Goal: Information Seeking & Learning: Learn about a topic

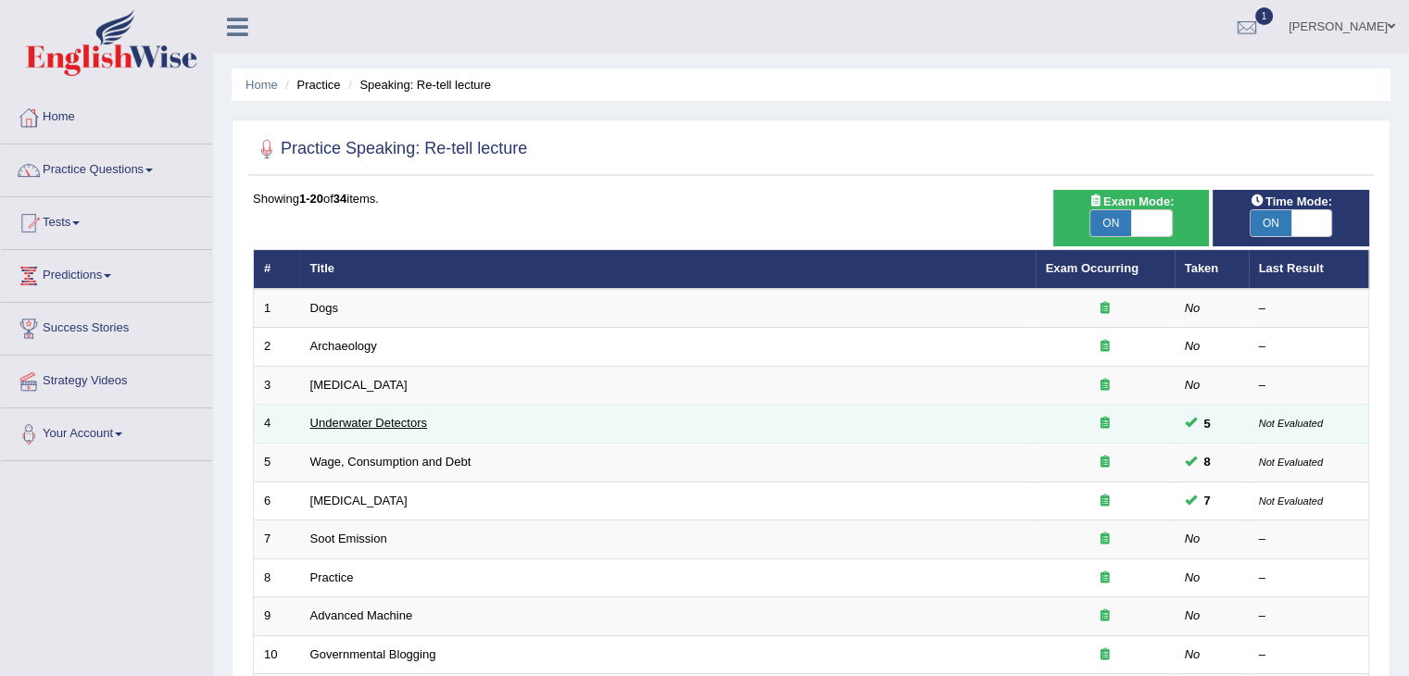
click at [378, 420] on link "Underwater Detectors" at bounding box center [368, 423] width 117 height 14
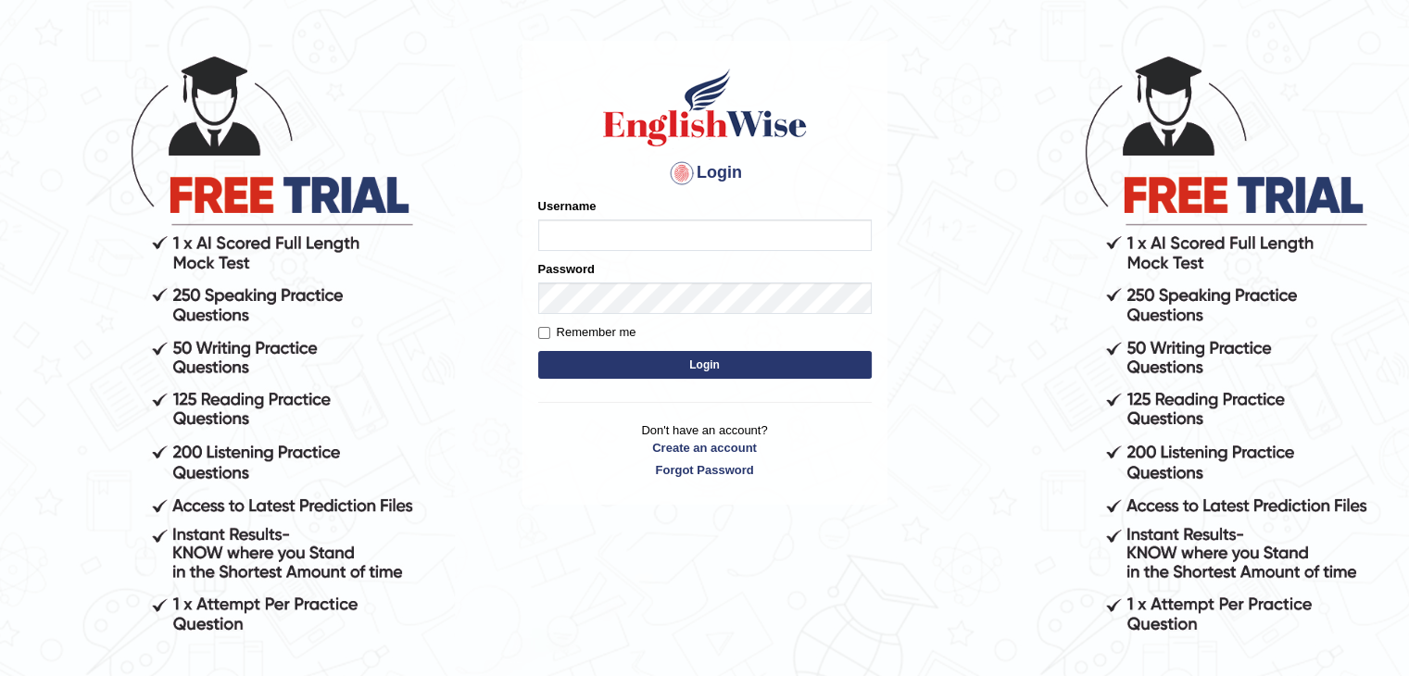
scroll to position [93, 0]
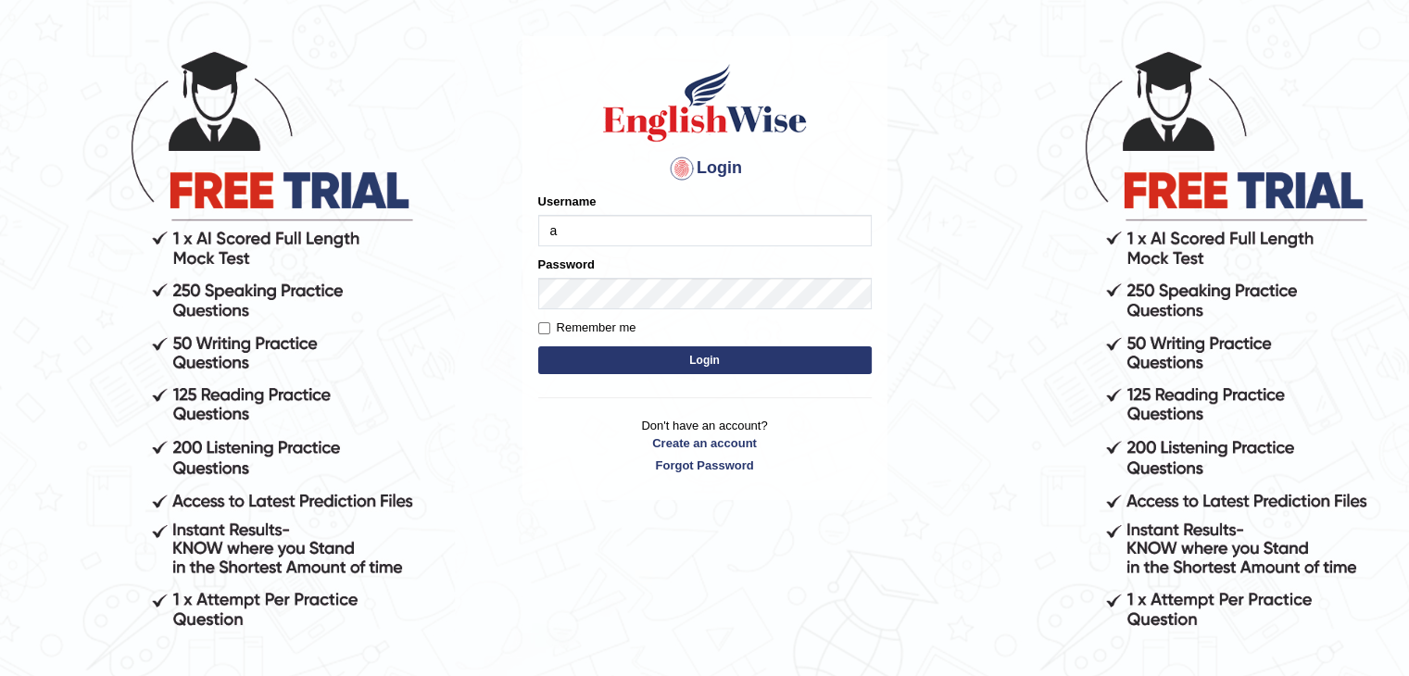
type input "ajnconcept"
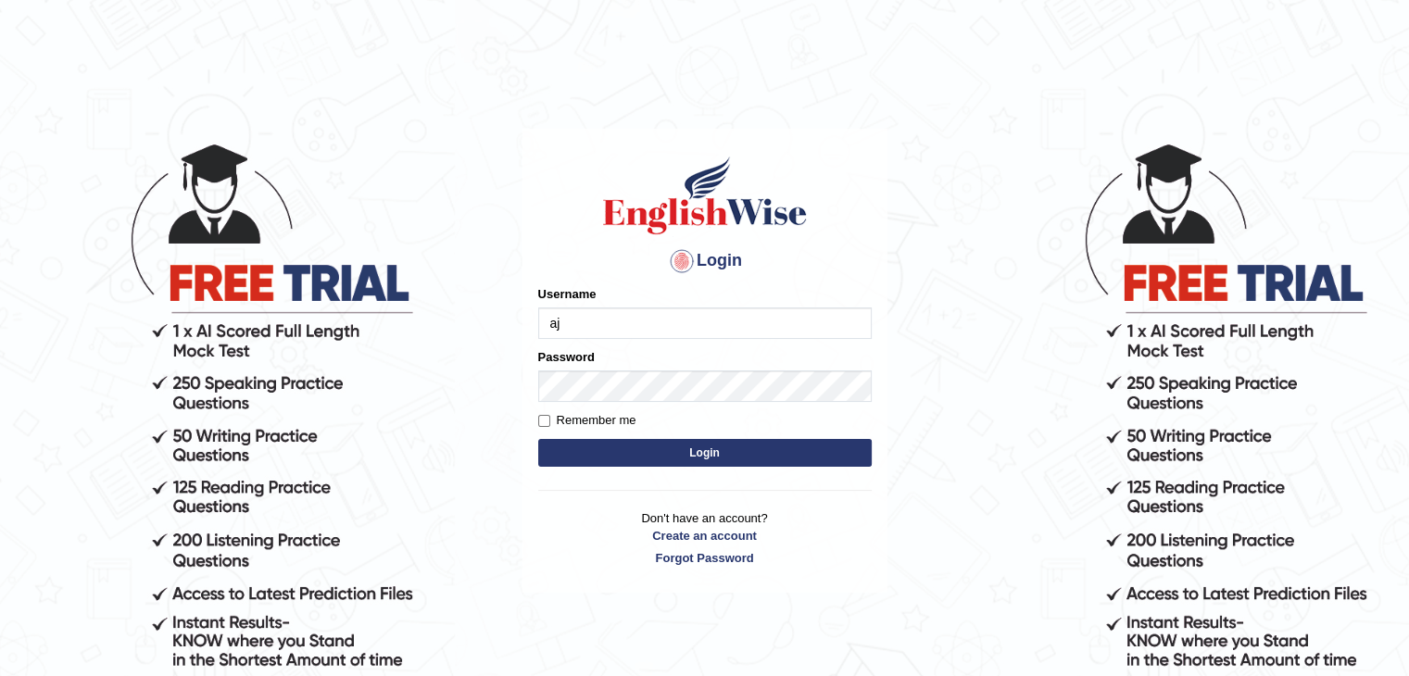
type input "ajnconcept"
click at [659, 460] on button "Login" at bounding box center [705, 453] width 334 height 28
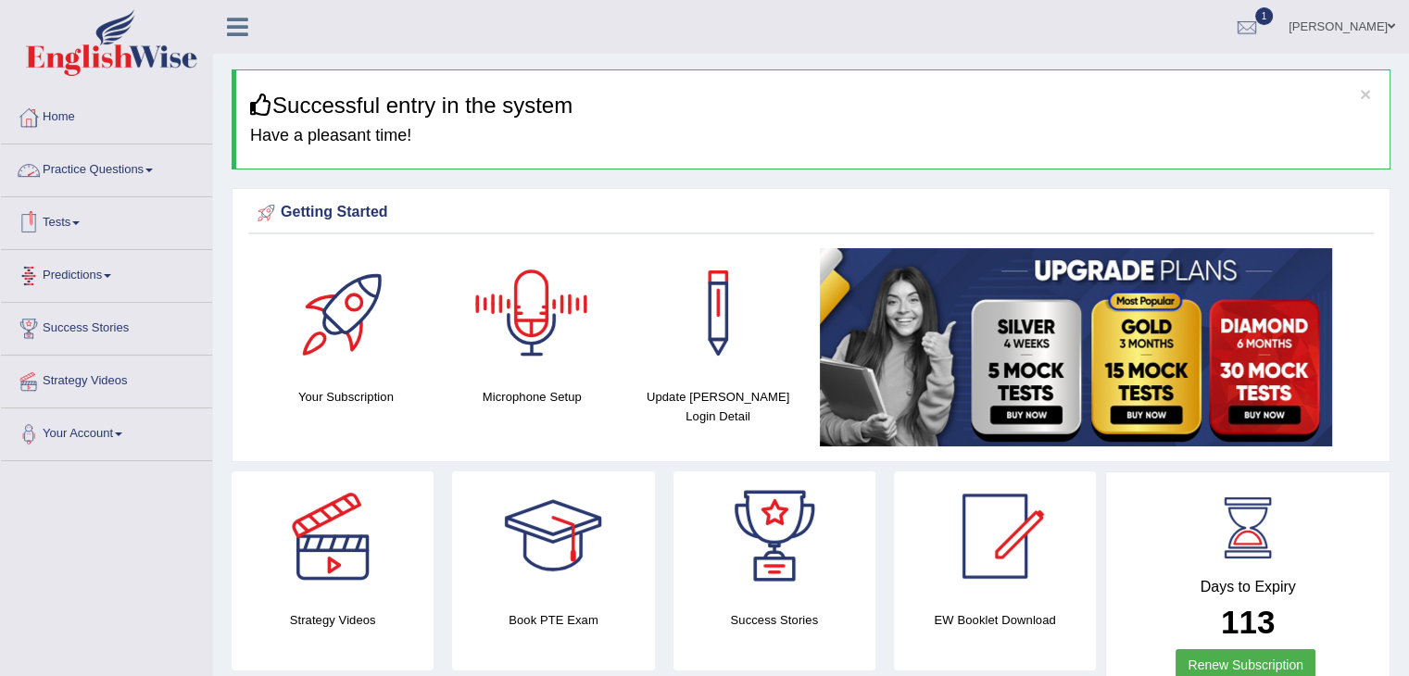
click at [158, 175] on link "Practice Questions" at bounding box center [106, 168] width 211 height 46
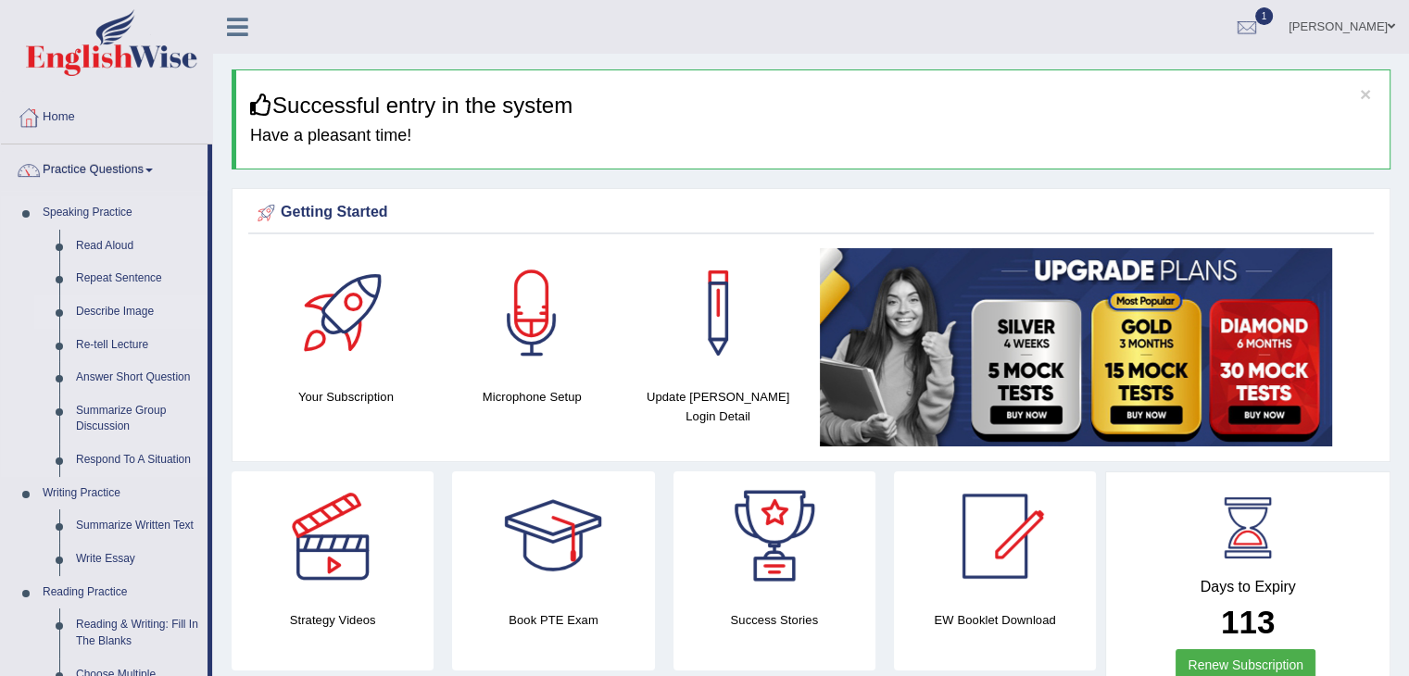
click at [117, 309] on link "Describe Image" at bounding box center [138, 312] width 140 height 33
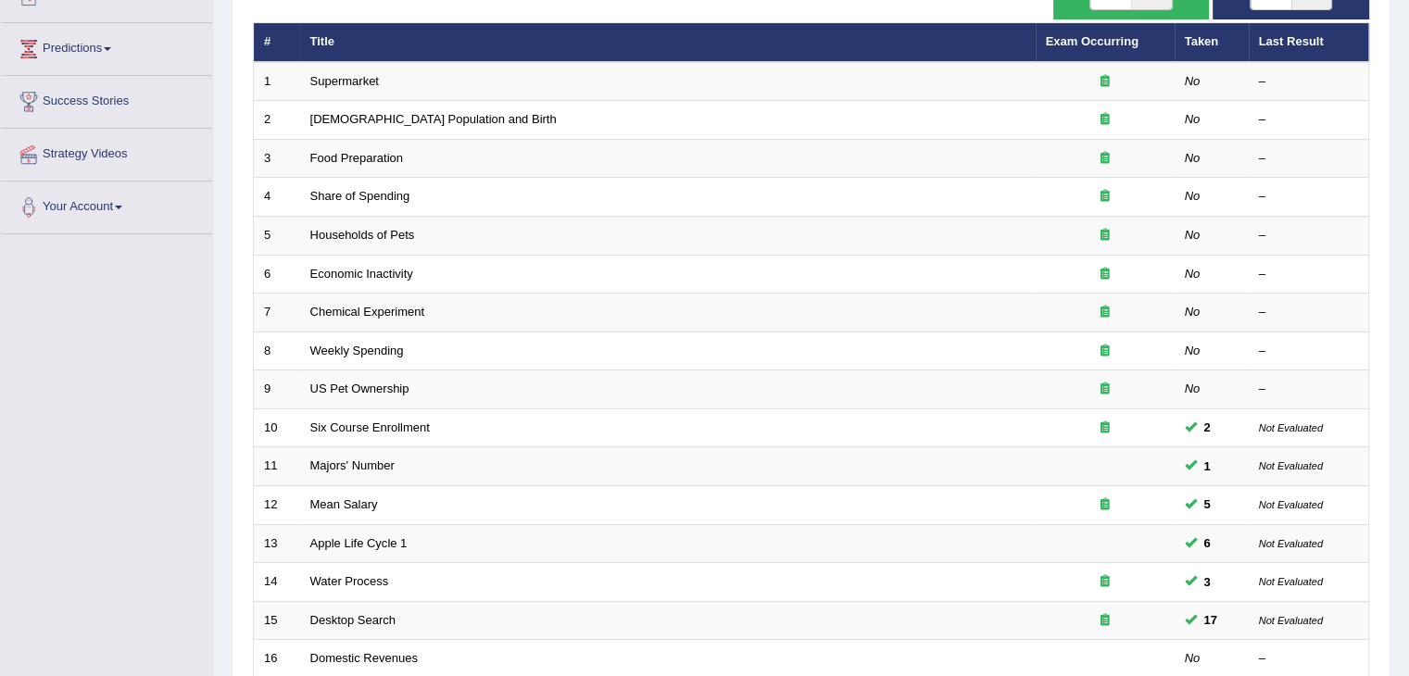
scroll to position [185, 0]
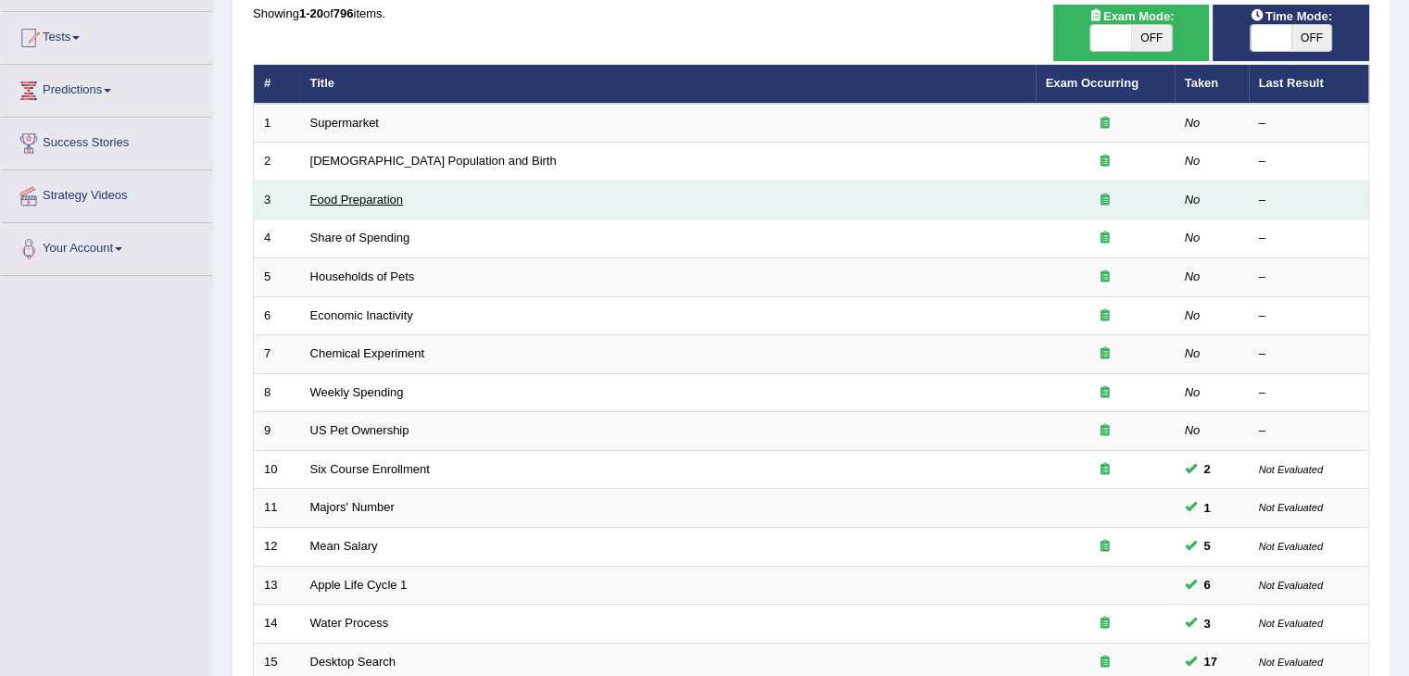
click at [370, 199] on link "Food Preparation" at bounding box center [356, 200] width 93 height 14
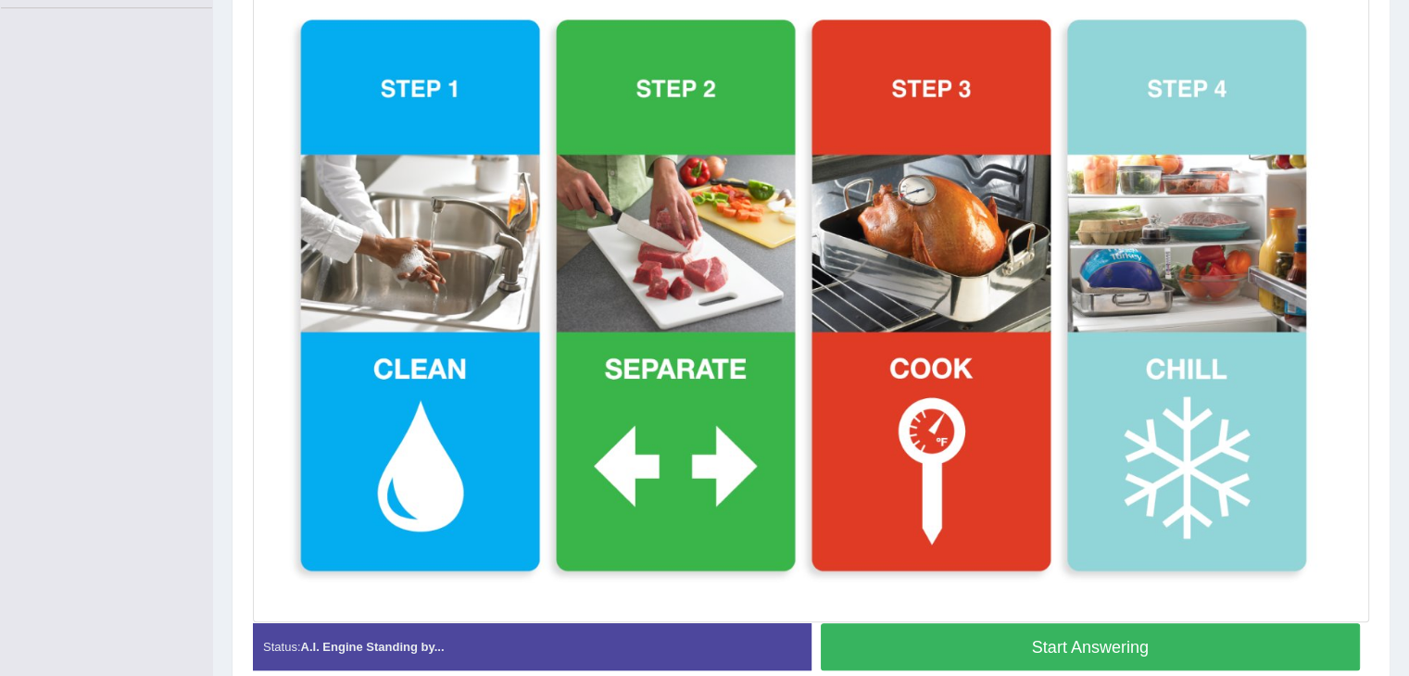
scroll to position [448, 0]
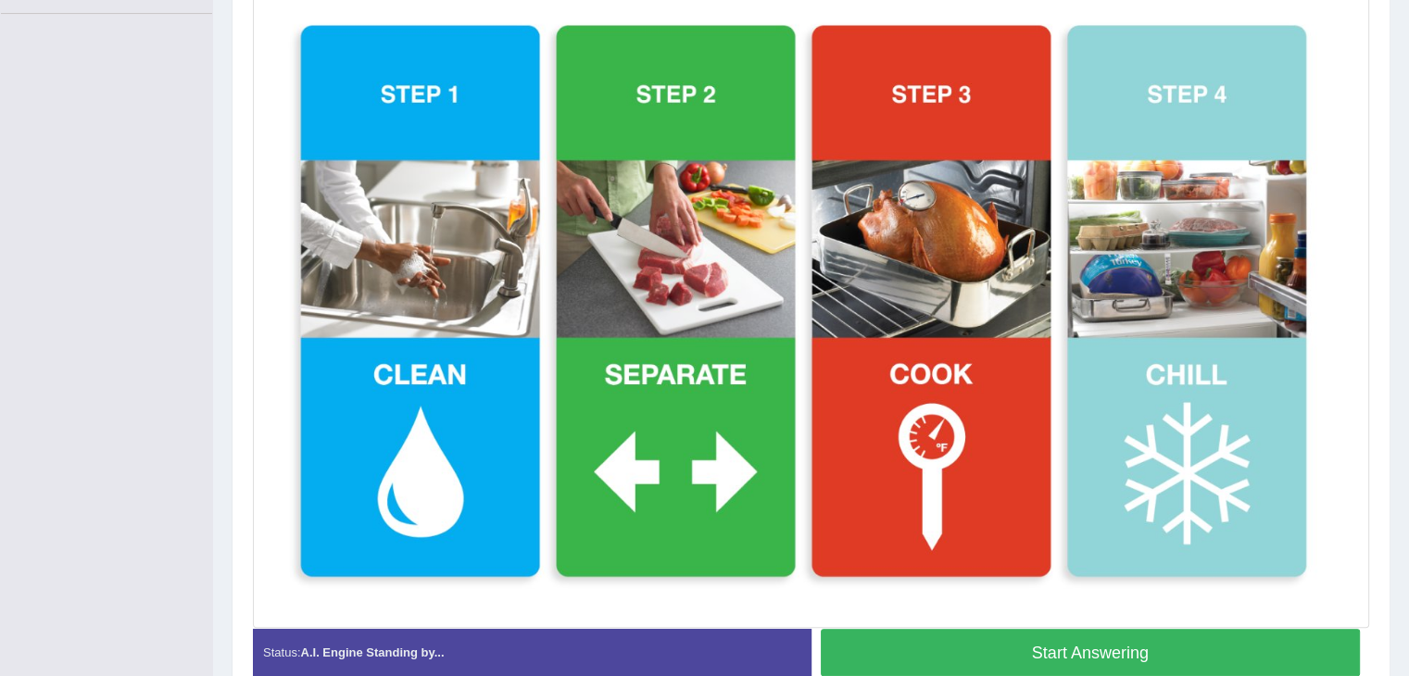
click at [935, 642] on button "Start Answering" at bounding box center [1091, 652] width 540 height 47
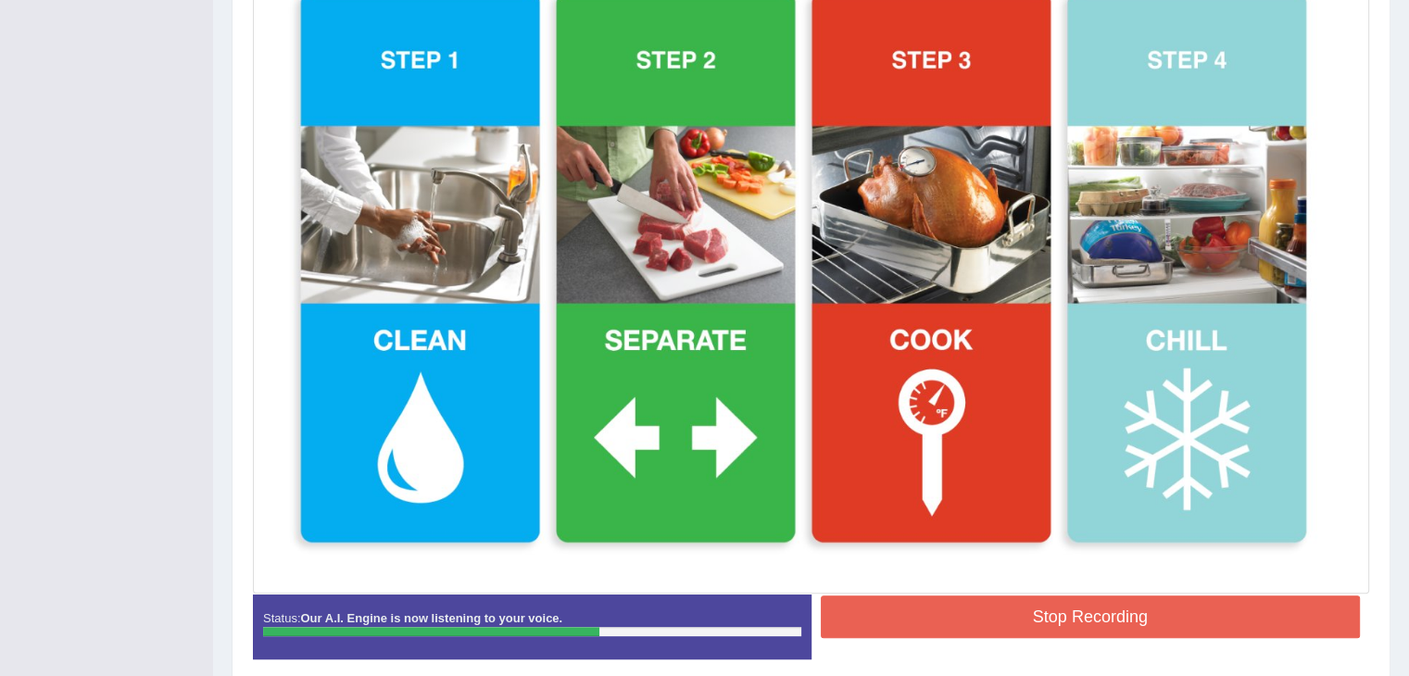
scroll to position [540, 0]
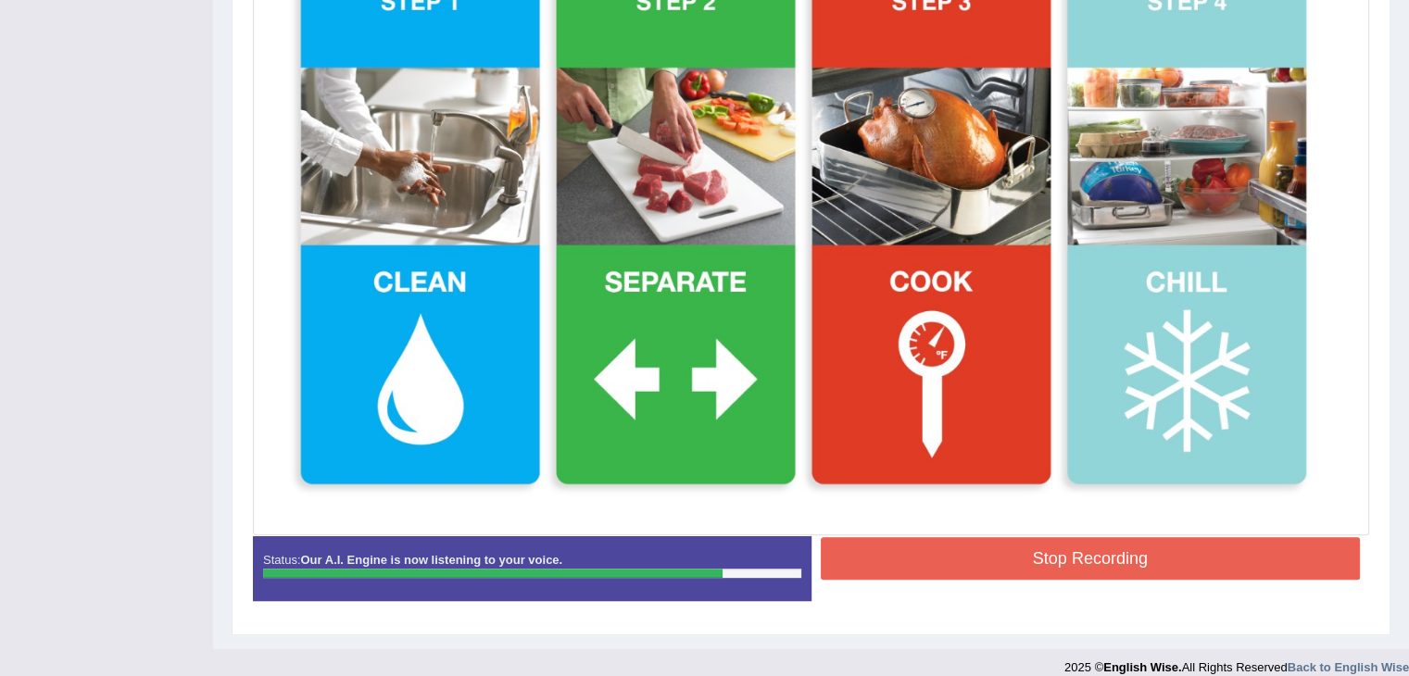
click at [1050, 565] on button "Stop Recording" at bounding box center [1091, 558] width 540 height 43
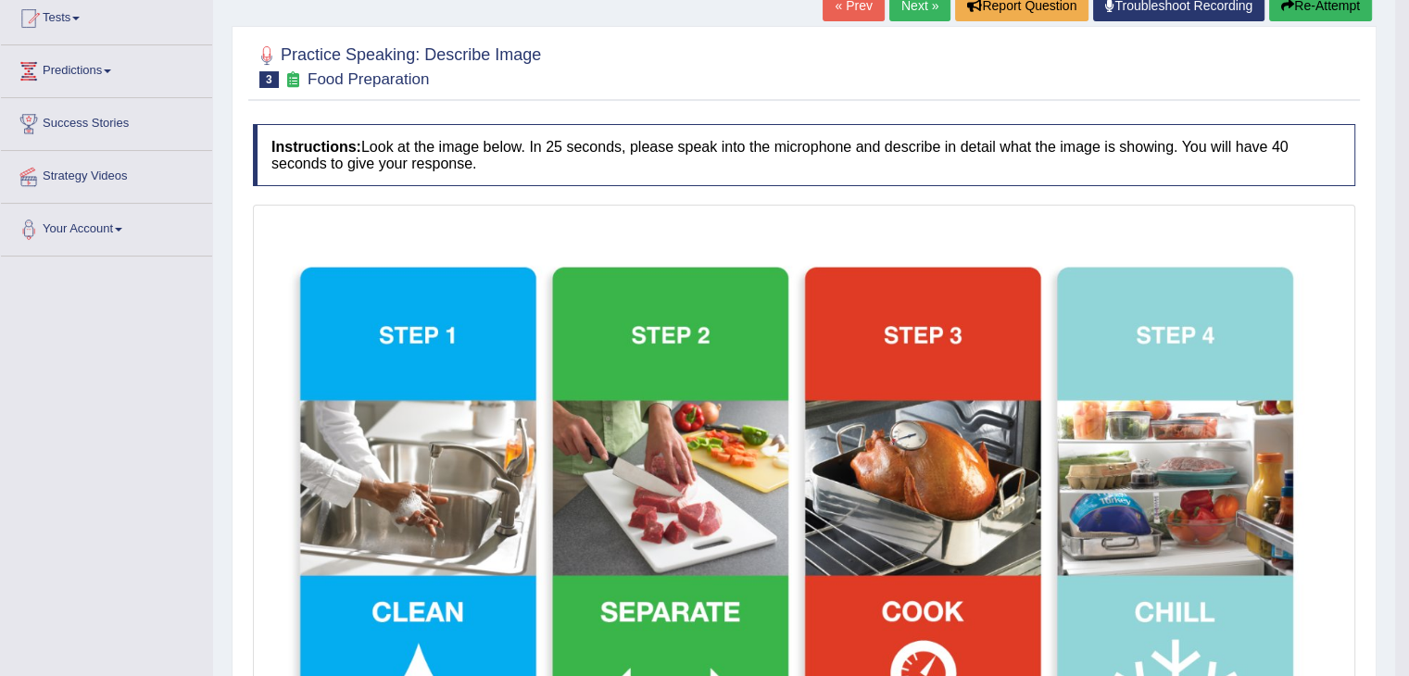
scroll to position [170, 0]
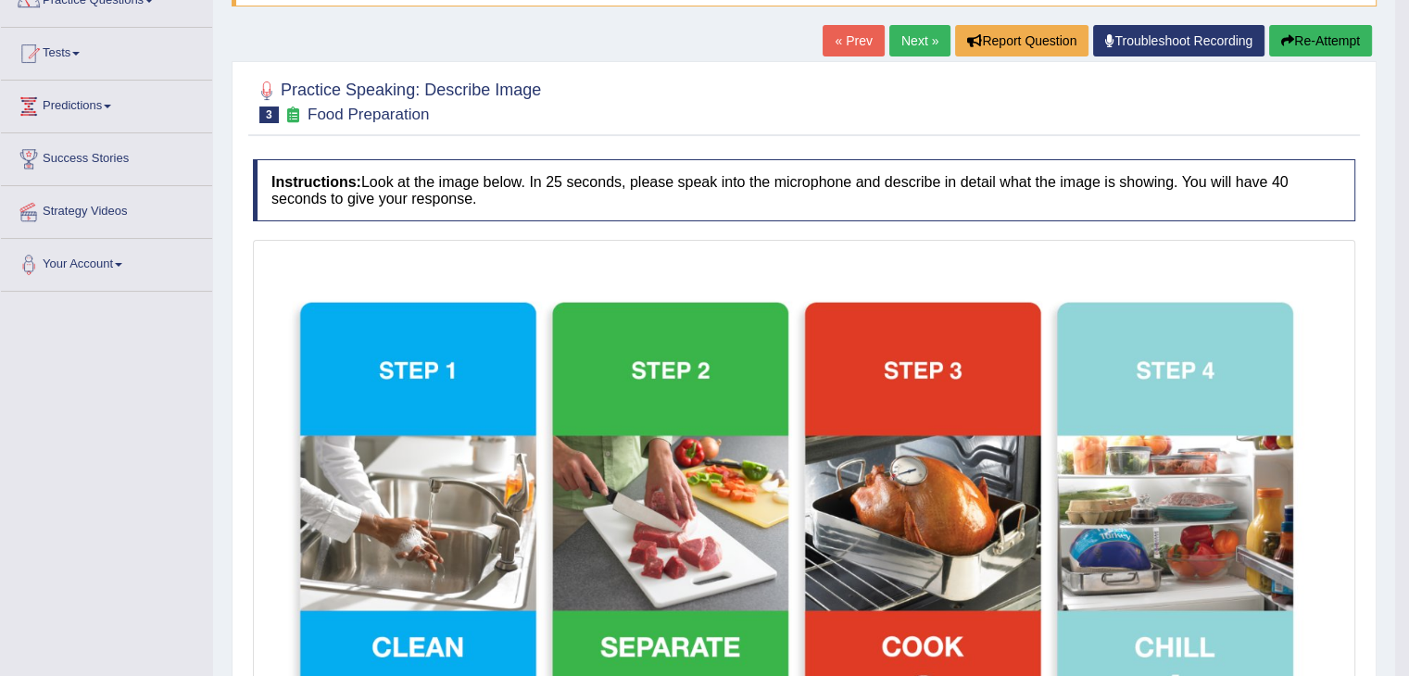
click at [1308, 47] on button "Re-Attempt" at bounding box center [1320, 41] width 103 height 32
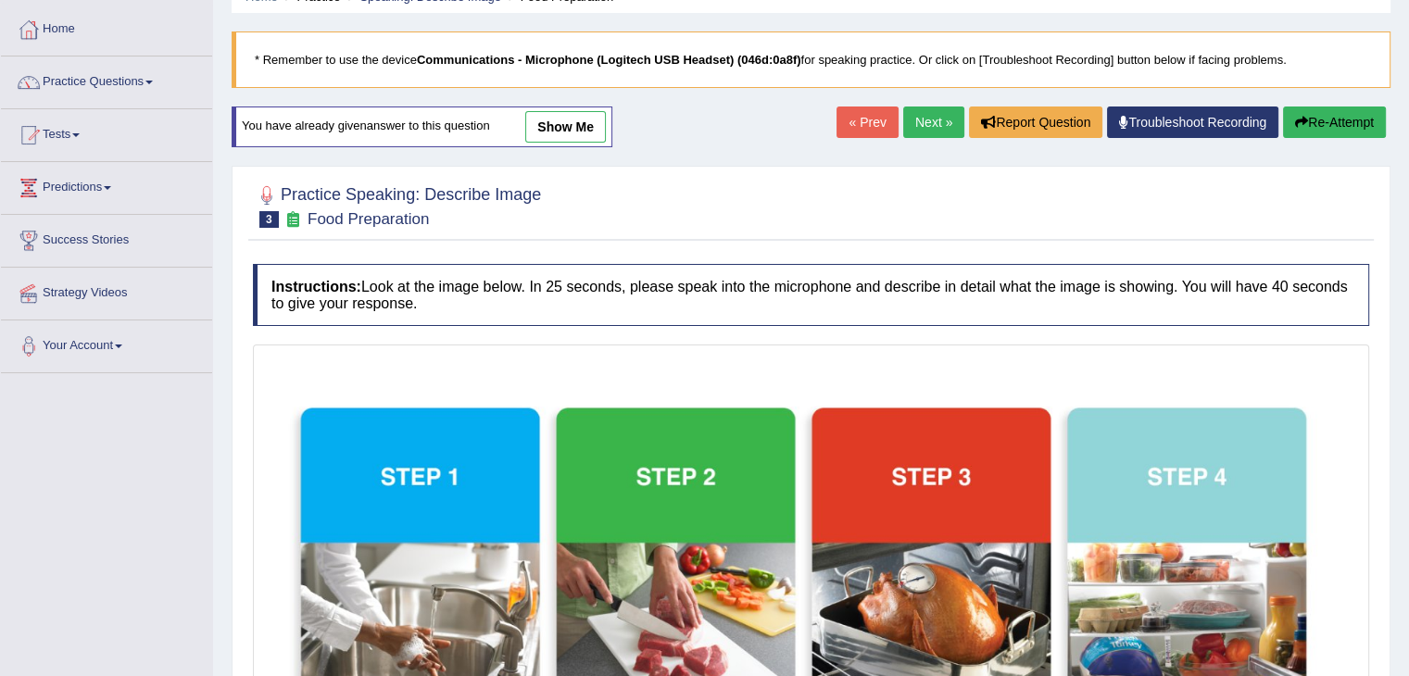
scroll to position [77, 0]
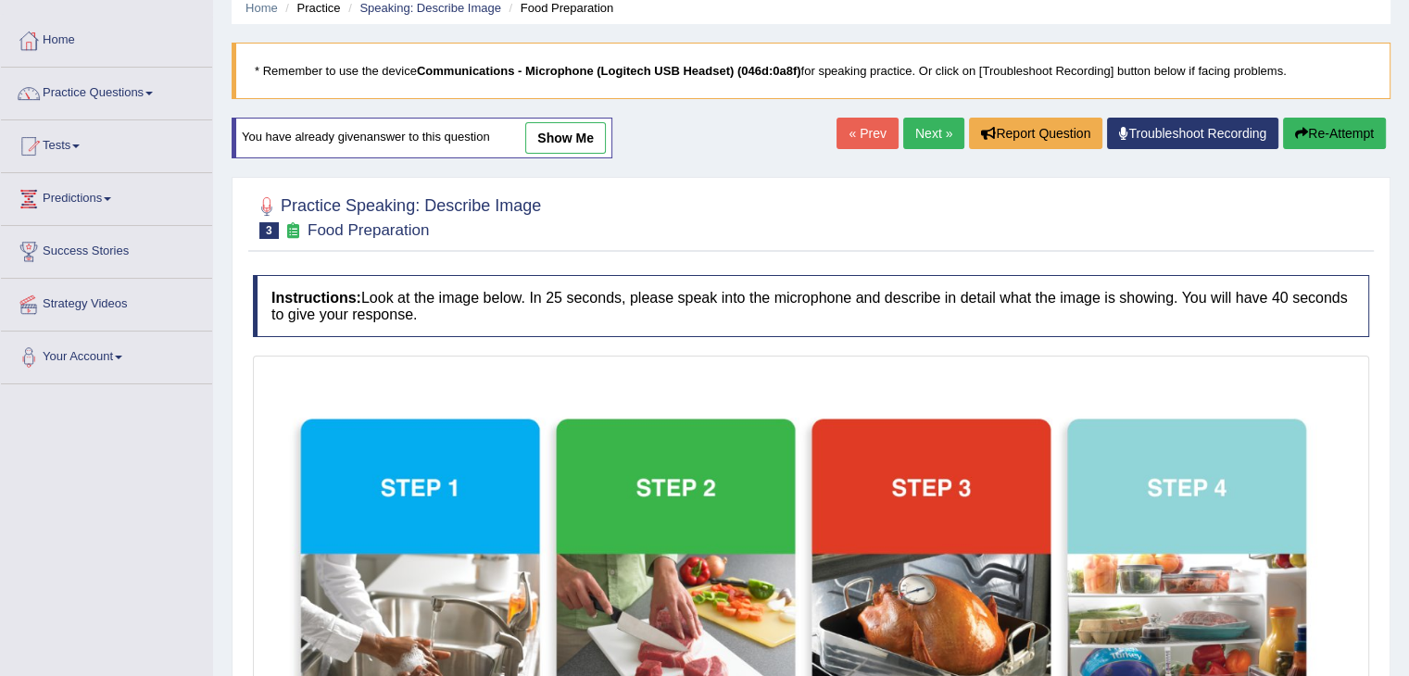
click at [1331, 127] on button "Re-Attempt" at bounding box center [1334, 134] width 103 height 32
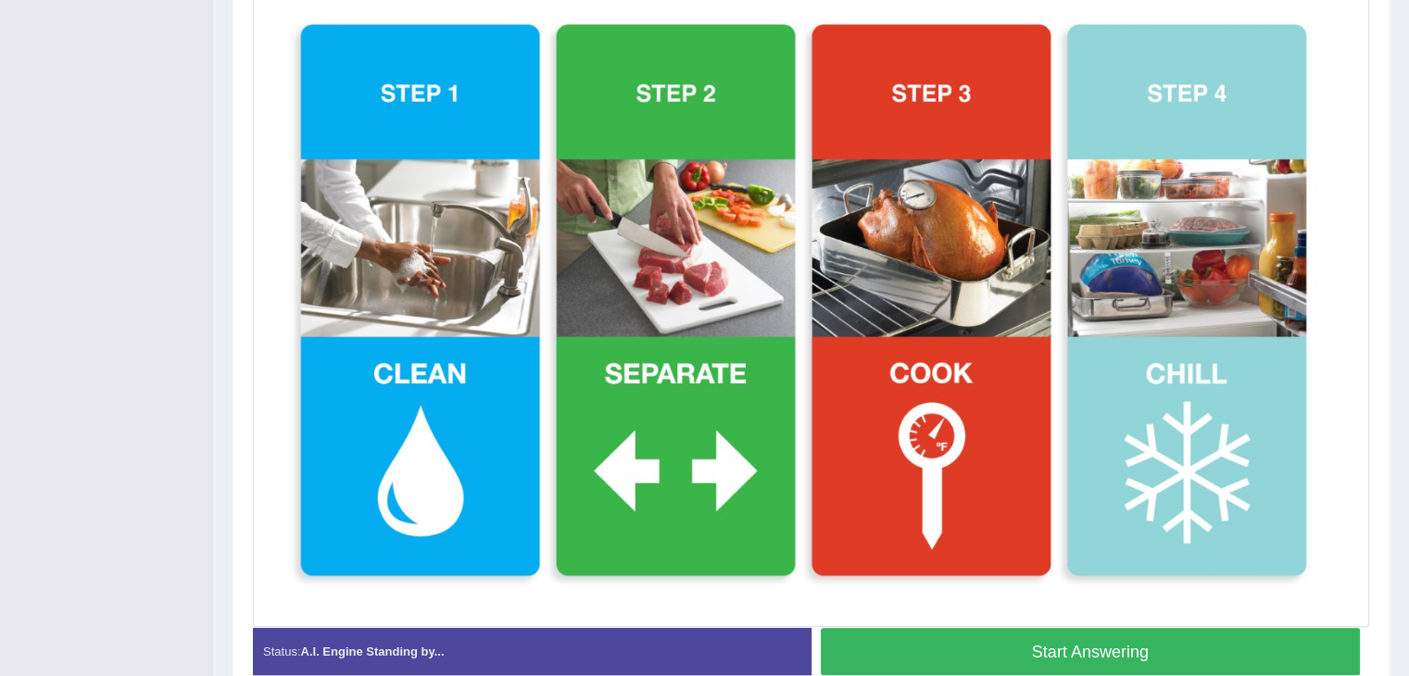
scroll to position [463, 0]
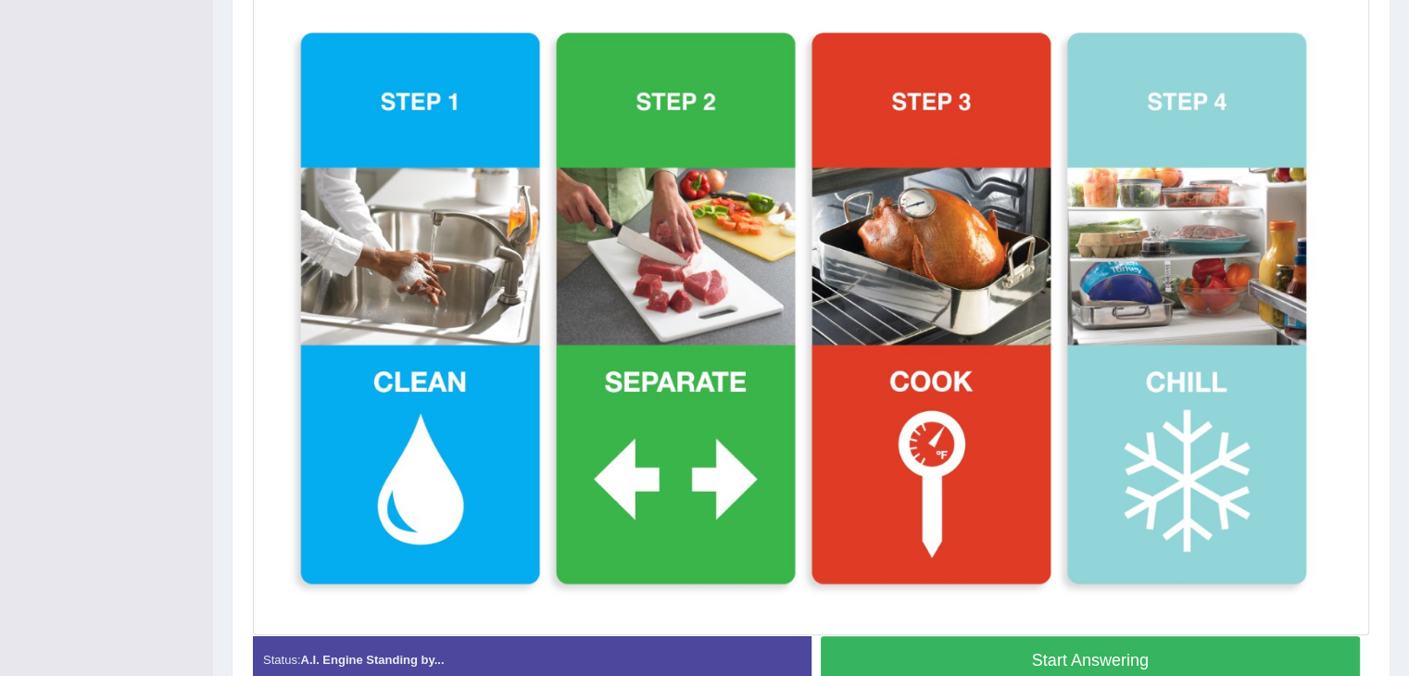
click at [1132, 650] on button "Start Answering" at bounding box center [1091, 660] width 540 height 47
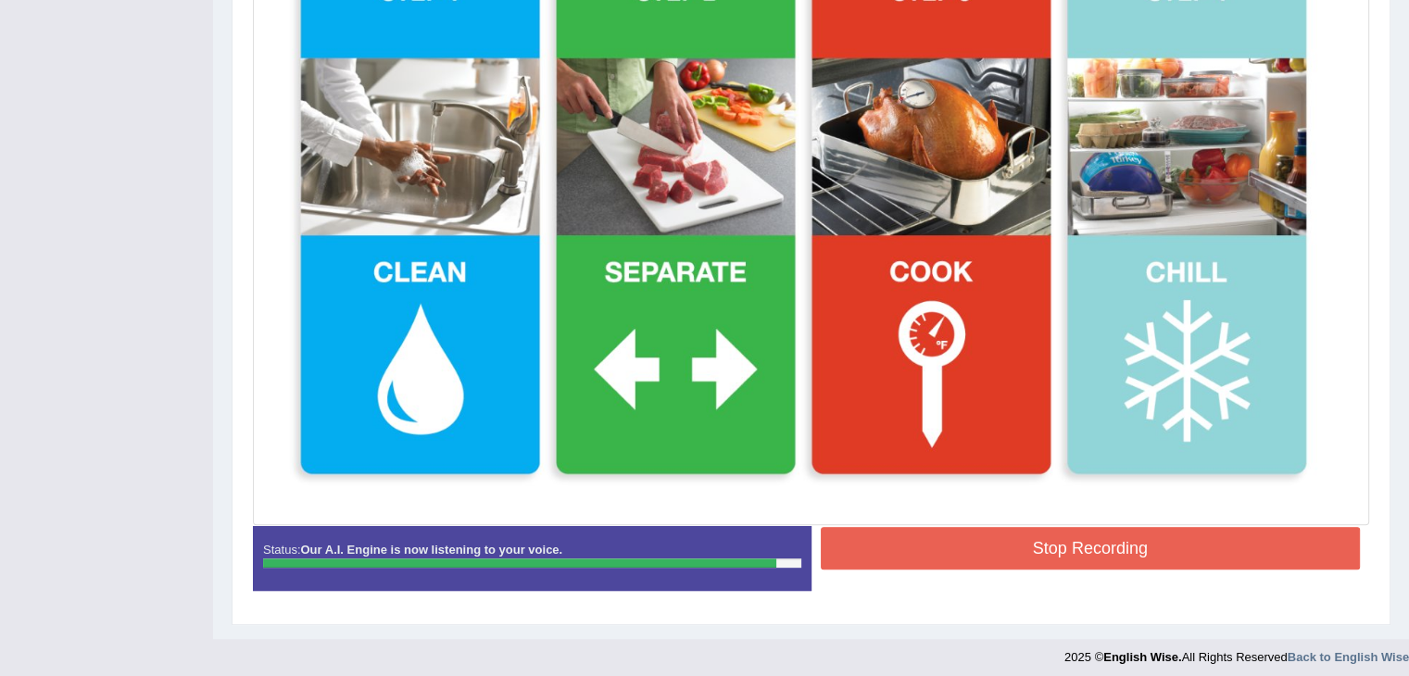
scroll to position [567, 0]
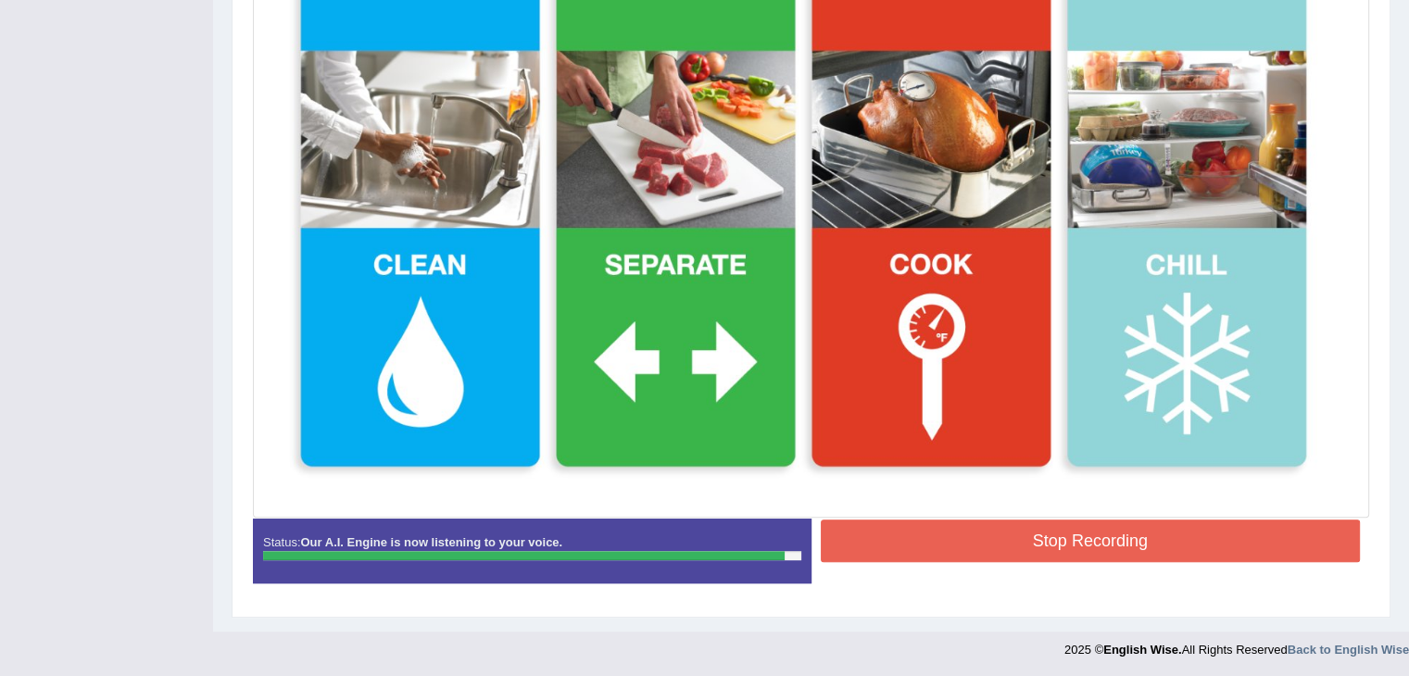
click at [1071, 551] on button "Stop Recording" at bounding box center [1091, 541] width 540 height 43
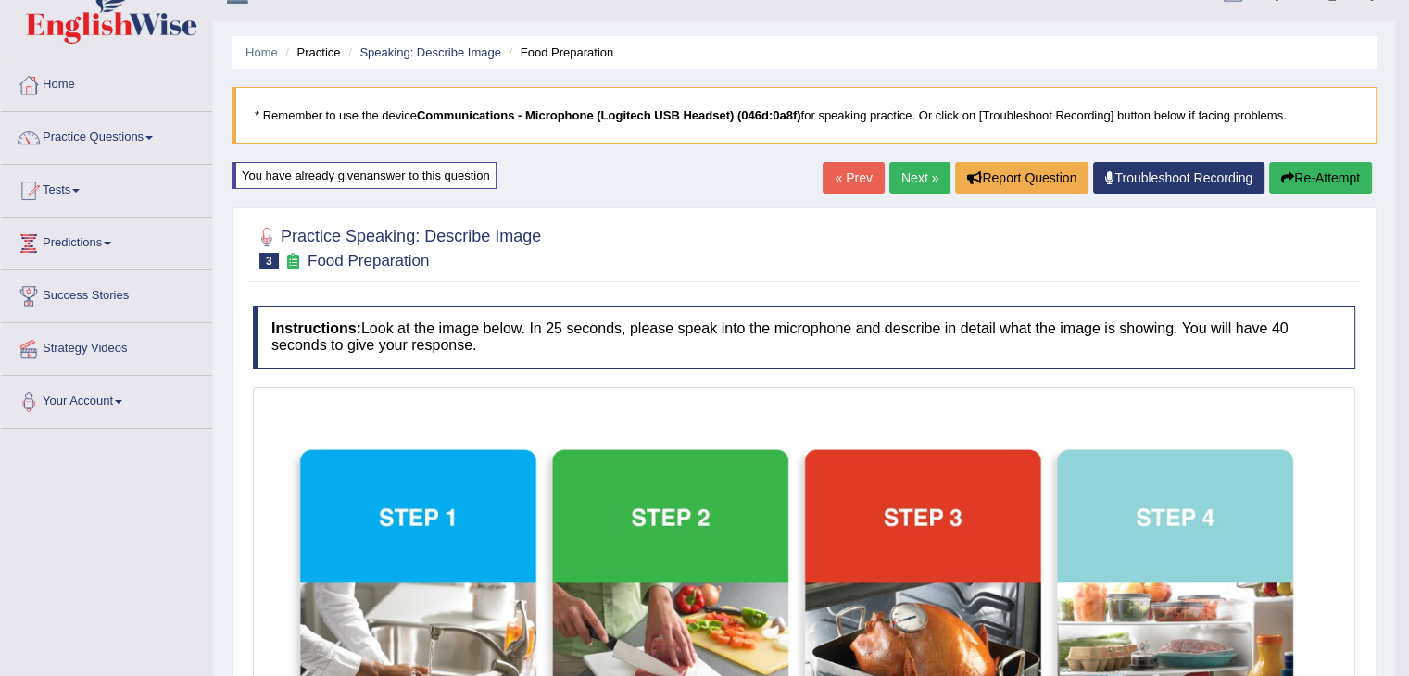
scroll to position [0, 0]
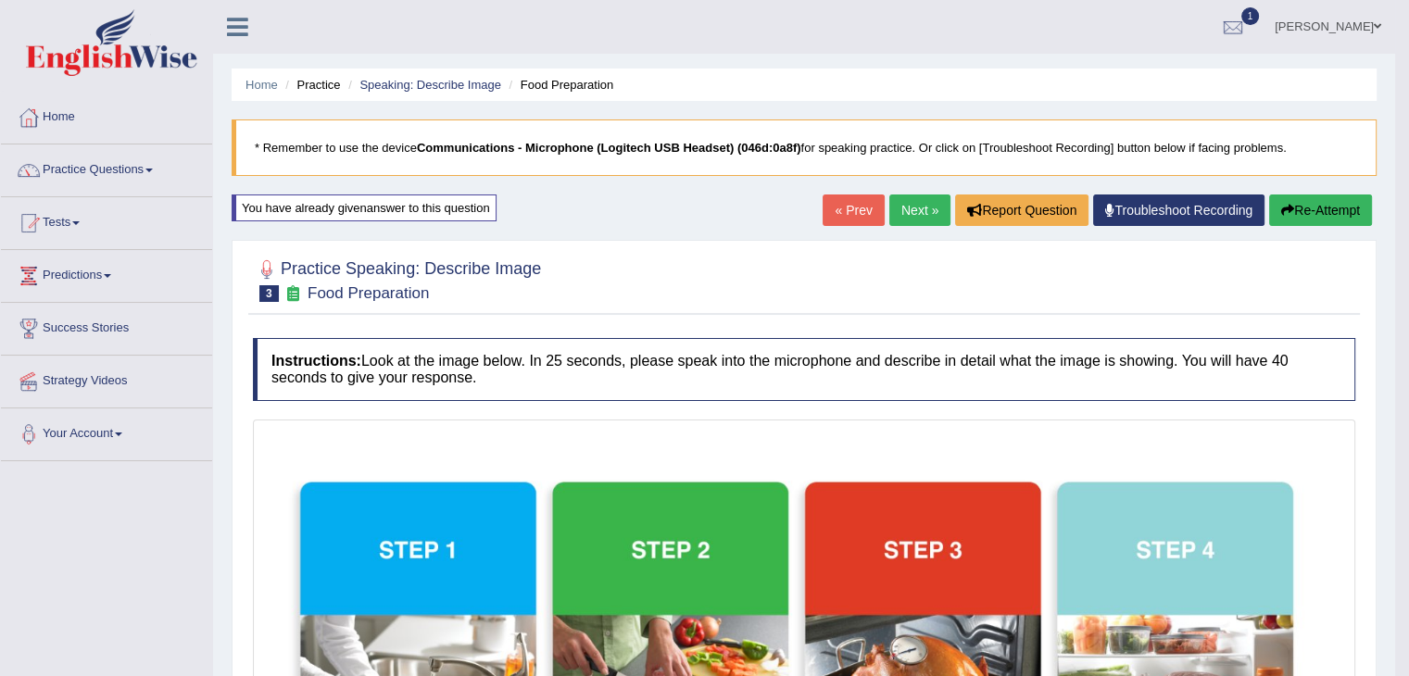
click at [1307, 208] on button "Re-Attempt" at bounding box center [1320, 211] width 103 height 32
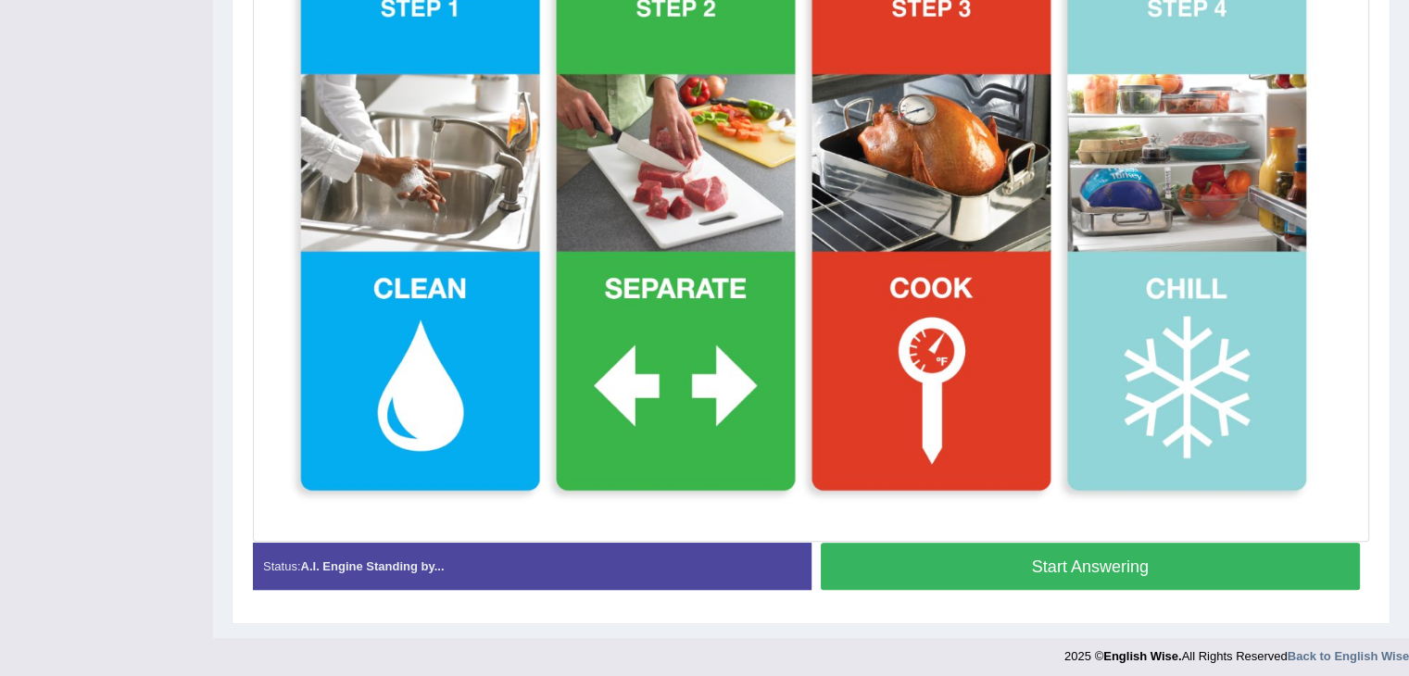
scroll to position [563, 0]
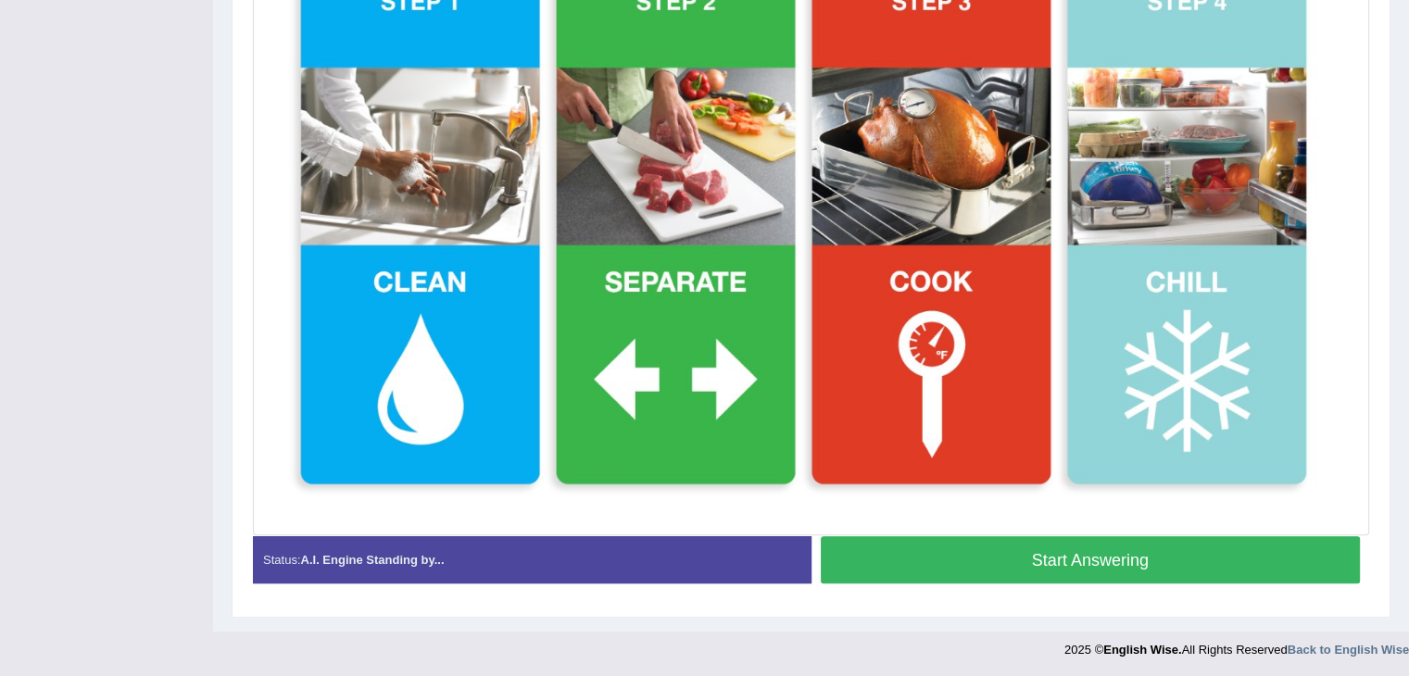
click at [1070, 563] on button "Start Answering" at bounding box center [1091, 559] width 540 height 47
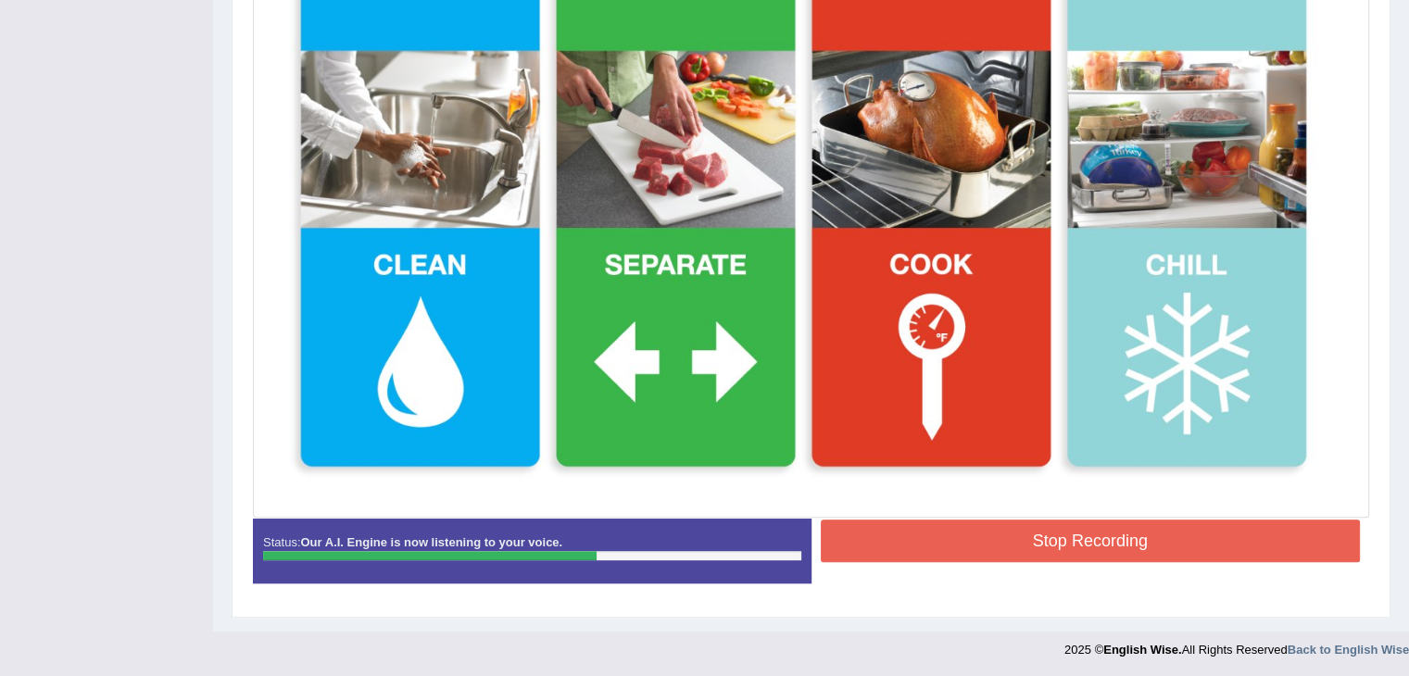
scroll to position [567, 0]
click at [1075, 534] on button "Stop Recording" at bounding box center [1091, 541] width 540 height 43
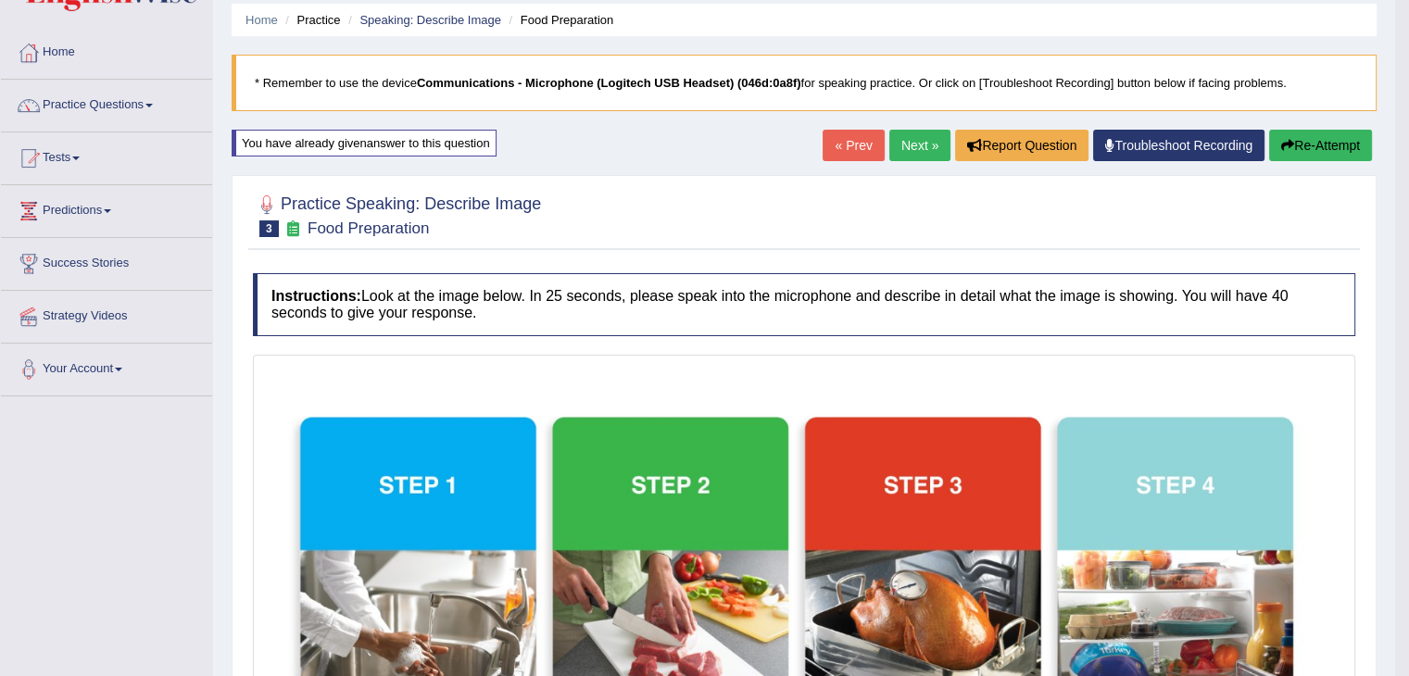
scroll to position [0, 0]
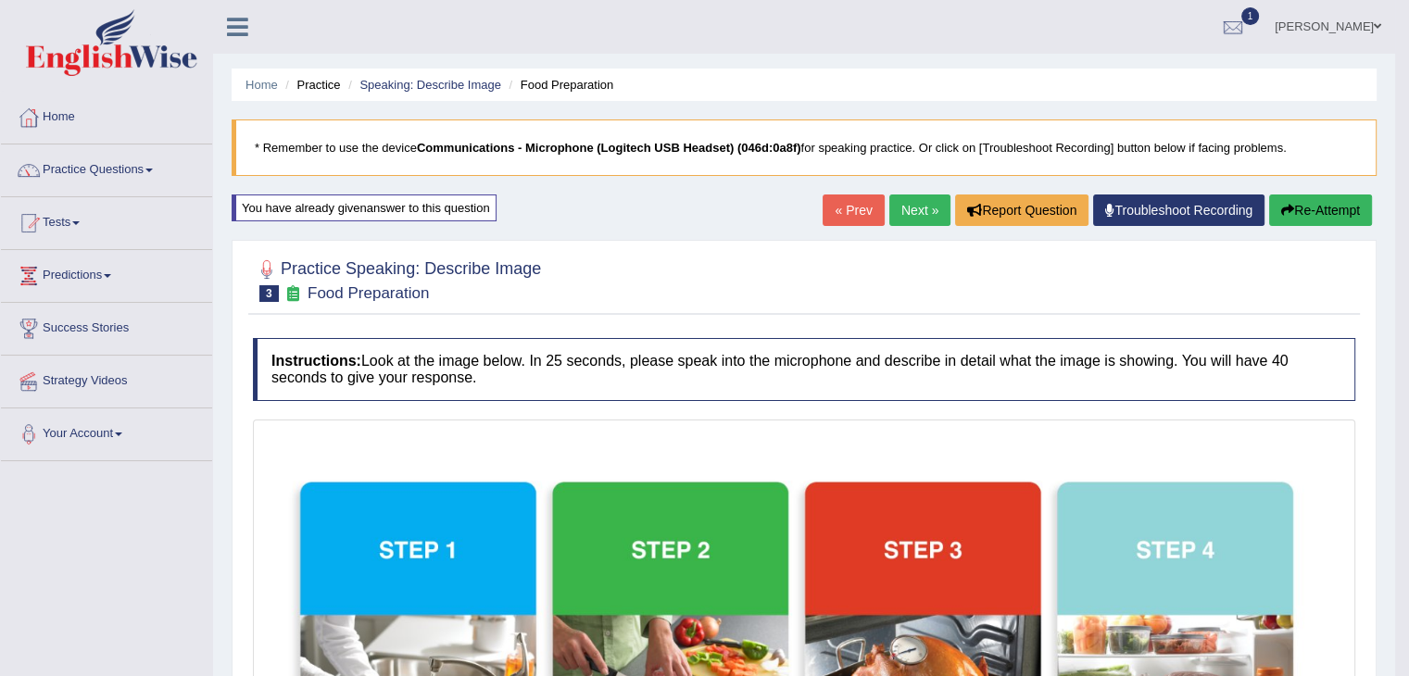
click at [1343, 212] on button "Re-Attempt" at bounding box center [1320, 211] width 103 height 32
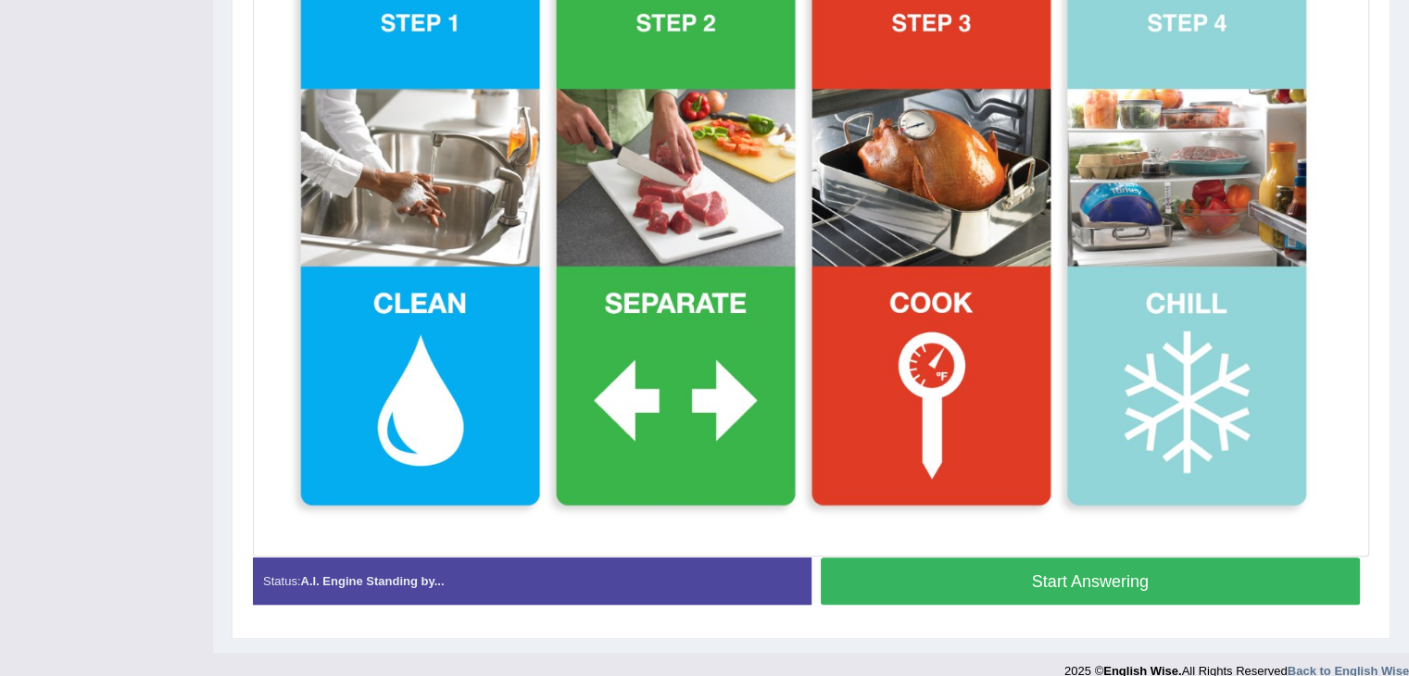
scroll to position [563, 0]
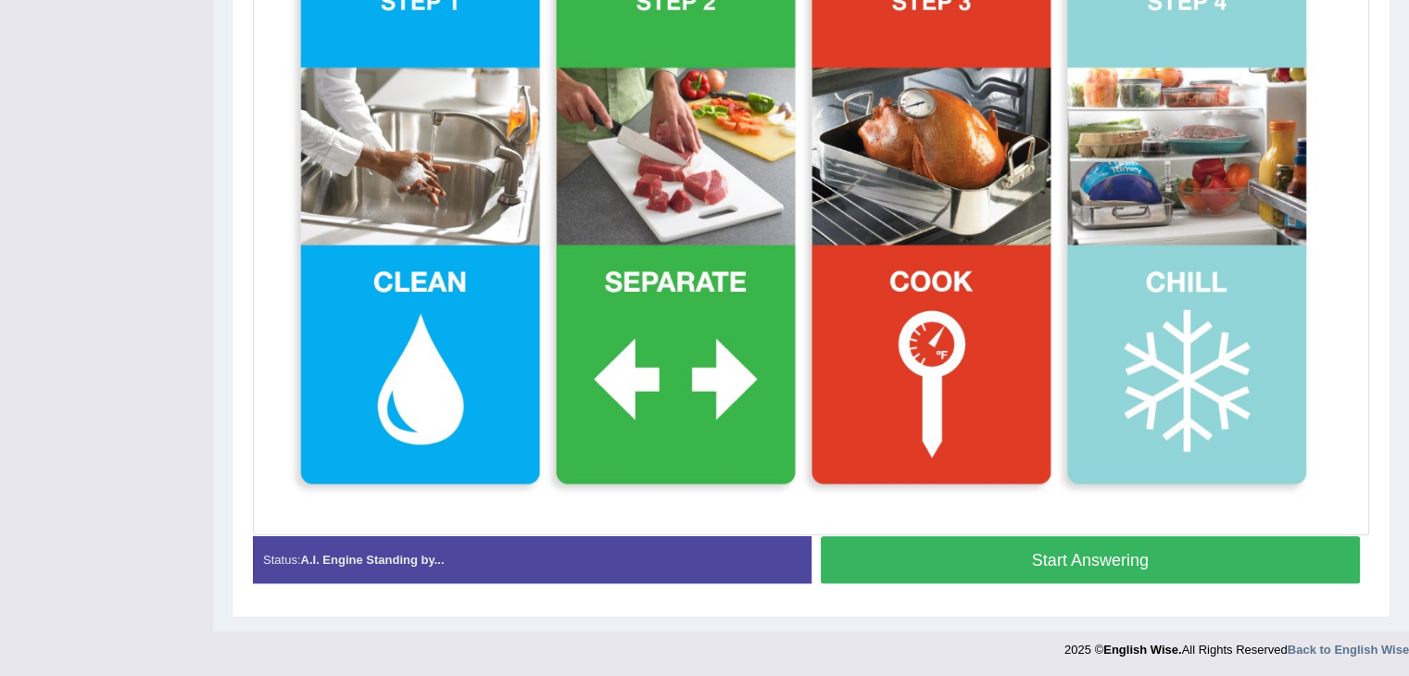
click at [1053, 551] on button "Start Answering" at bounding box center [1091, 559] width 540 height 47
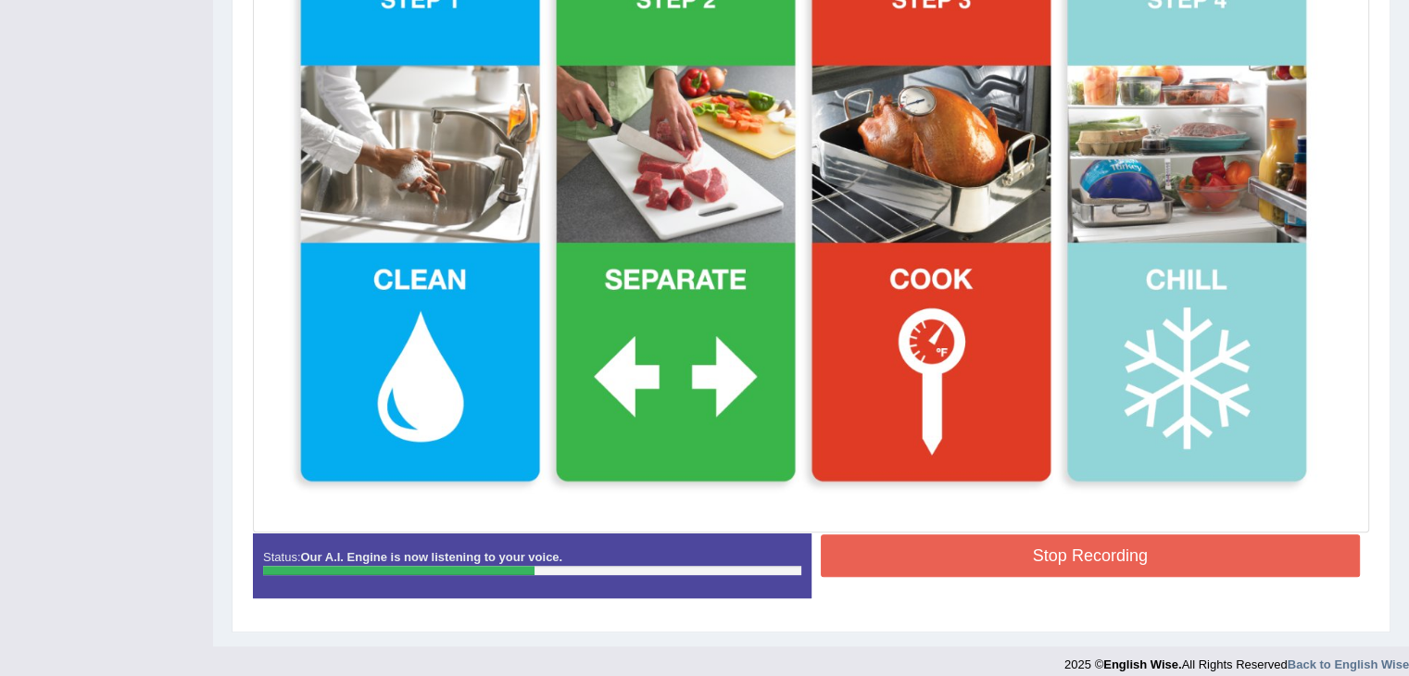
scroll to position [567, 0]
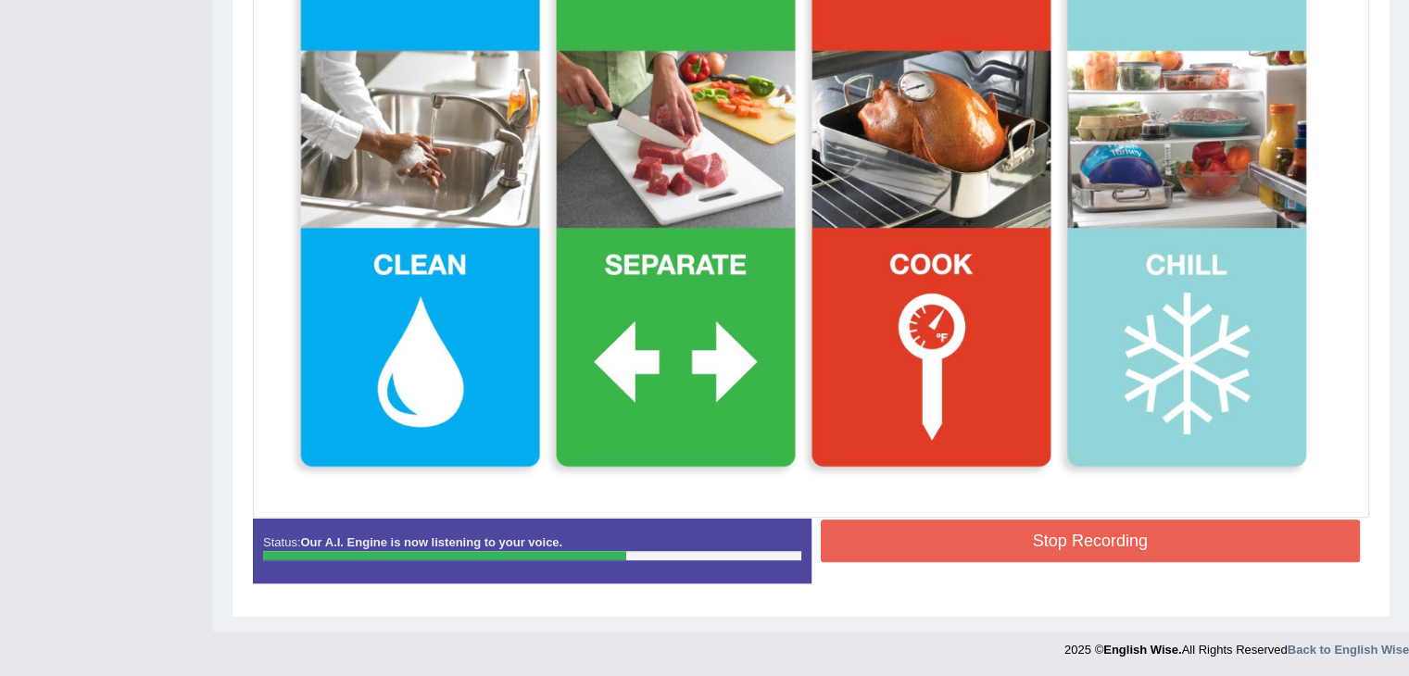
click at [1134, 536] on button "Stop Recording" at bounding box center [1091, 541] width 540 height 43
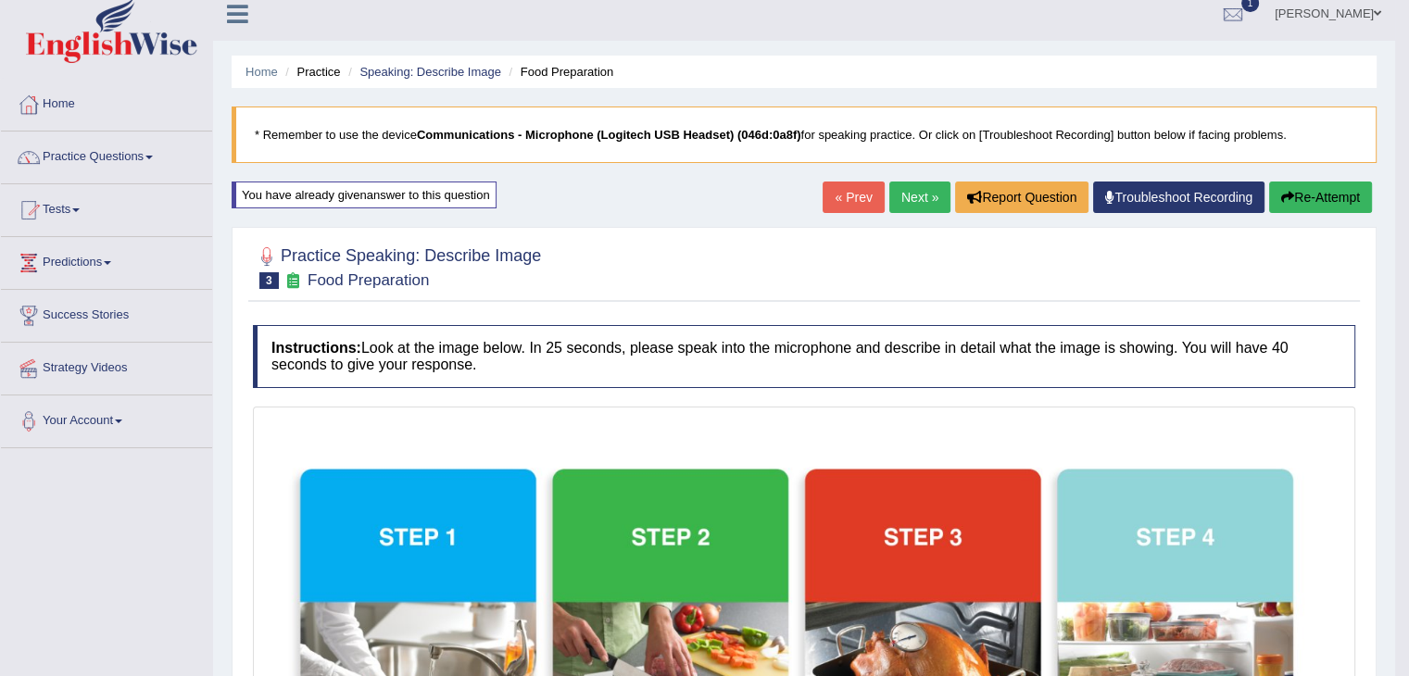
scroll to position [0, 0]
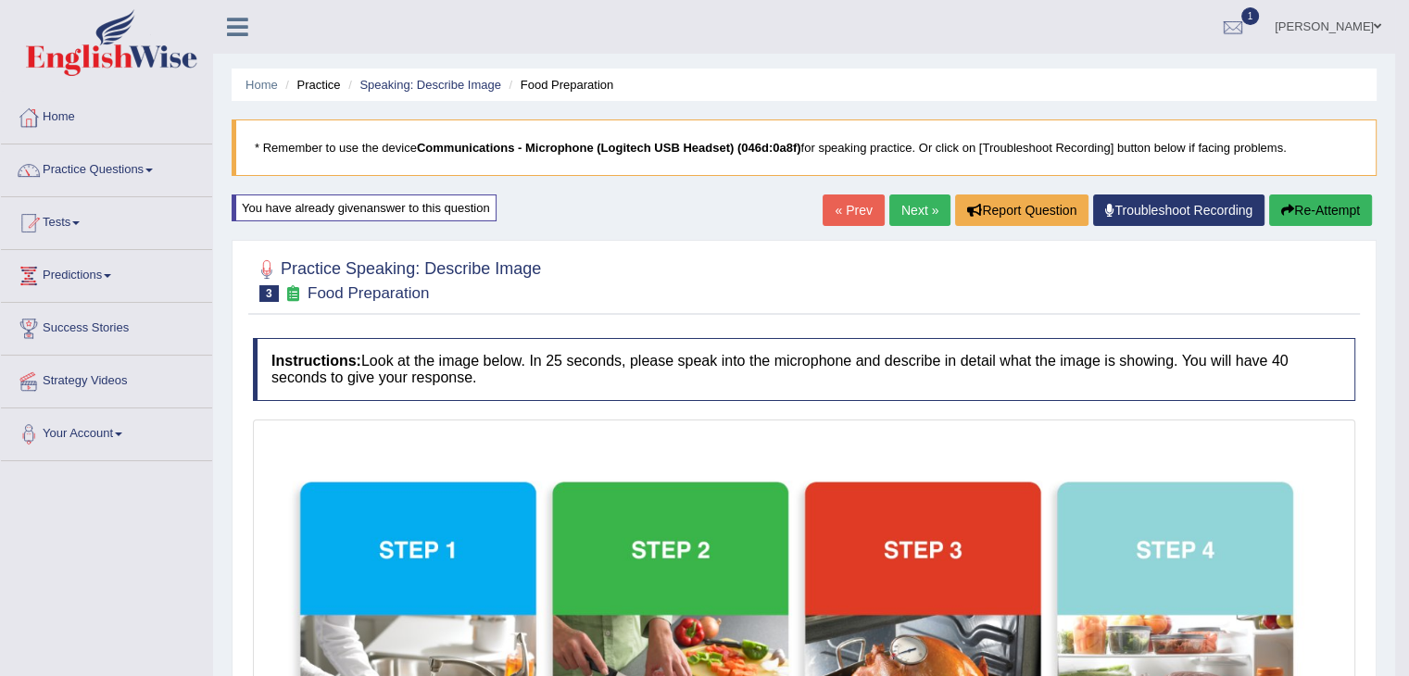
click at [1312, 214] on button "Re-Attempt" at bounding box center [1320, 211] width 103 height 32
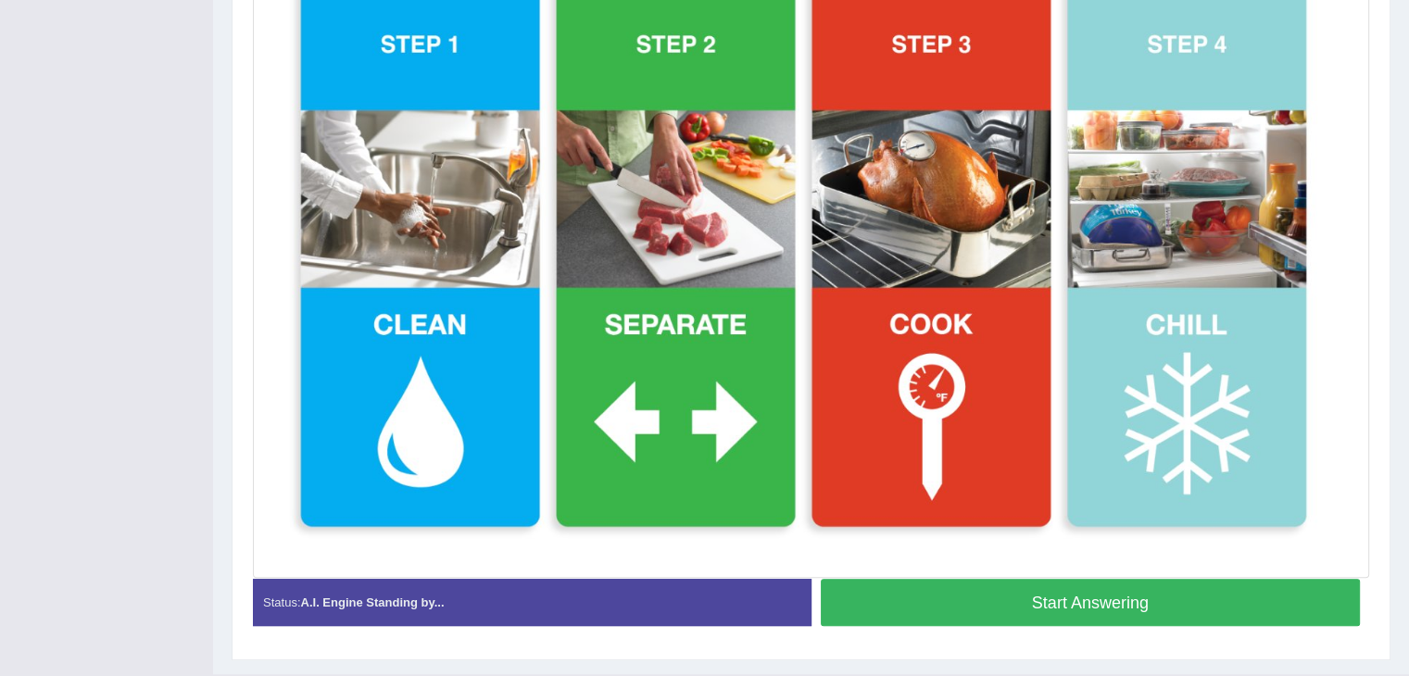
scroll to position [563, 0]
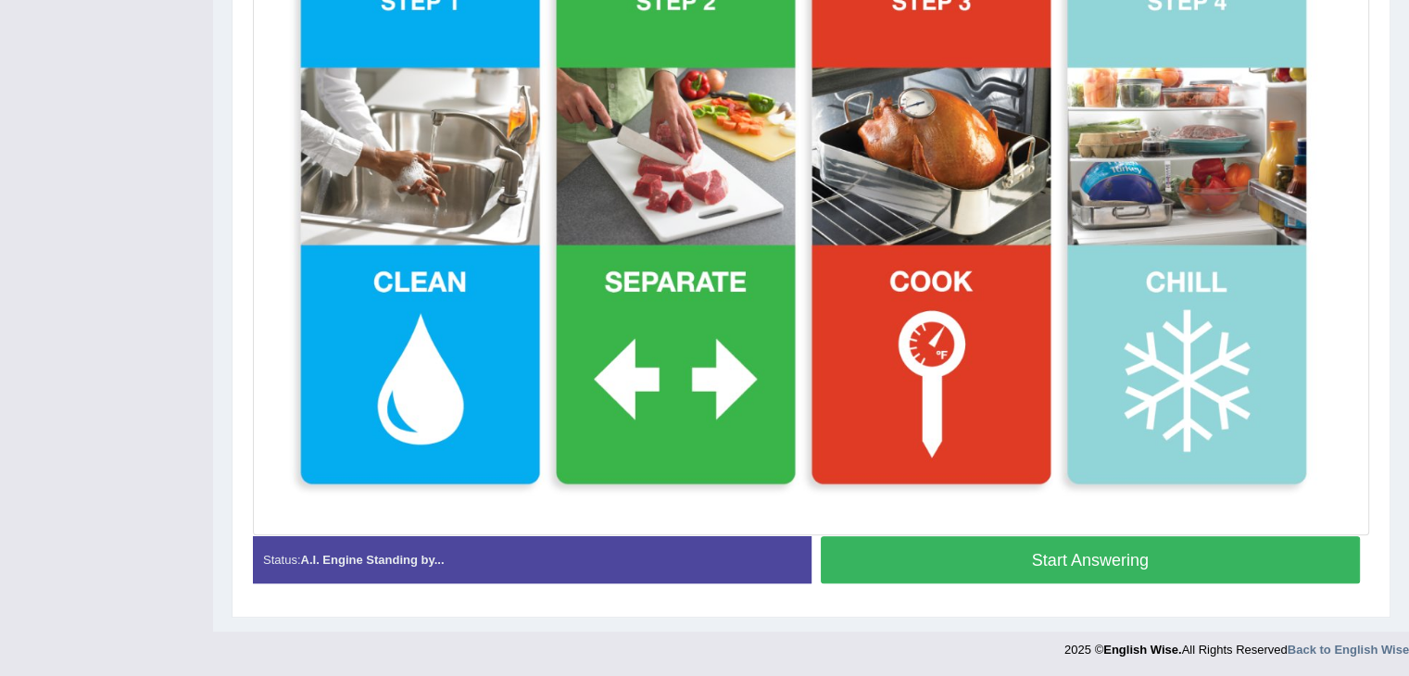
click at [1023, 547] on button "Start Answering" at bounding box center [1091, 559] width 540 height 47
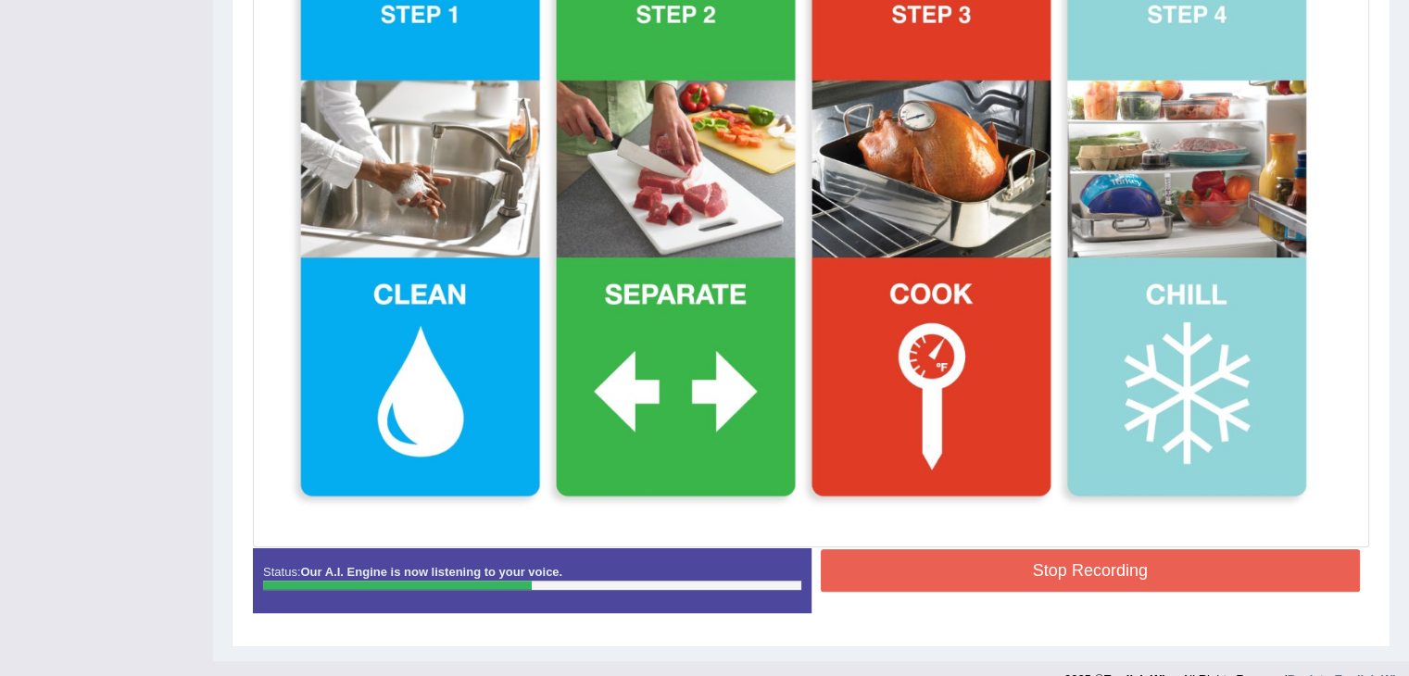
scroll to position [567, 0]
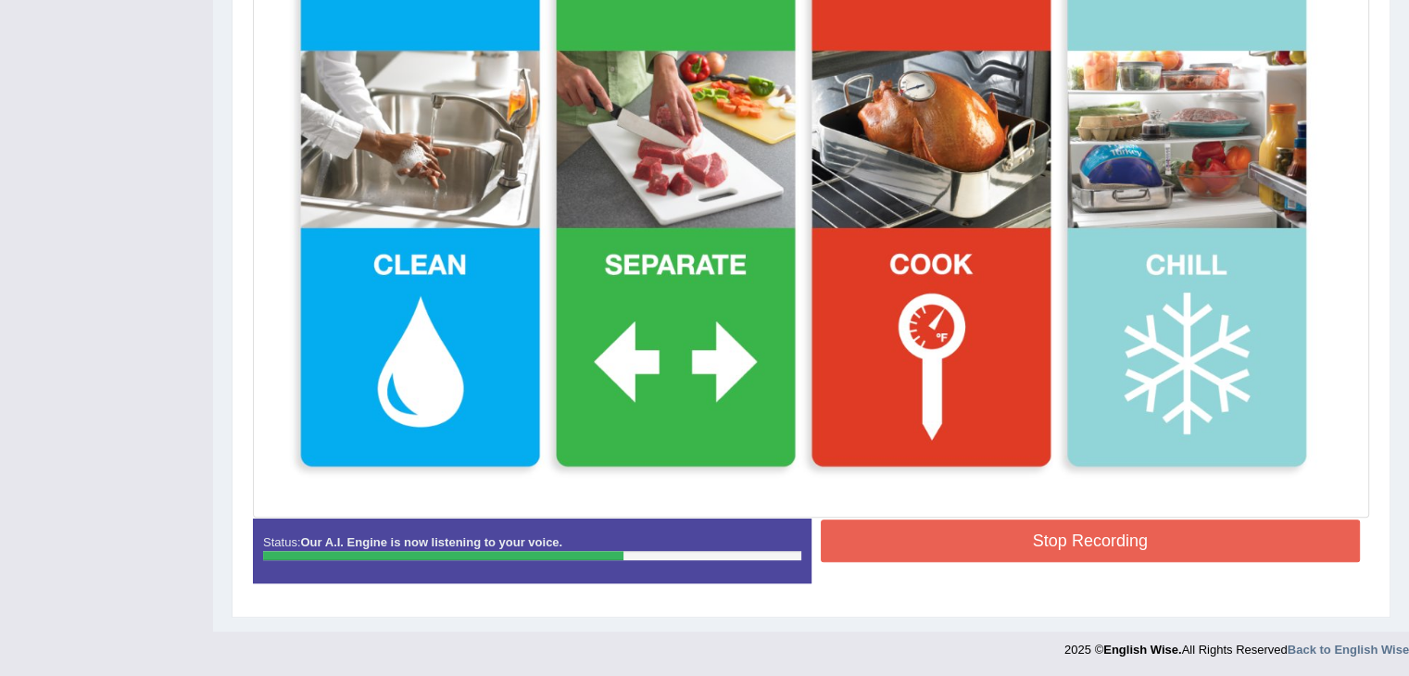
click at [975, 535] on button "Stop Recording" at bounding box center [1091, 541] width 540 height 43
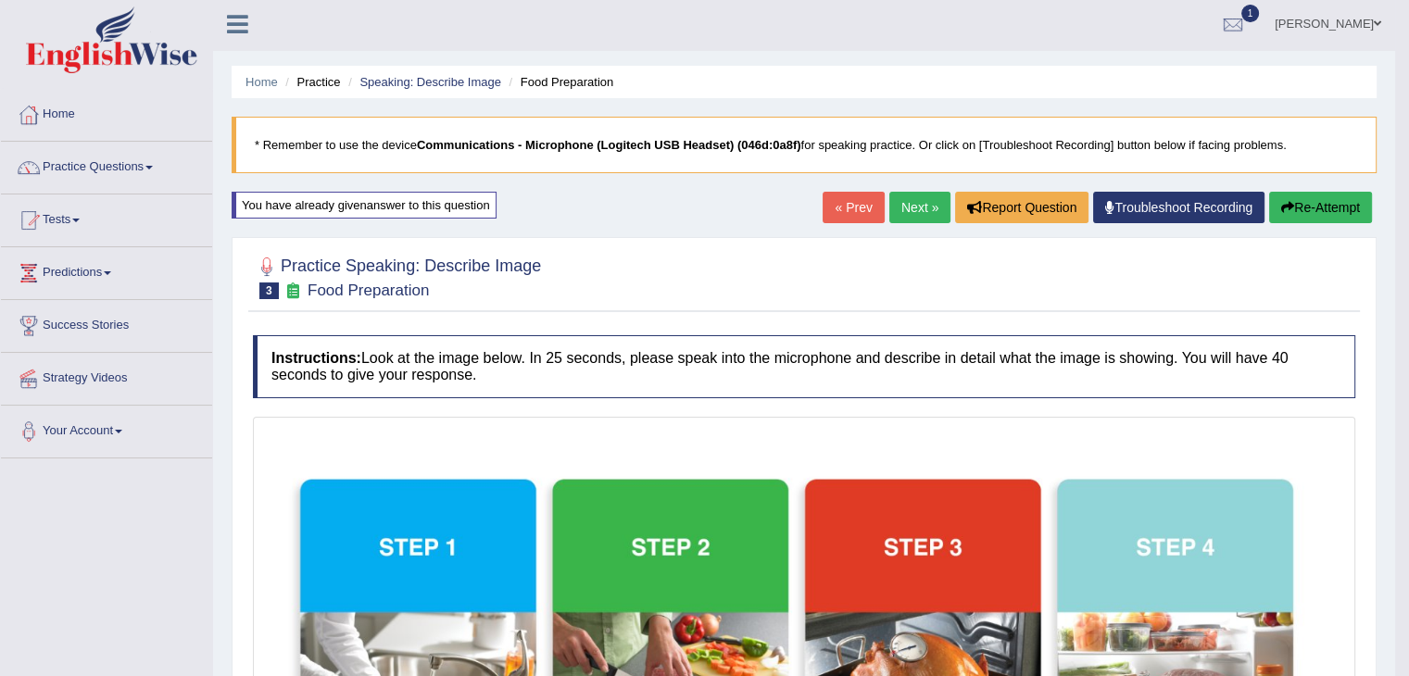
scroll to position [0, 0]
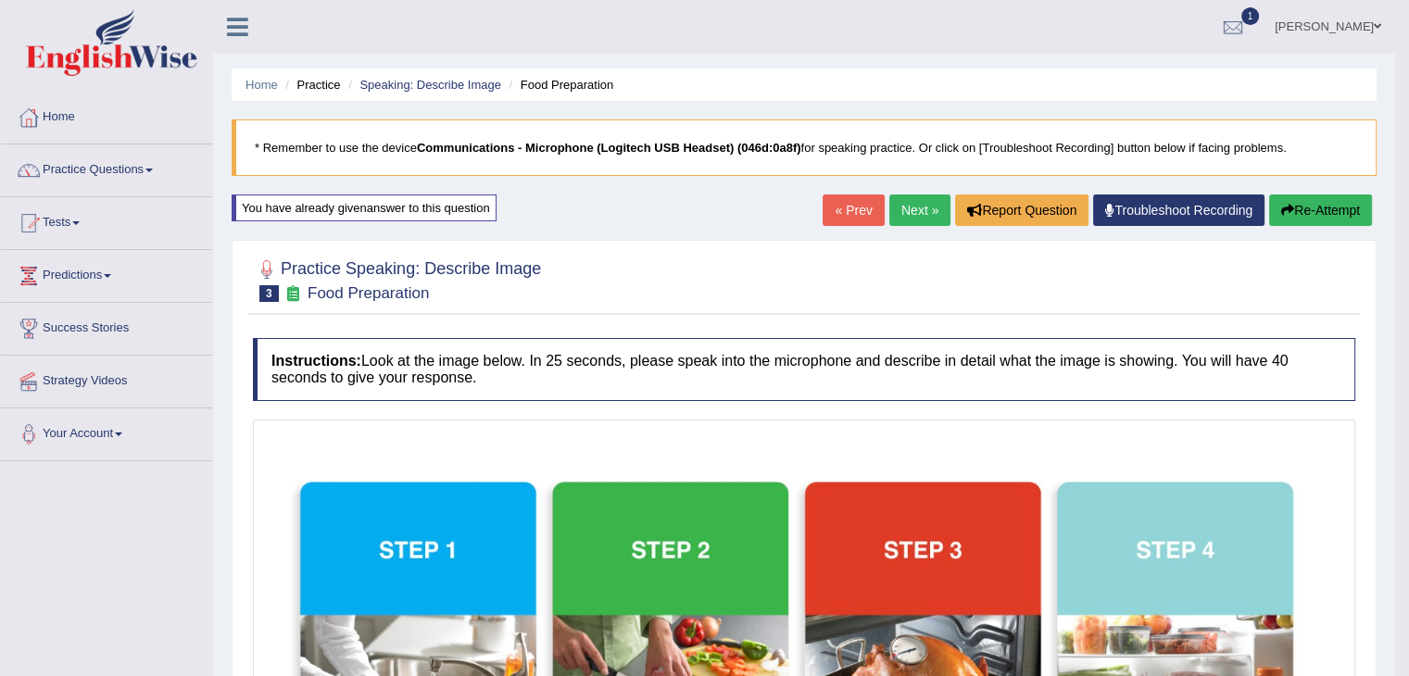
click at [1312, 208] on button "Re-Attempt" at bounding box center [1320, 211] width 103 height 32
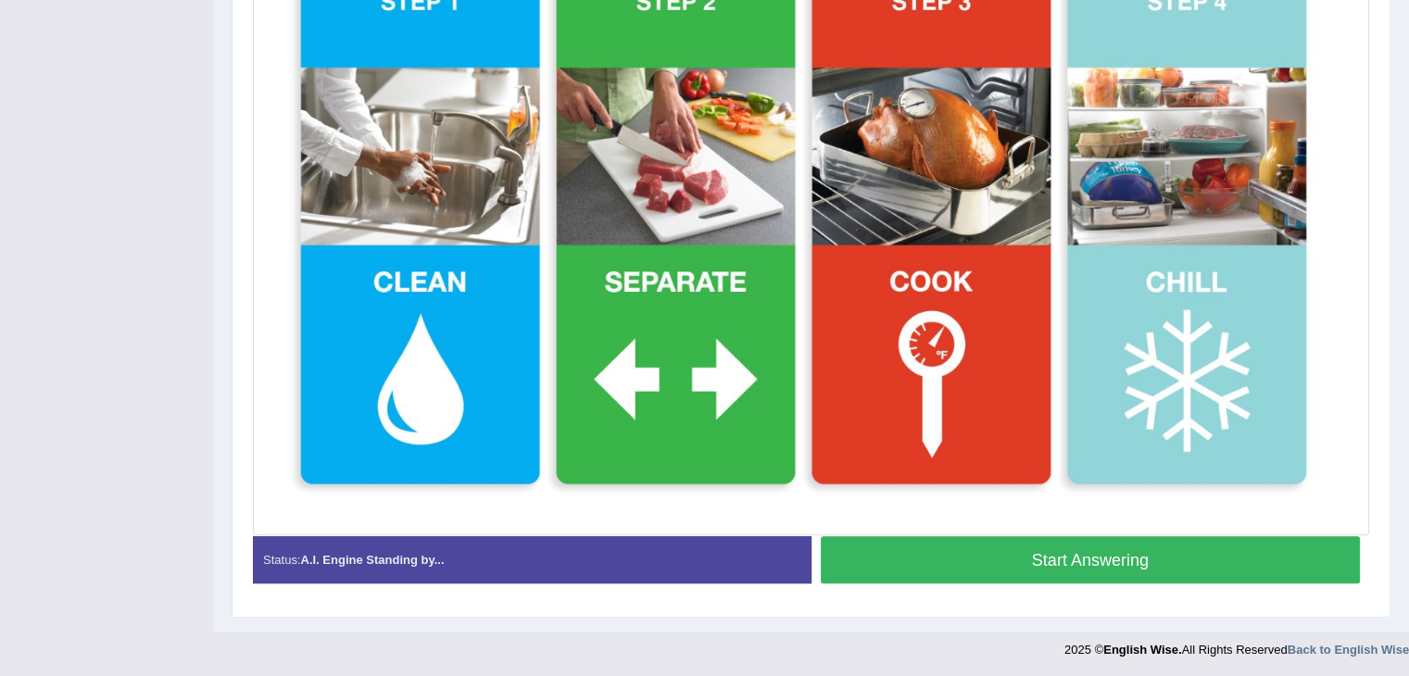
click at [1056, 570] on button "Start Answering" at bounding box center [1091, 559] width 540 height 47
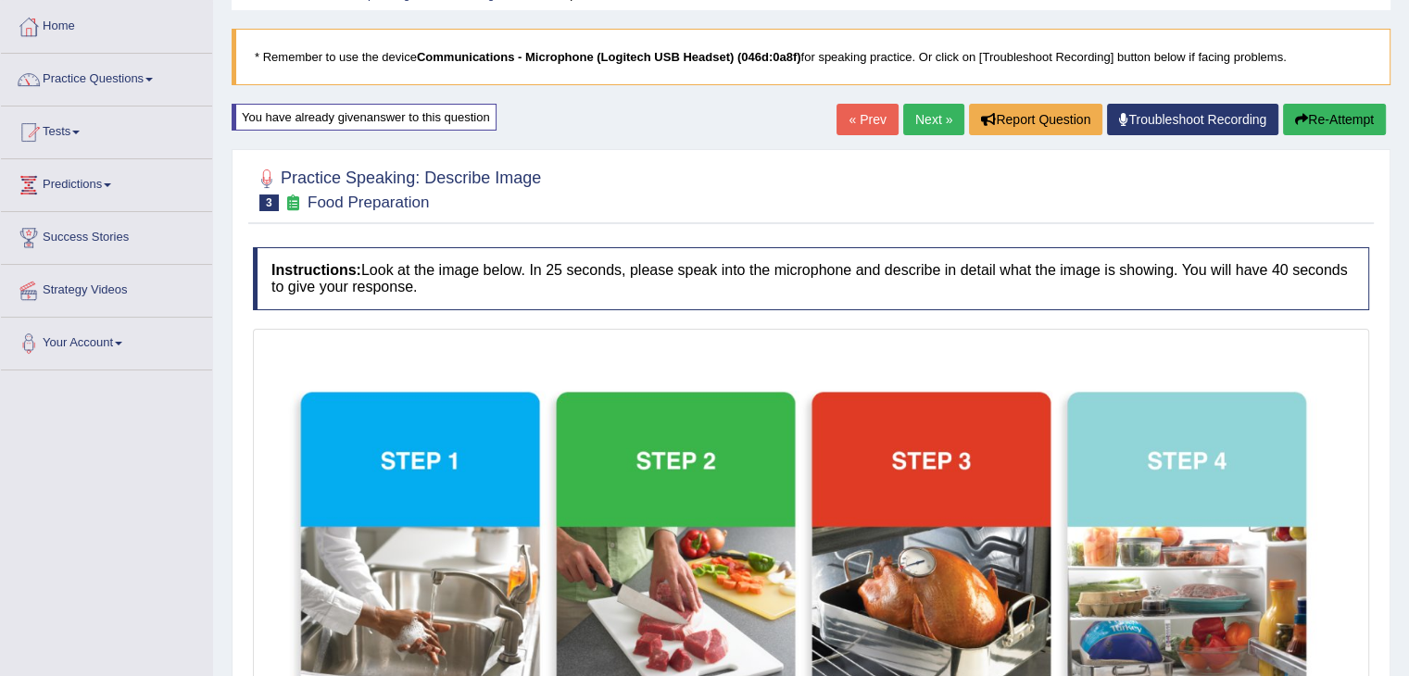
scroll to position [86, 0]
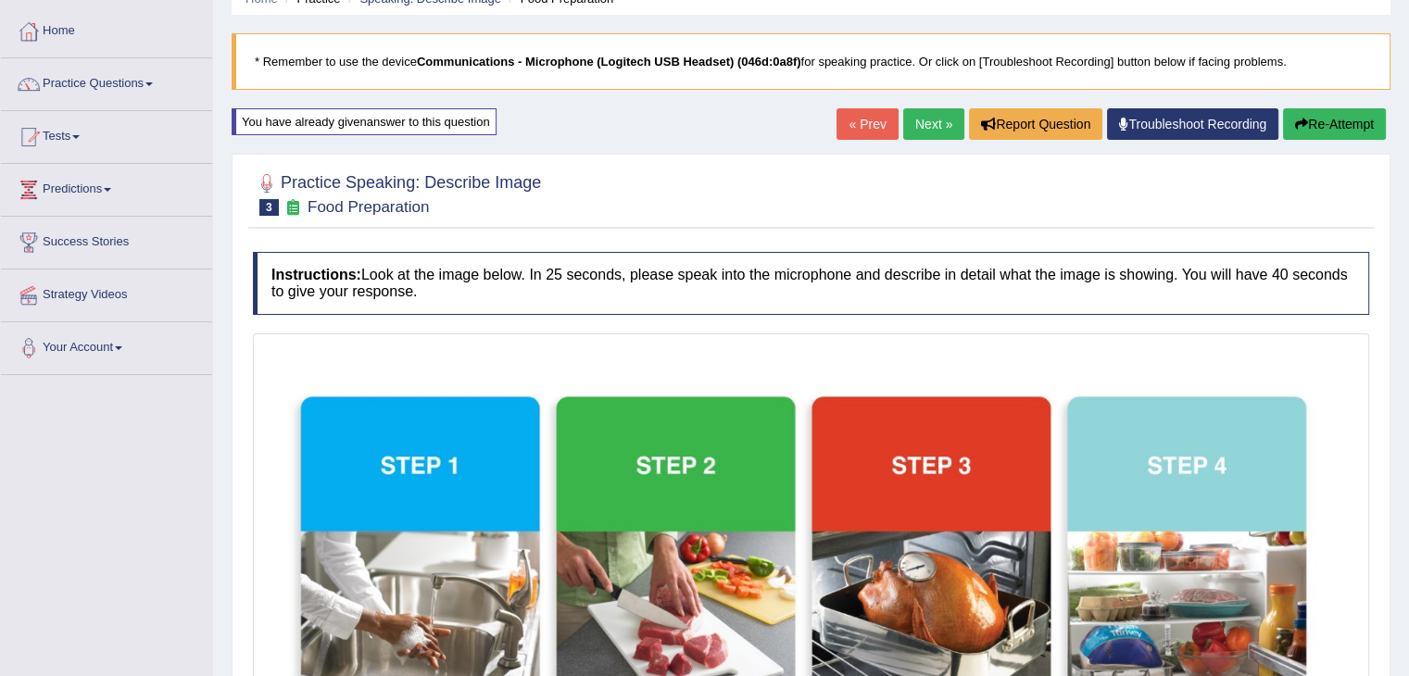
click at [1316, 123] on button "Re-Attempt" at bounding box center [1334, 124] width 103 height 32
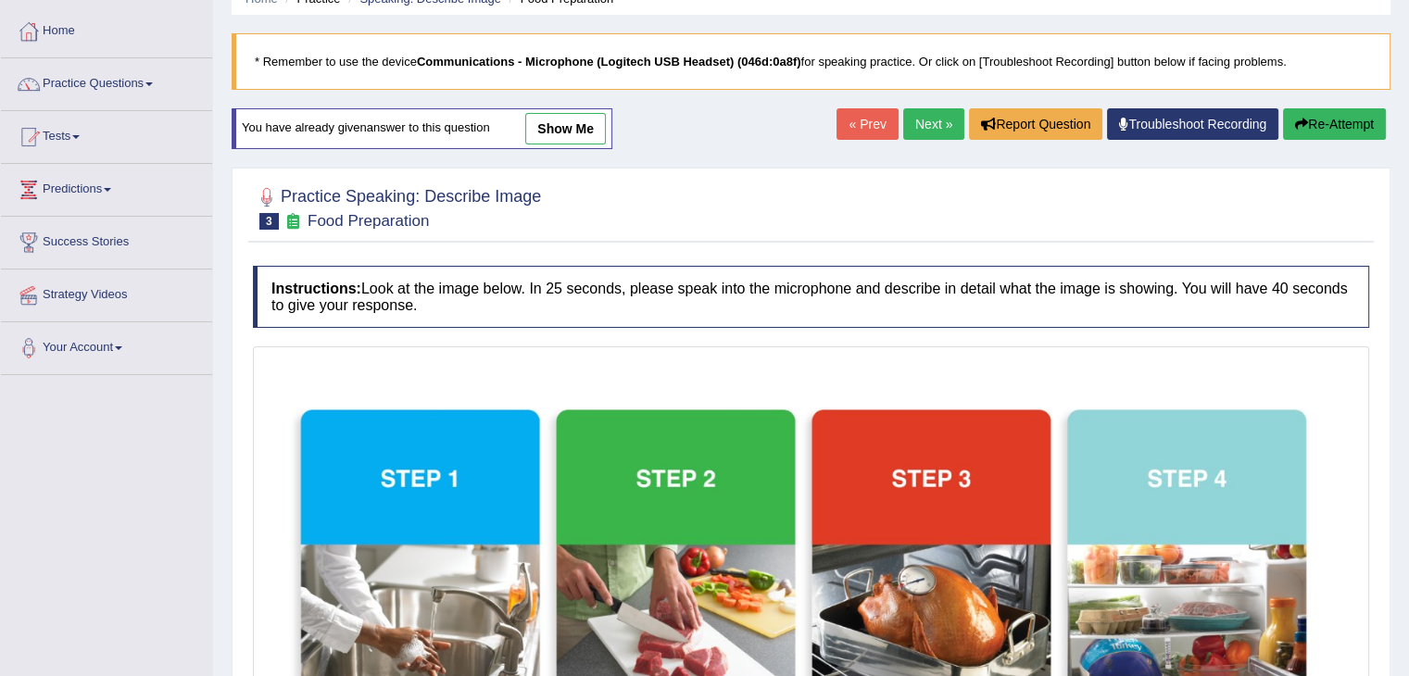
click at [1314, 127] on button "Re-Attempt" at bounding box center [1334, 124] width 103 height 32
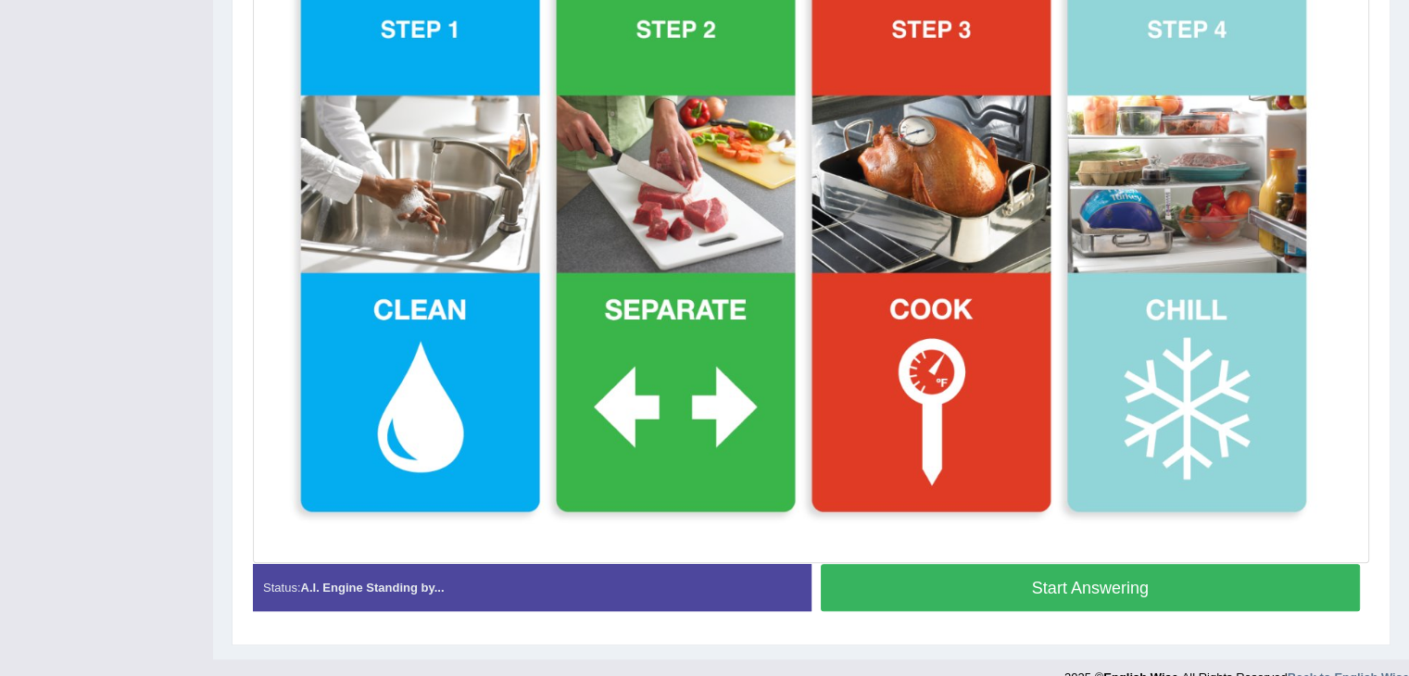
scroll to position [561, 0]
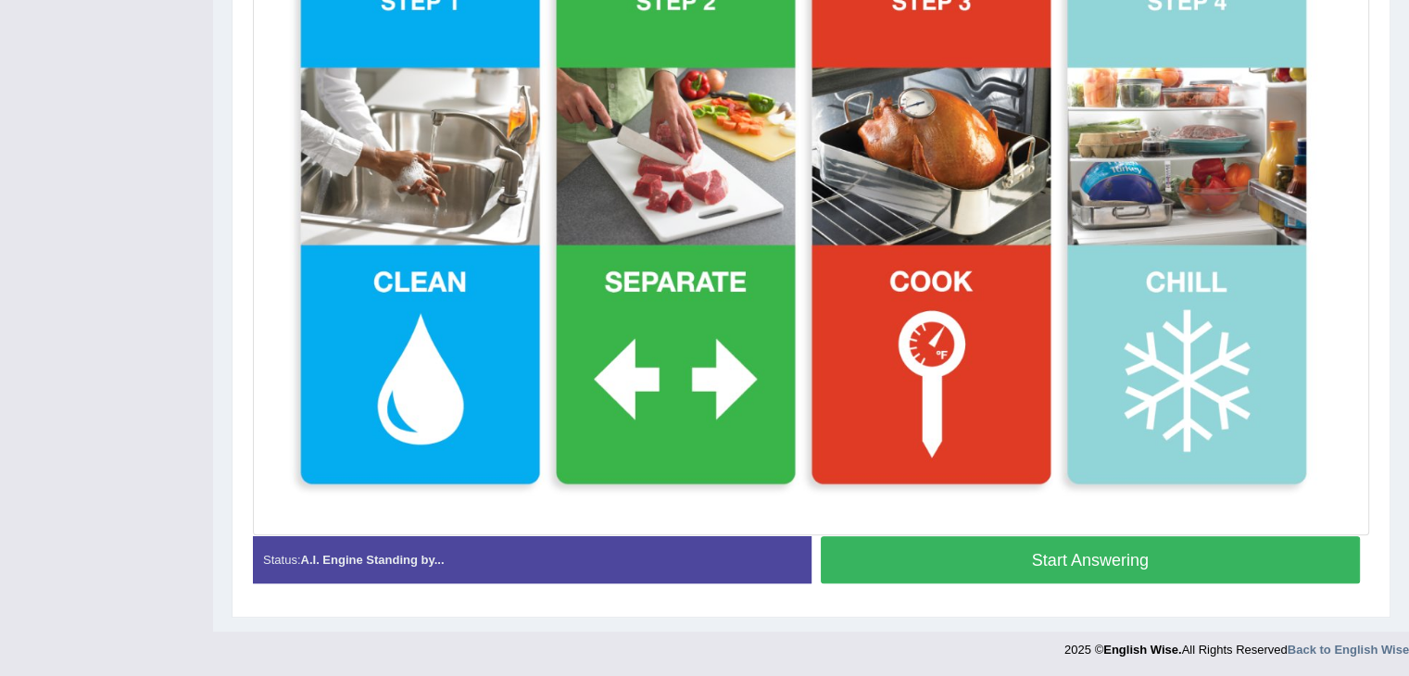
click at [1036, 558] on button "Start Answering" at bounding box center [1091, 559] width 540 height 47
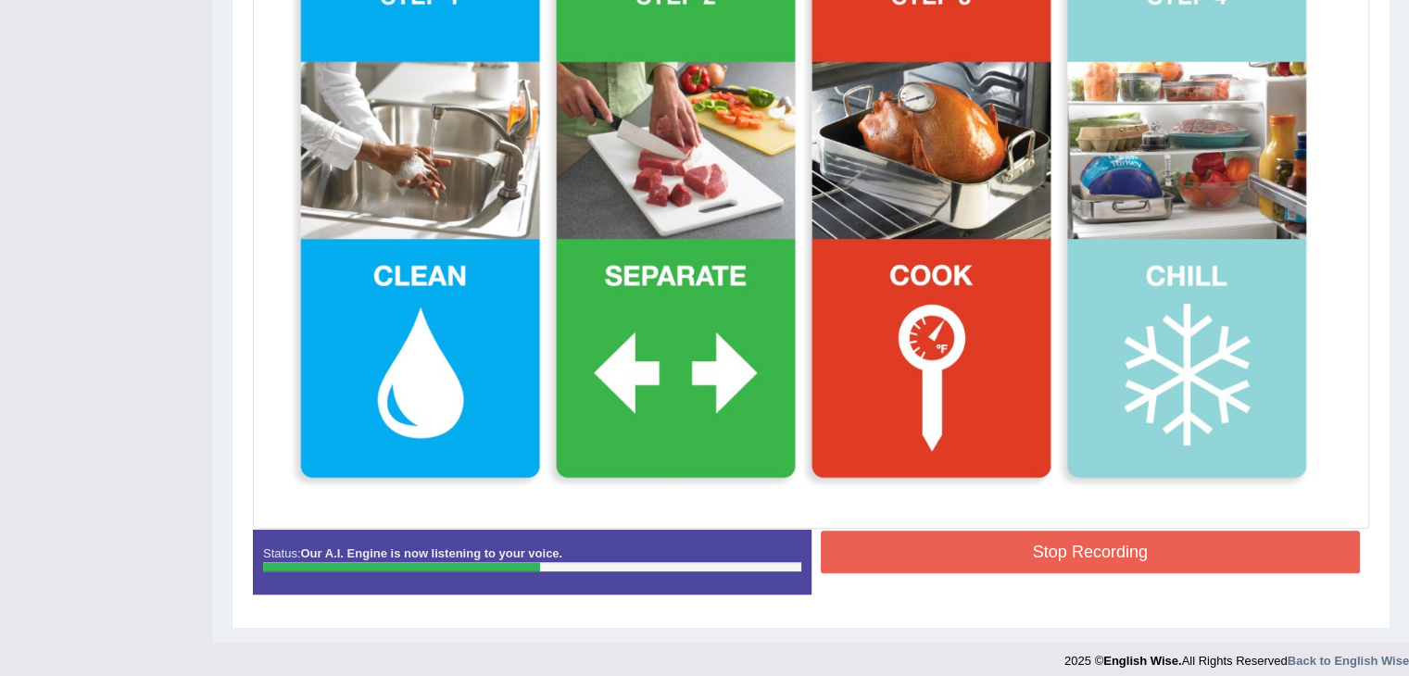
scroll to position [567, 0]
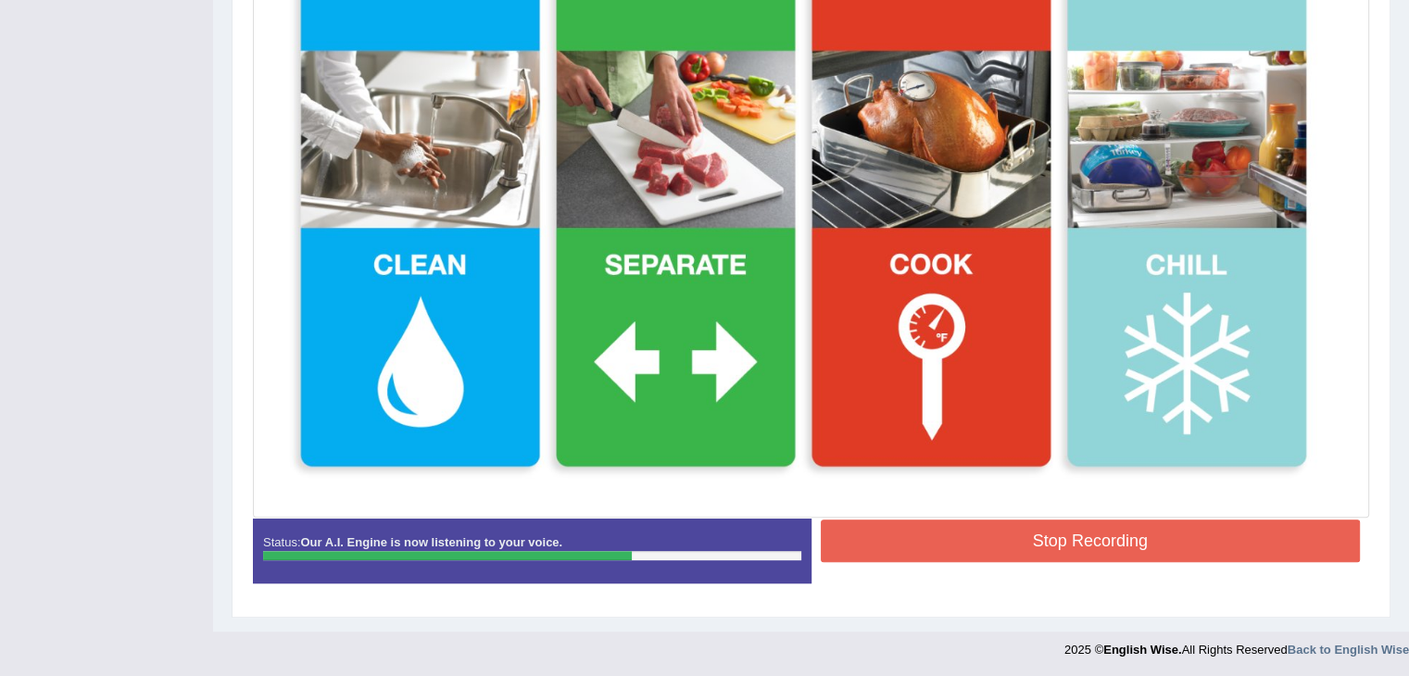
click at [1047, 543] on button "Stop Recording" at bounding box center [1091, 541] width 540 height 43
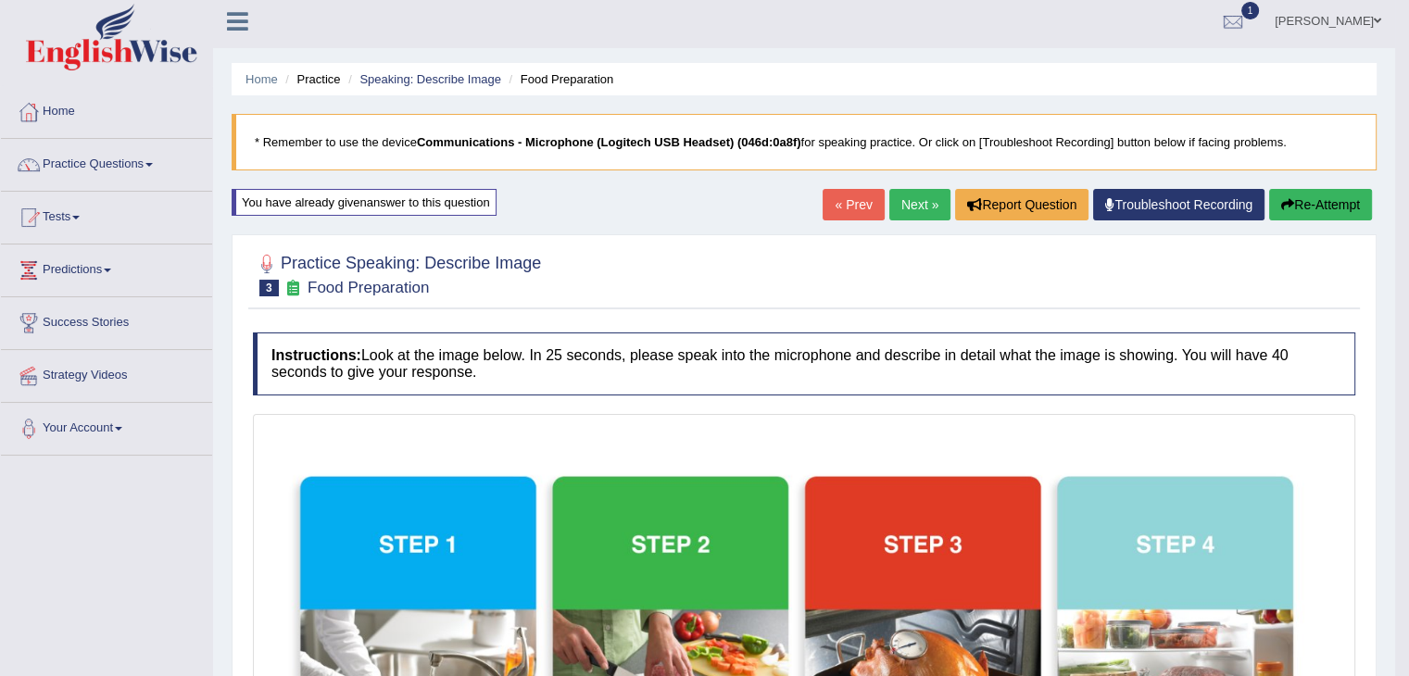
scroll to position [0, 0]
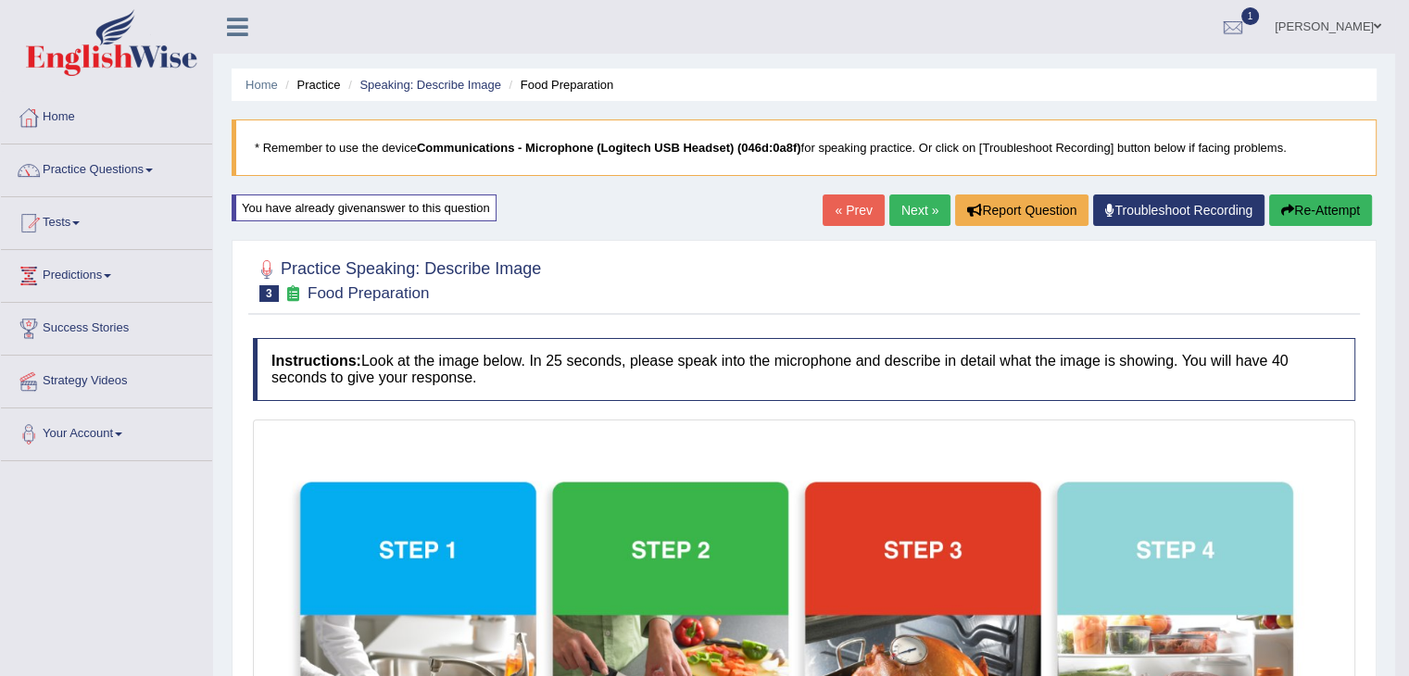
click at [1347, 216] on button "Re-Attempt" at bounding box center [1320, 211] width 103 height 32
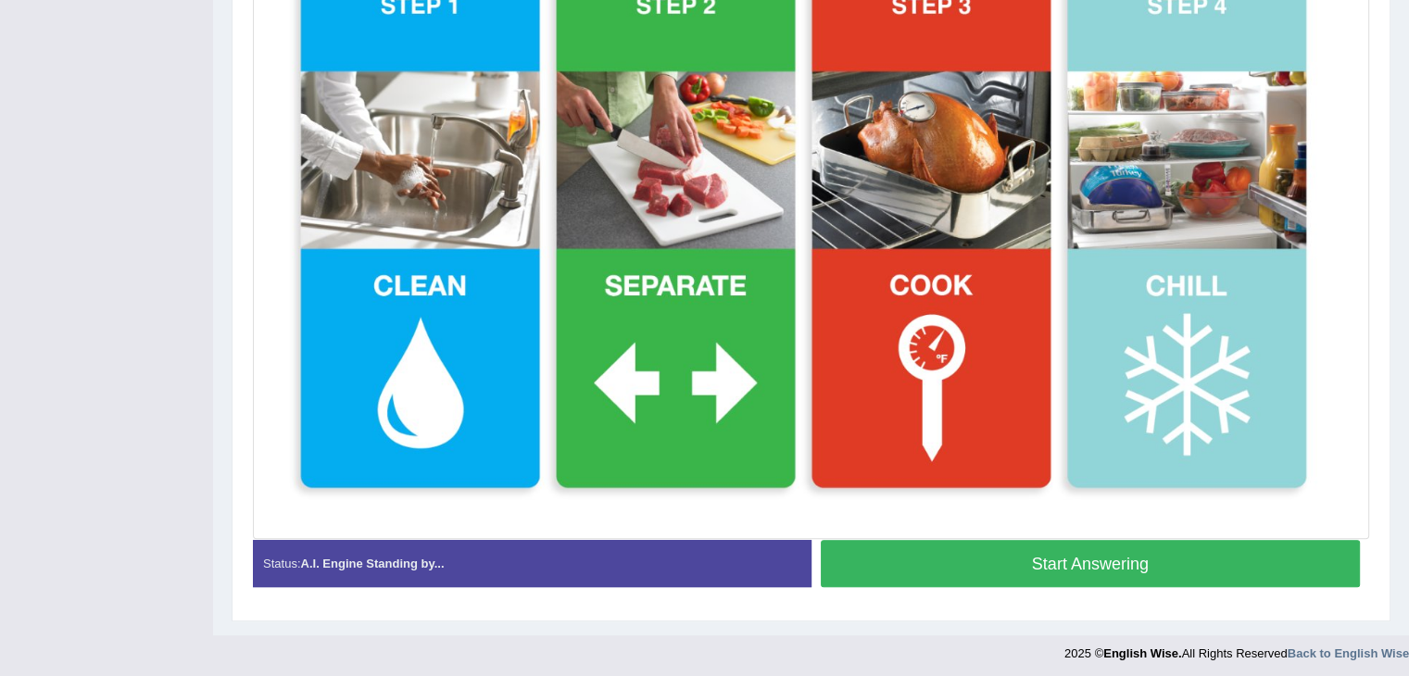
scroll to position [563, 0]
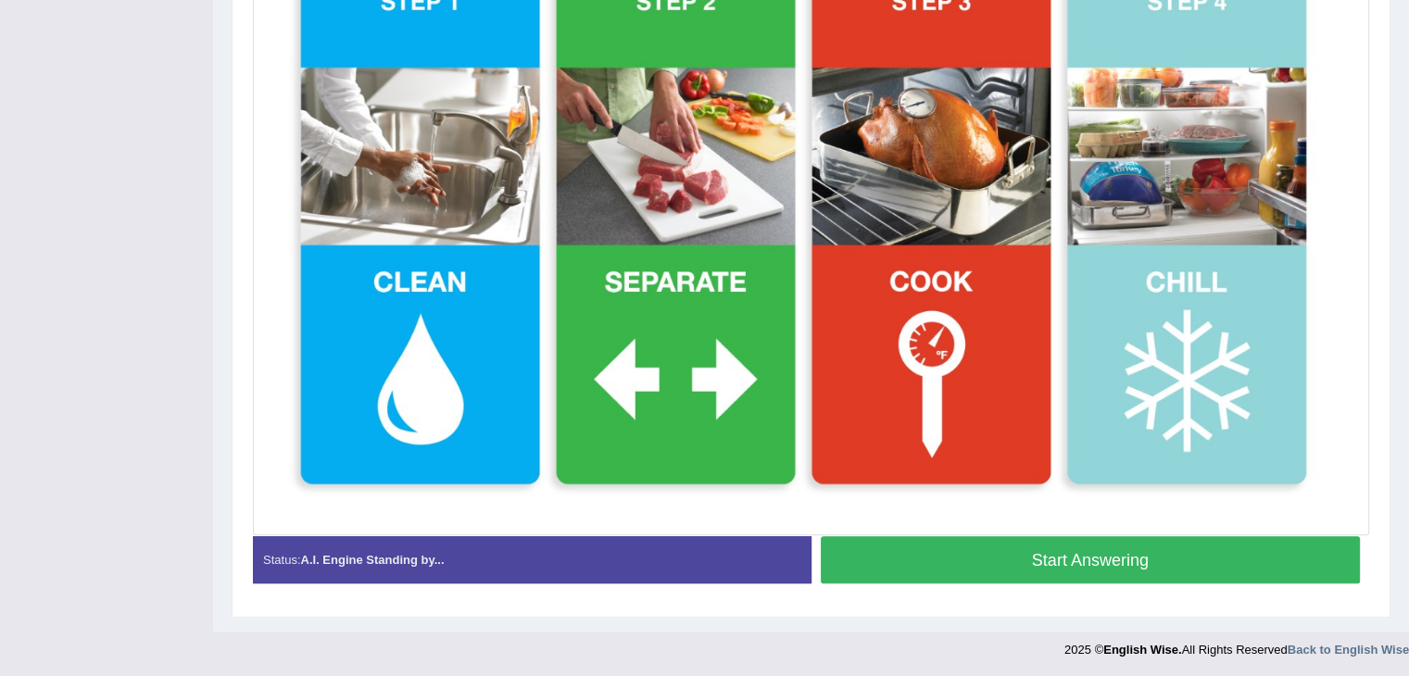
click at [1090, 555] on button "Start Answering" at bounding box center [1091, 559] width 540 height 47
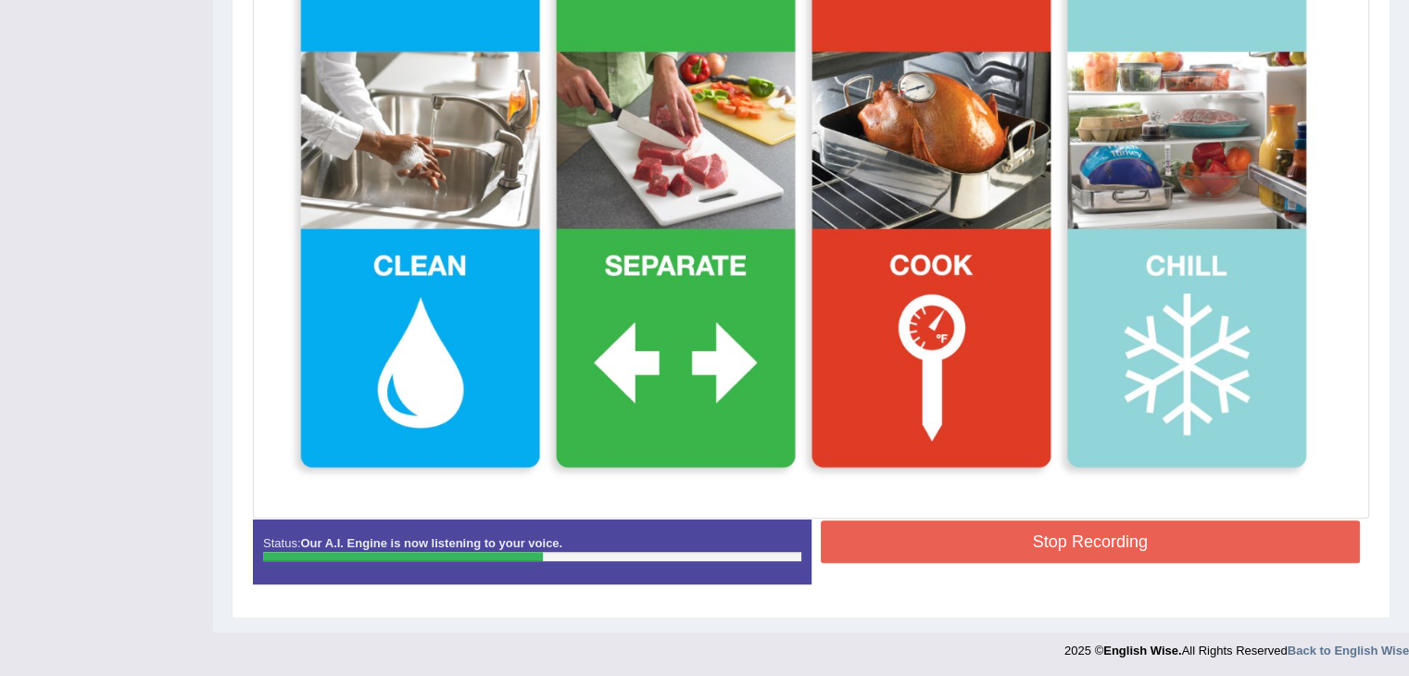
scroll to position [567, 0]
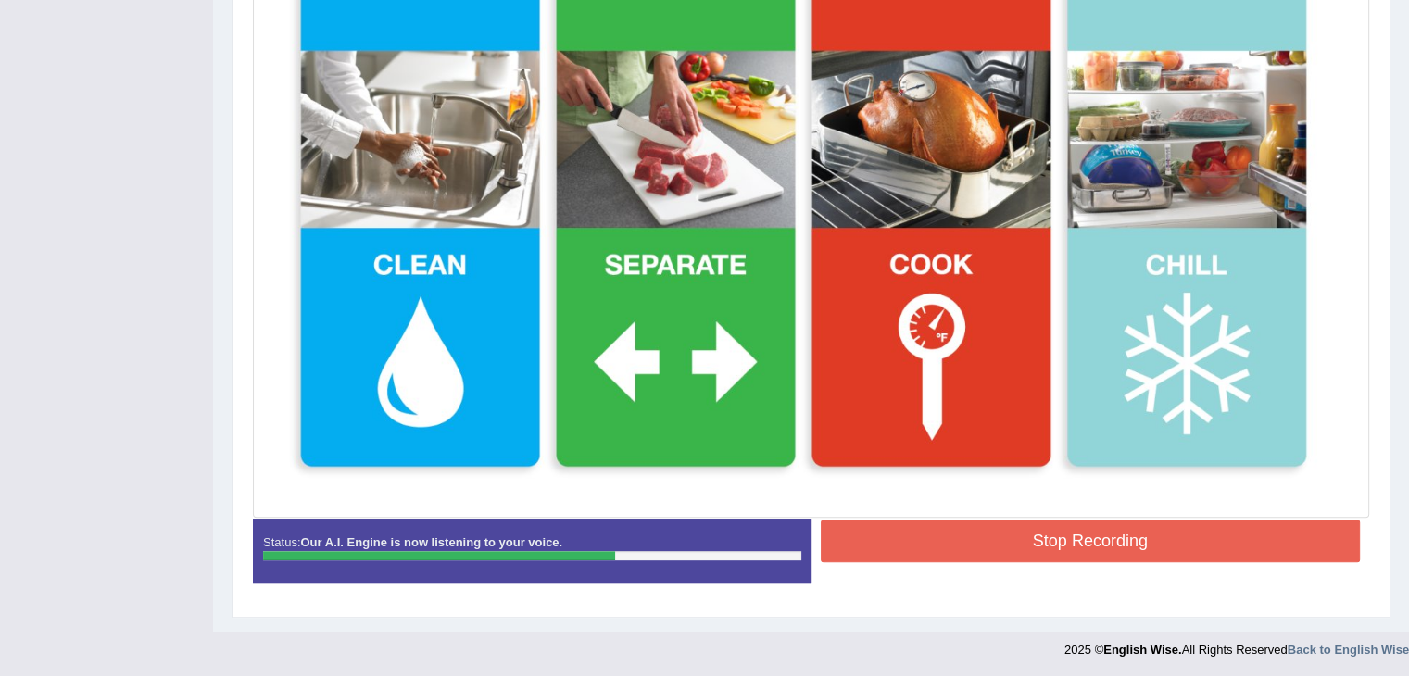
click at [1111, 542] on button "Stop Recording" at bounding box center [1091, 541] width 540 height 43
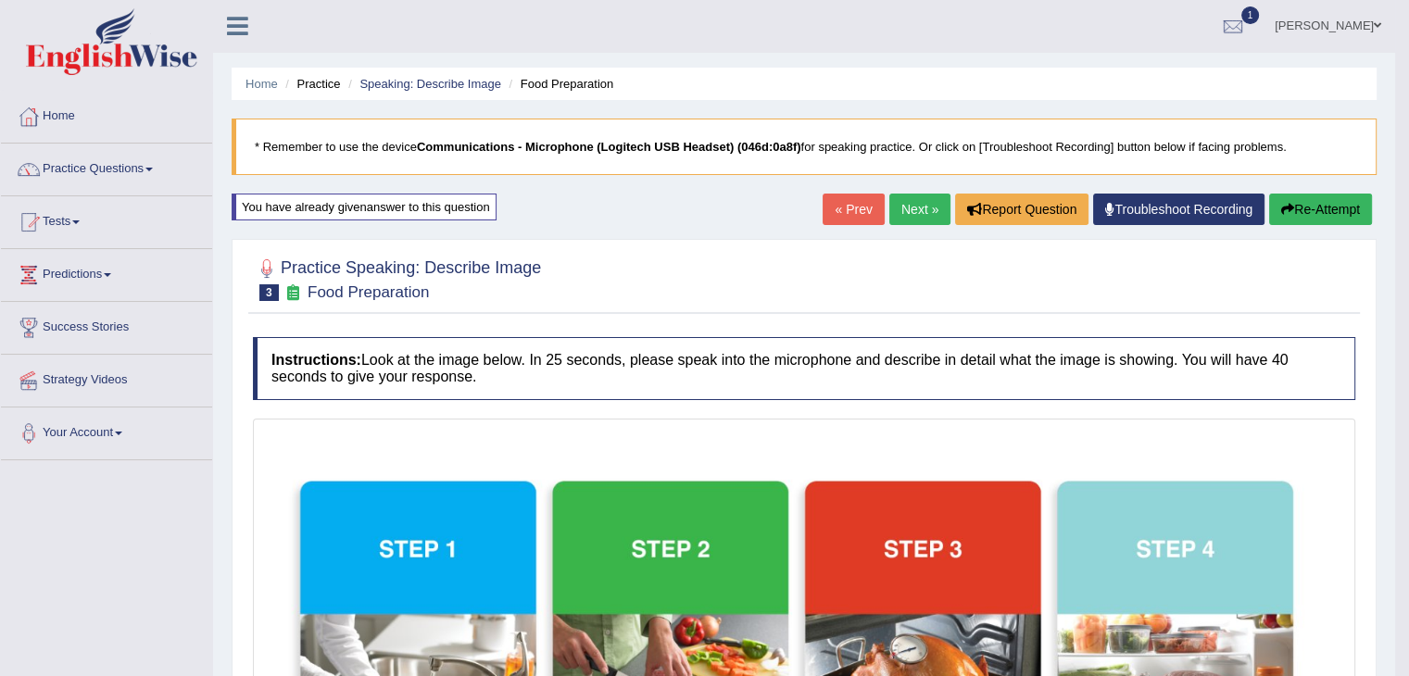
scroll to position [0, 0]
click at [903, 208] on link "Next »" at bounding box center [919, 211] width 61 height 32
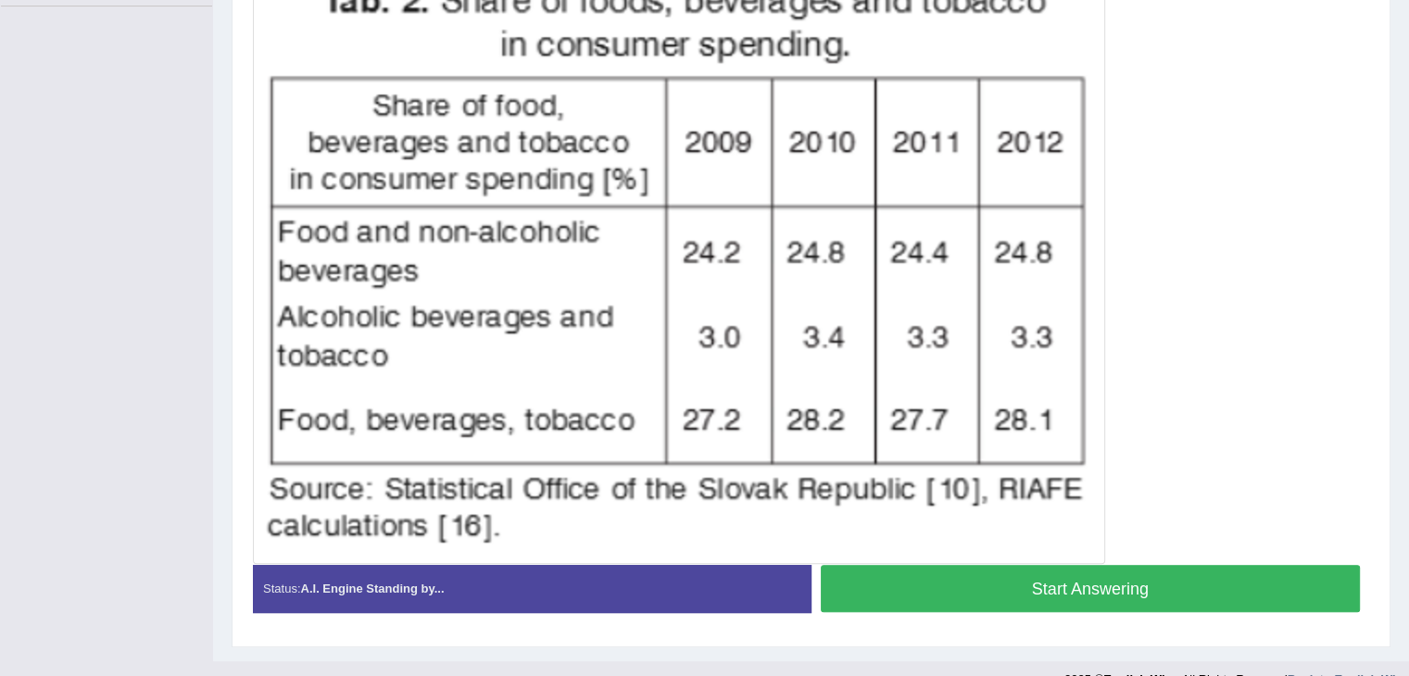
scroll to position [484, 0]
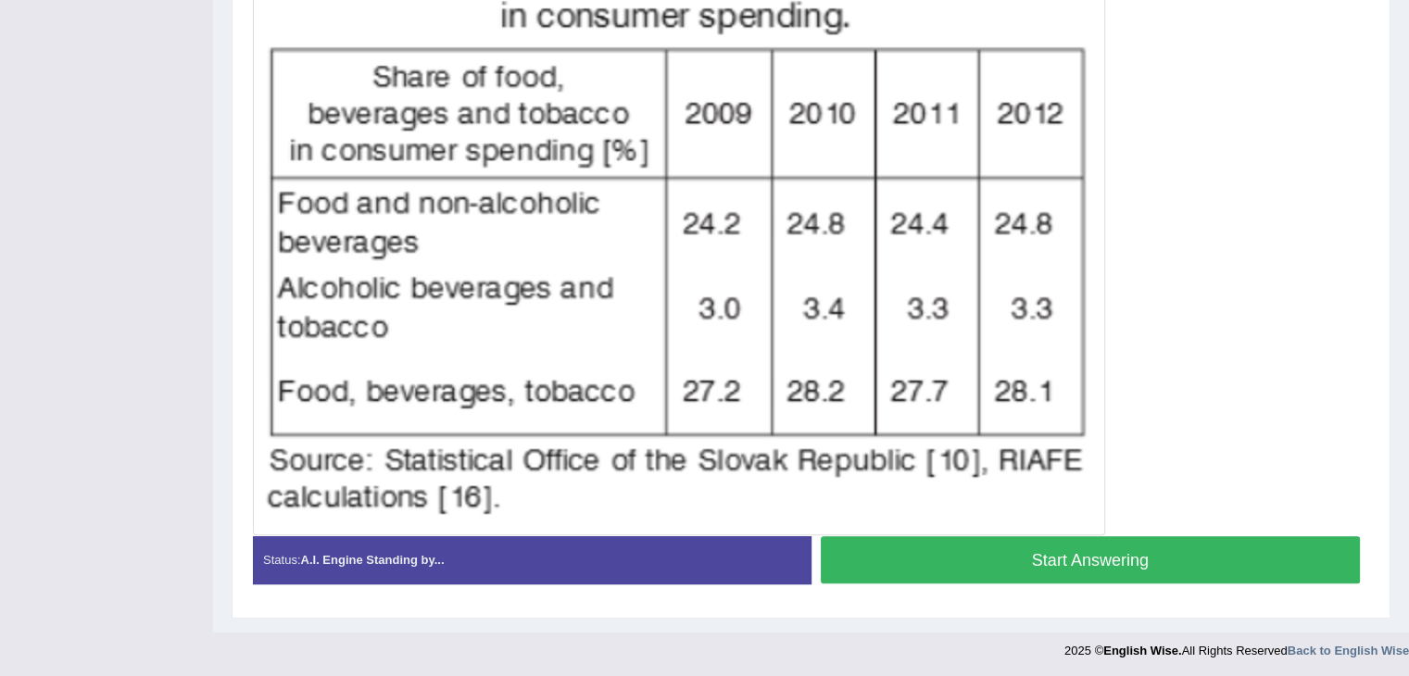
click at [1151, 556] on button "Start Answering" at bounding box center [1091, 559] width 540 height 47
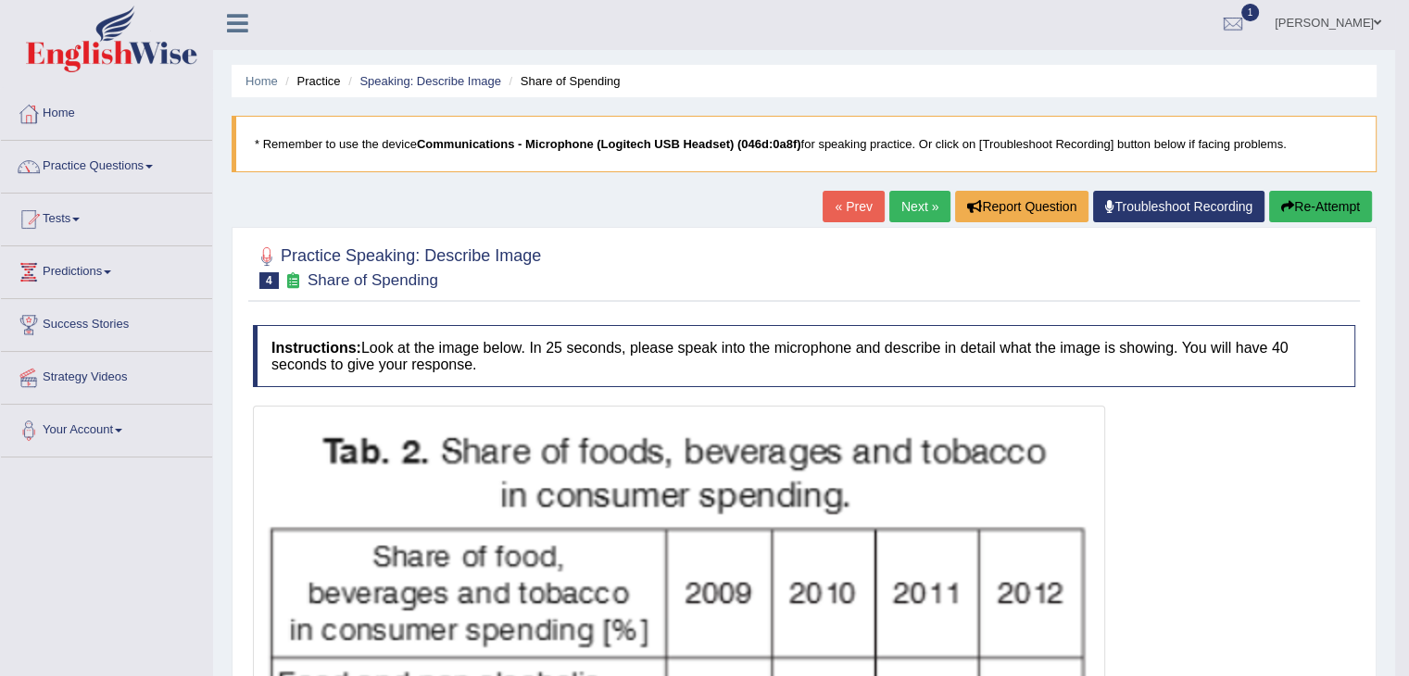
scroll to position [0, 0]
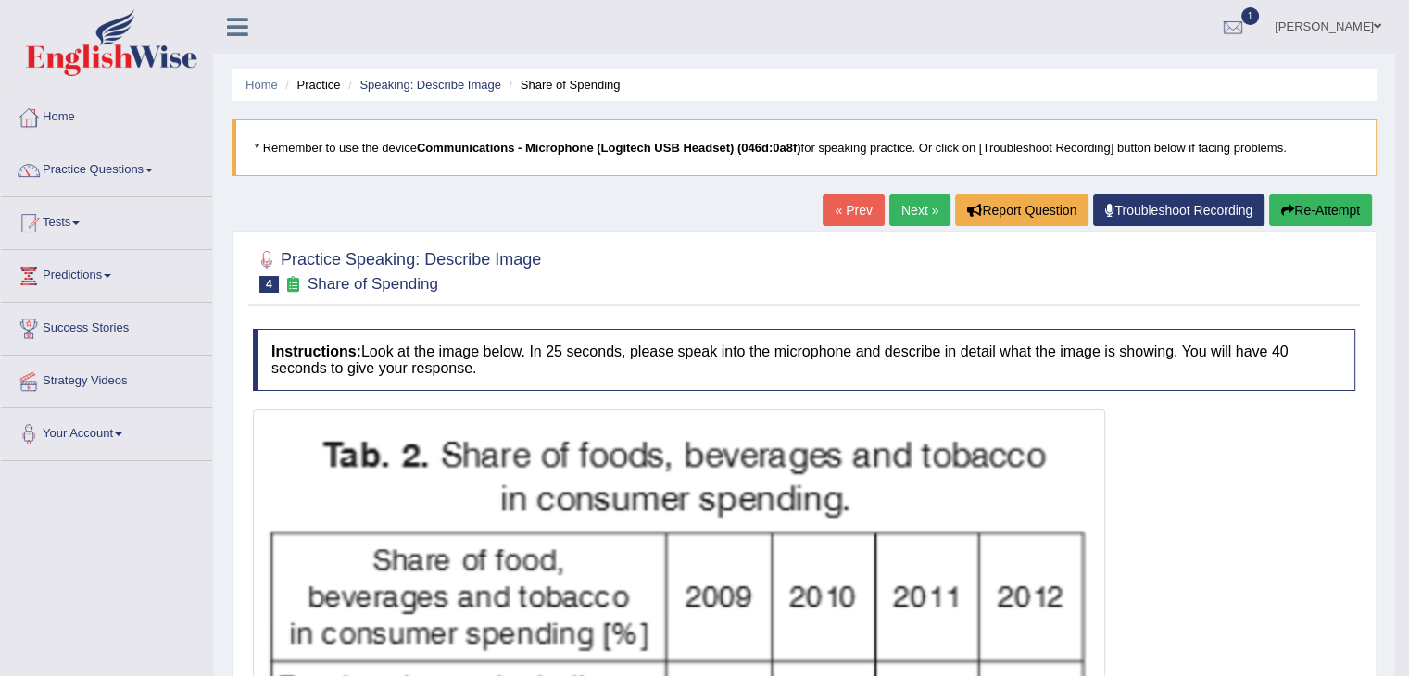
click at [1307, 212] on button "Re-Attempt" at bounding box center [1320, 211] width 103 height 32
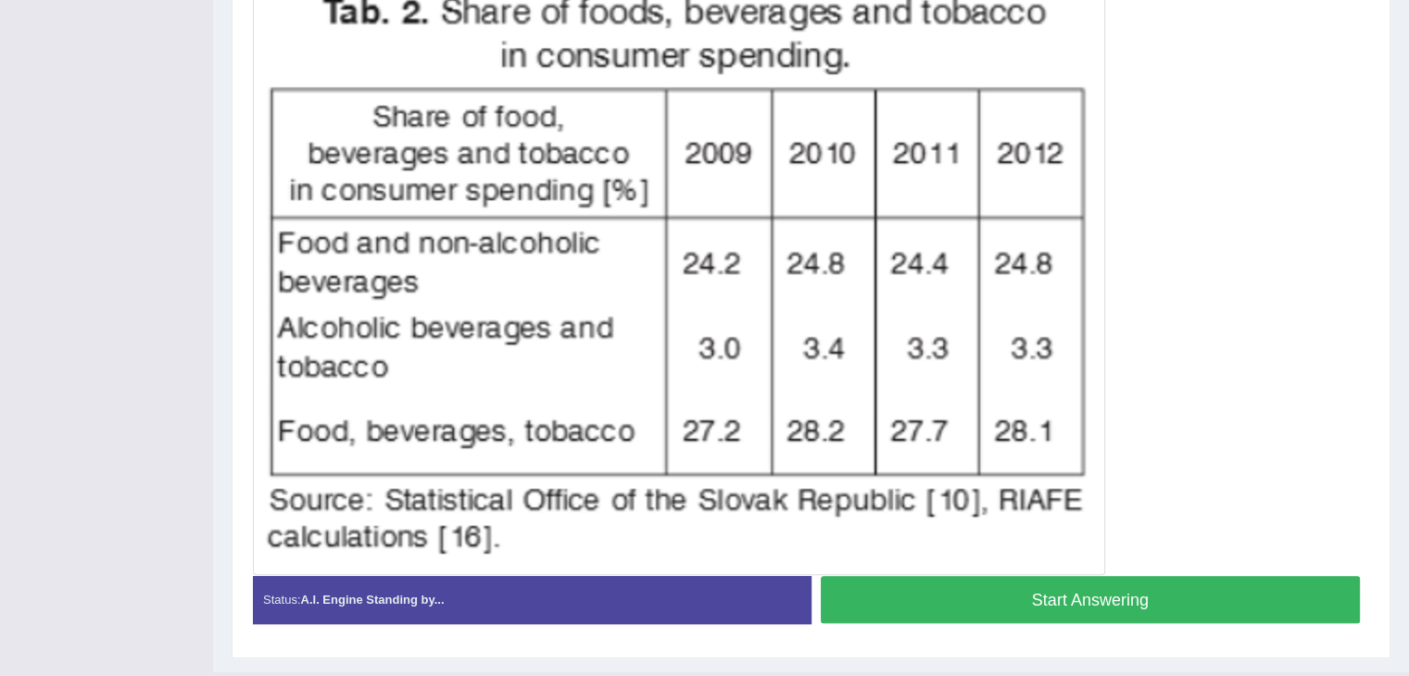
scroll to position [472, 0]
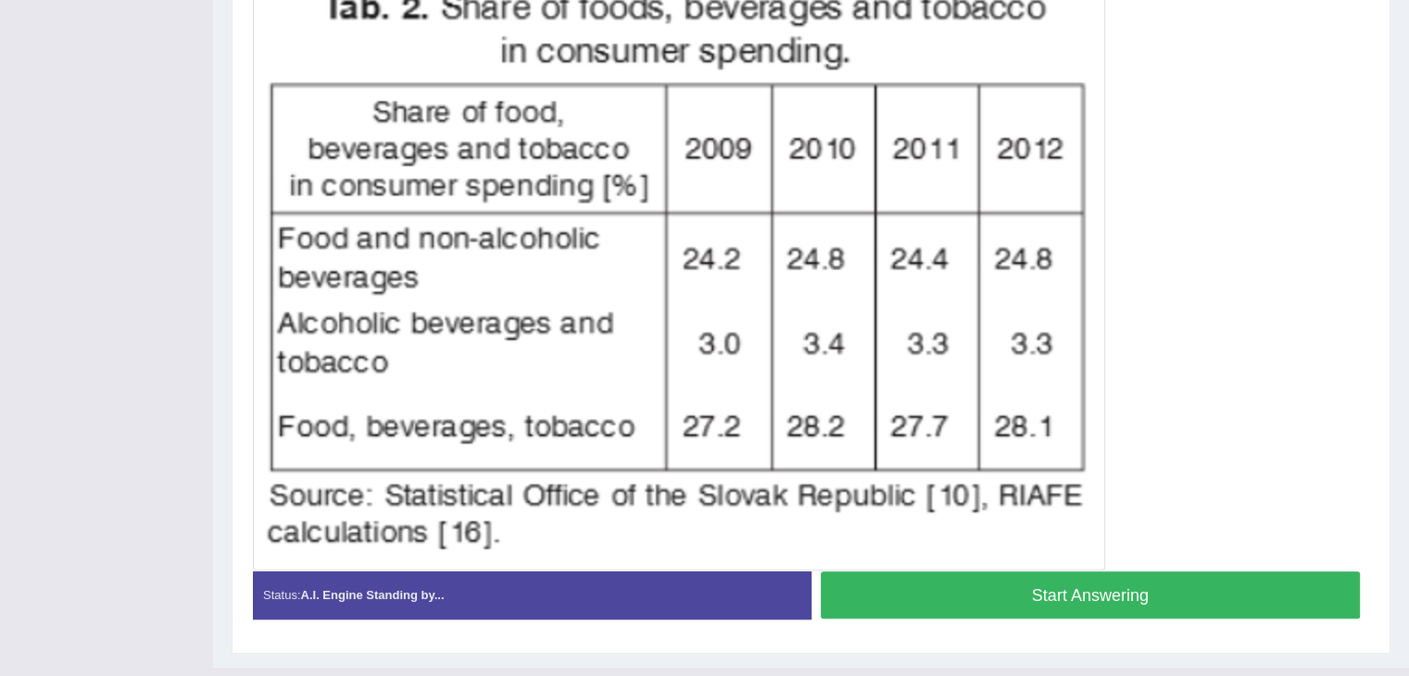
click at [1134, 589] on button "Start Answering" at bounding box center [1091, 595] width 540 height 47
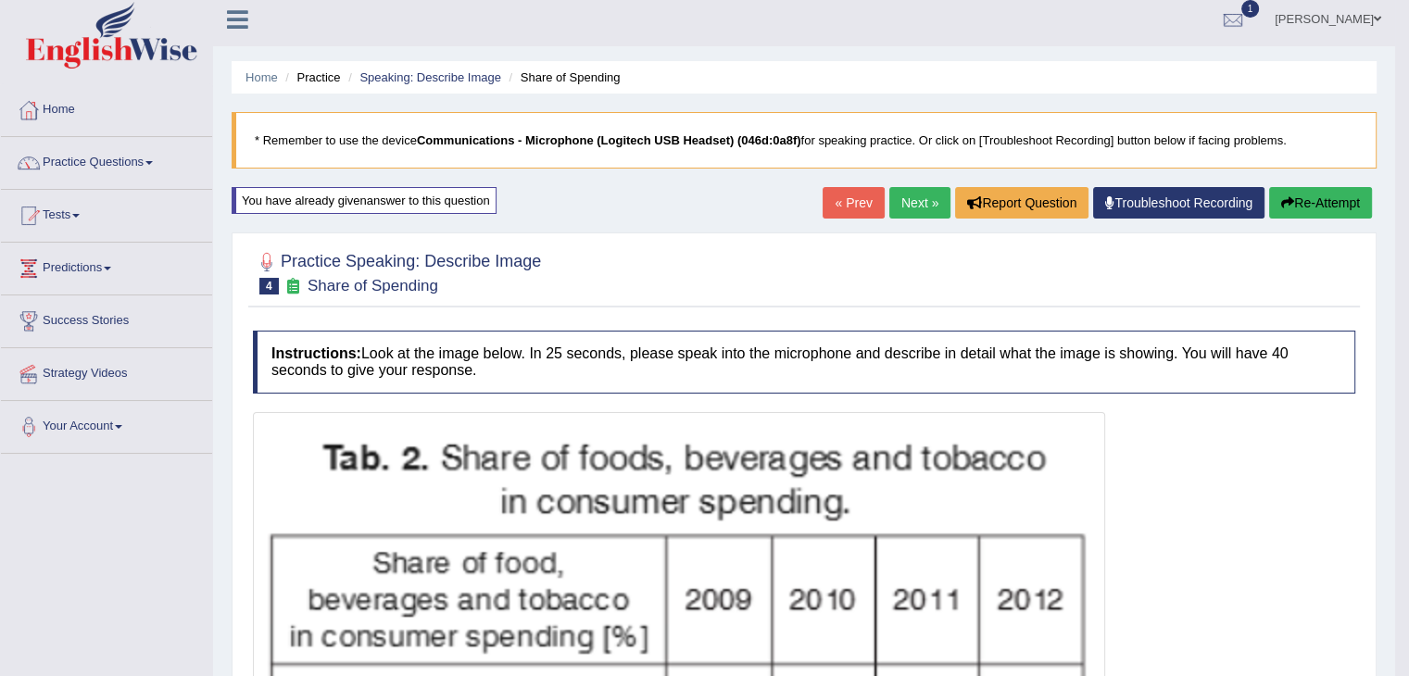
scroll to position [0, 0]
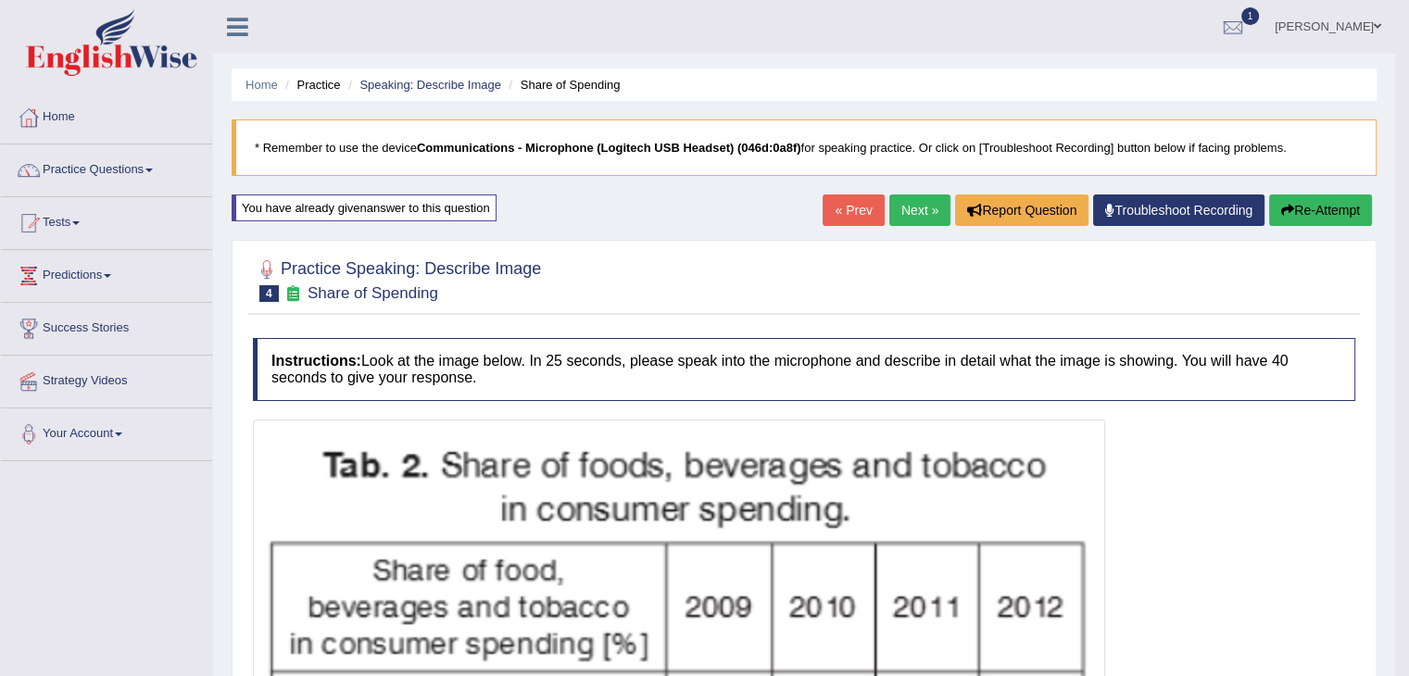
click at [899, 212] on link "Next »" at bounding box center [919, 211] width 61 height 32
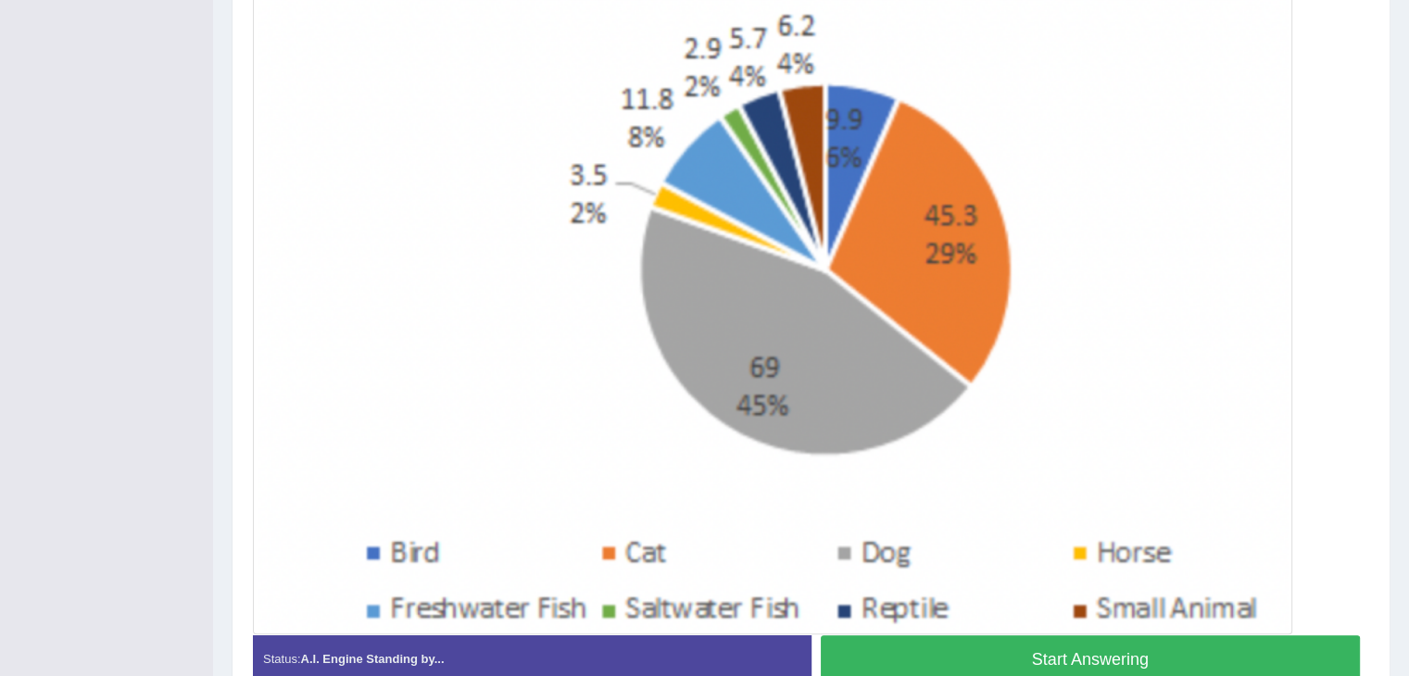
scroll to position [473, 0]
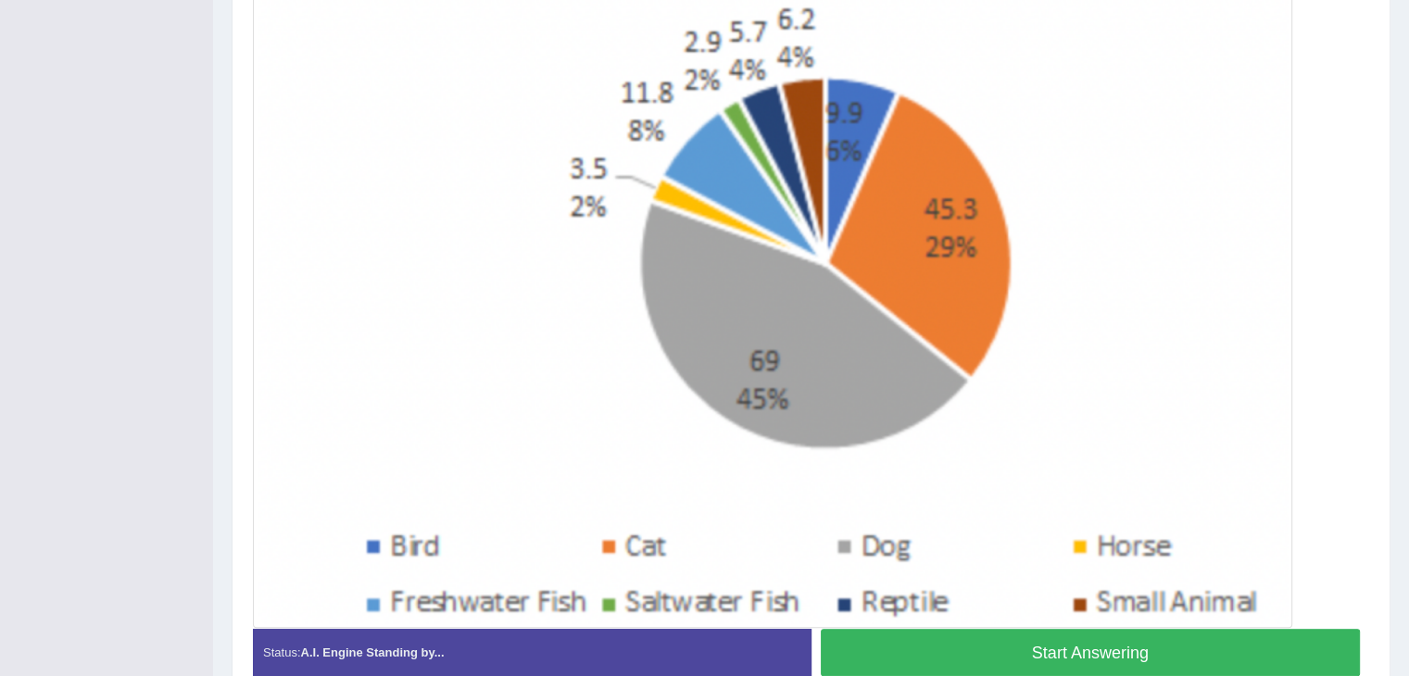
click at [1040, 646] on button "Start Answering" at bounding box center [1091, 652] width 540 height 47
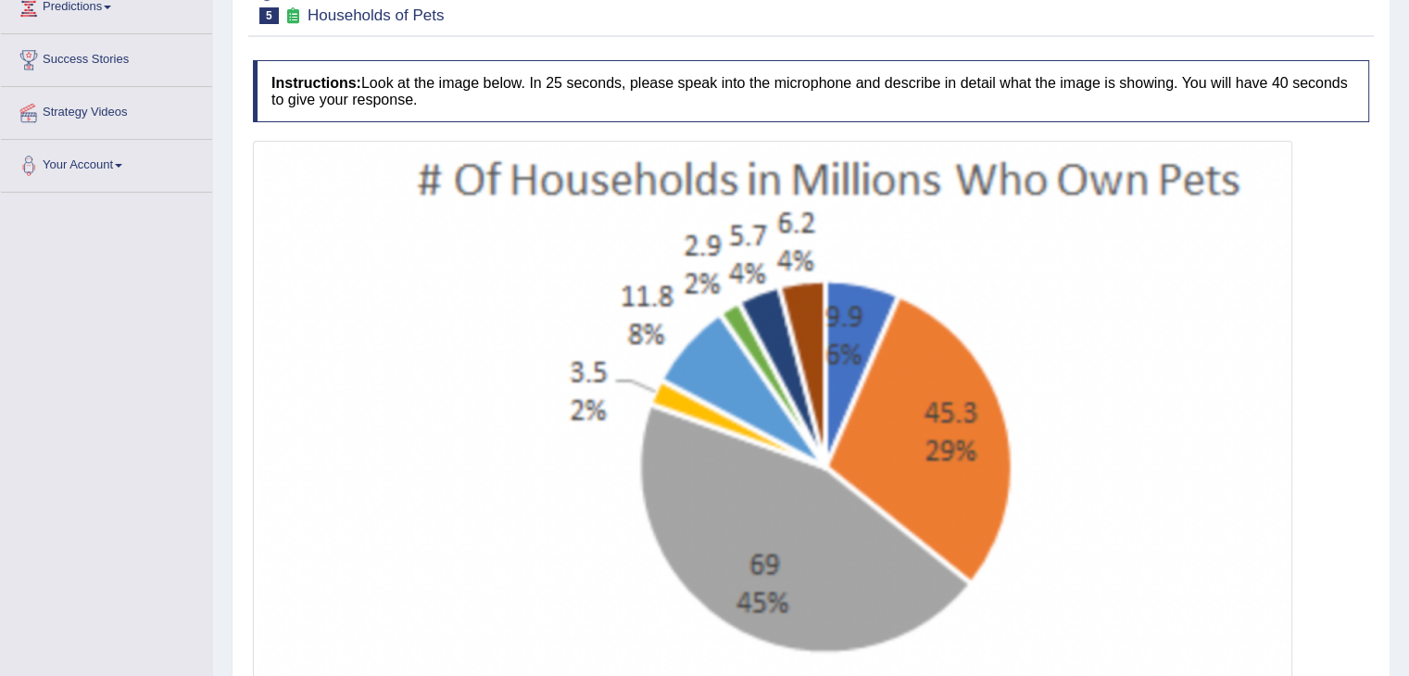
scroll to position [490, 0]
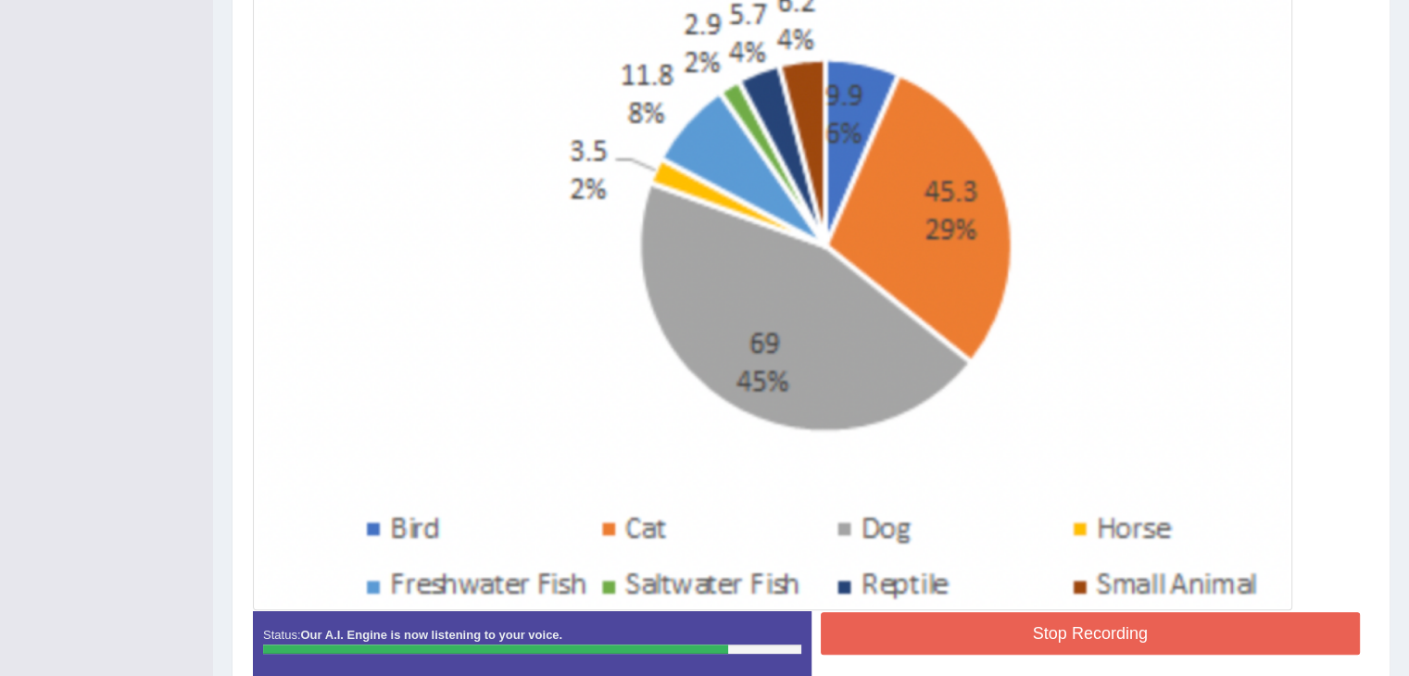
click at [1126, 630] on button "Stop Recording" at bounding box center [1091, 633] width 540 height 43
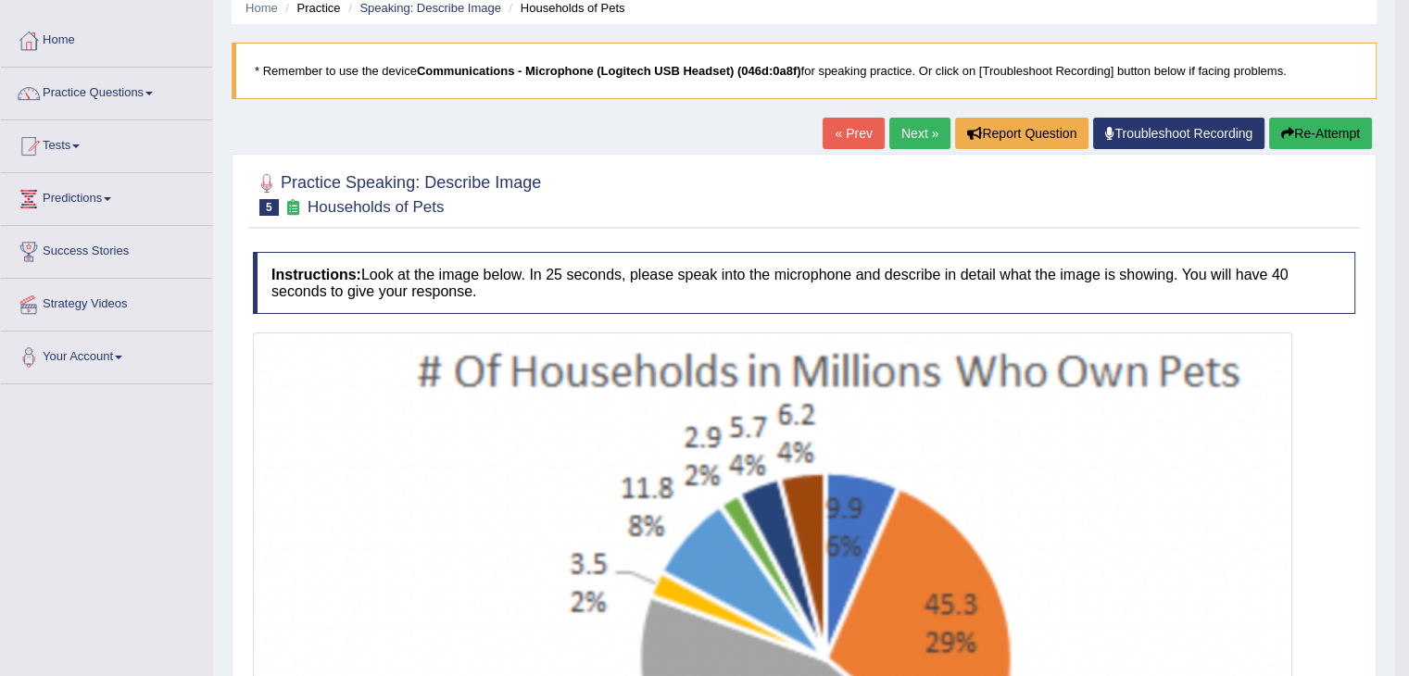
scroll to position [27, 0]
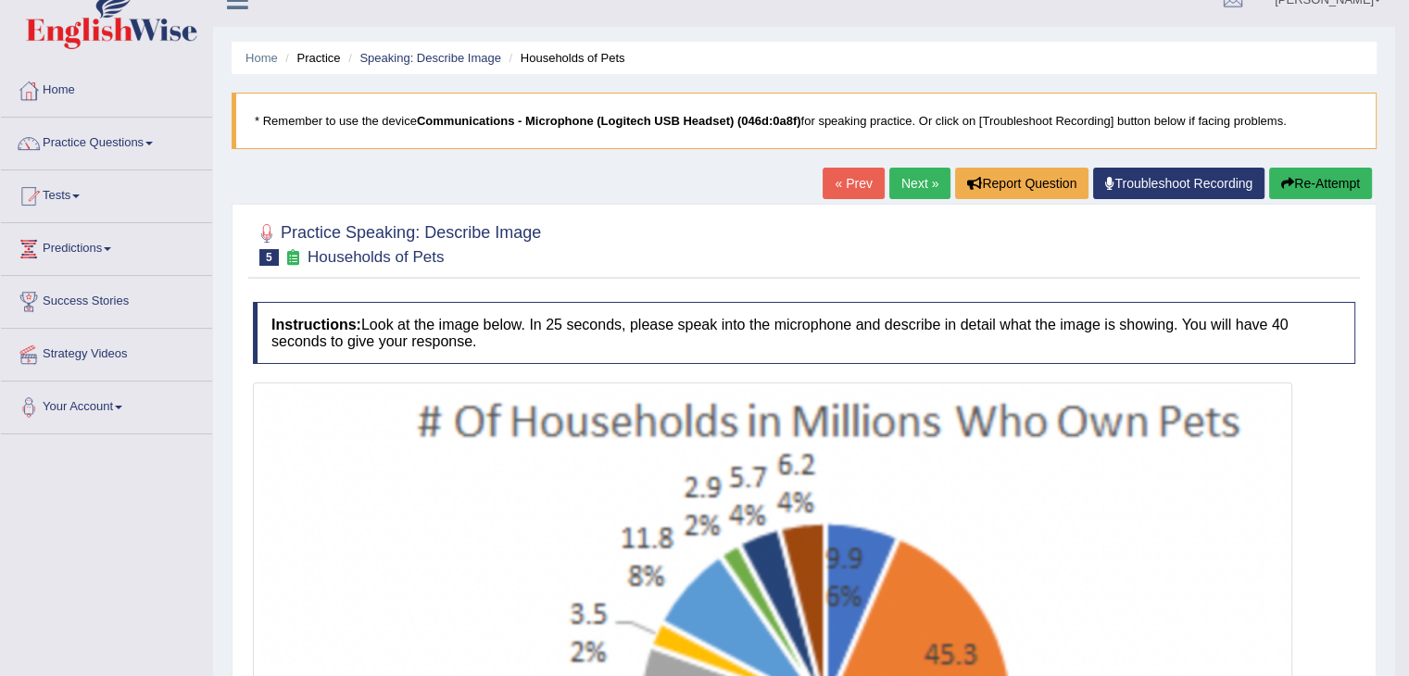
click at [1291, 186] on button "Re-Attempt" at bounding box center [1320, 184] width 103 height 32
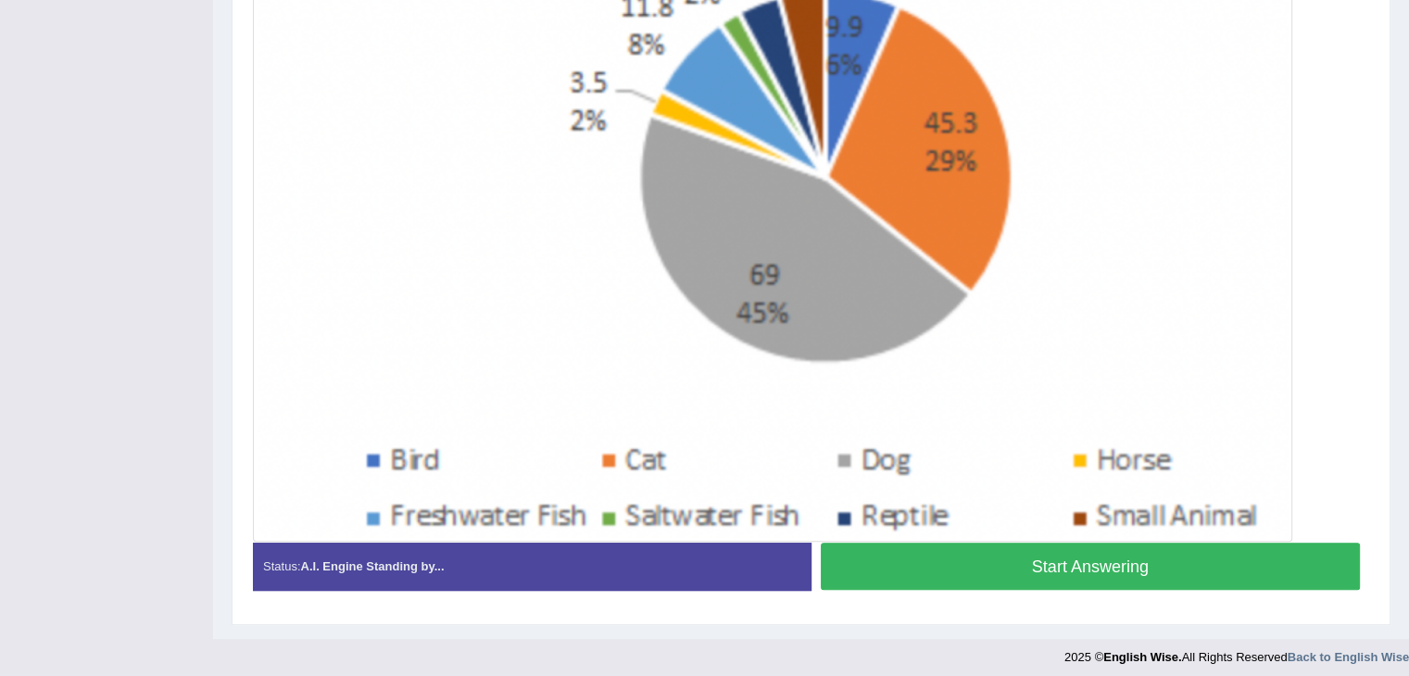
scroll to position [588, 0]
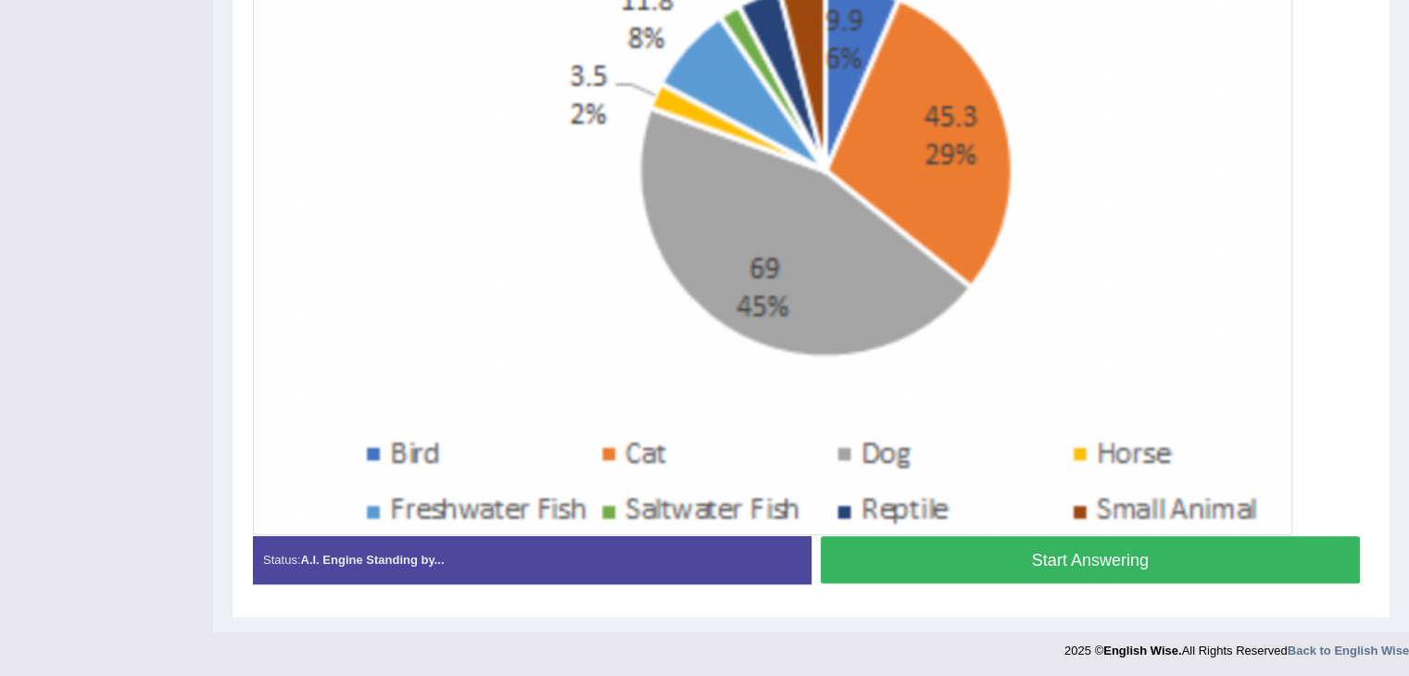
click at [1151, 568] on button "Start Answering" at bounding box center [1091, 559] width 540 height 47
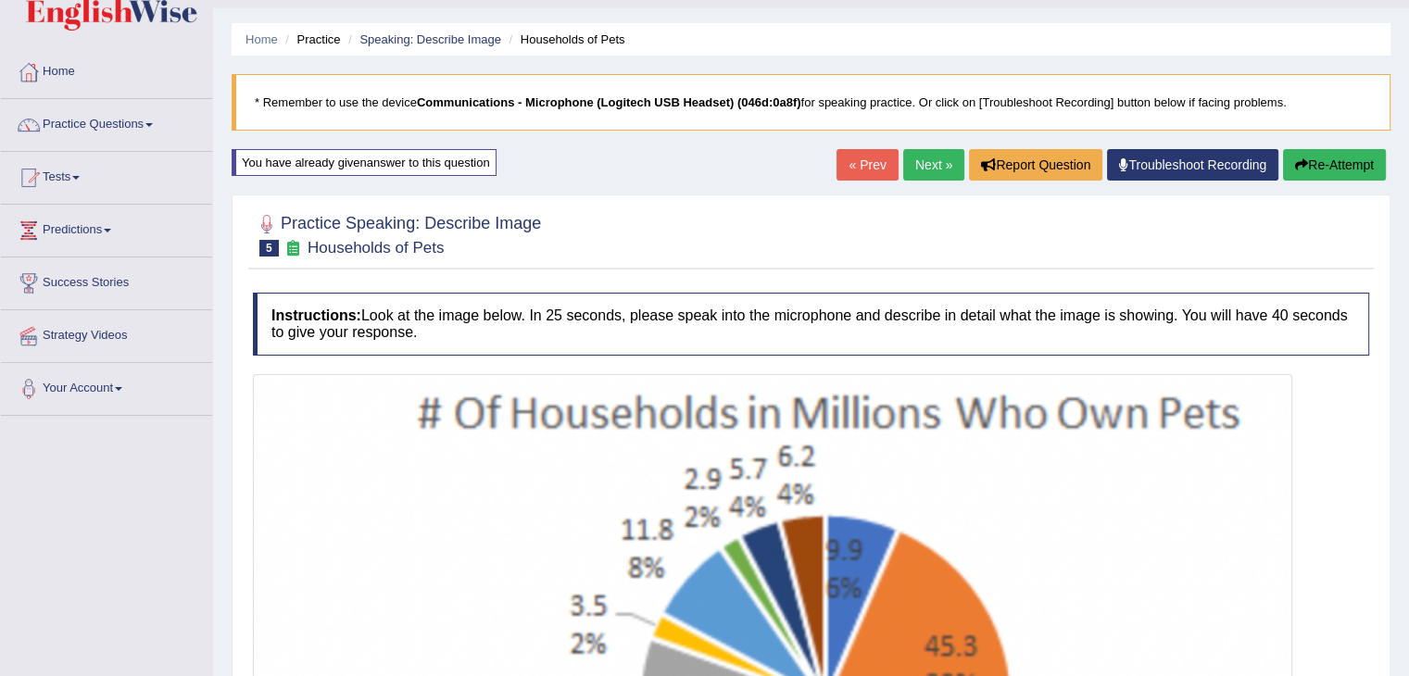
scroll to position [19, 0]
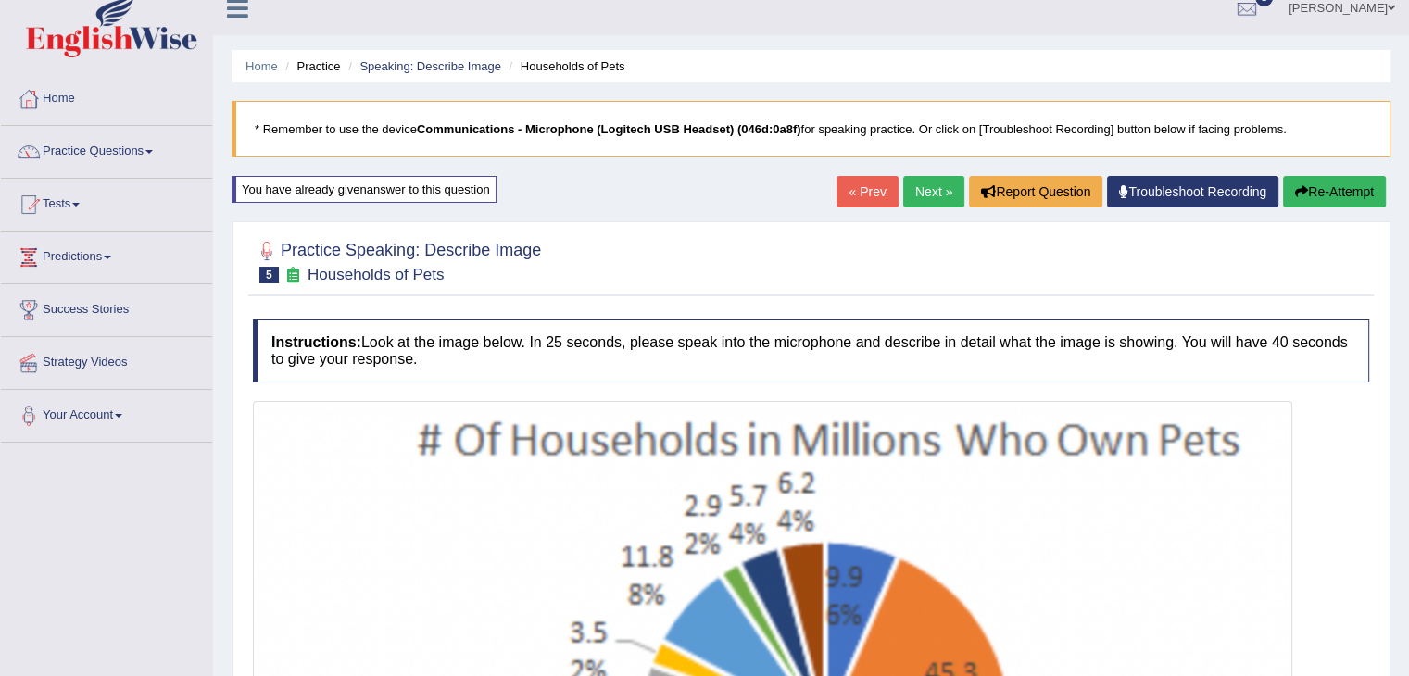
click at [1350, 197] on button "Re-Attempt" at bounding box center [1334, 192] width 103 height 32
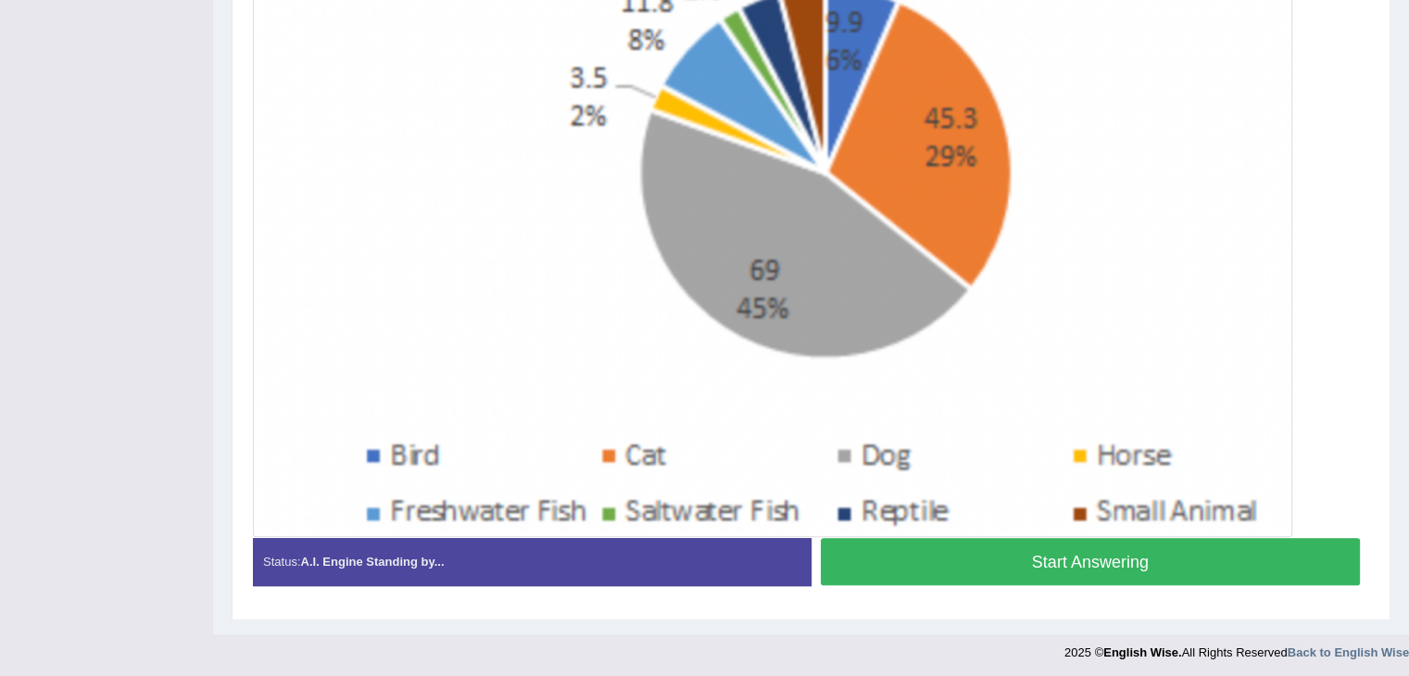
scroll to position [588, 0]
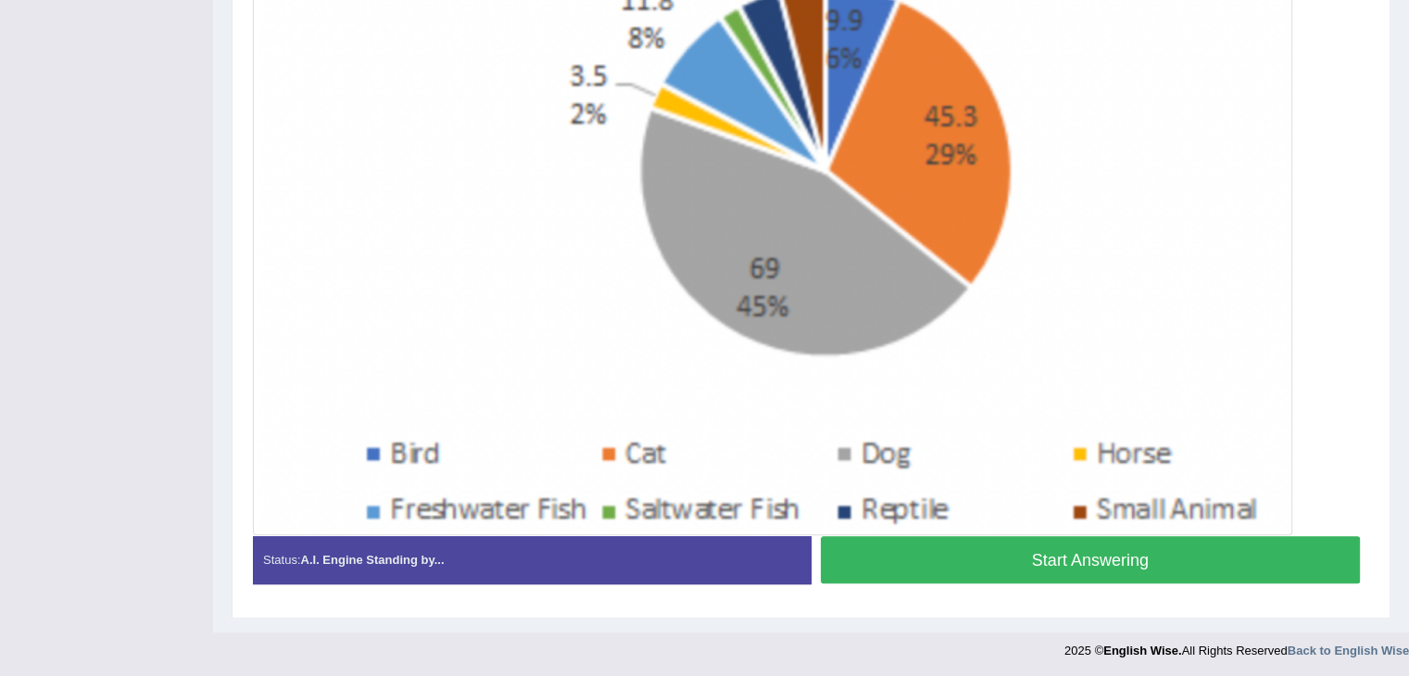
click at [1155, 566] on button "Start Answering" at bounding box center [1091, 559] width 540 height 47
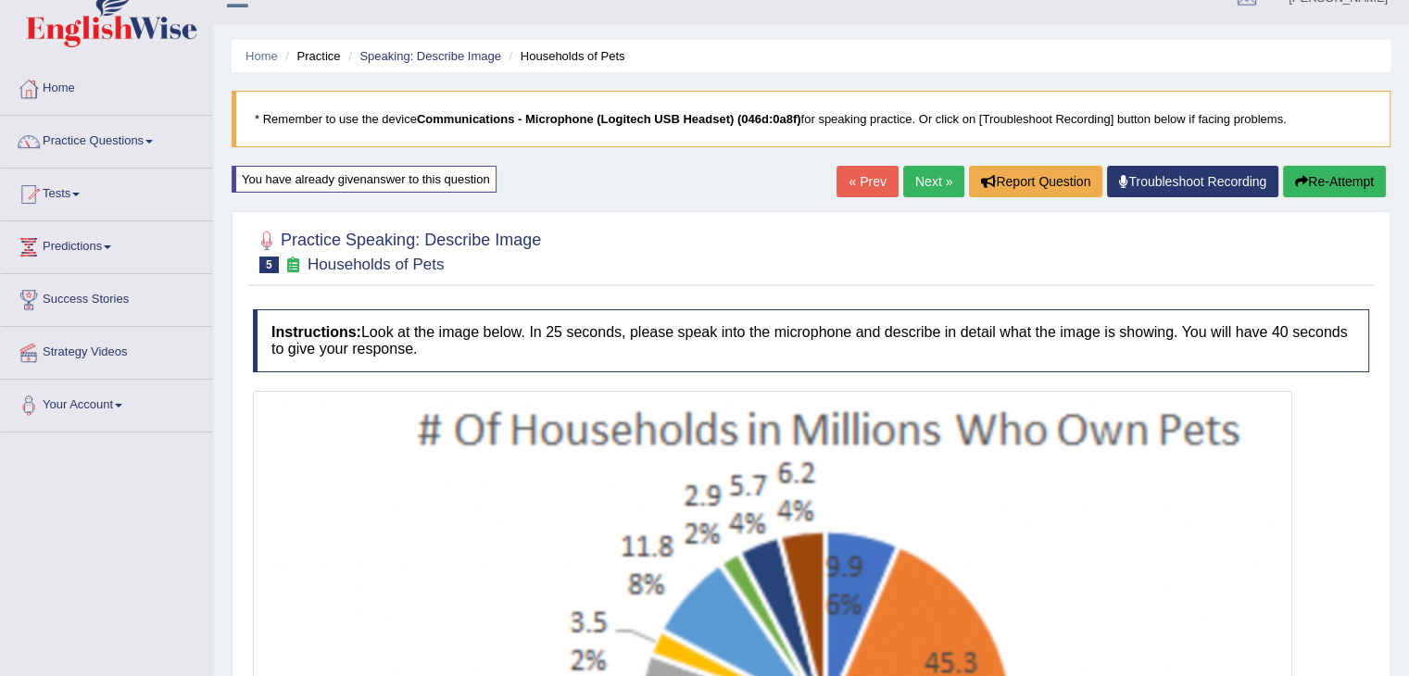
scroll to position [0, 0]
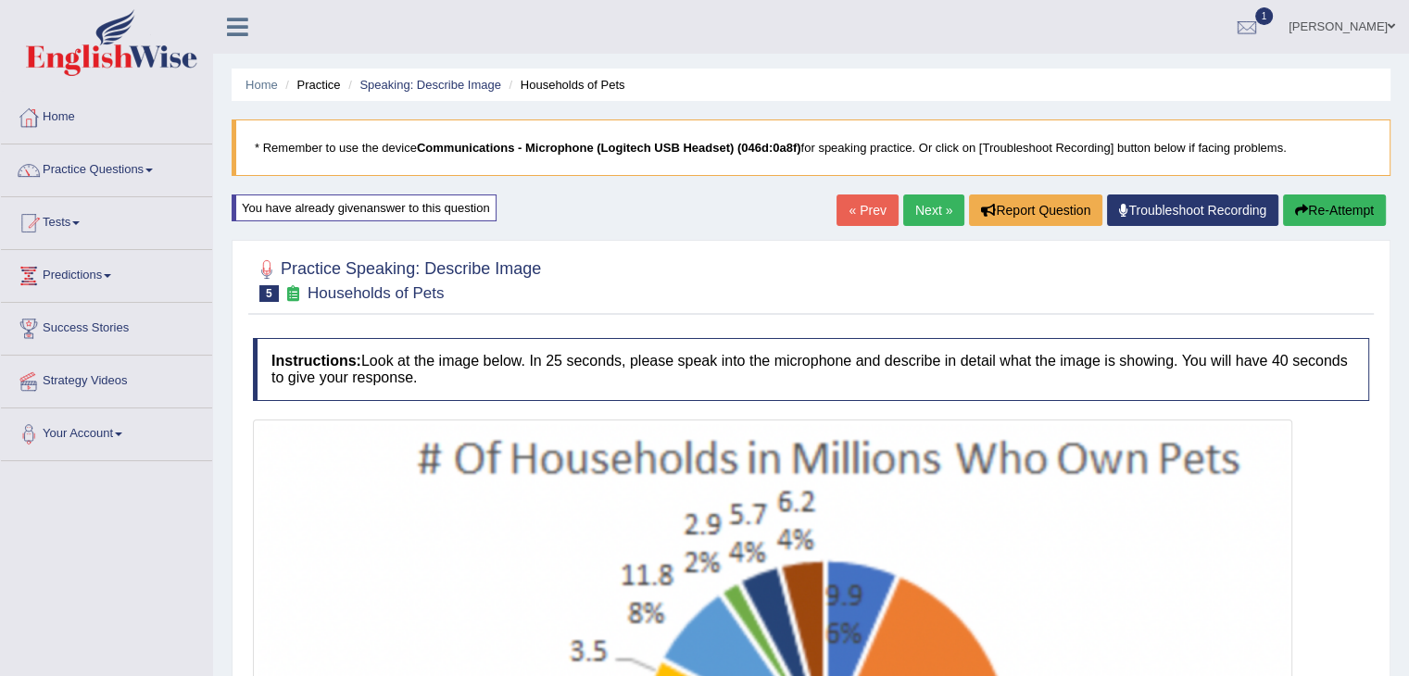
click at [1336, 203] on button "Re-Attempt" at bounding box center [1334, 211] width 103 height 32
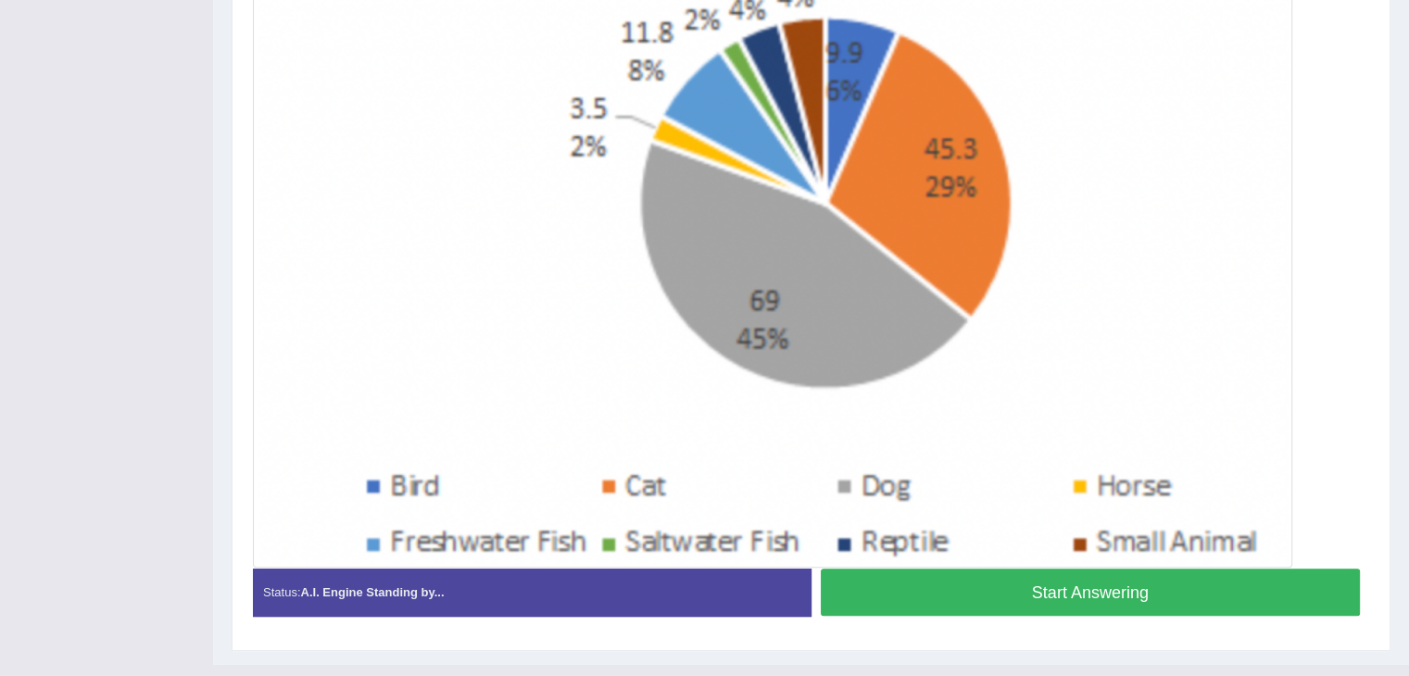
scroll to position [588, 0]
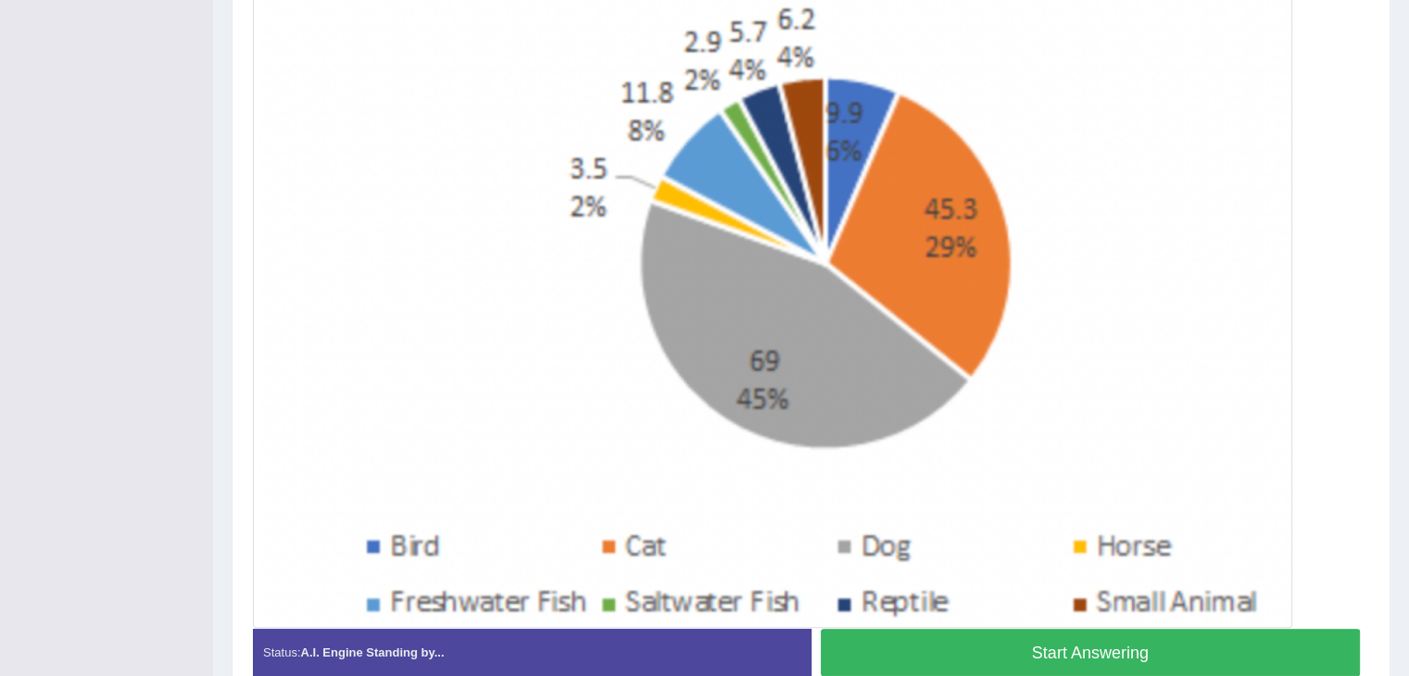
click at [1121, 640] on button "Start Answering" at bounding box center [1091, 652] width 540 height 47
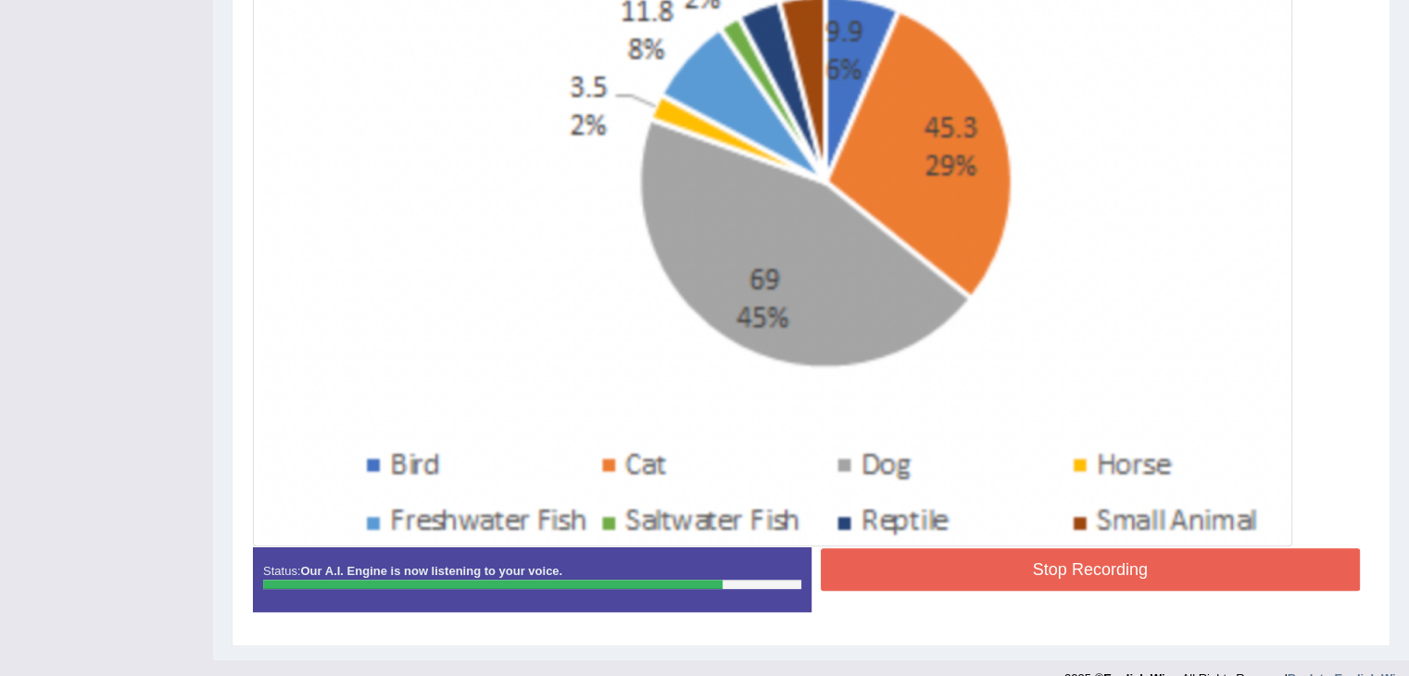
scroll to position [592, 0]
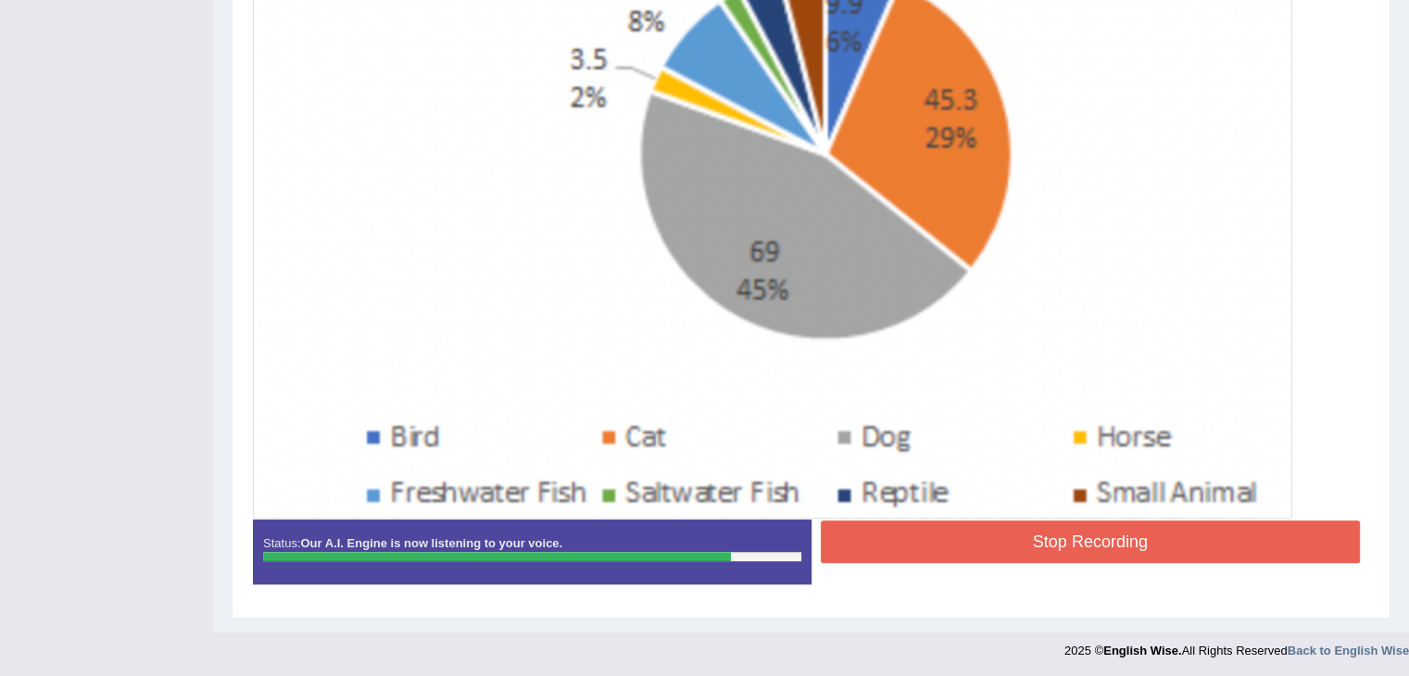
click at [1019, 523] on button "Stop Recording" at bounding box center [1091, 542] width 540 height 43
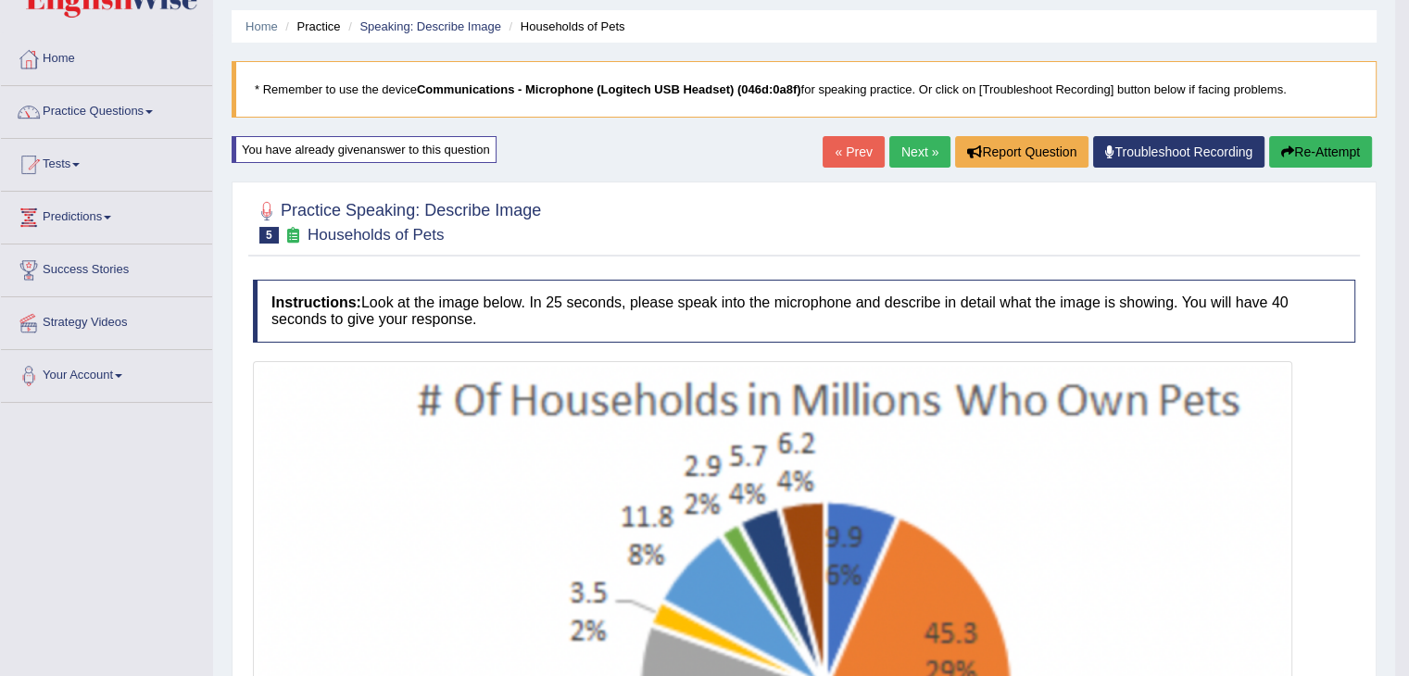
scroll to position [53, 0]
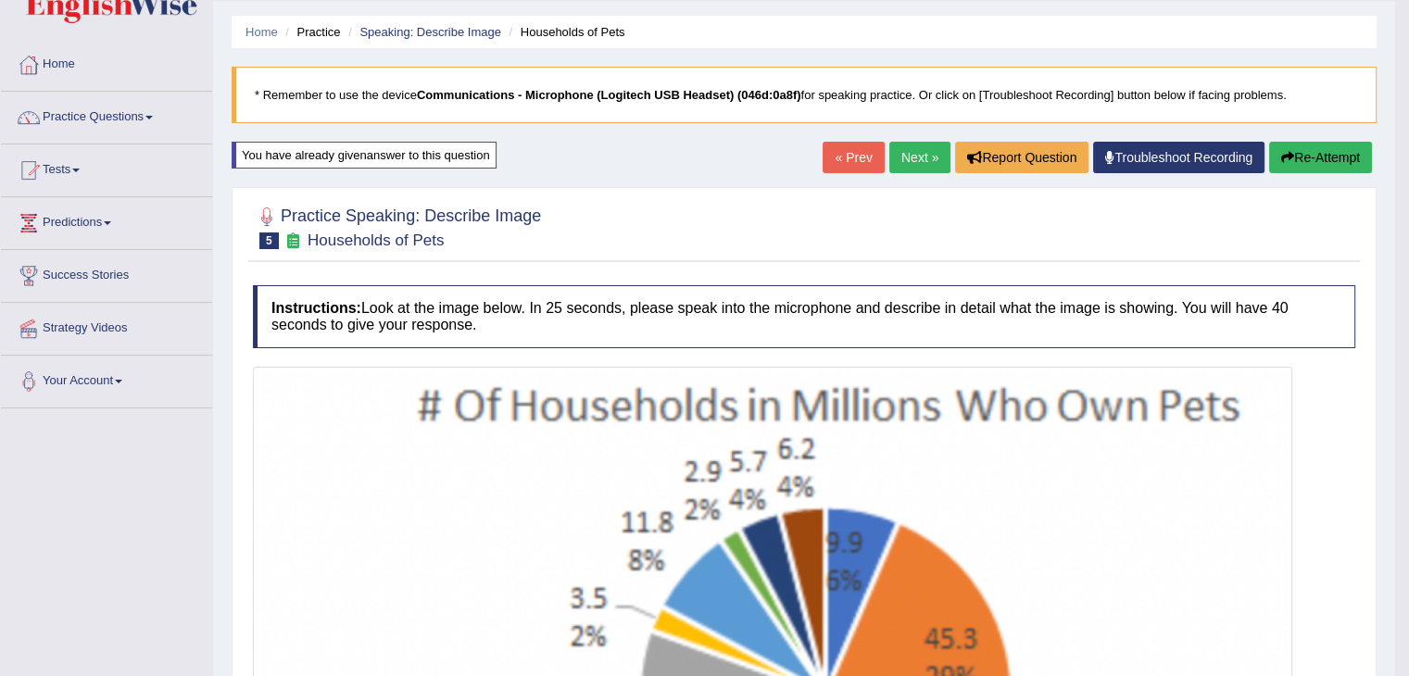
click at [1297, 160] on button "Re-Attempt" at bounding box center [1320, 158] width 103 height 32
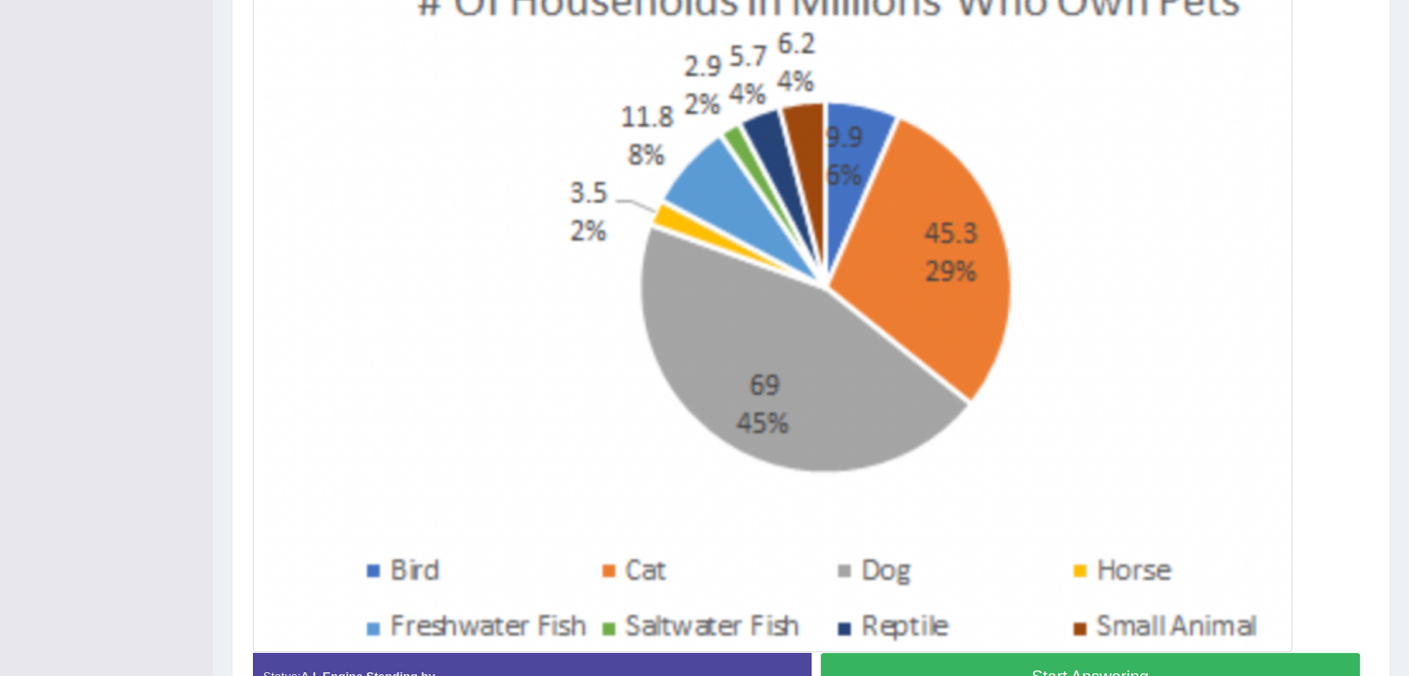
scroll to position [570, 0]
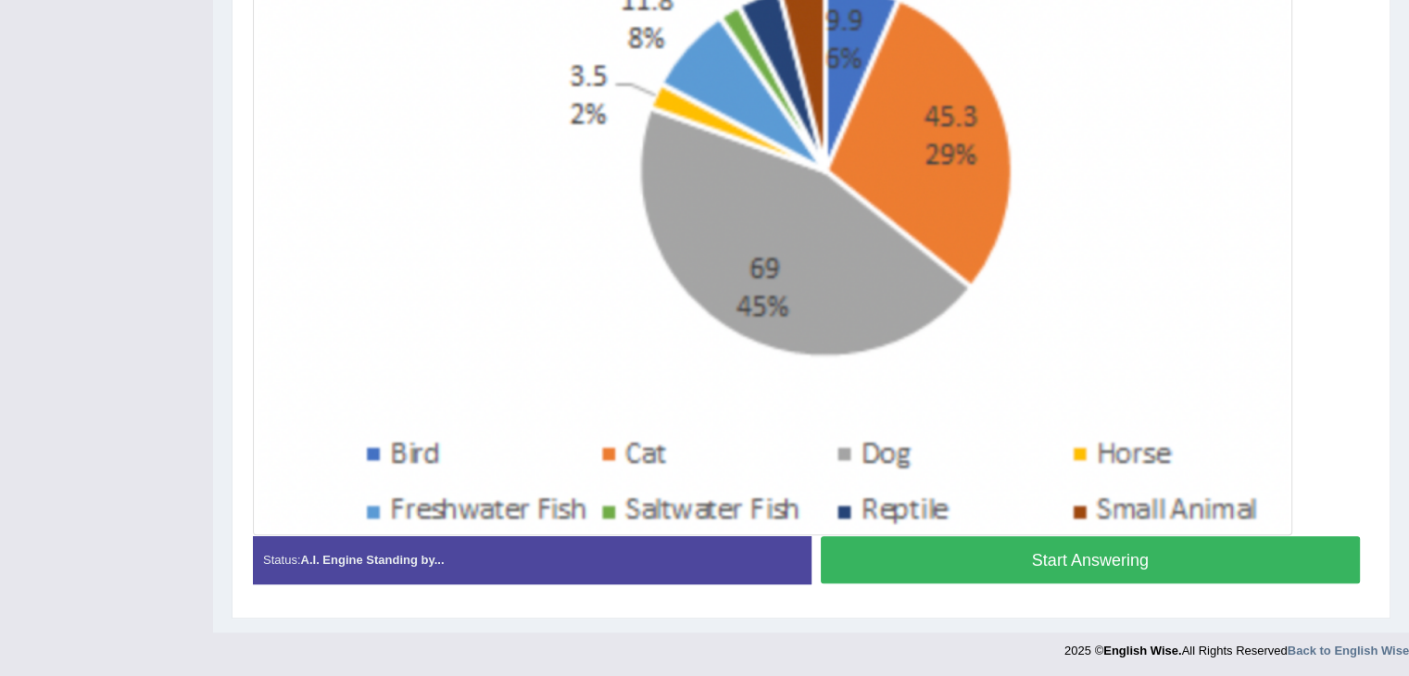
click at [1166, 557] on button "Start Answering" at bounding box center [1091, 559] width 540 height 47
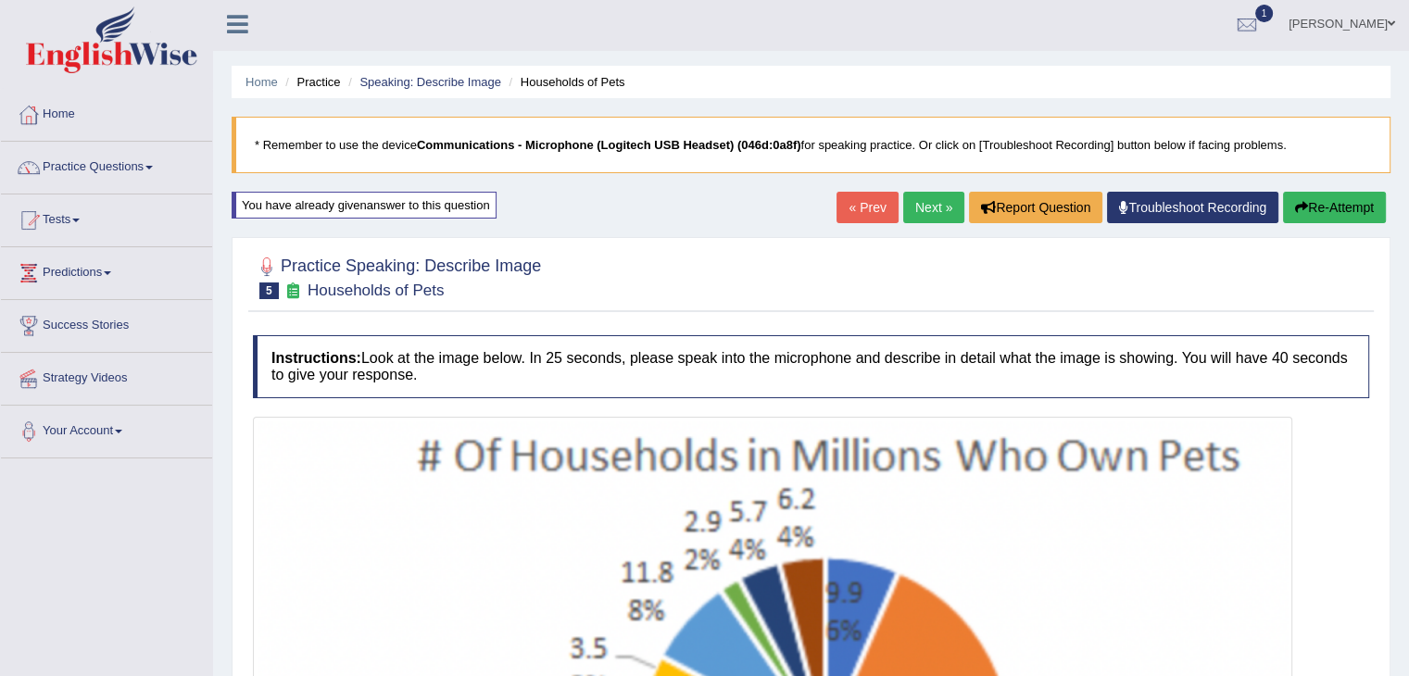
scroll to position [0, 0]
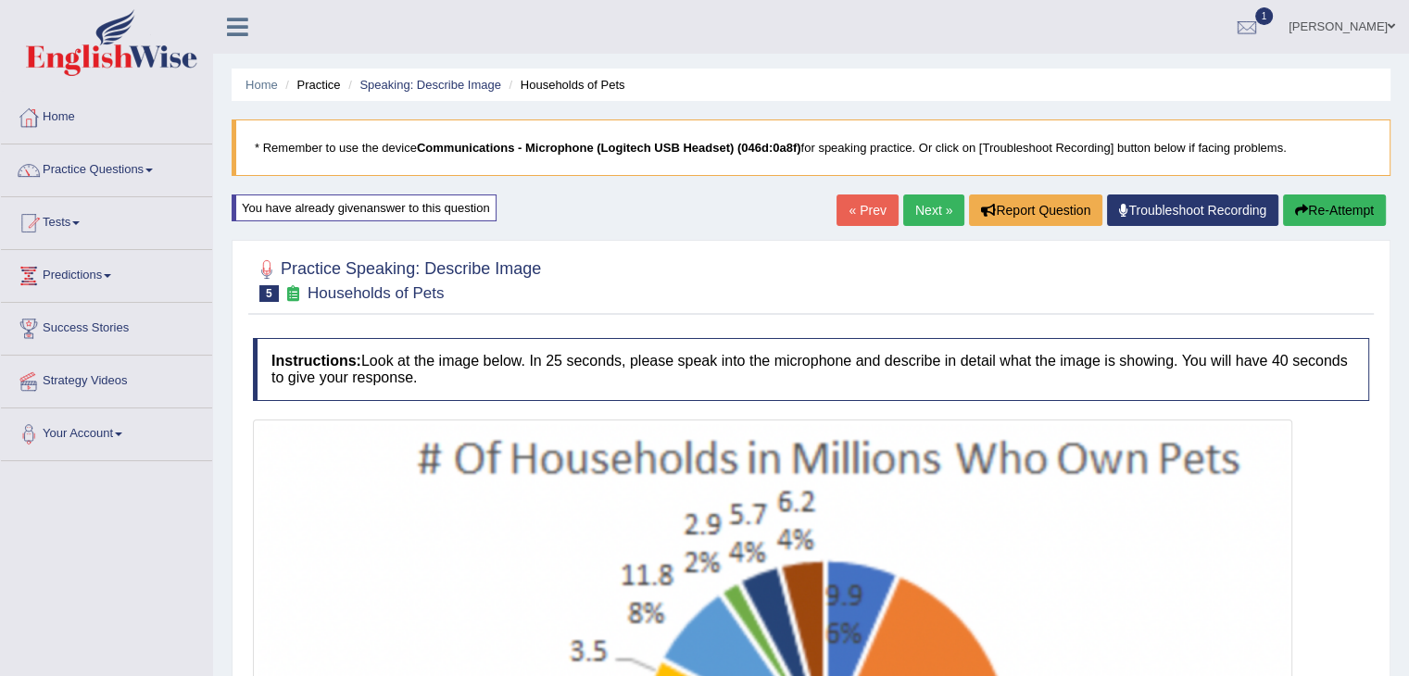
click at [1346, 219] on button "Re-Attempt" at bounding box center [1334, 211] width 103 height 32
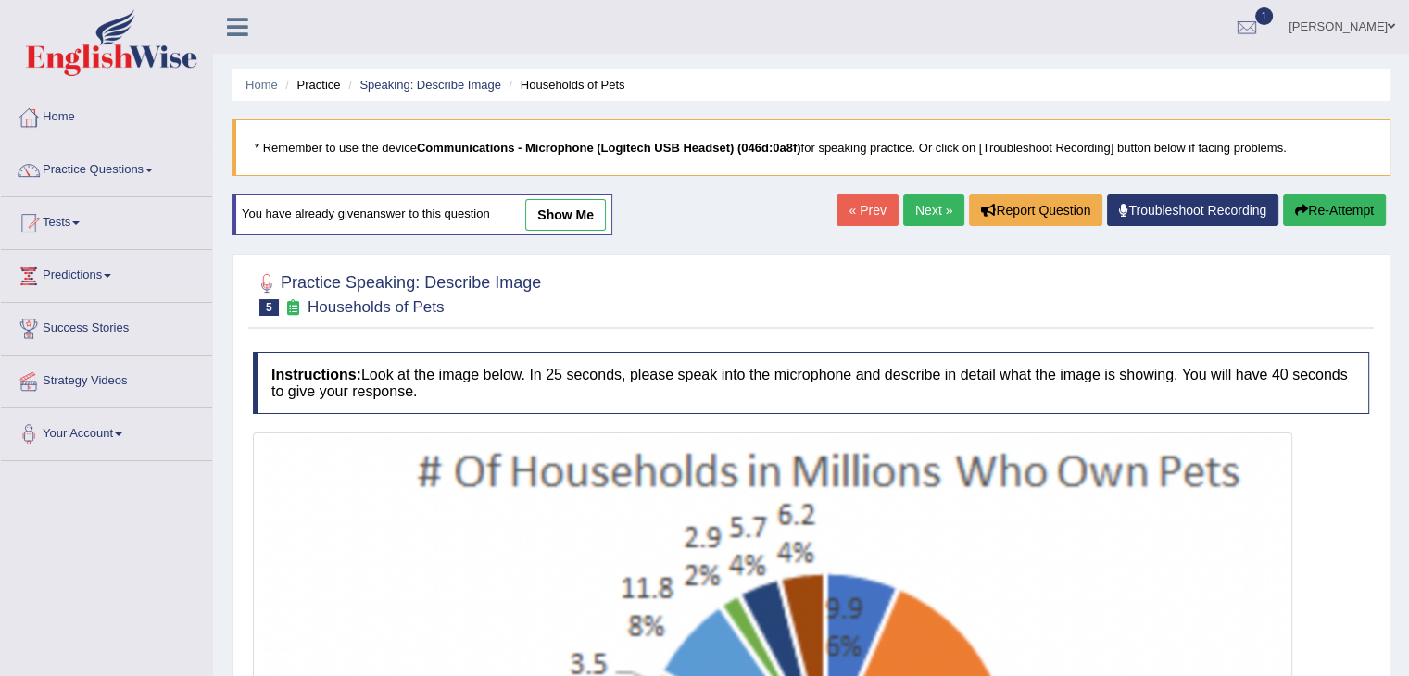
click at [1318, 218] on button "Re-Attempt" at bounding box center [1334, 211] width 103 height 32
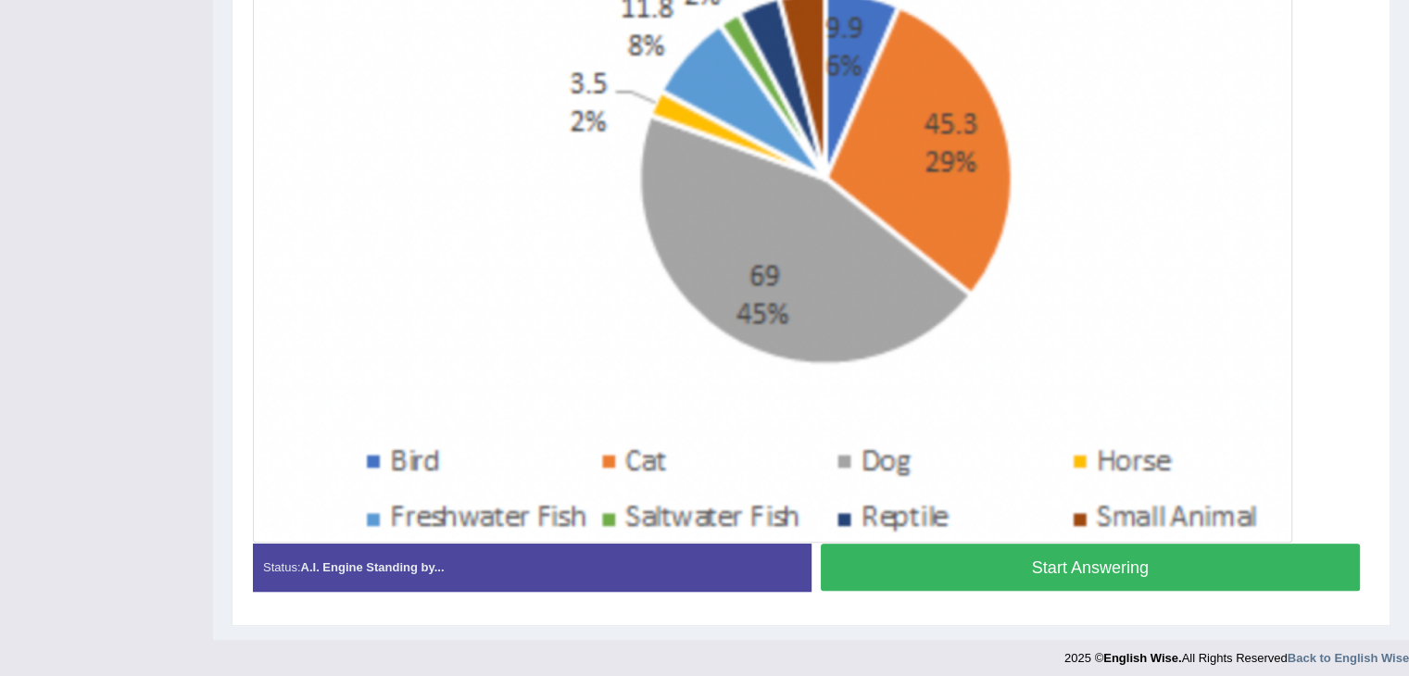
scroll to position [588, 0]
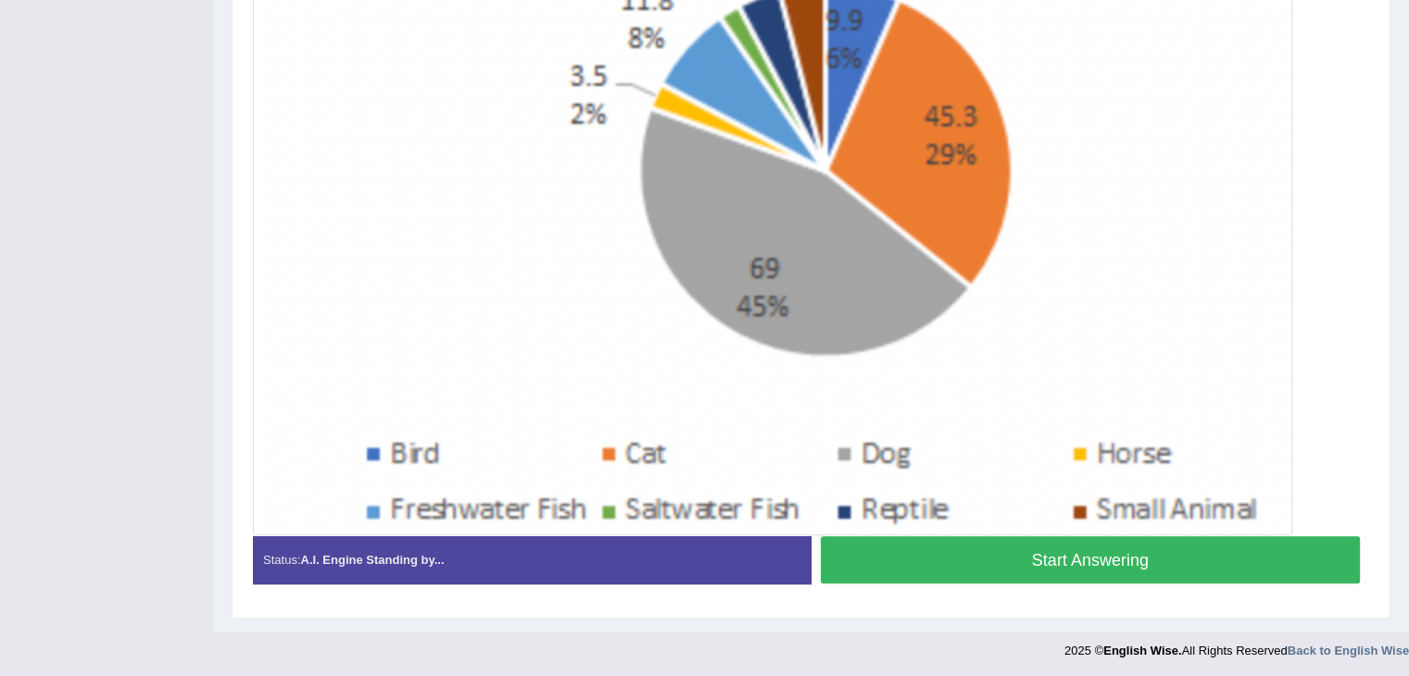
click at [1105, 552] on button "Start Answering" at bounding box center [1091, 559] width 540 height 47
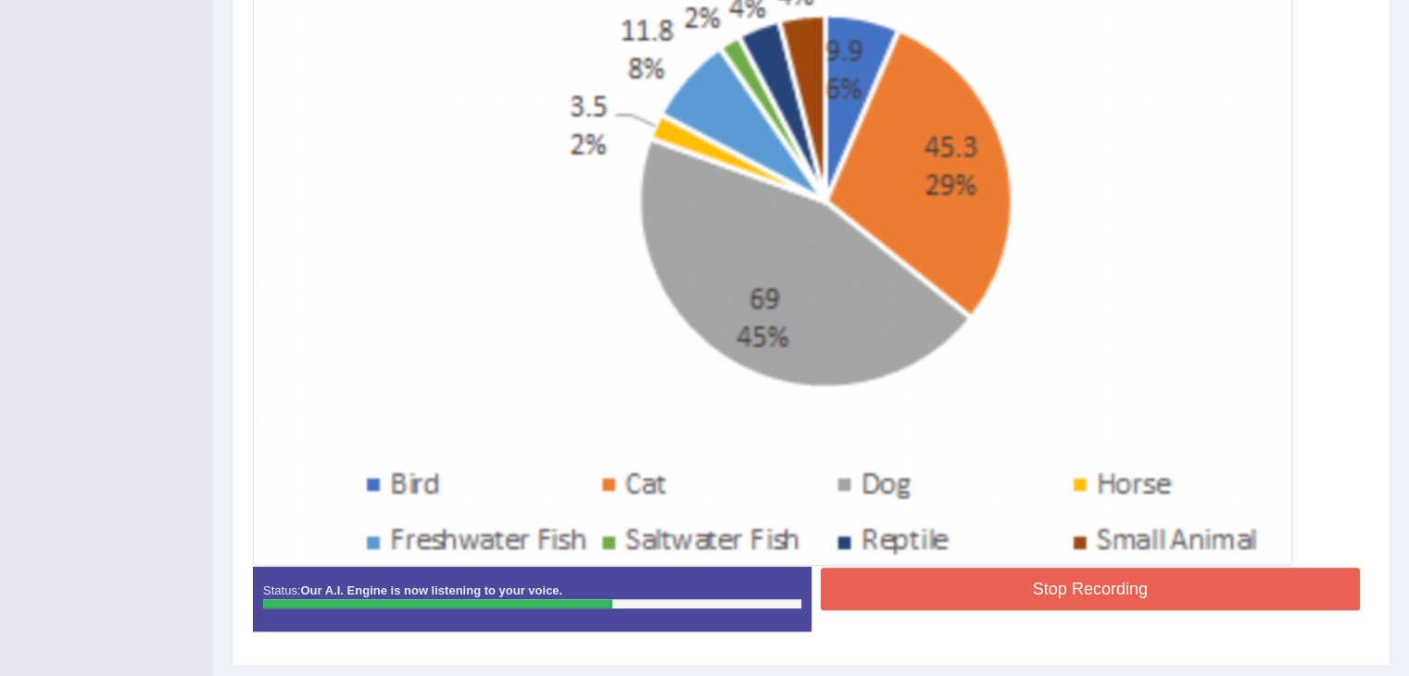
scroll to position [592, 0]
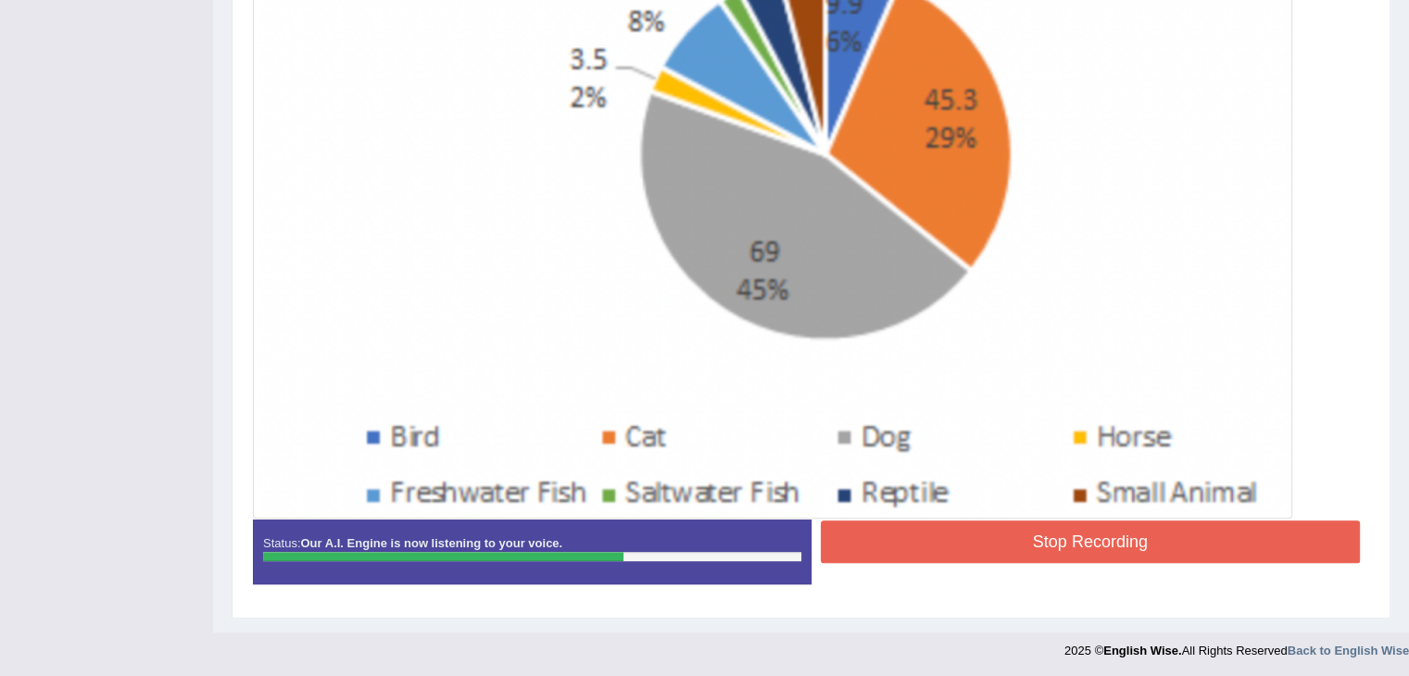
click at [1087, 538] on button "Stop Recording" at bounding box center [1091, 542] width 540 height 43
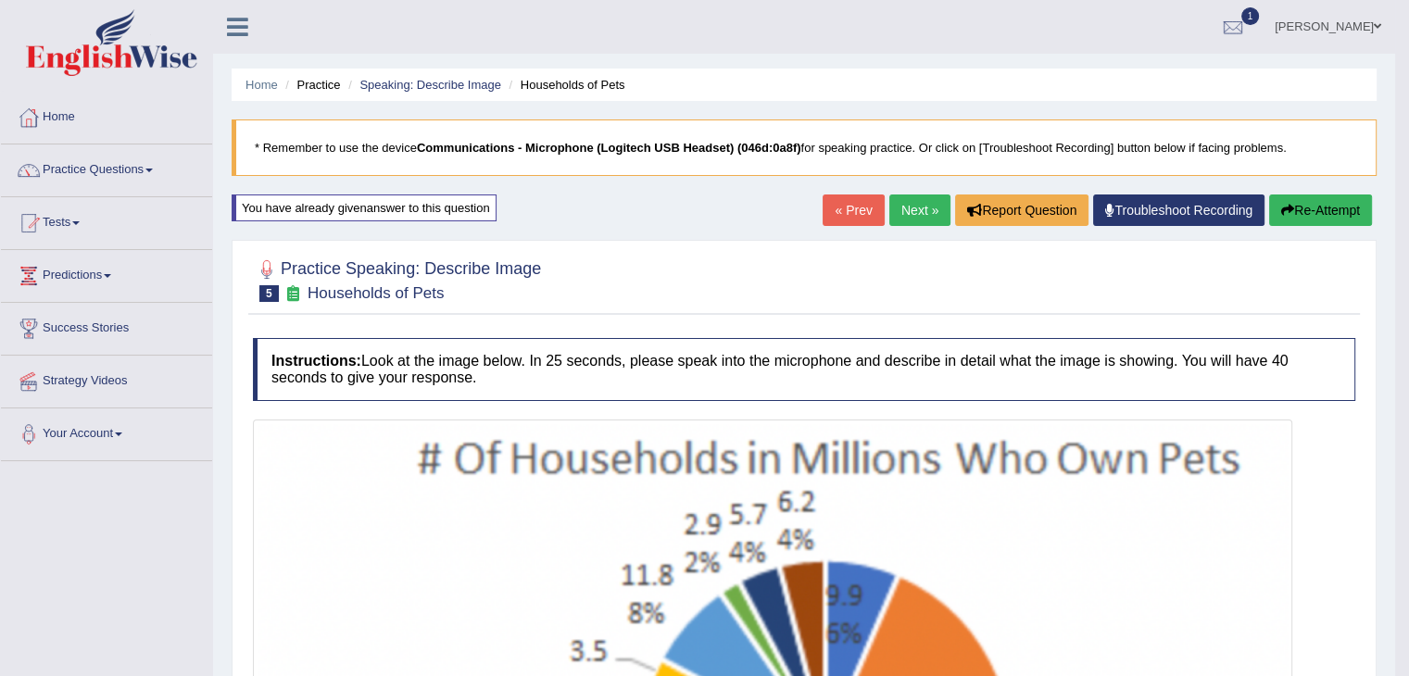
scroll to position [0, 0]
click at [1333, 215] on button "Re-Attempt" at bounding box center [1320, 211] width 103 height 32
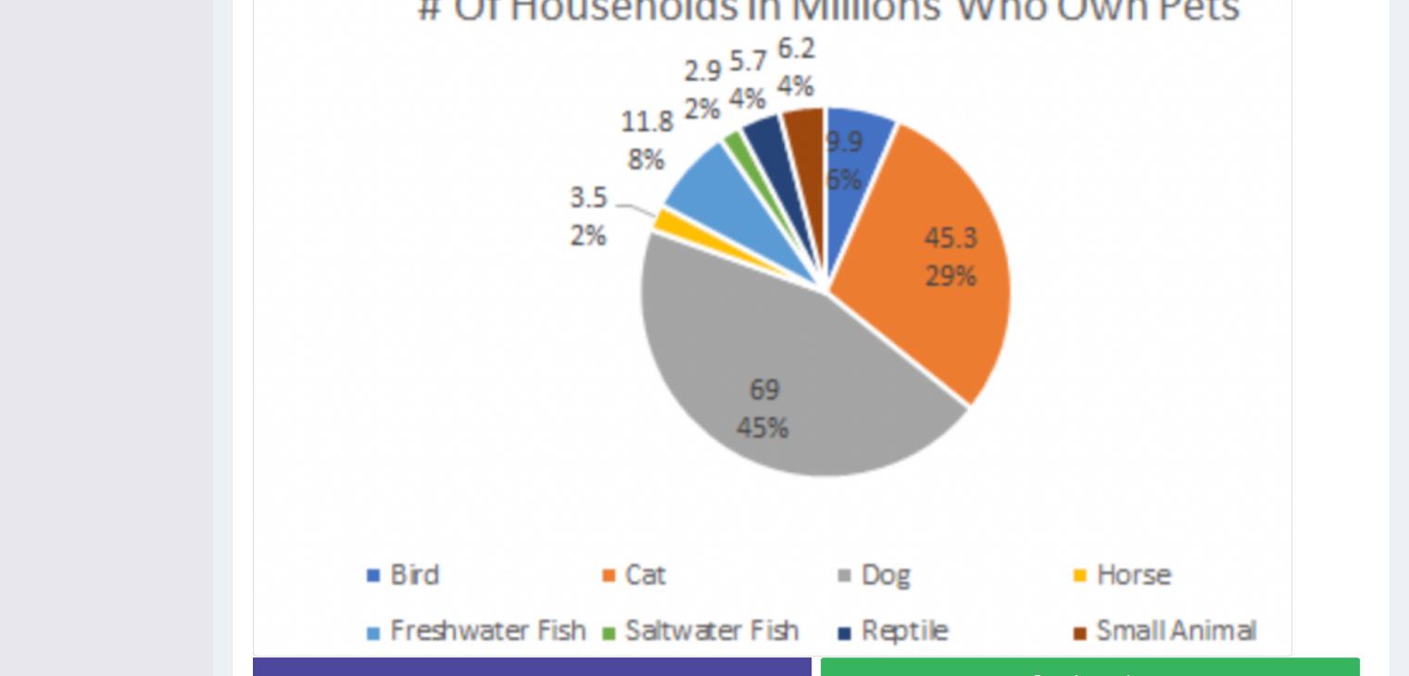
scroll to position [588, 0]
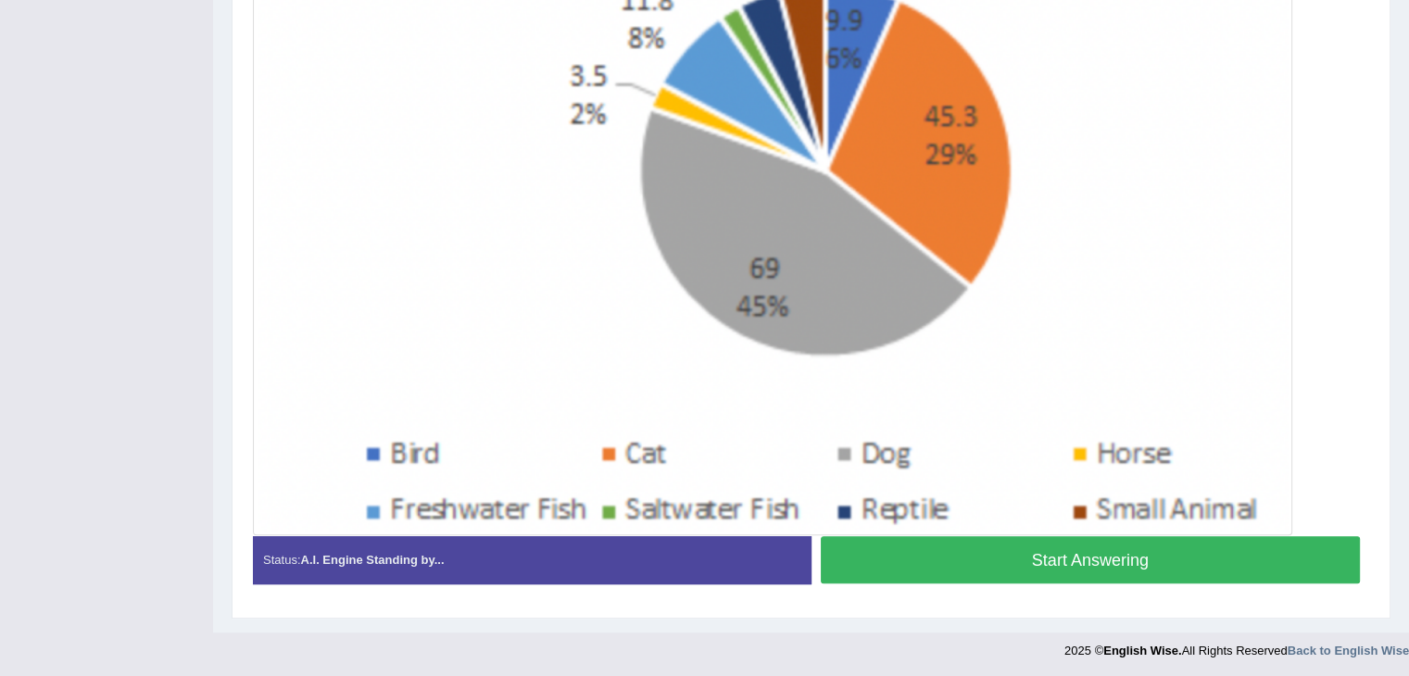
click at [1153, 565] on button "Start Answering" at bounding box center [1091, 559] width 540 height 47
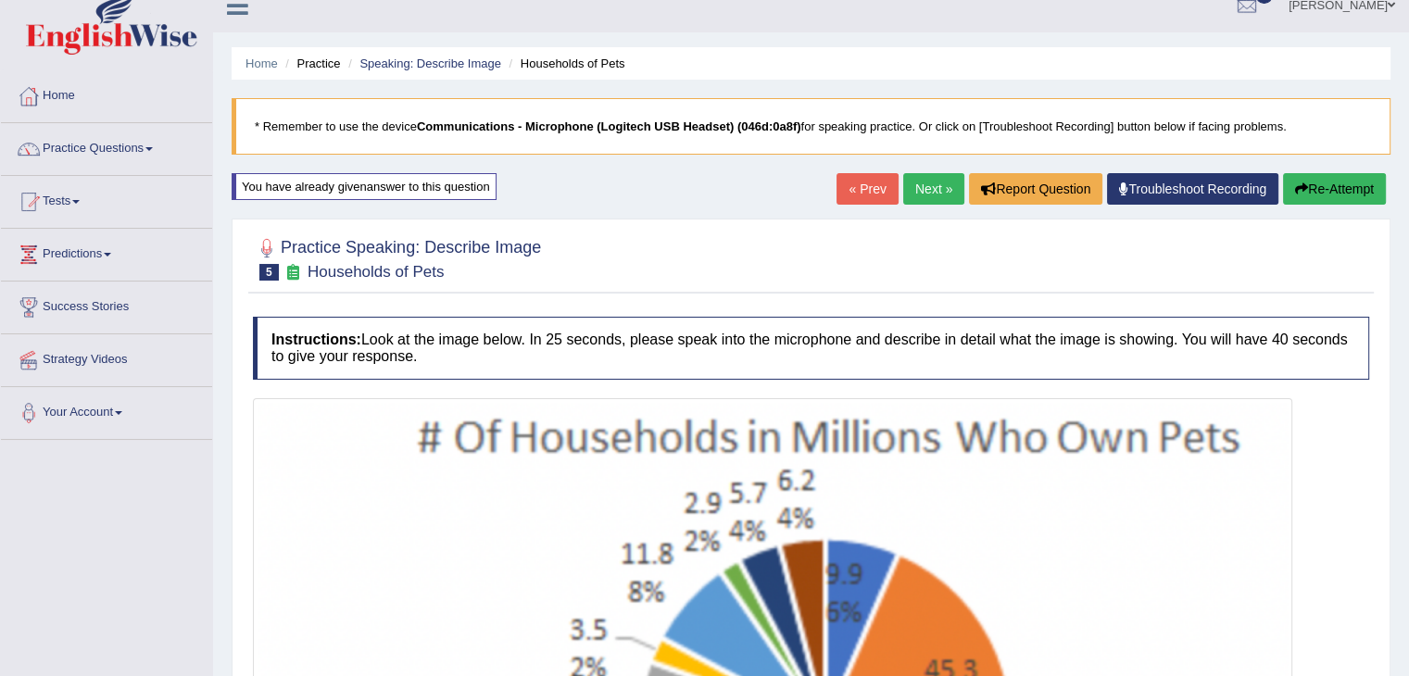
scroll to position [0, 0]
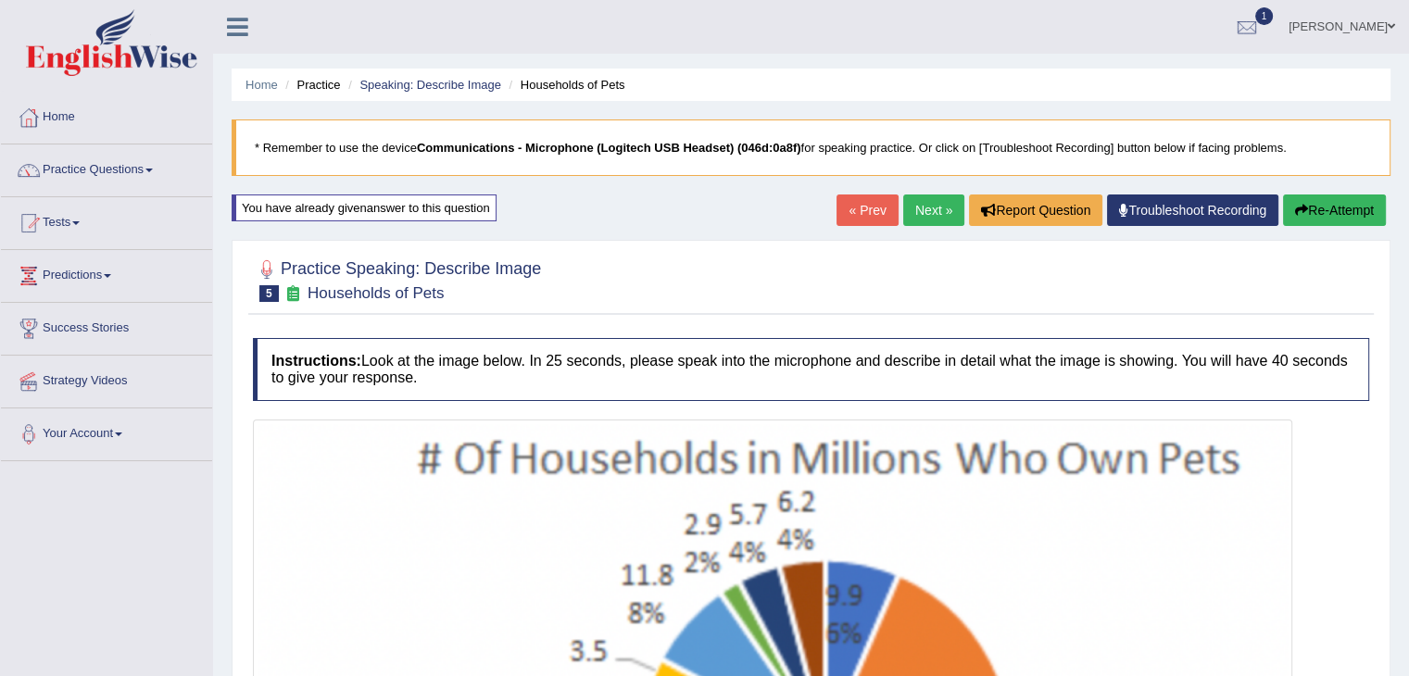
click at [1316, 216] on button "Re-Attempt" at bounding box center [1334, 211] width 103 height 32
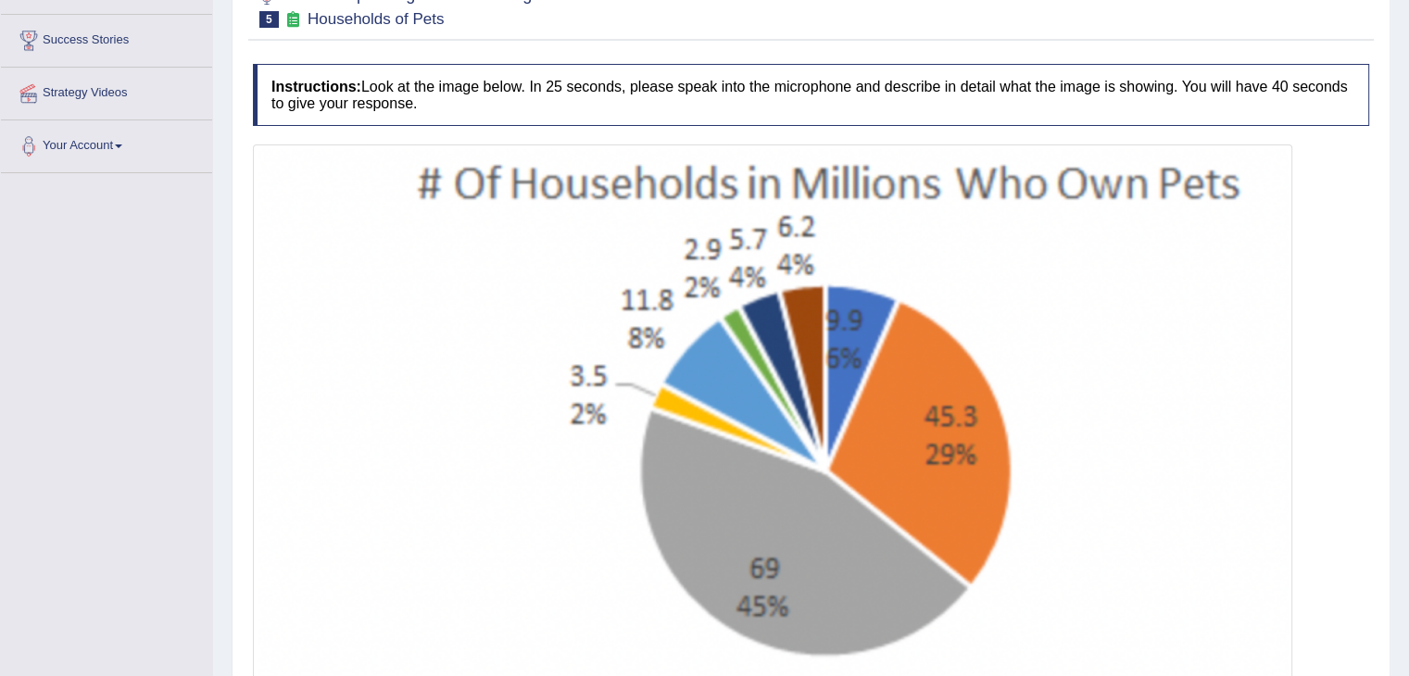
scroll to position [588, 0]
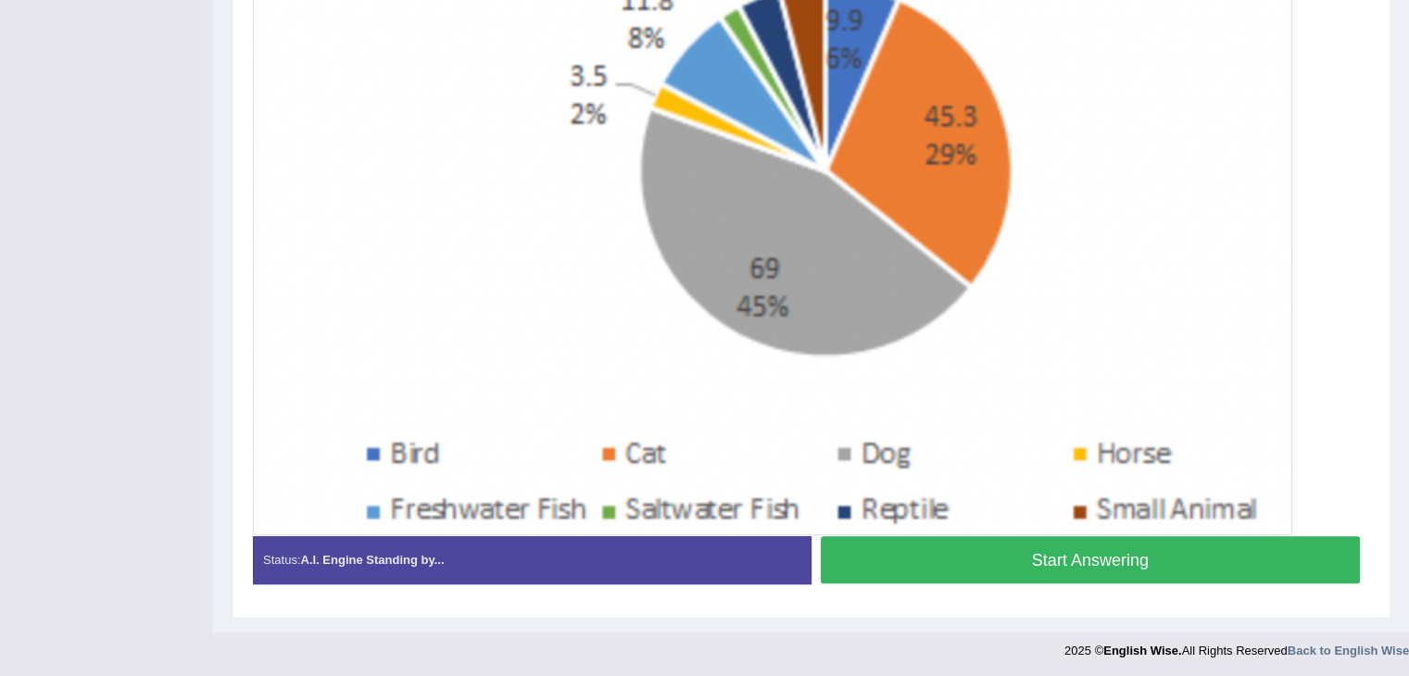
click at [1154, 554] on button "Start Answering" at bounding box center [1091, 559] width 540 height 47
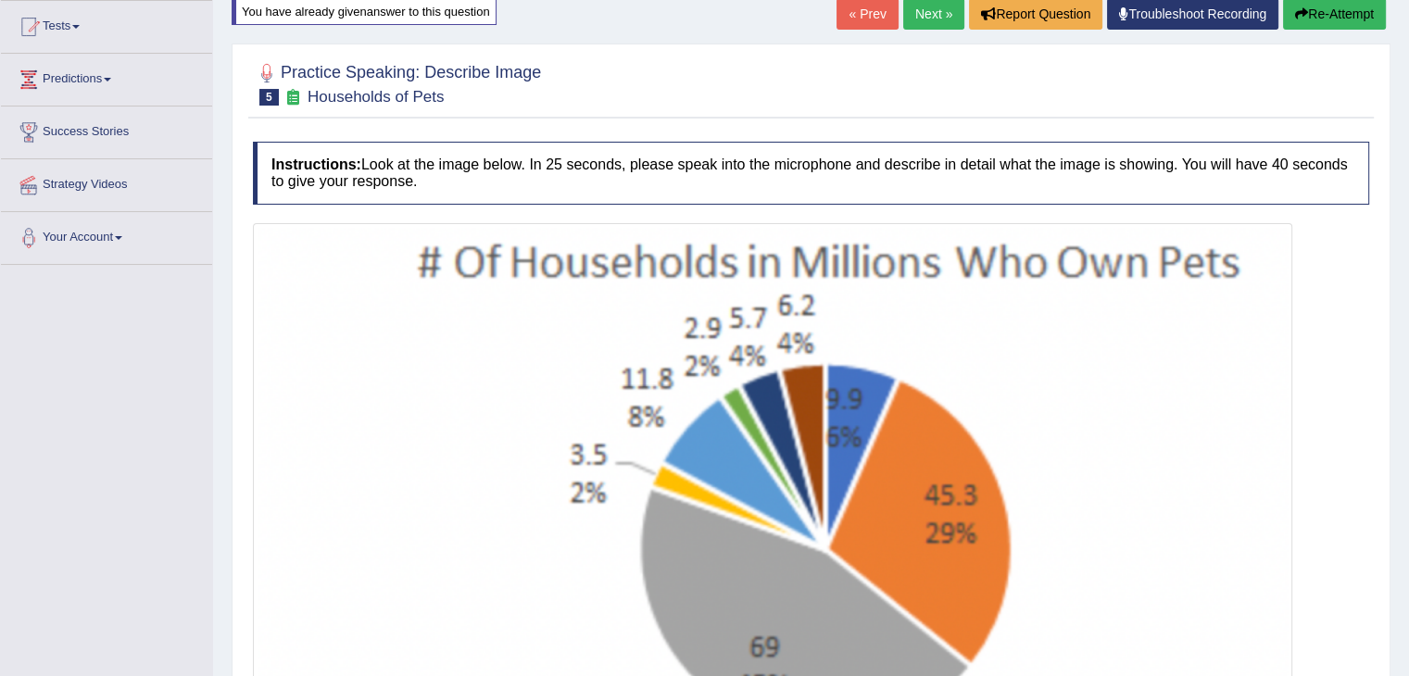
scroll to position [0, 0]
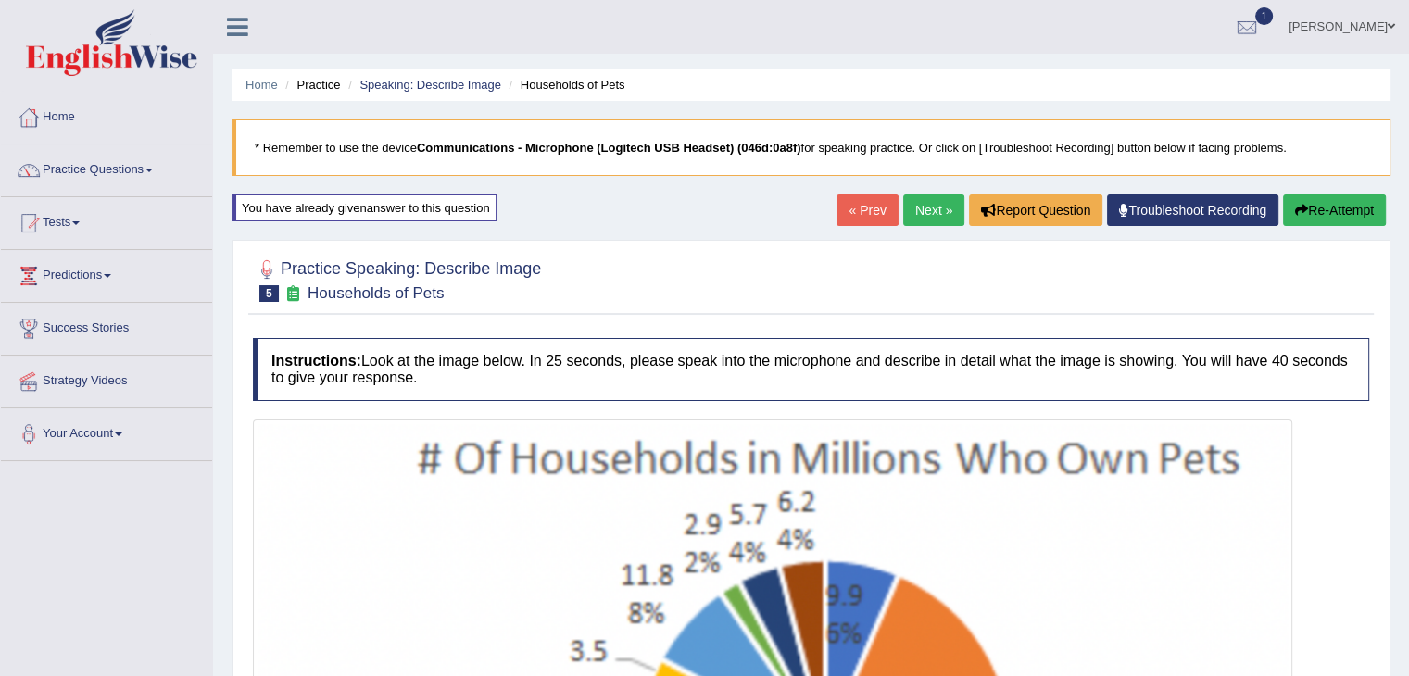
click at [1361, 208] on button "Re-Attempt" at bounding box center [1334, 211] width 103 height 32
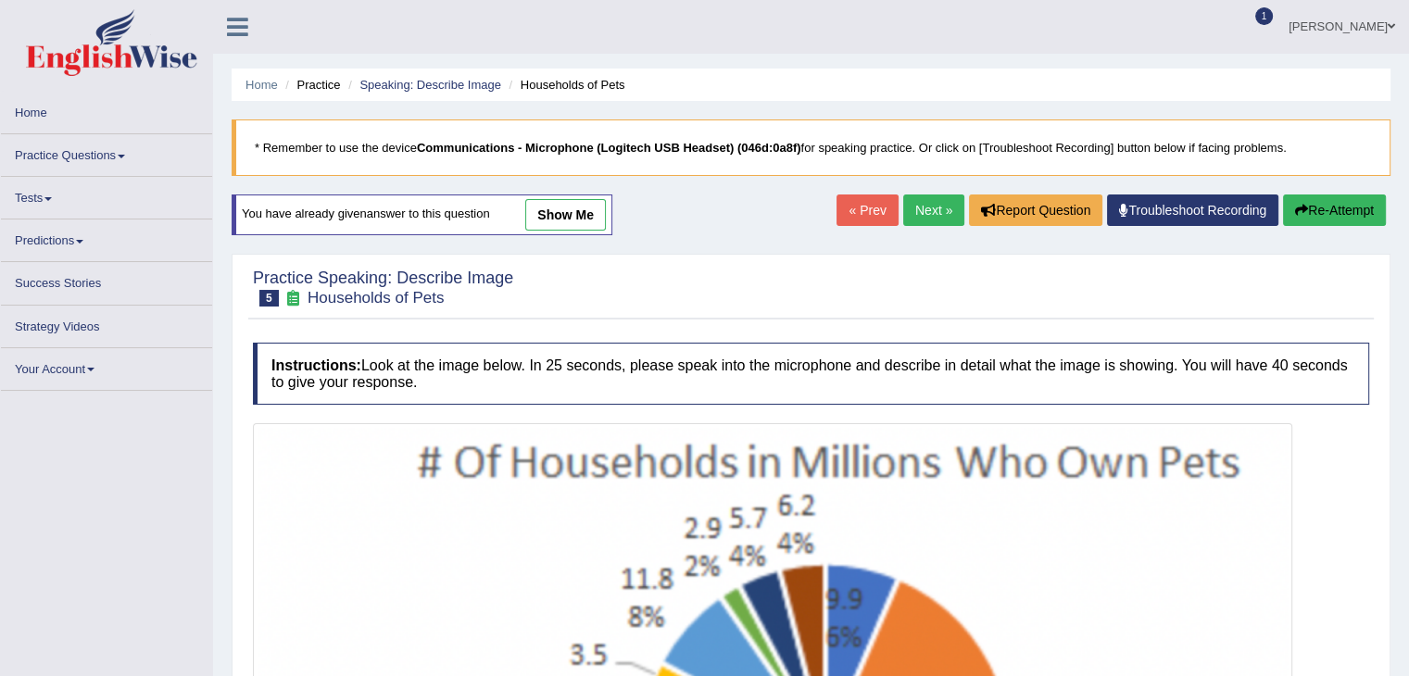
click at [566, 208] on link "show me" at bounding box center [565, 215] width 81 height 32
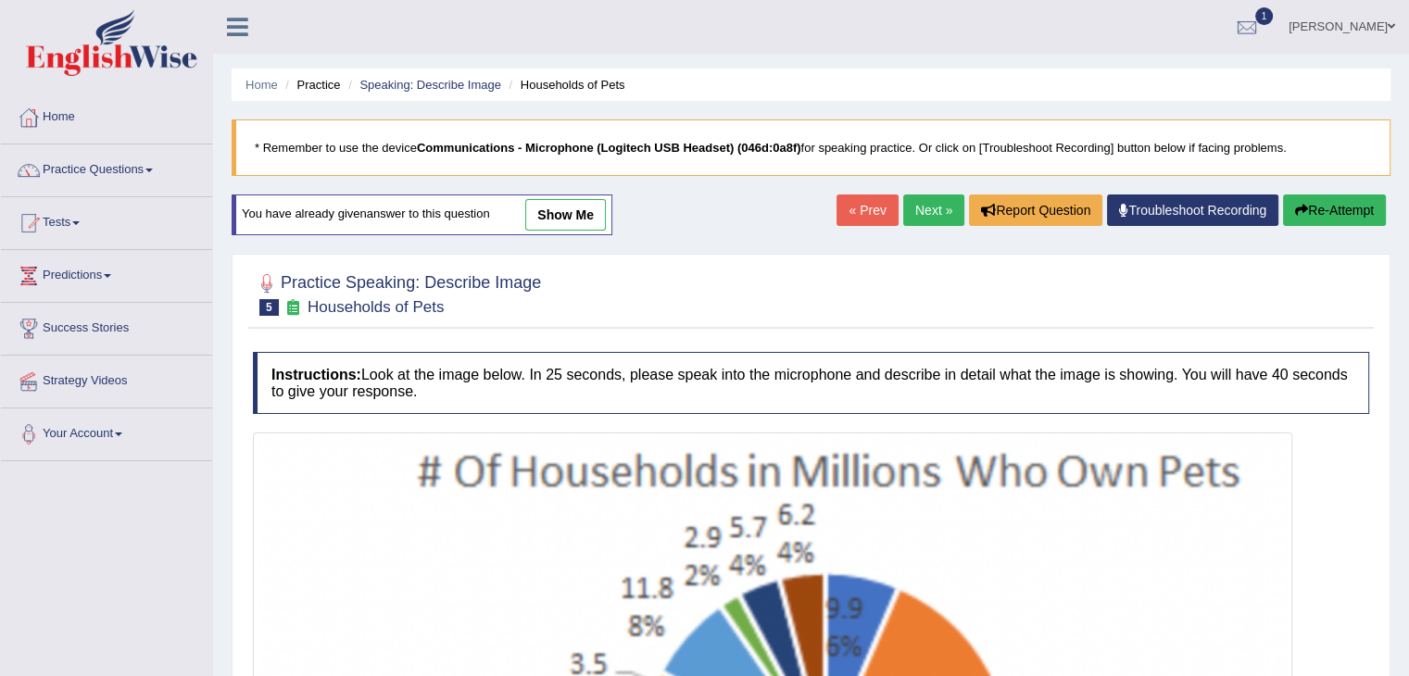
click at [567, 216] on link "show me" at bounding box center [565, 215] width 81 height 32
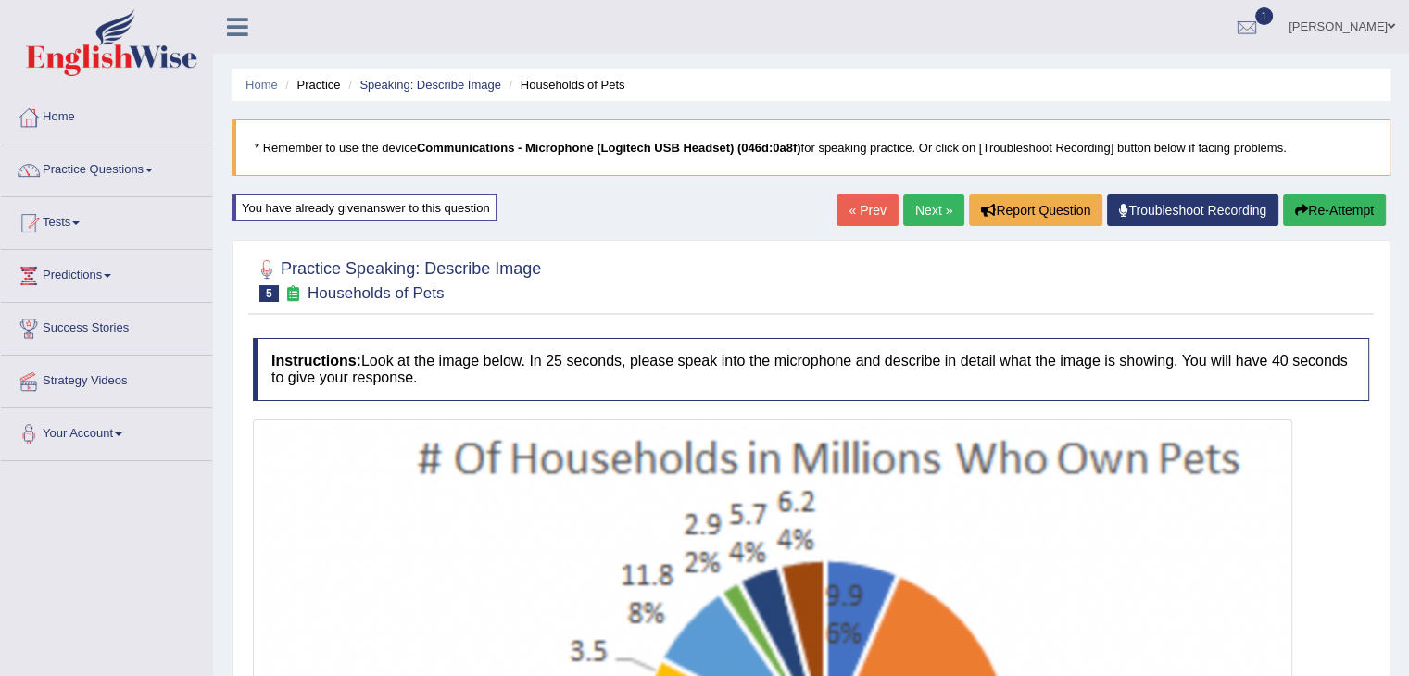
click at [1364, 211] on button "Re-Attempt" at bounding box center [1334, 211] width 103 height 32
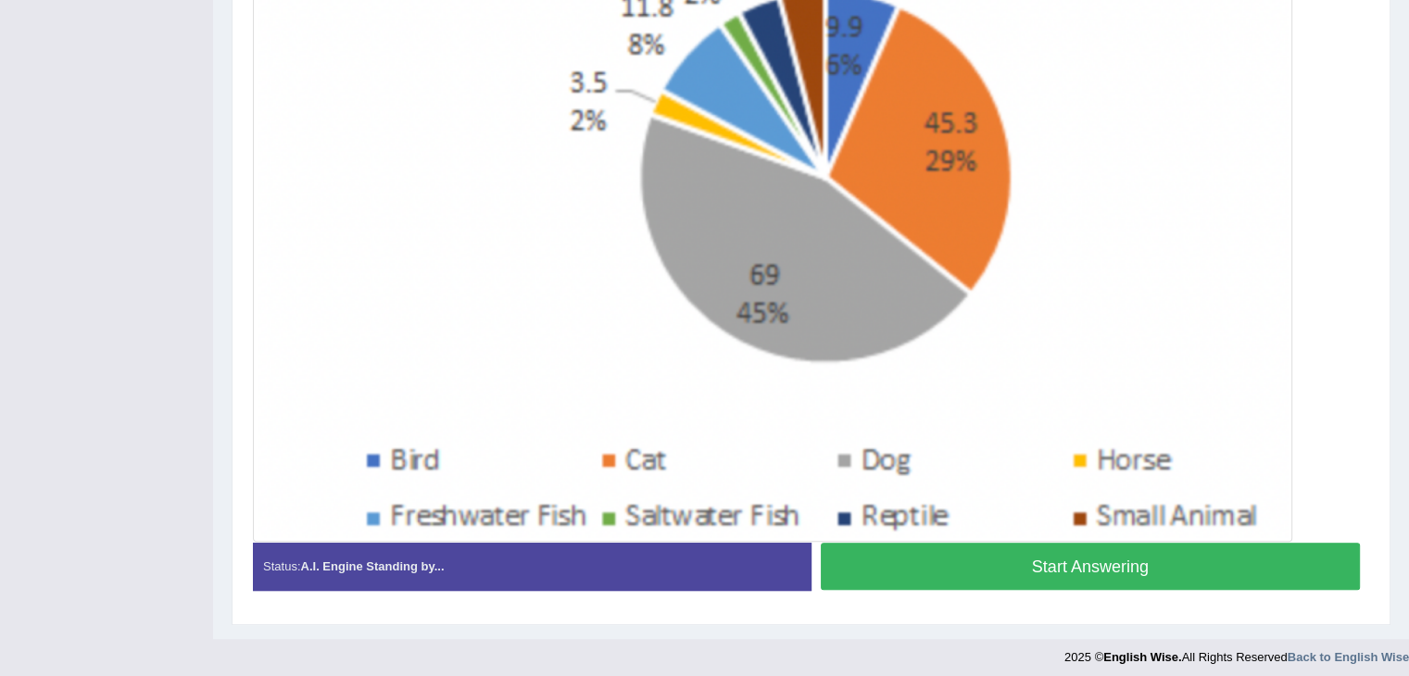
scroll to position [588, 0]
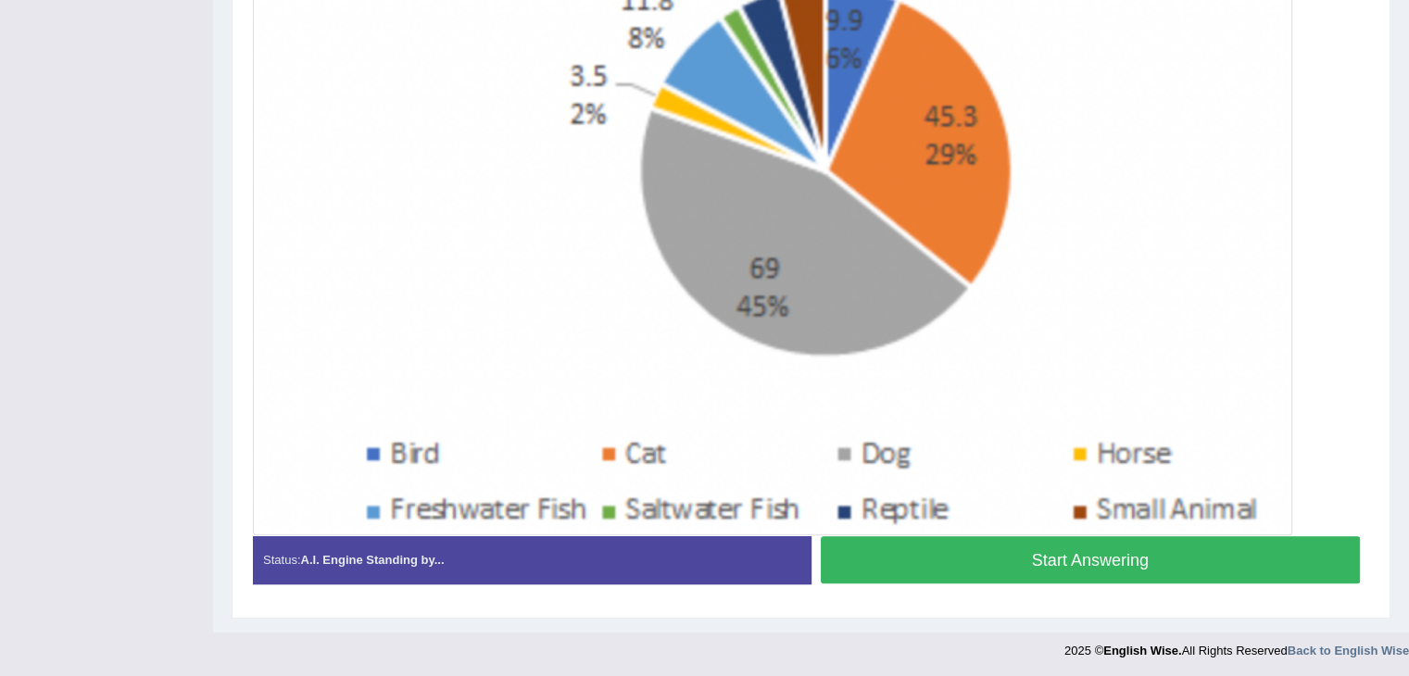
click at [1082, 573] on button "Start Answering" at bounding box center [1091, 559] width 540 height 47
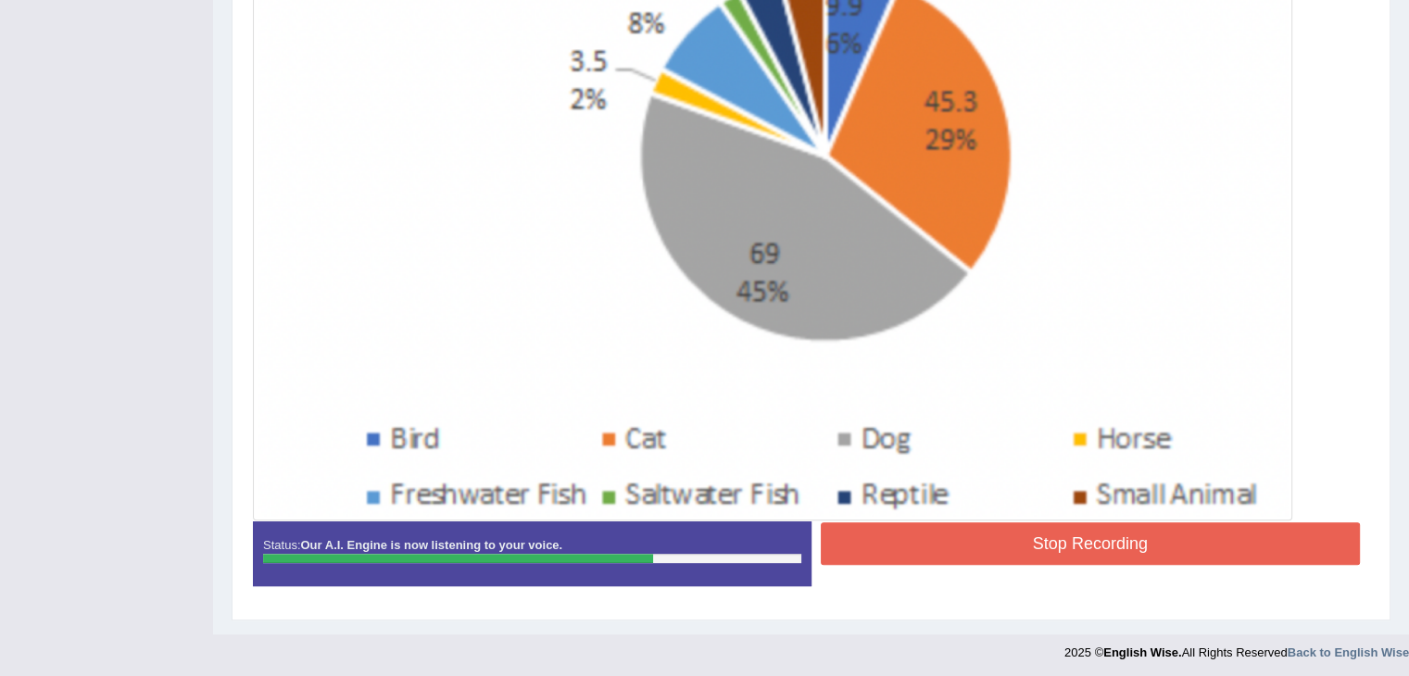
scroll to position [592, 0]
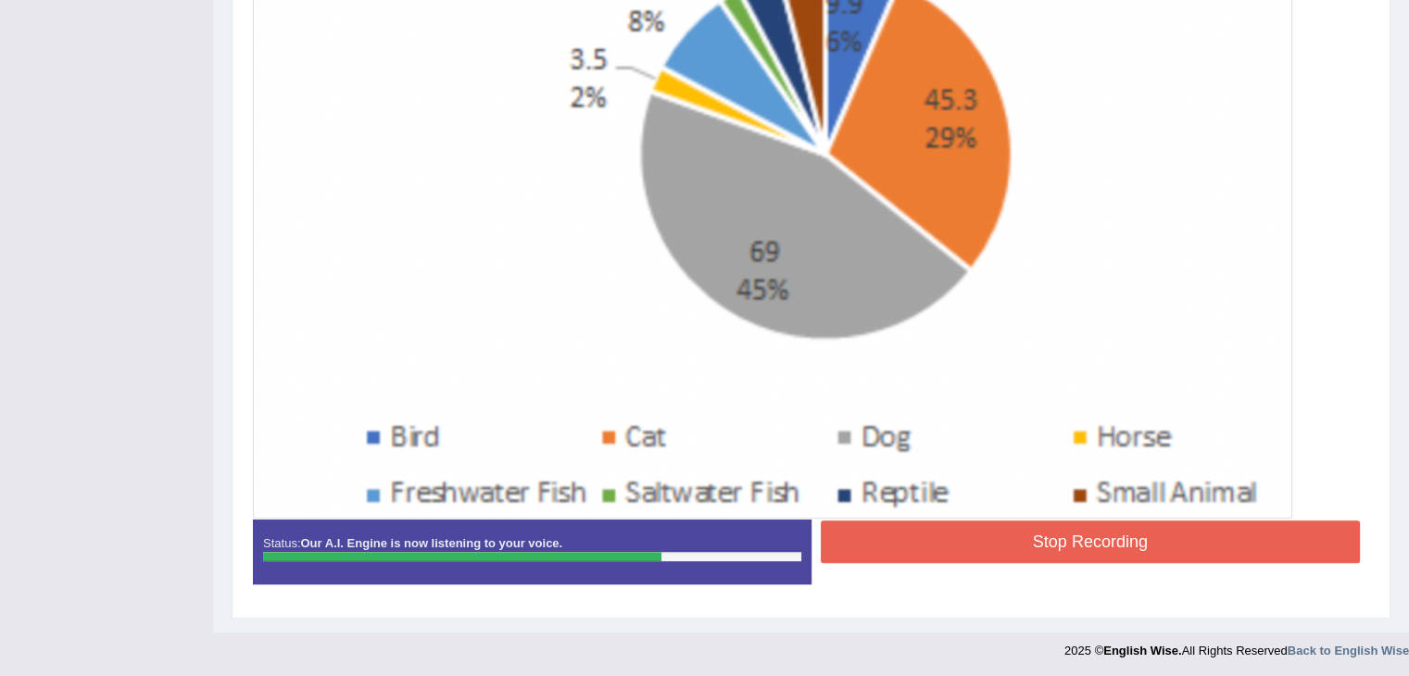
click at [1019, 525] on button "Stop Recording" at bounding box center [1091, 542] width 540 height 43
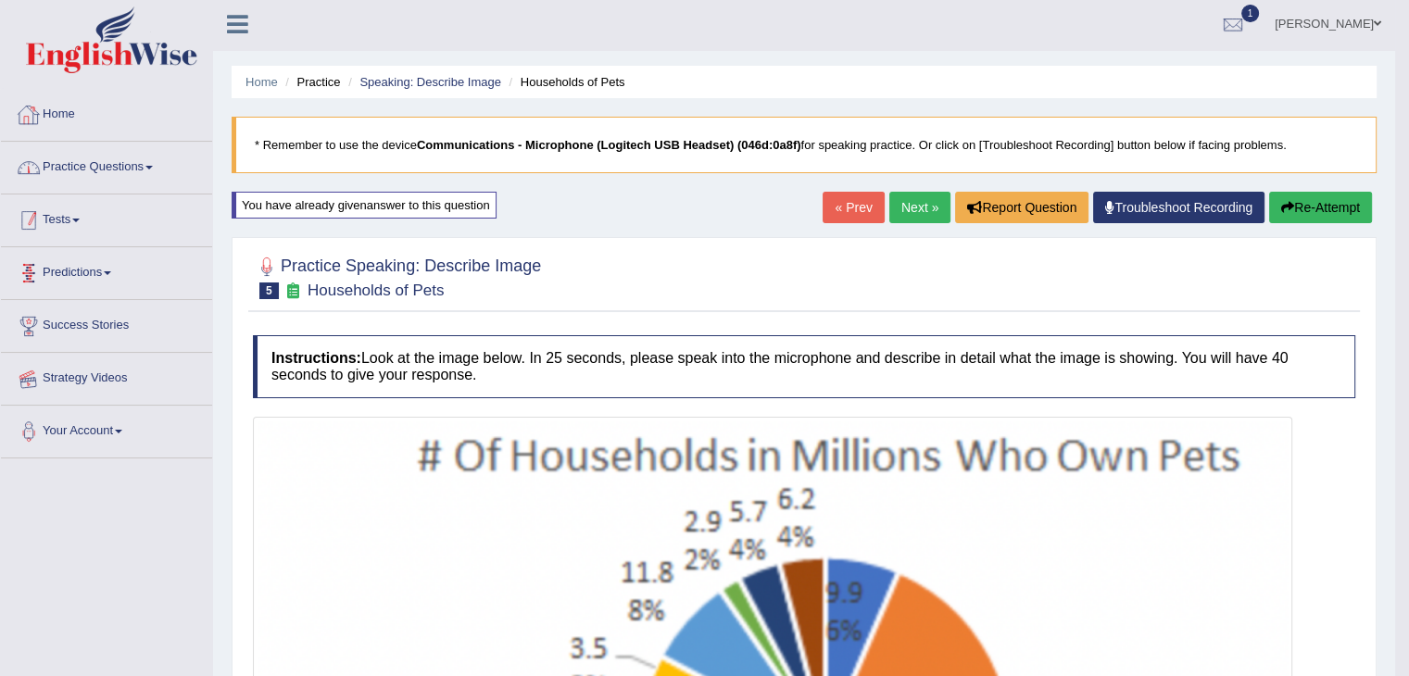
scroll to position [0, 0]
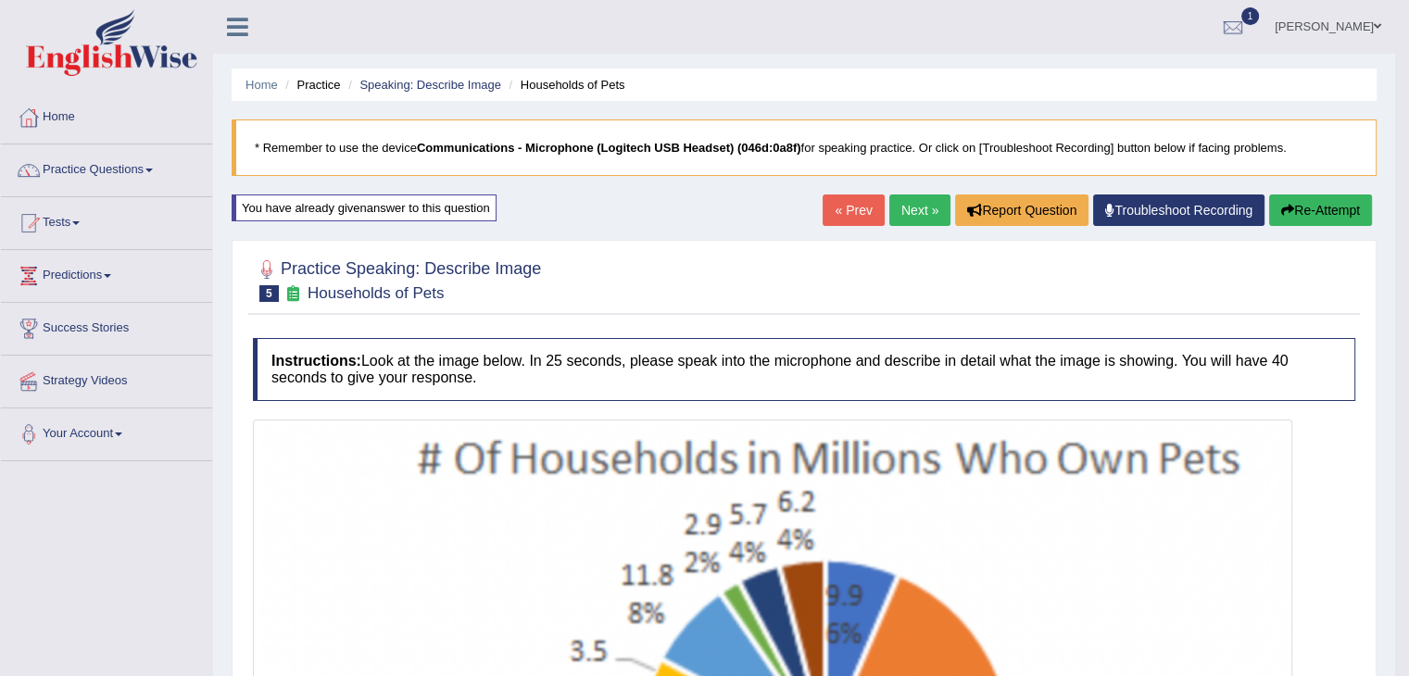
click at [905, 215] on link "Next »" at bounding box center [919, 211] width 61 height 32
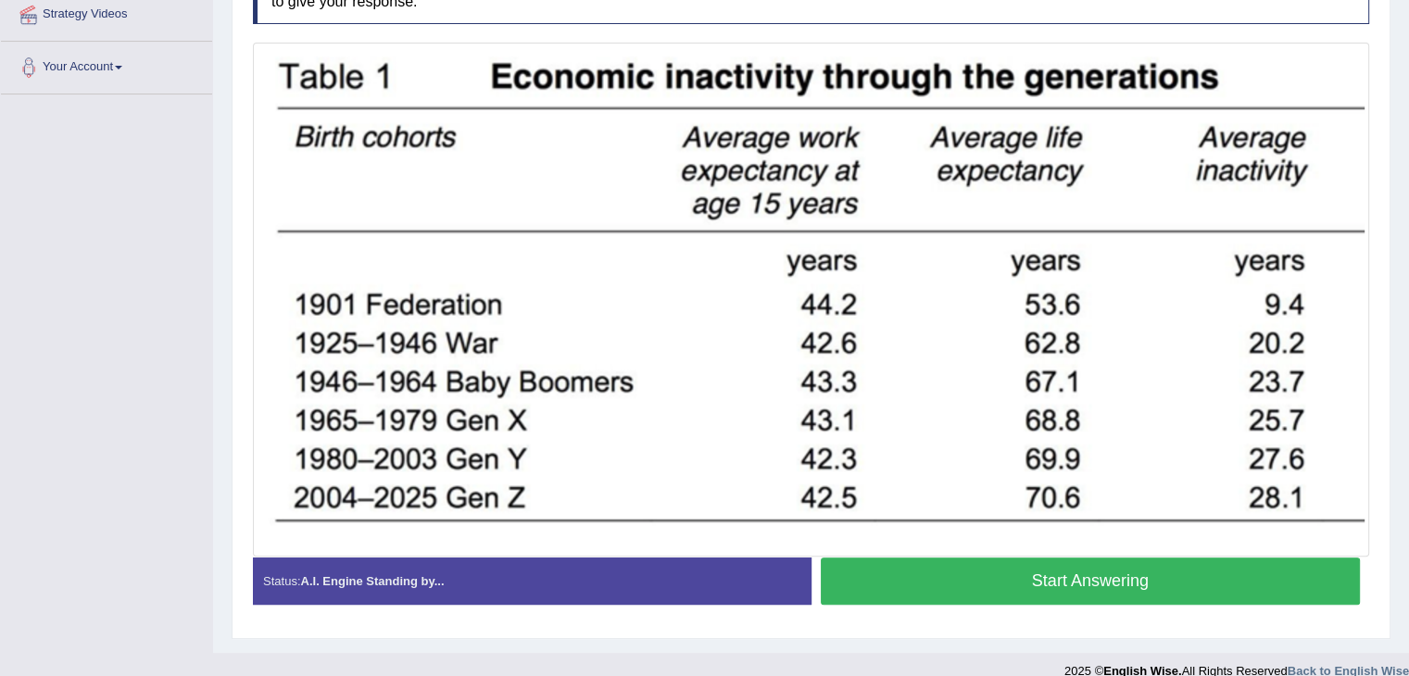
scroll to position [388, 0]
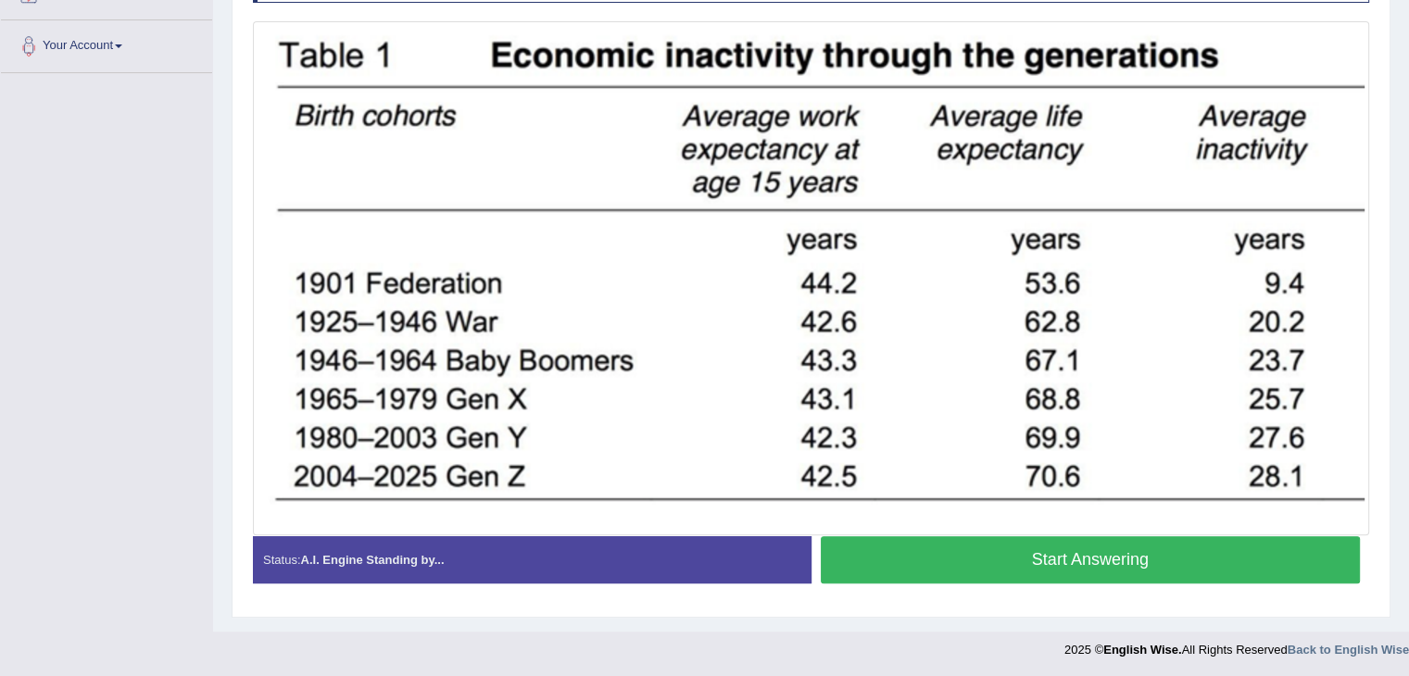
click at [1053, 566] on button "Start Answering" at bounding box center [1091, 559] width 540 height 47
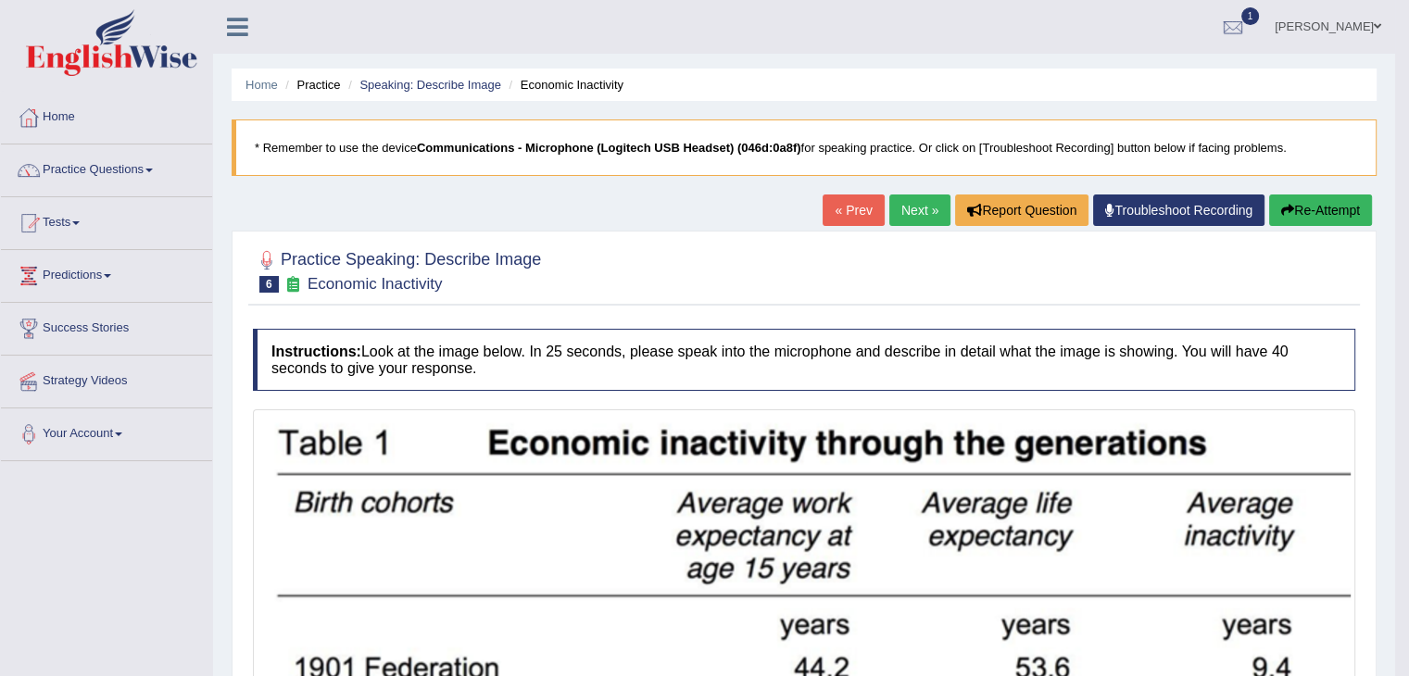
scroll to position [0, 0]
click at [1304, 215] on button "Re-Attempt" at bounding box center [1320, 211] width 103 height 32
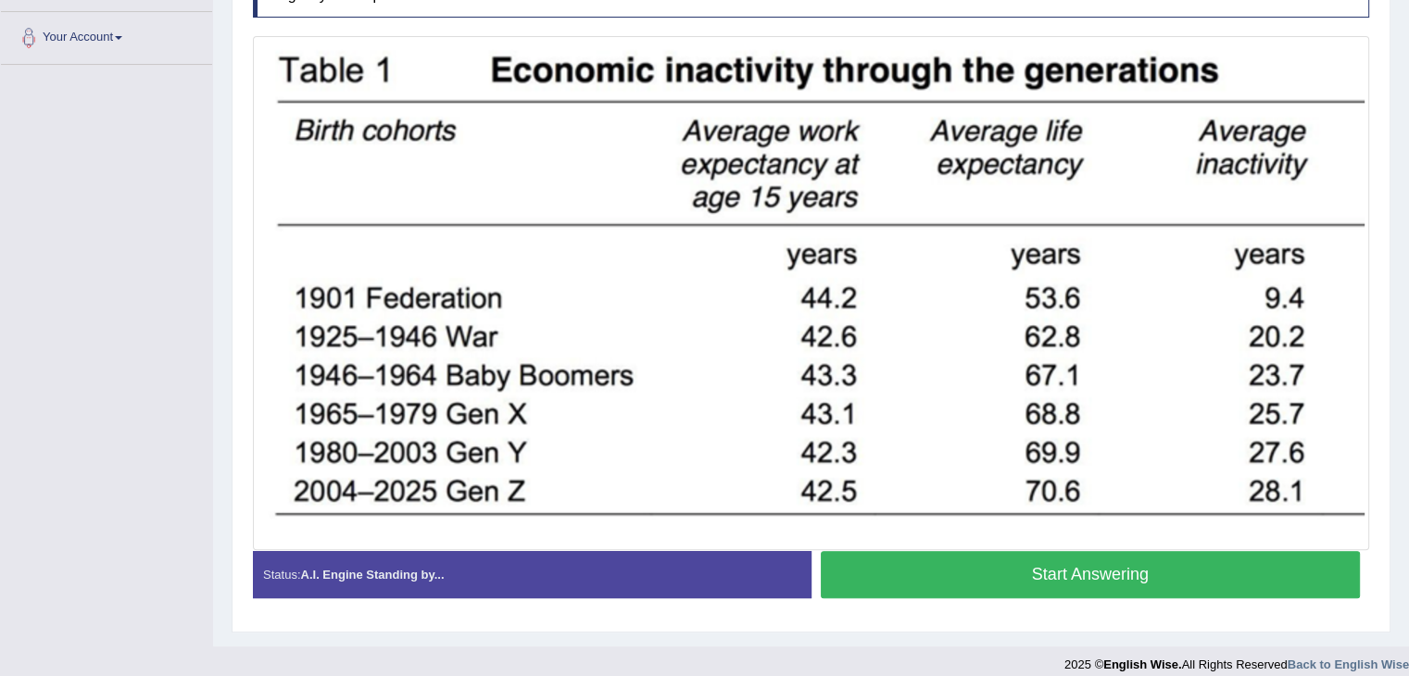
scroll to position [411, 0]
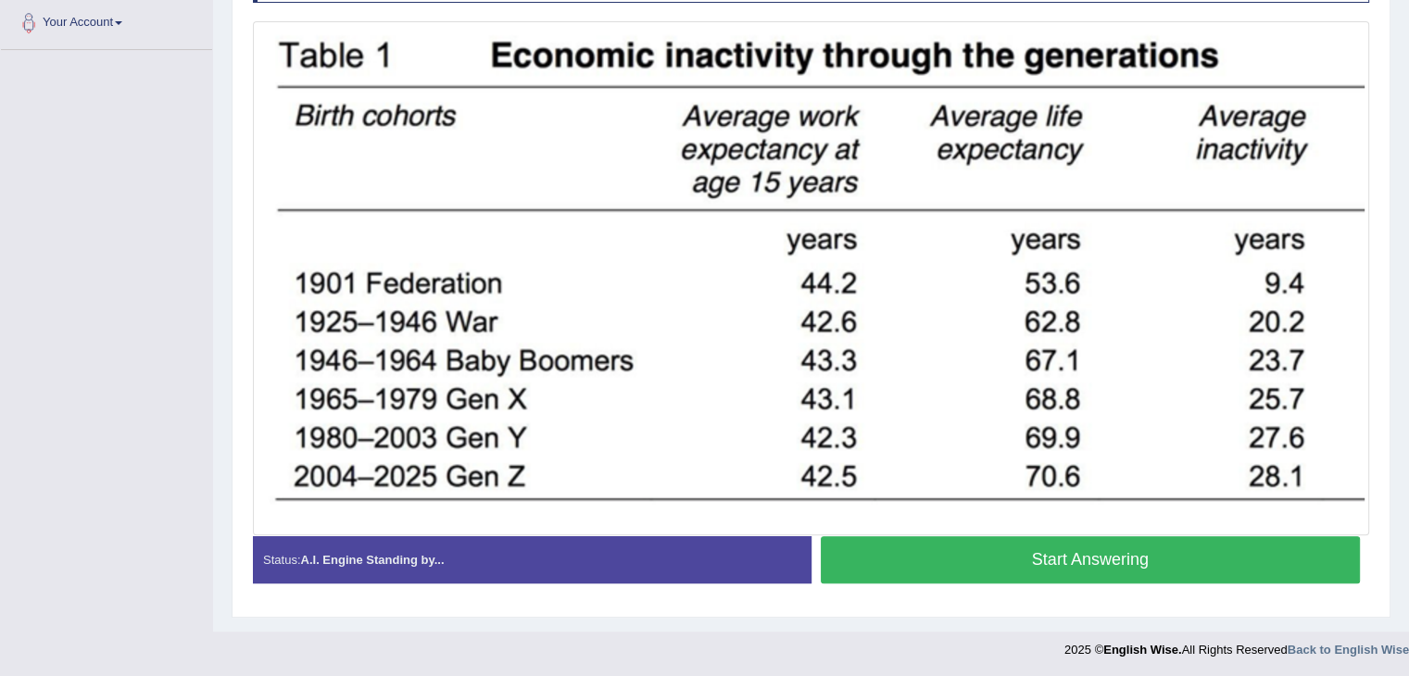
click at [1116, 565] on button "Start Answering" at bounding box center [1091, 559] width 540 height 47
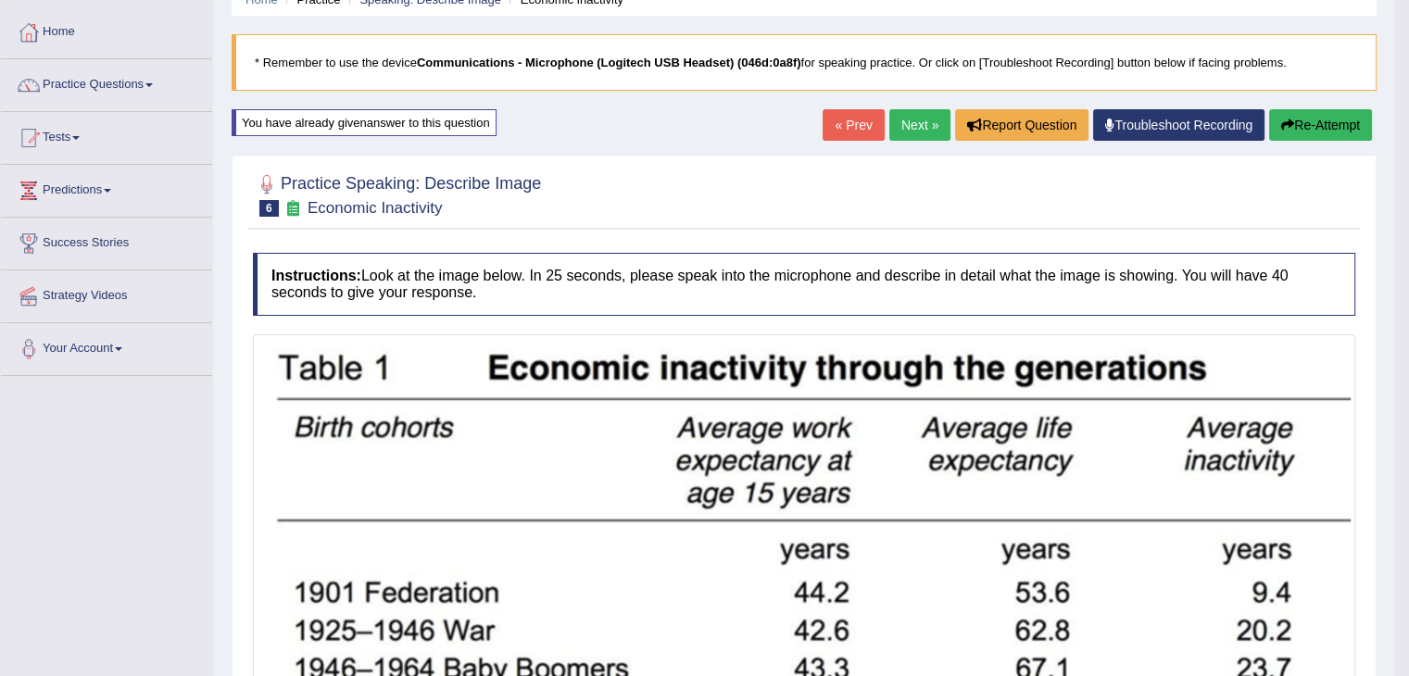
scroll to position [93, 0]
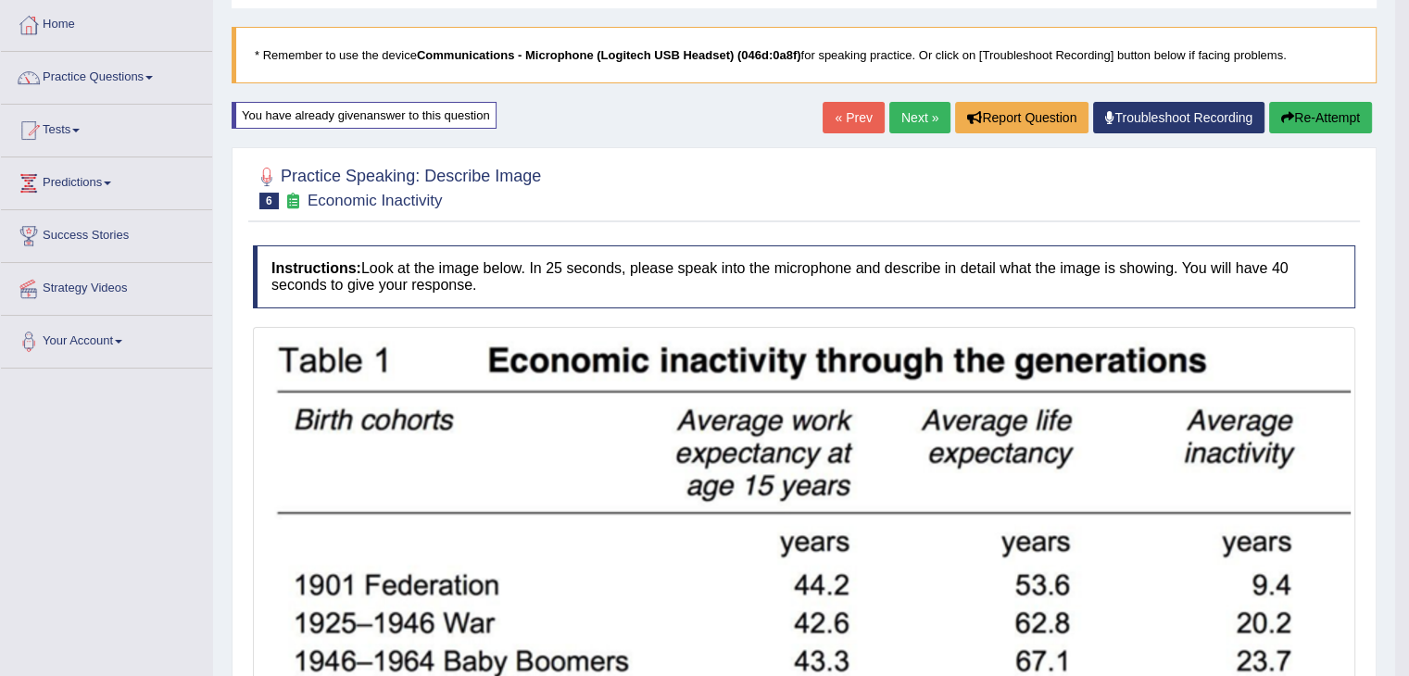
click at [1316, 119] on button "Re-Attempt" at bounding box center [1320, 118] width 103 height 32
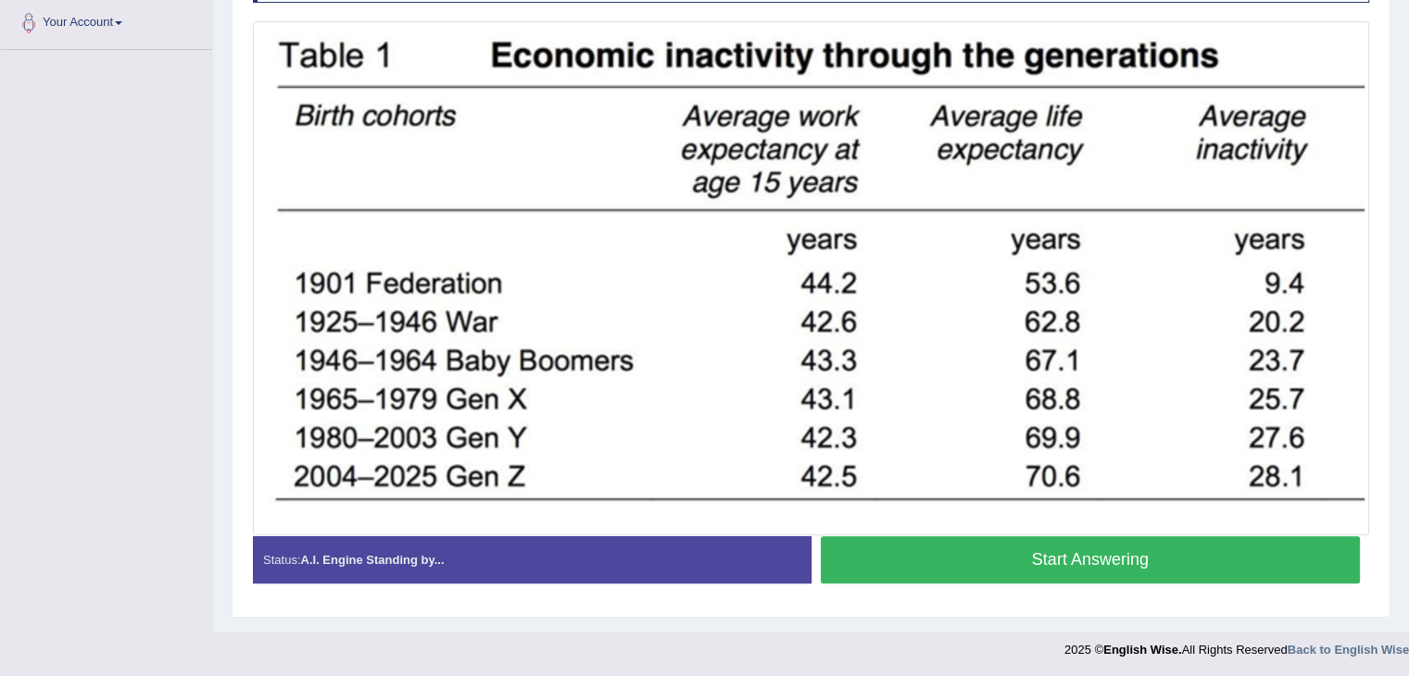
click at [1127, 567] on button "Start Answering" at bounding box center [1091, 559] width 540 height 47
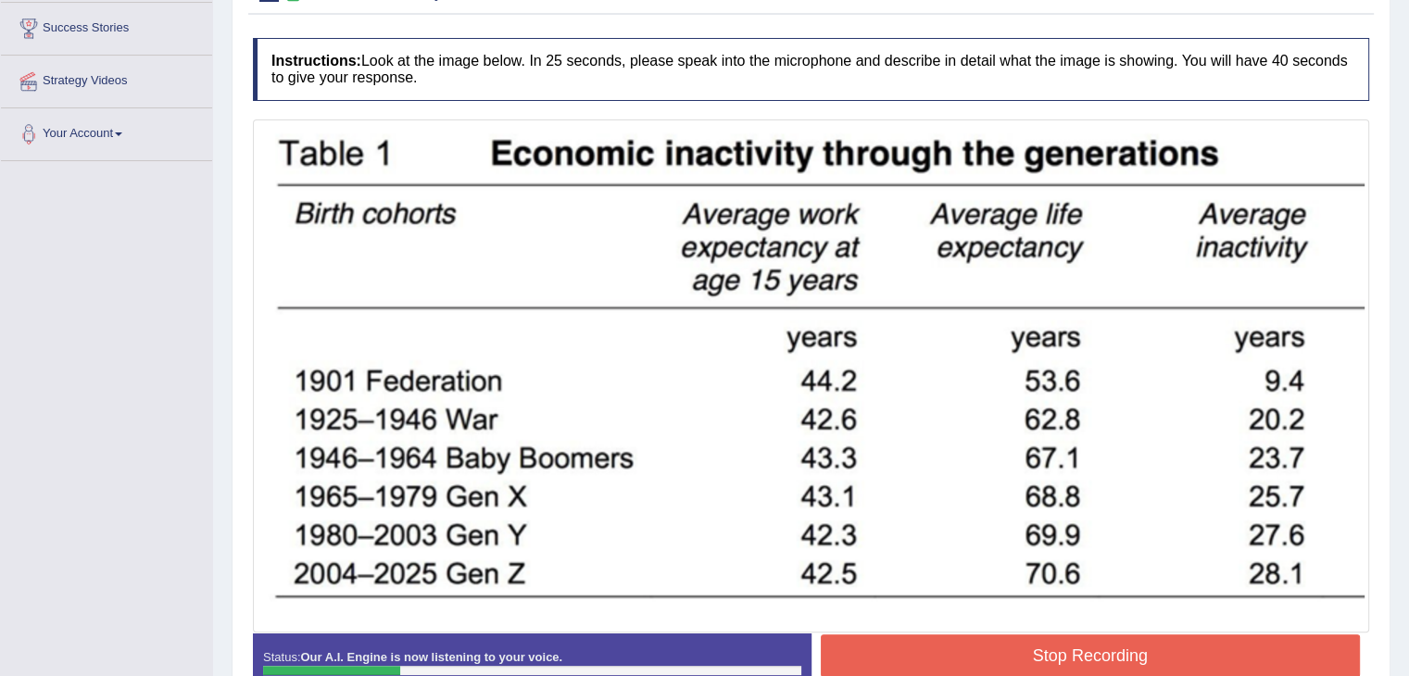
scroll to position [304, 0]
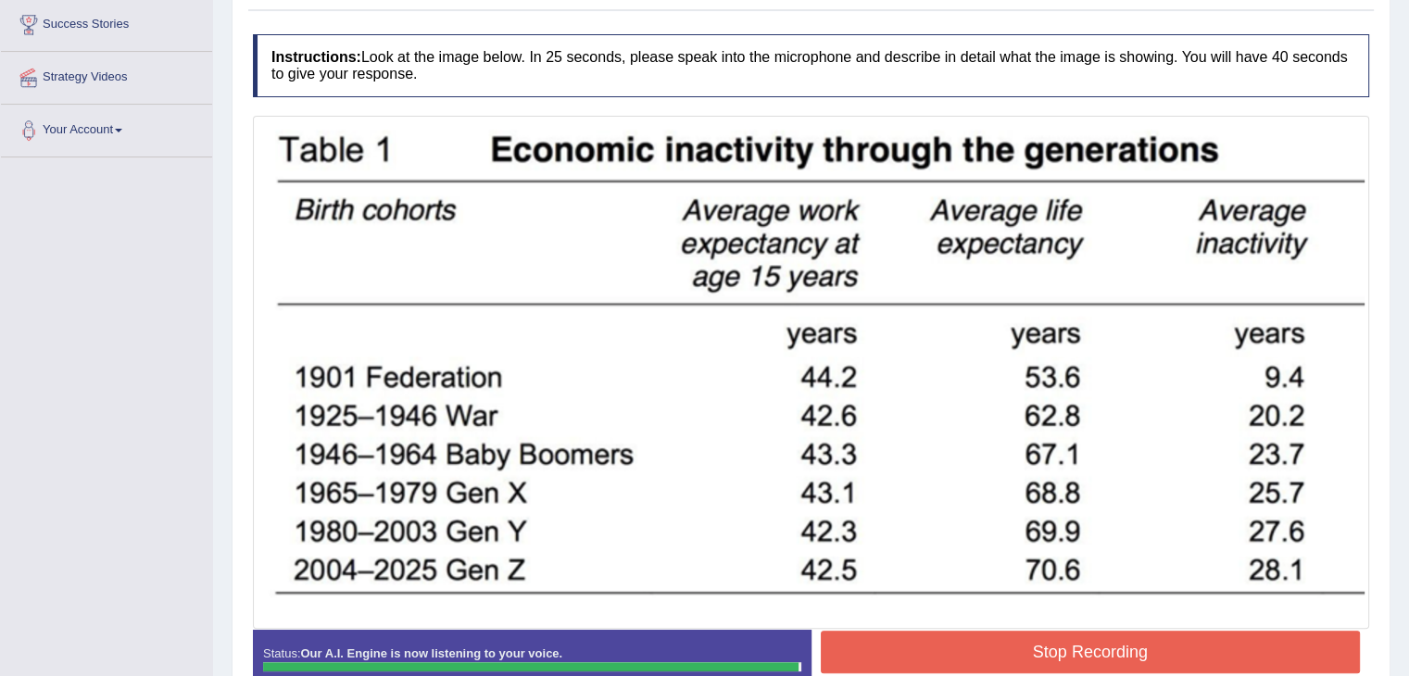
click at [1060, 638] on button "Stop Recording" at bounding box center [1091, 652] width 540 height 43
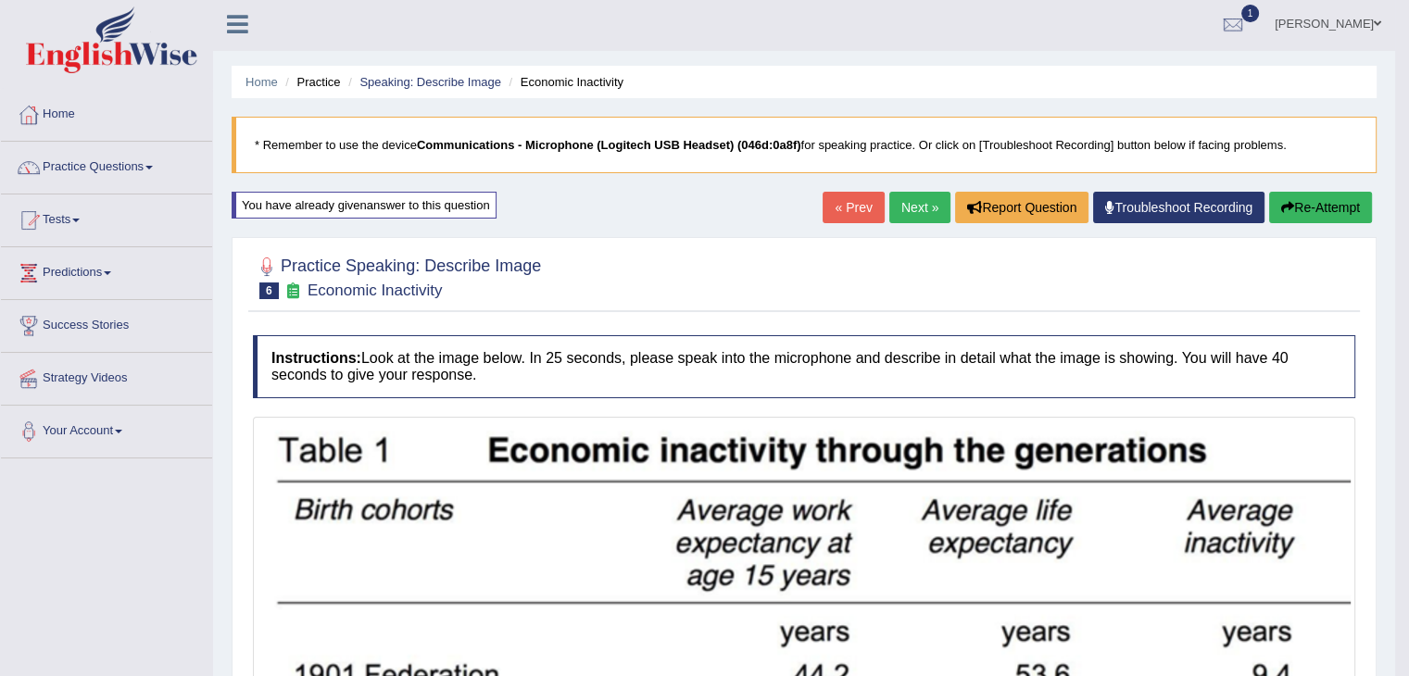
scroll to position [0, 0]
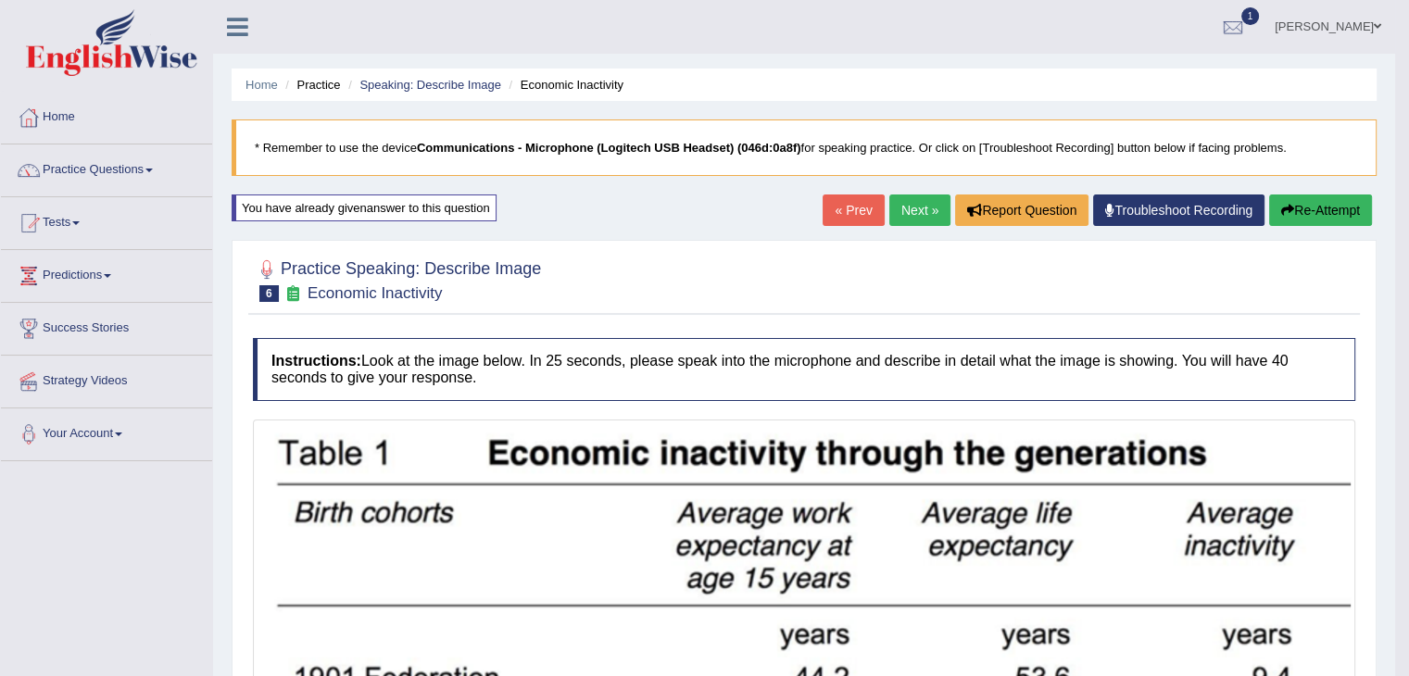
click at [1332, 217] on button "Re-Attempt" at bounding box center [1320, 211] width 103 height 32
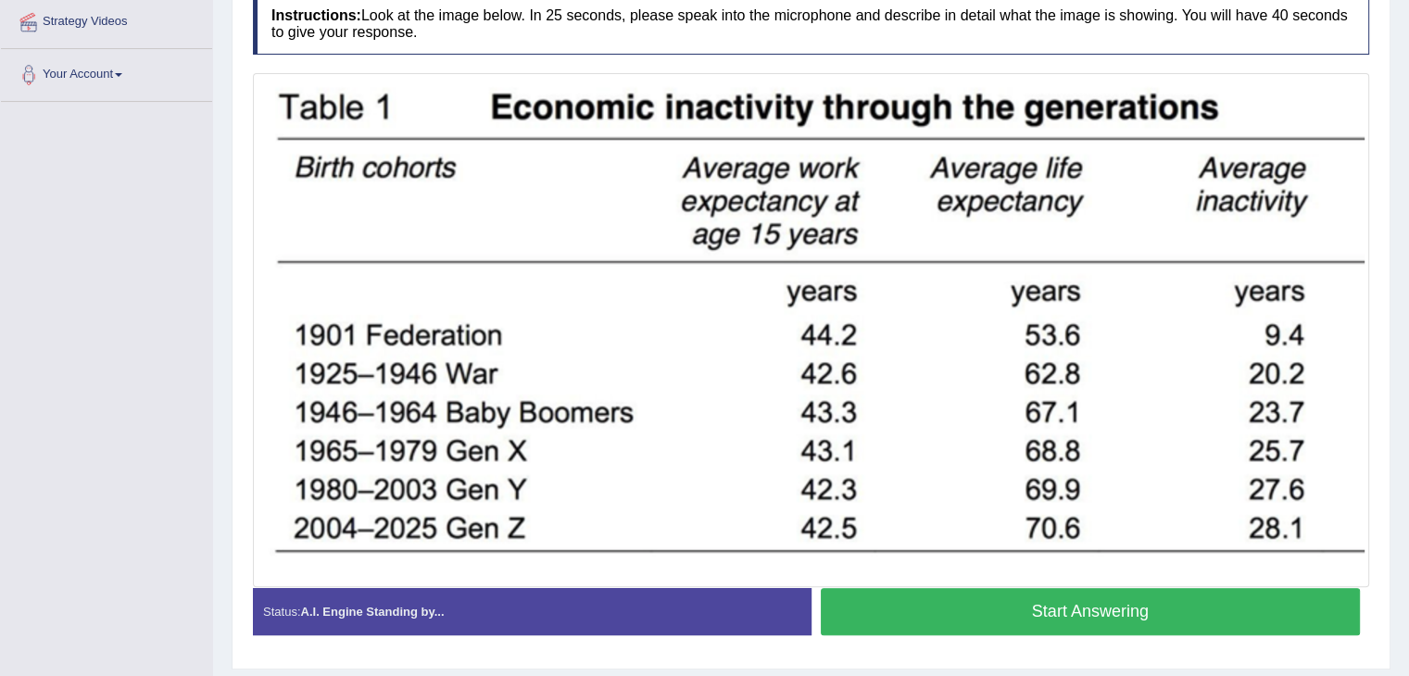
scroll to position [411, 0]
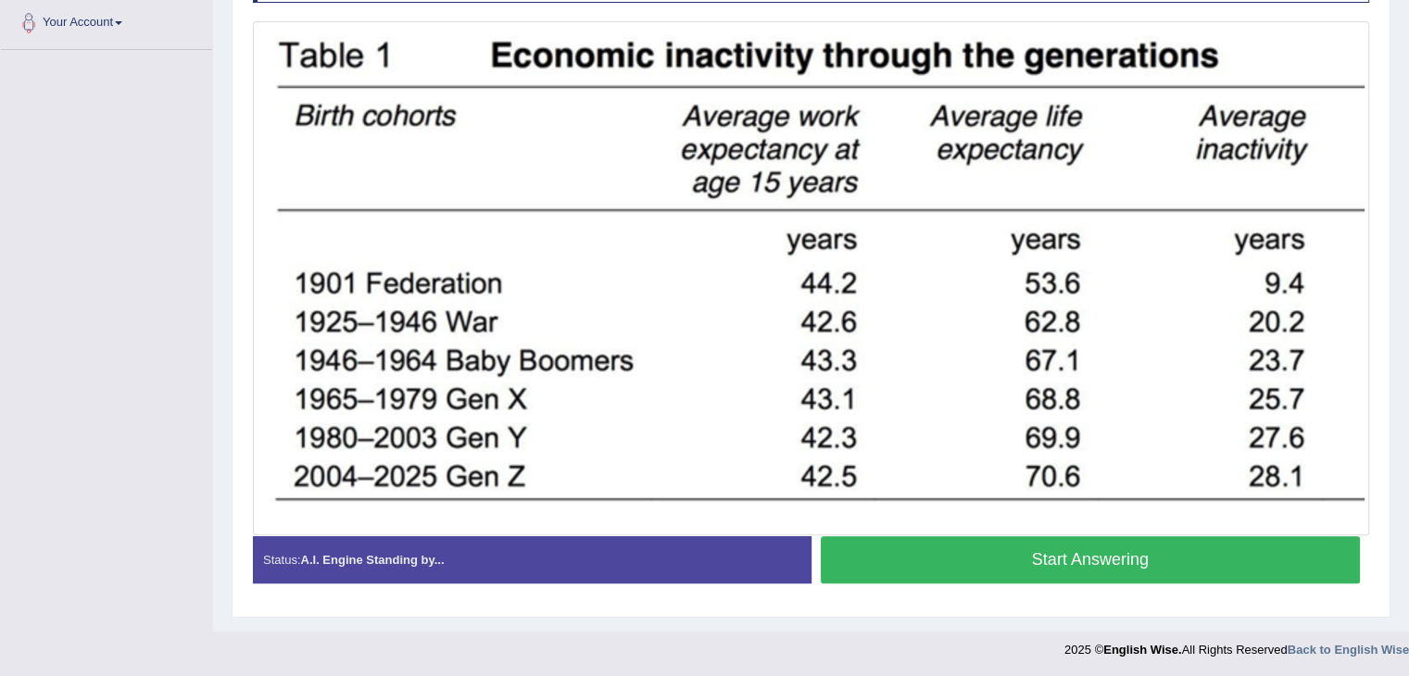
click at [1111, 561] on button "Start Answering" at bounding box center [1091, 559] width 540 height 47
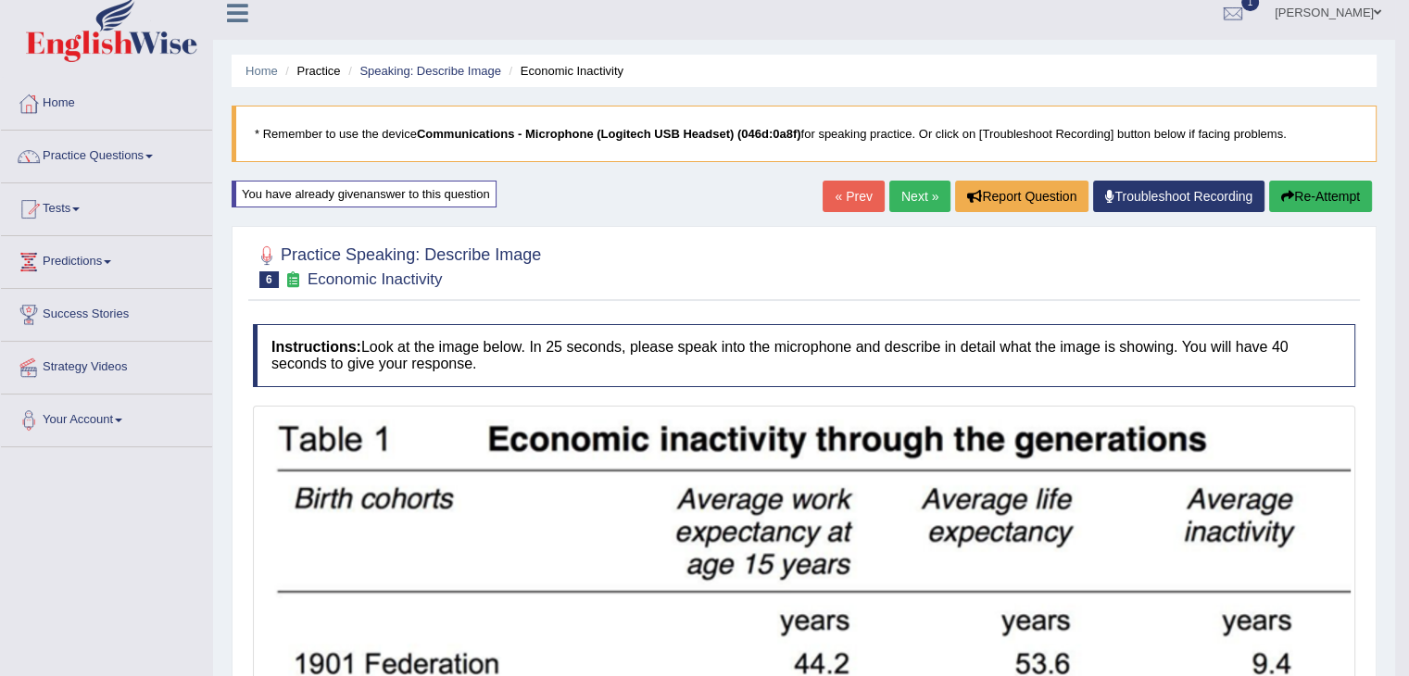
scroll to position [0, 0]
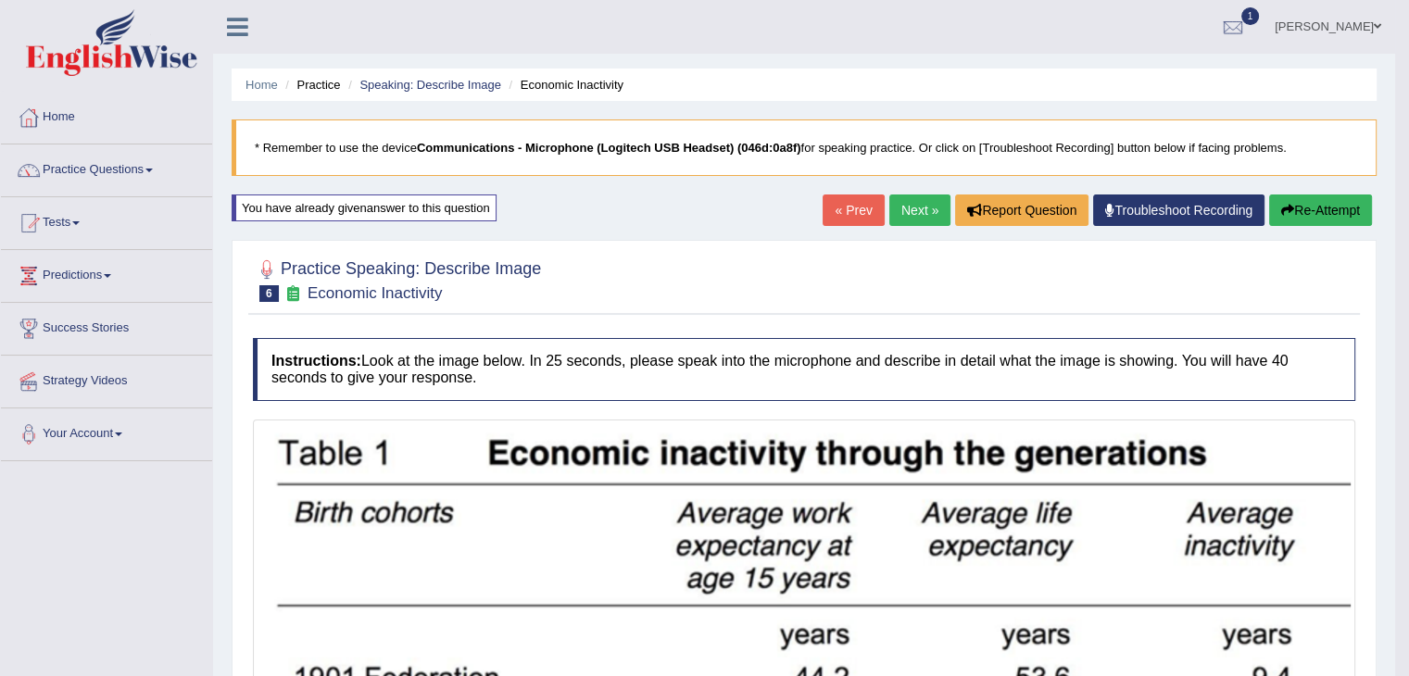
click at [1291, 210] on button "Re-Attempt" at bounding box center [1320, 211] width 103 height 32
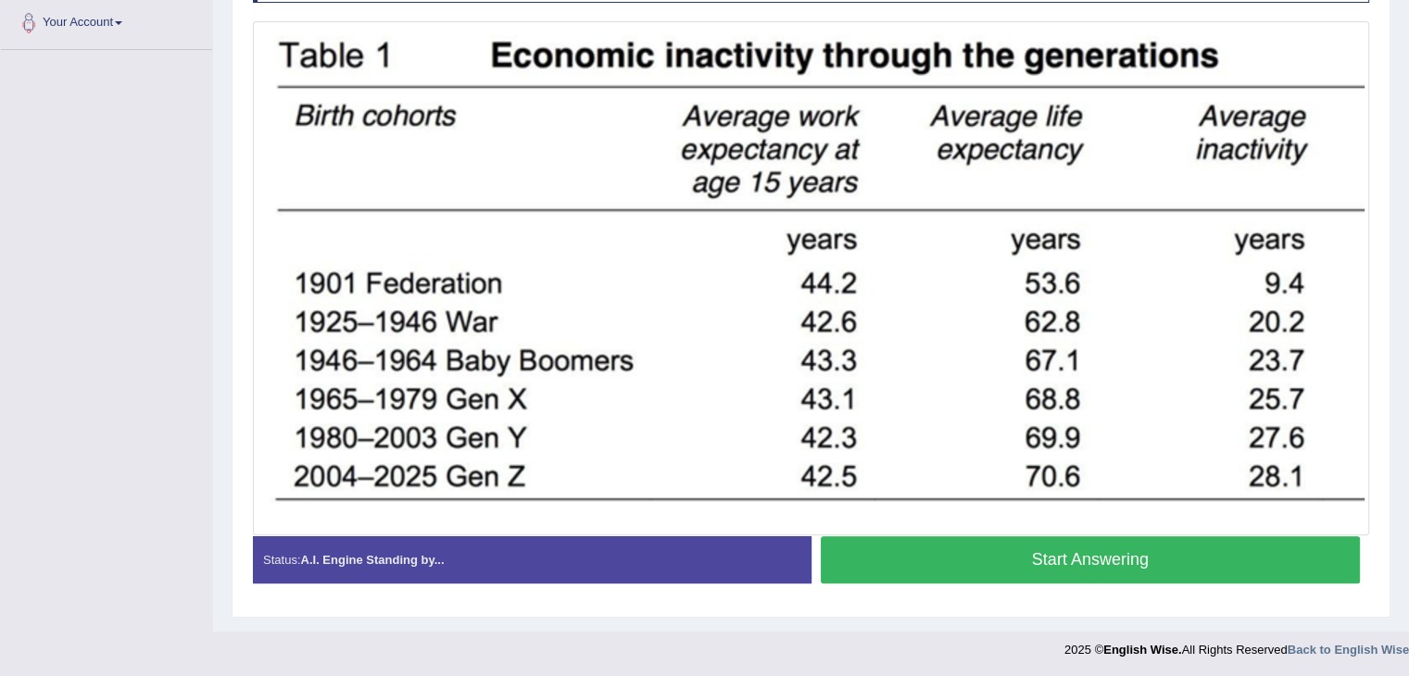
click at [1154, 554] on button "Start Answering" at bounding box center [1091, 559] width 540 height 47
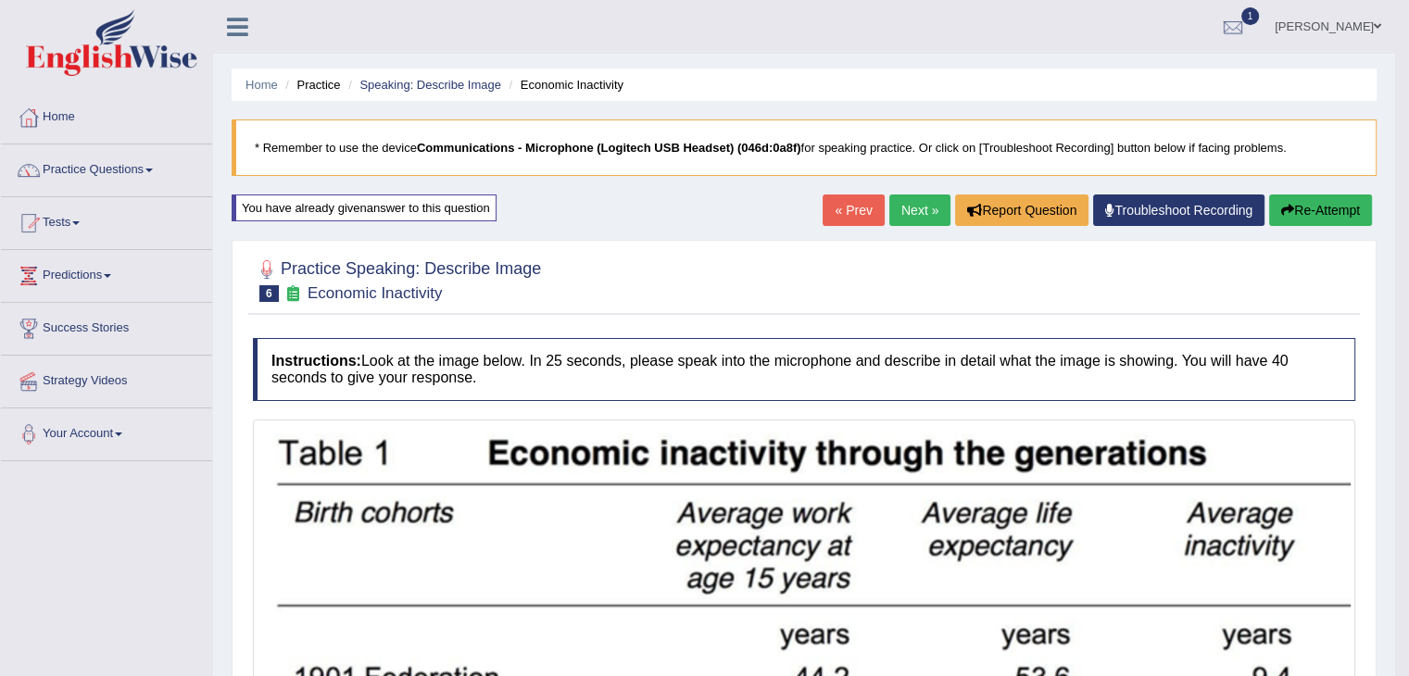
click at [909, 213] on link "Next »" at bounding box center [919, 211] width 61 height 32
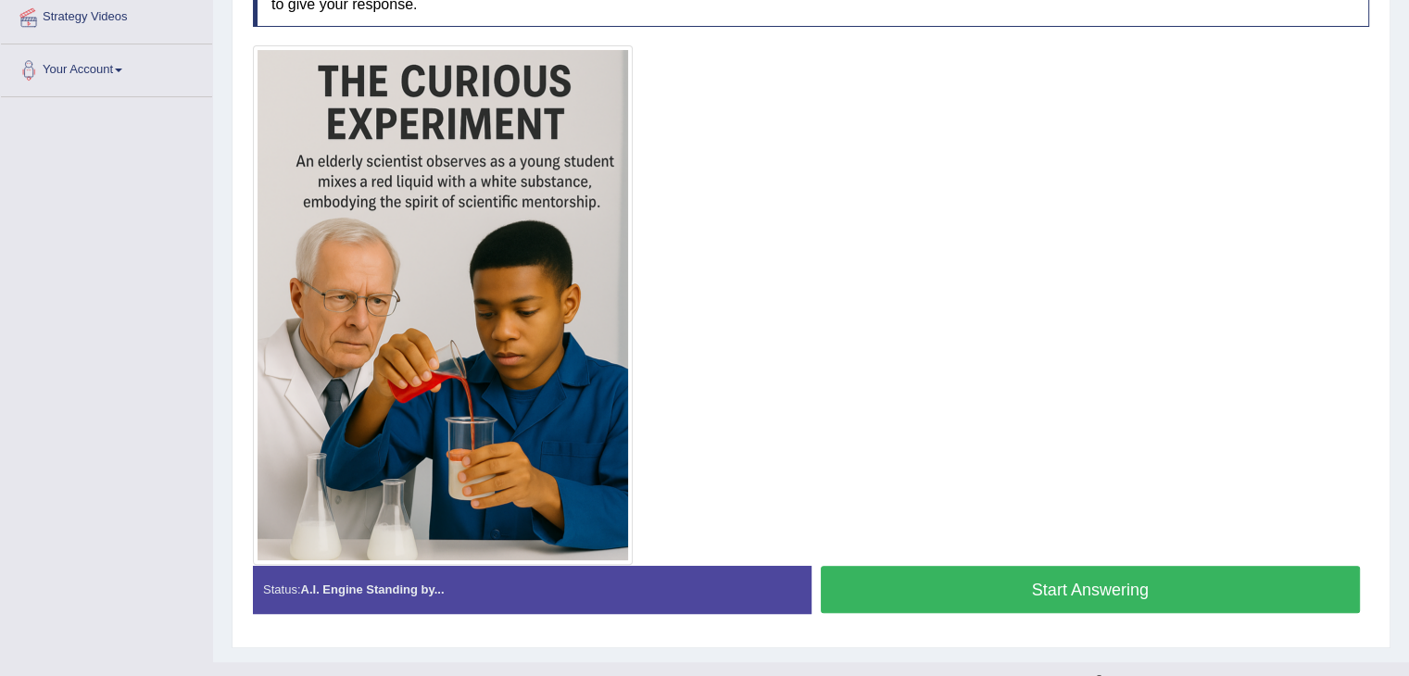
scroll to position [394, 0]
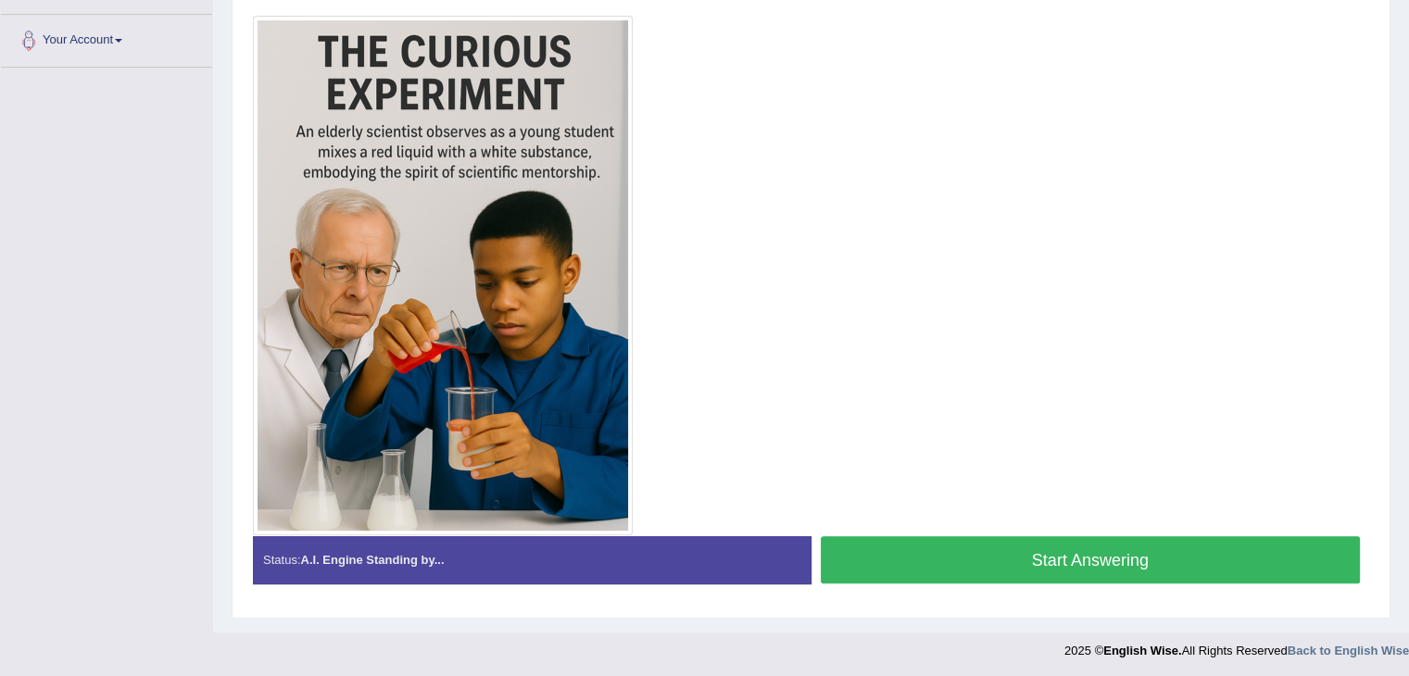
click at [1065, 562] on button "Start Answering" at bounding box center [1091, 559] width 540 height 47
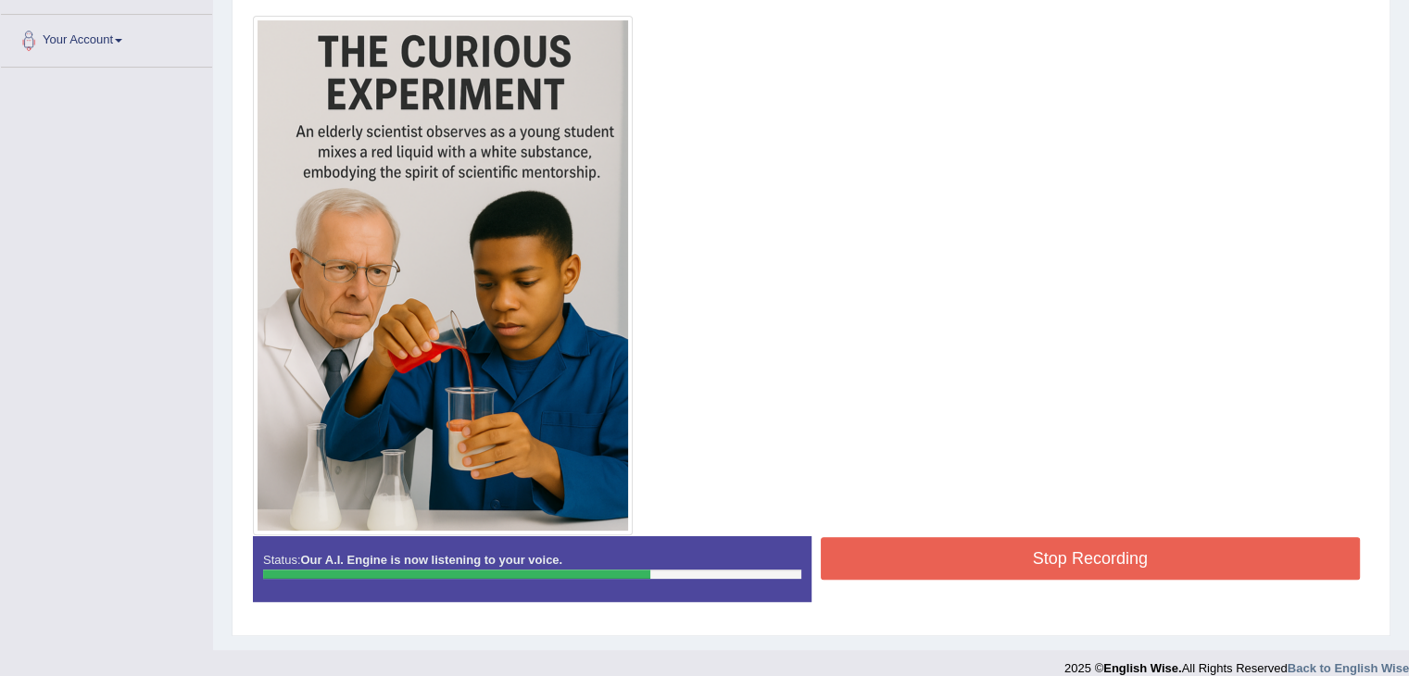
click at [1106, 548] on button "Stop Recording" at bounding box center [1091, 558] width 540 height 43
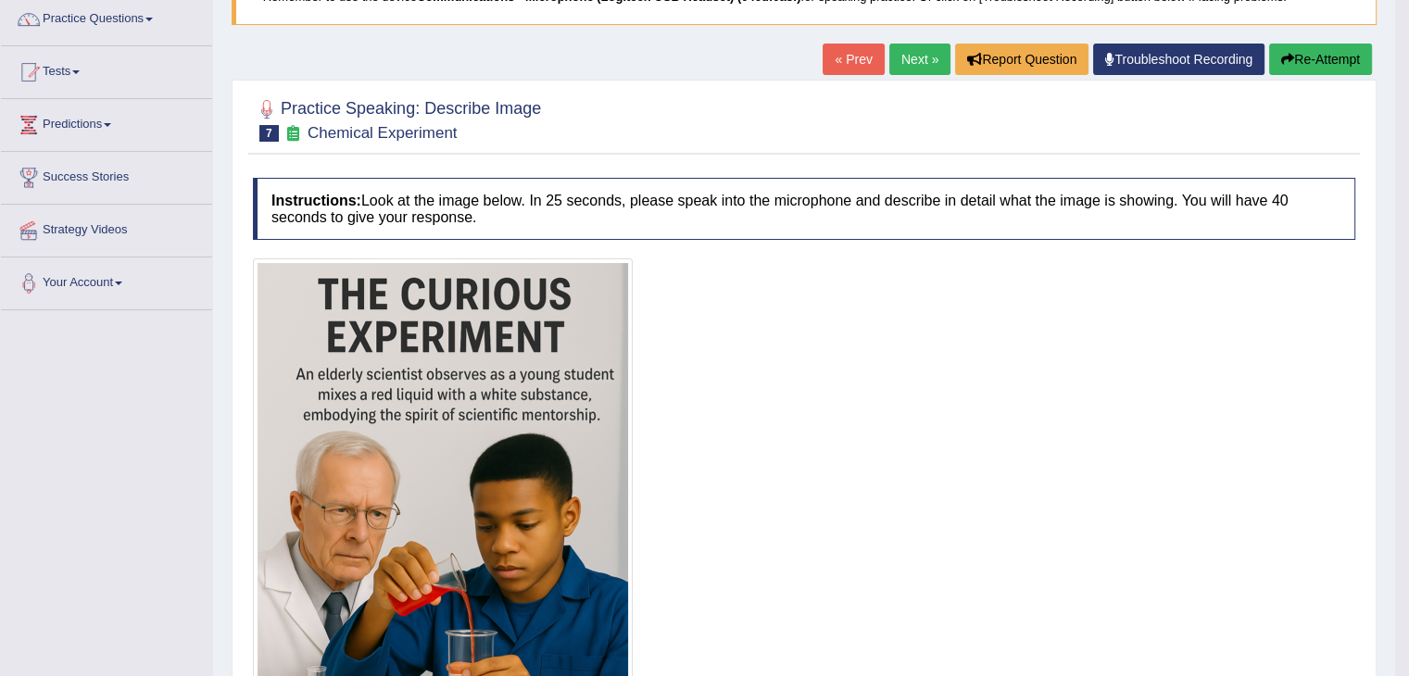
scroll to position [150, 0]
click at [1319, 60] on button "Re-Attempt" at bounding box center [1320, 60] width 103 height 32
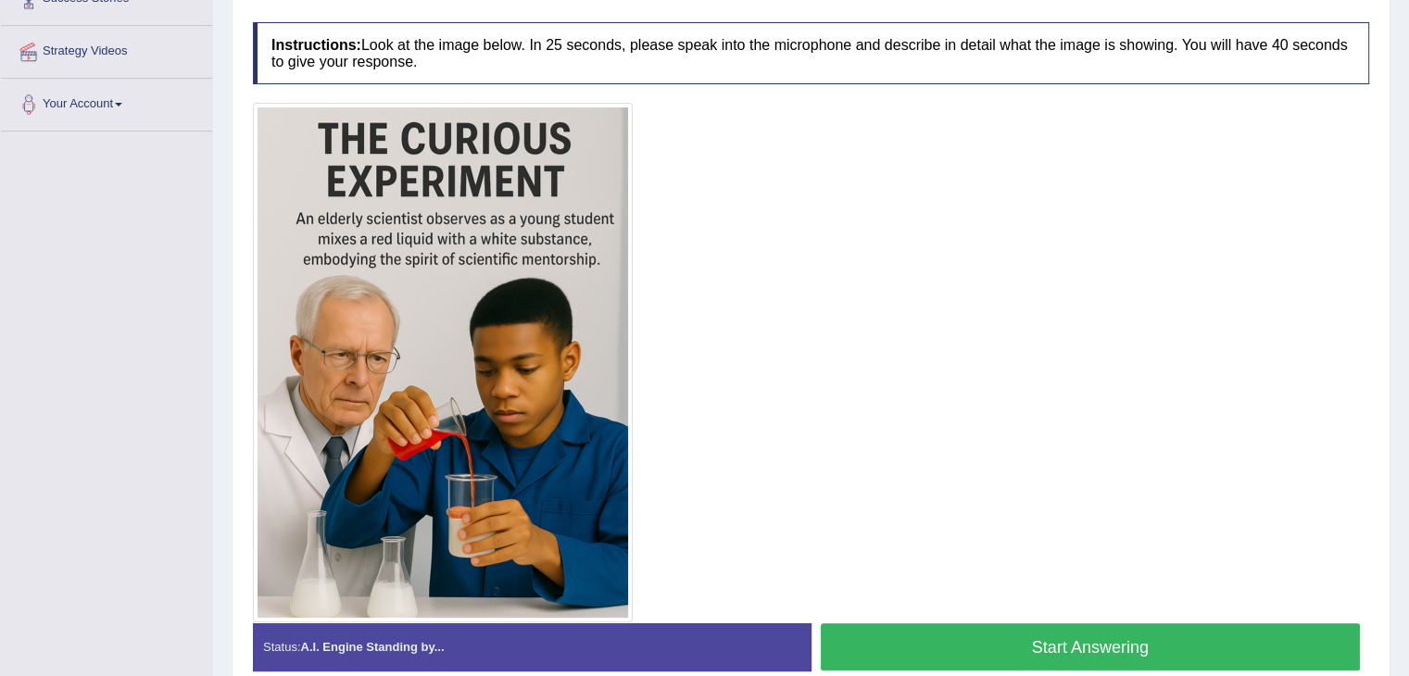
scroll to position [324, 0]
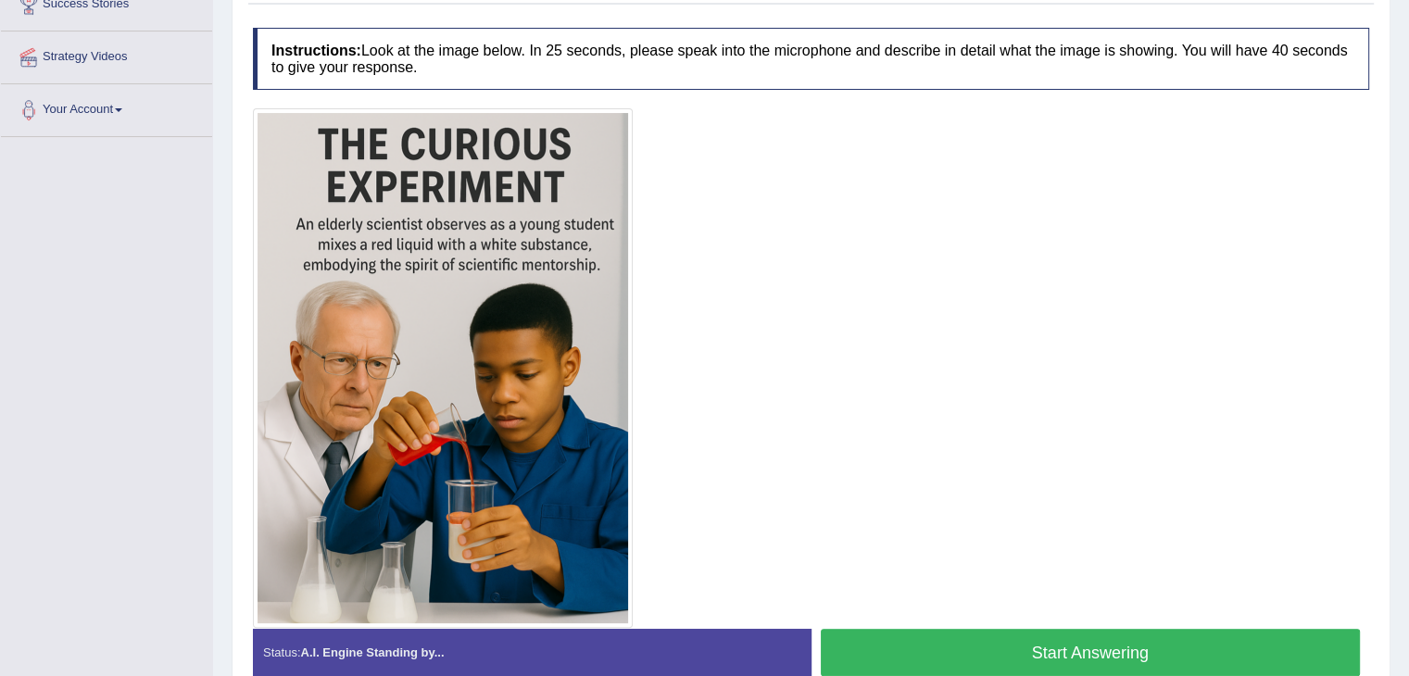
click at [1110, 646] on button "Start Answering" at bounding box center [1091, 652] width 540 height 47
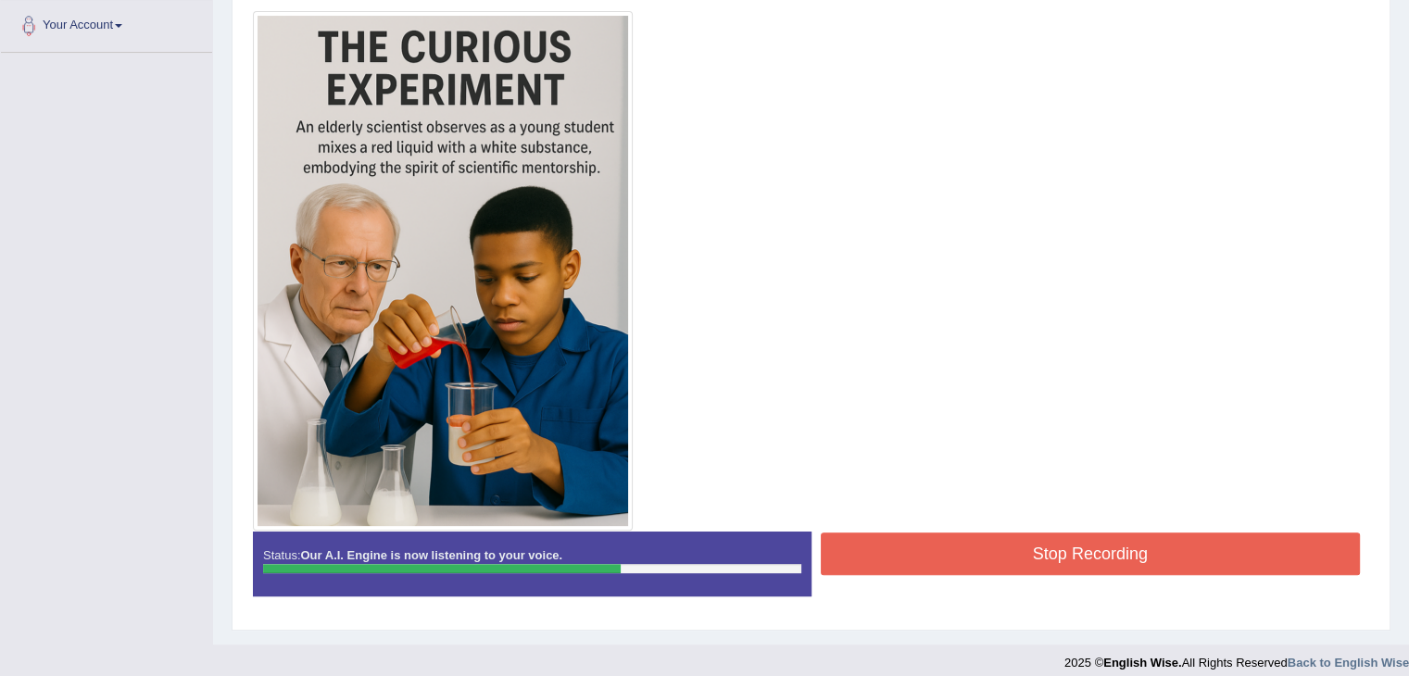
scroll to position [421, 0]
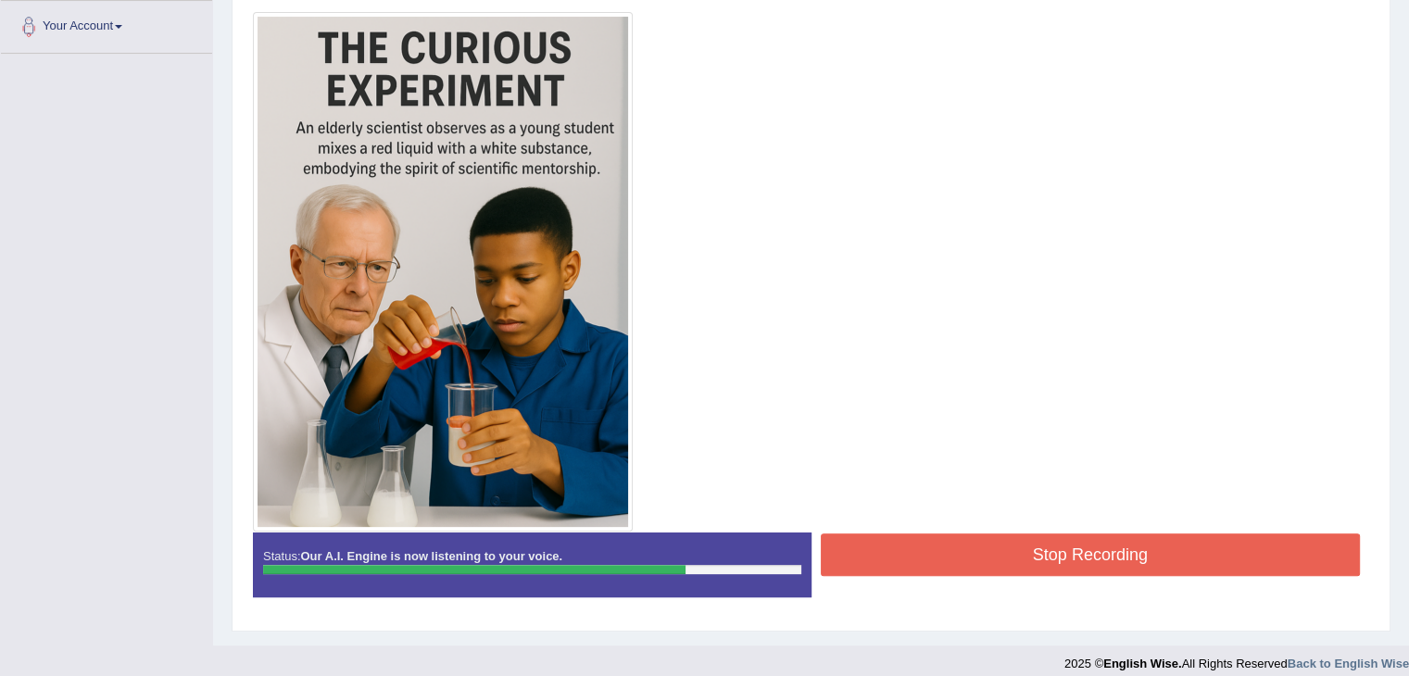
click at [1071, 539] on button "Stop Recording" at bounding box center [1091, 555] width 540 height 43
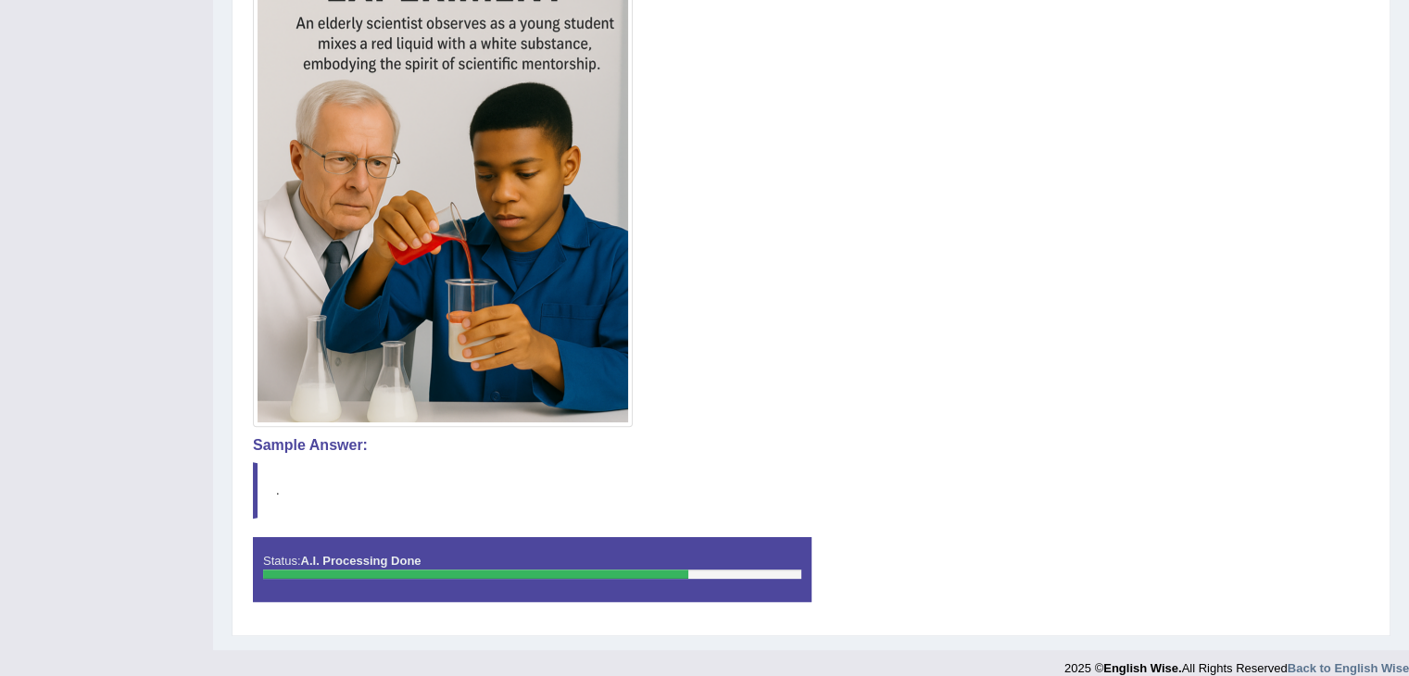
scroll to position [530, 0]
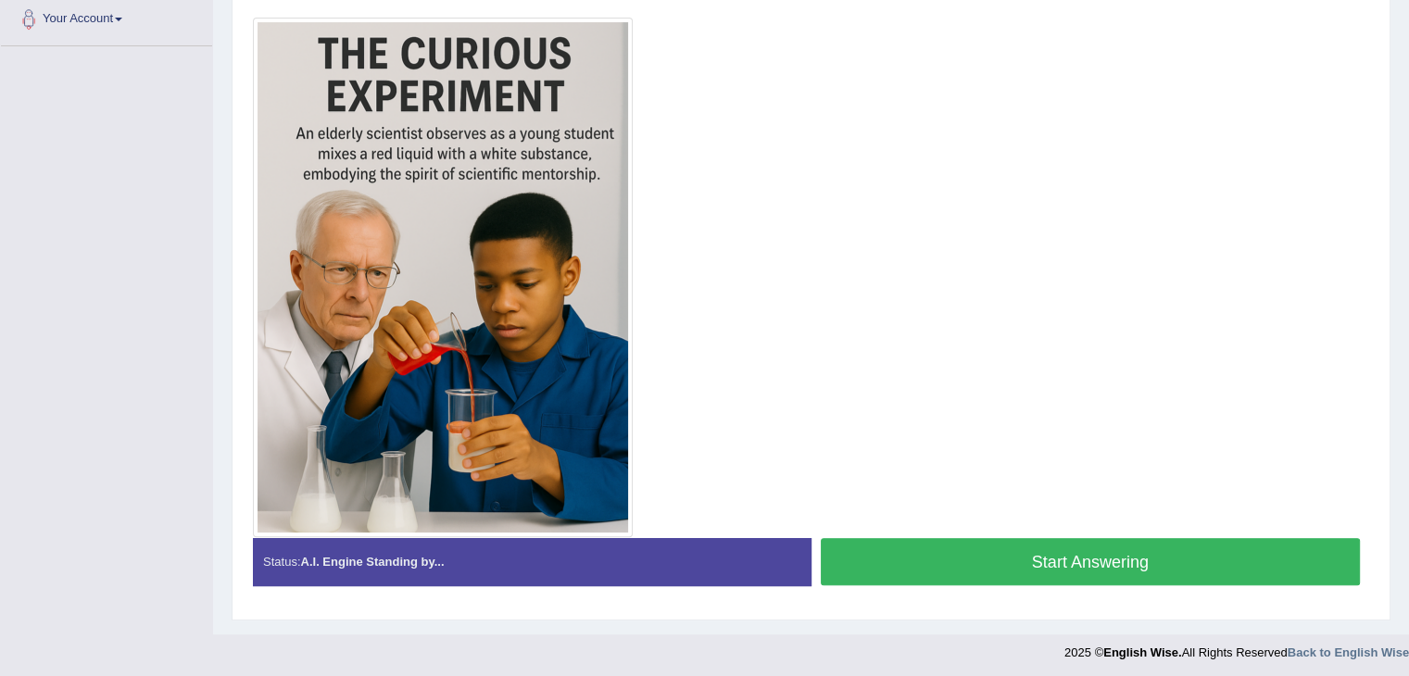
scroll to position [417, 0]
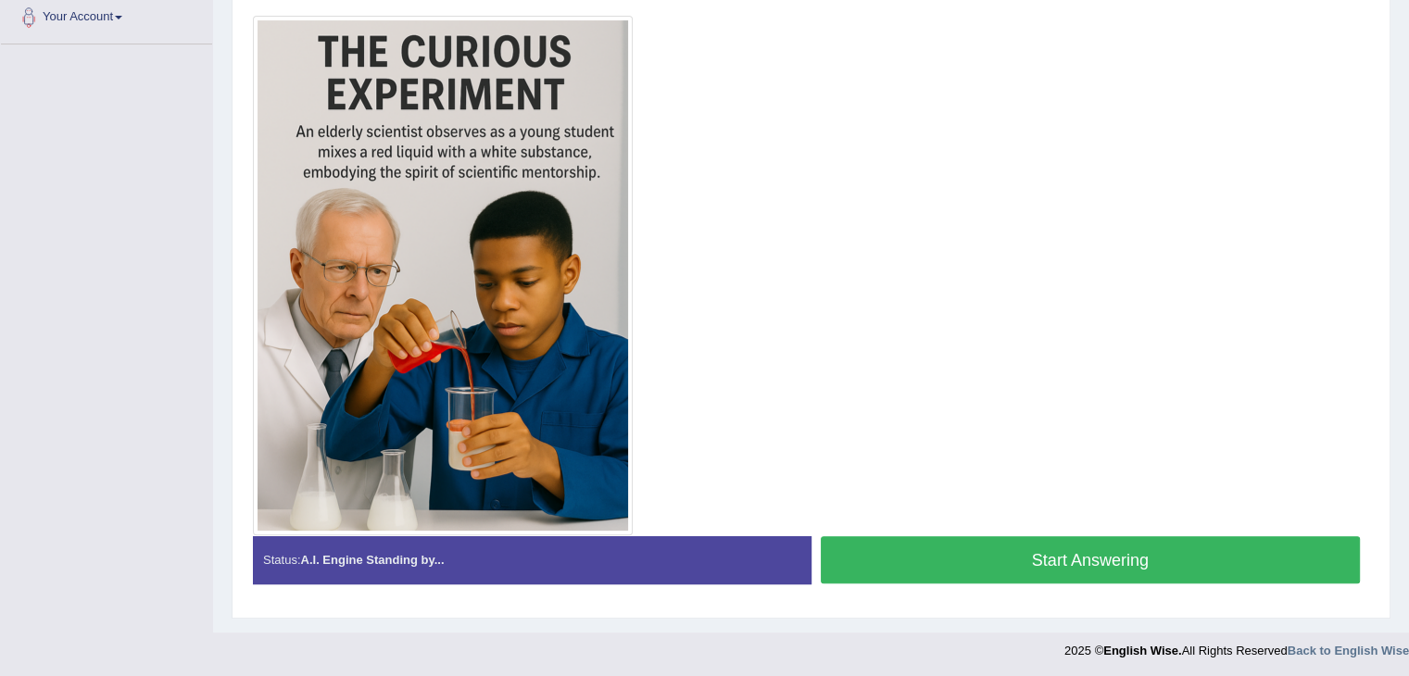
click at [1056, 565] on button "Start Answering" at bounding box center [1091, 559] width 540 height 47
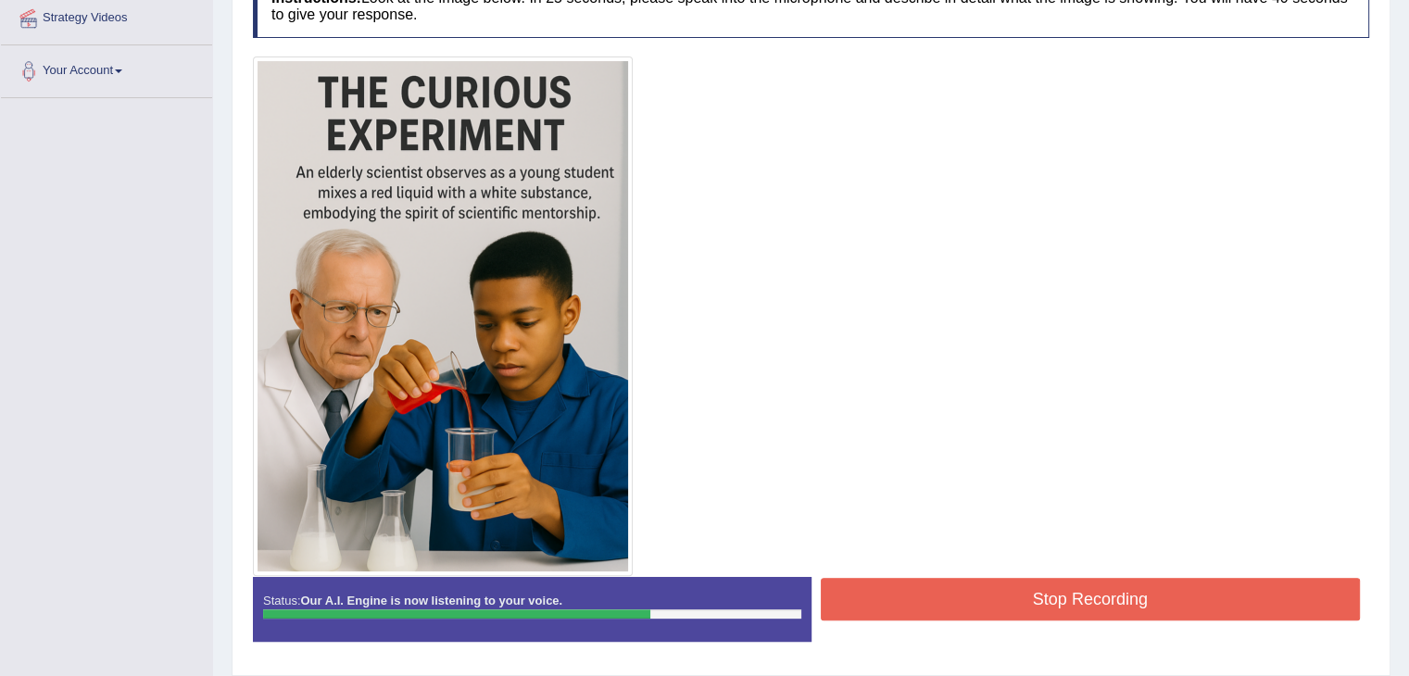
scroll to position [421, 0]
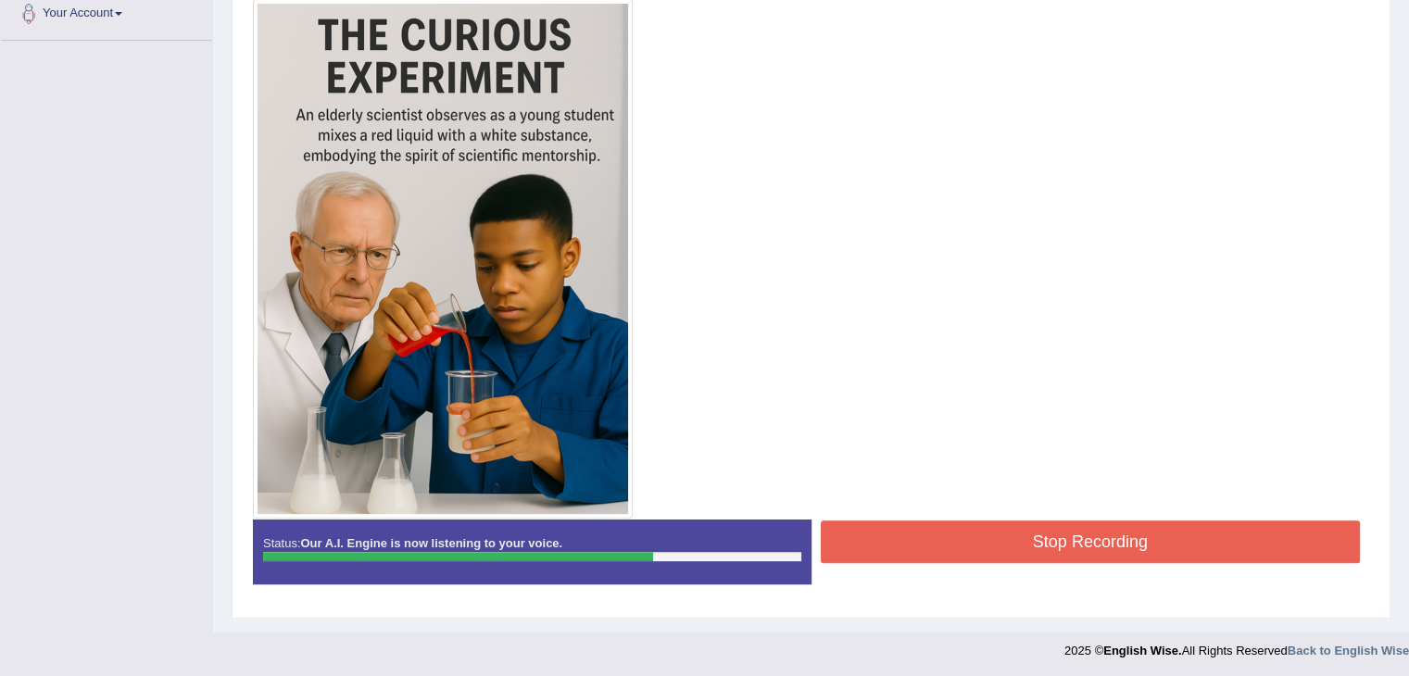
click at [1120, 539] on button "Stop Recording" at bounding box center [1091, 542] width 540 height 43
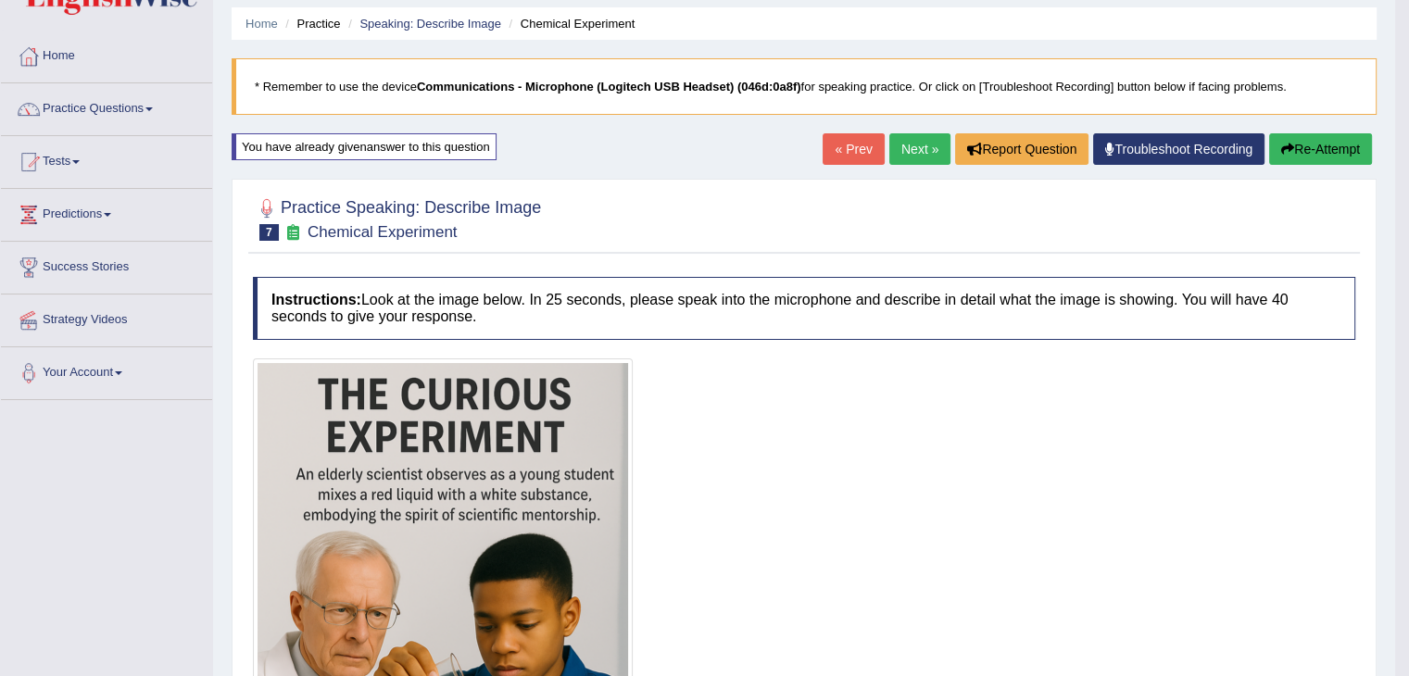
scroll to position [56, 0]
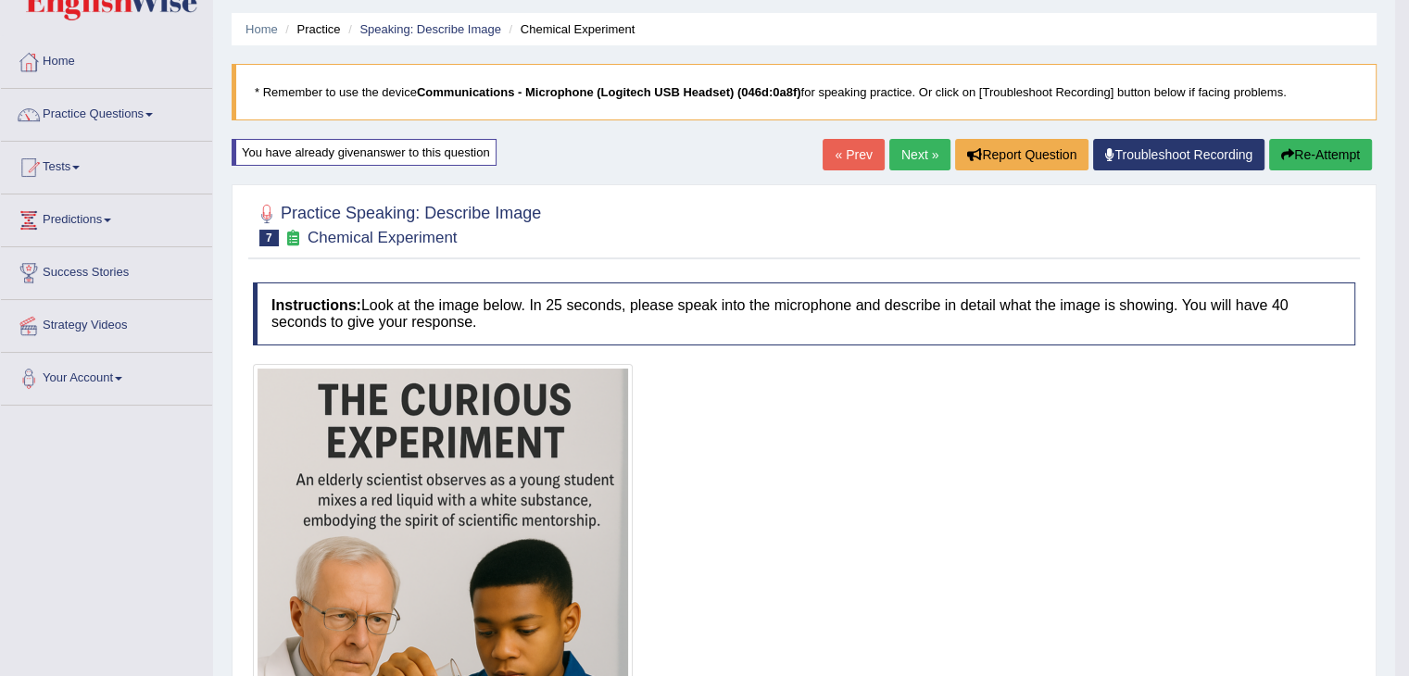
click at [1296, 159] on button "Re-Attempt" at bounding box center [1320, 155] width 103 height 32
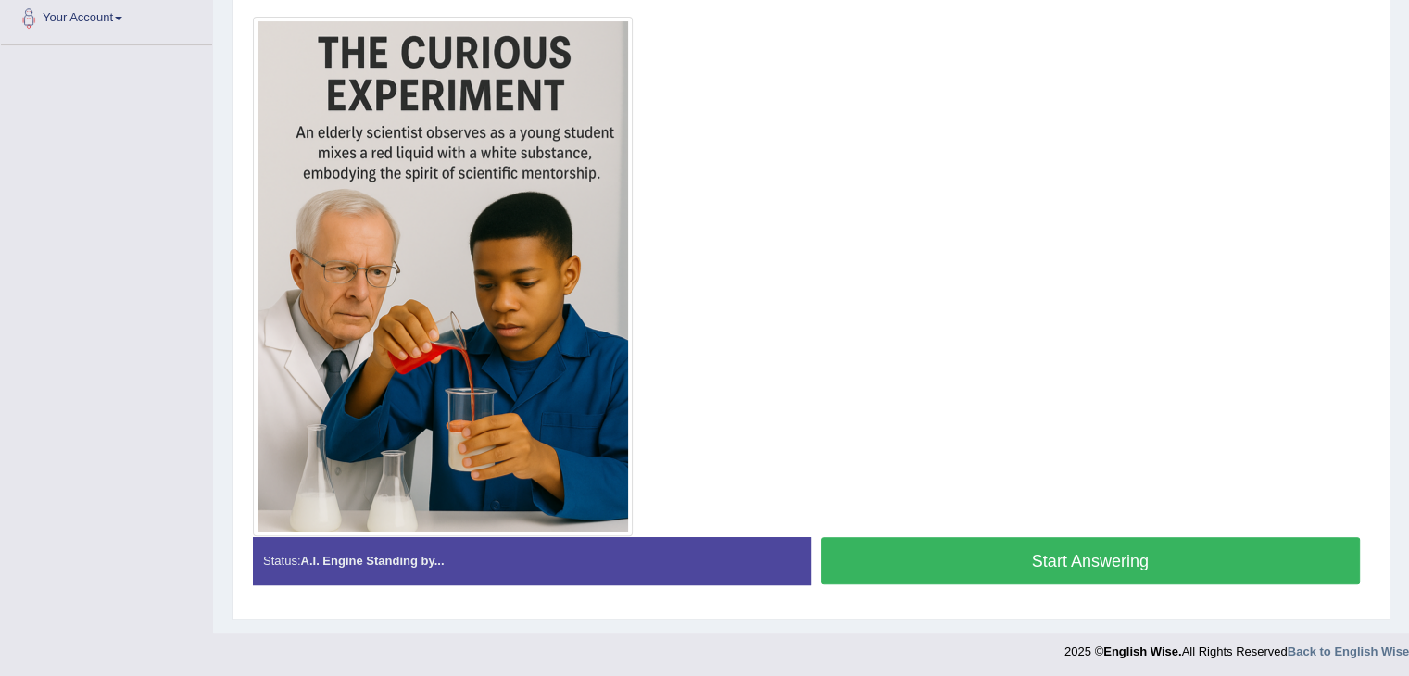
scroll to position [417, 0]
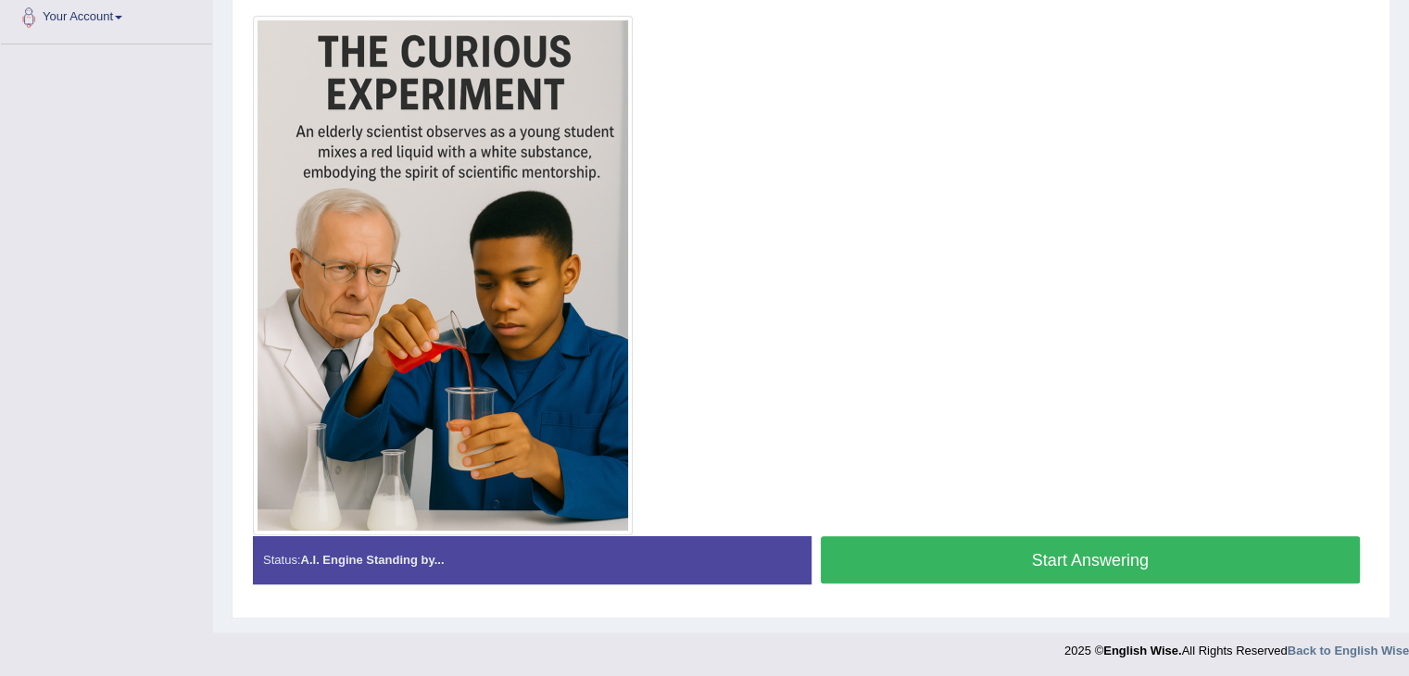
click at [1088, 557] on button "Start Answering" at bounding box center [1091, 559] width 540 height 47
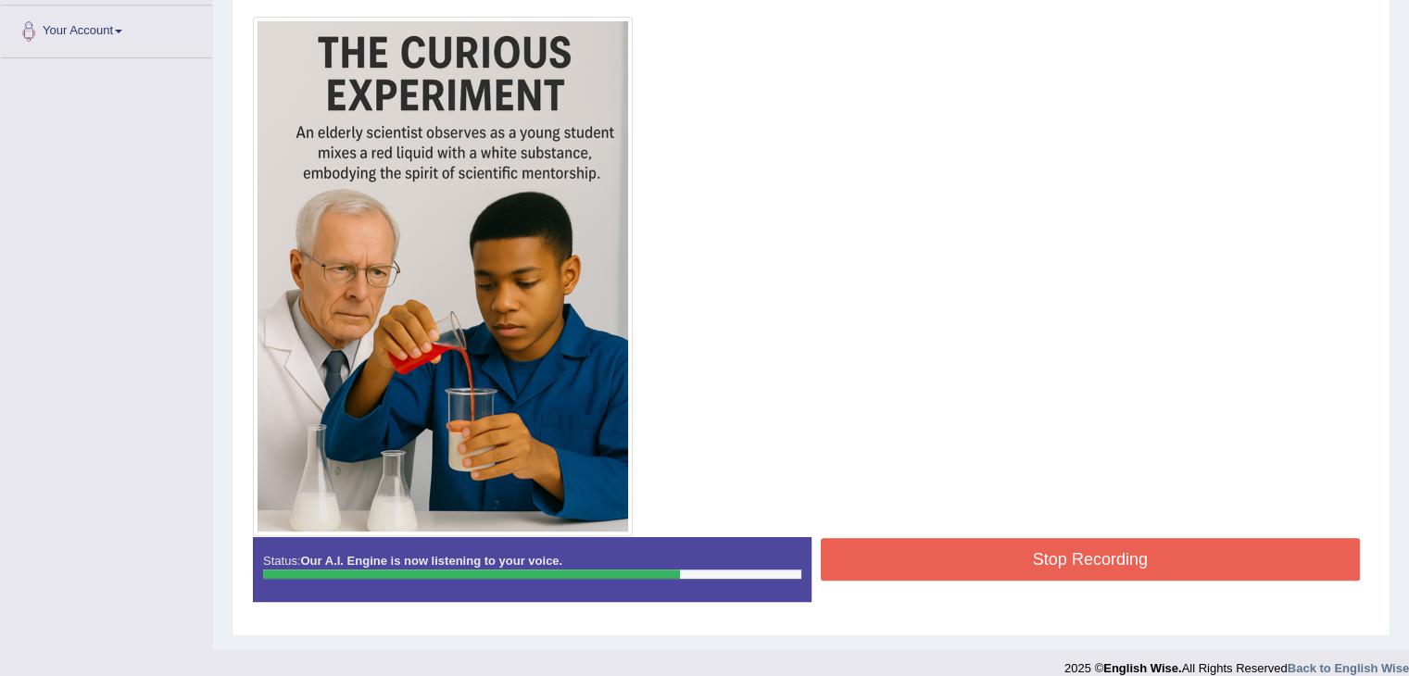
click at [1068, 546] on button "Stop Recording" at bounding box center [1091, 559] width 540 height 43
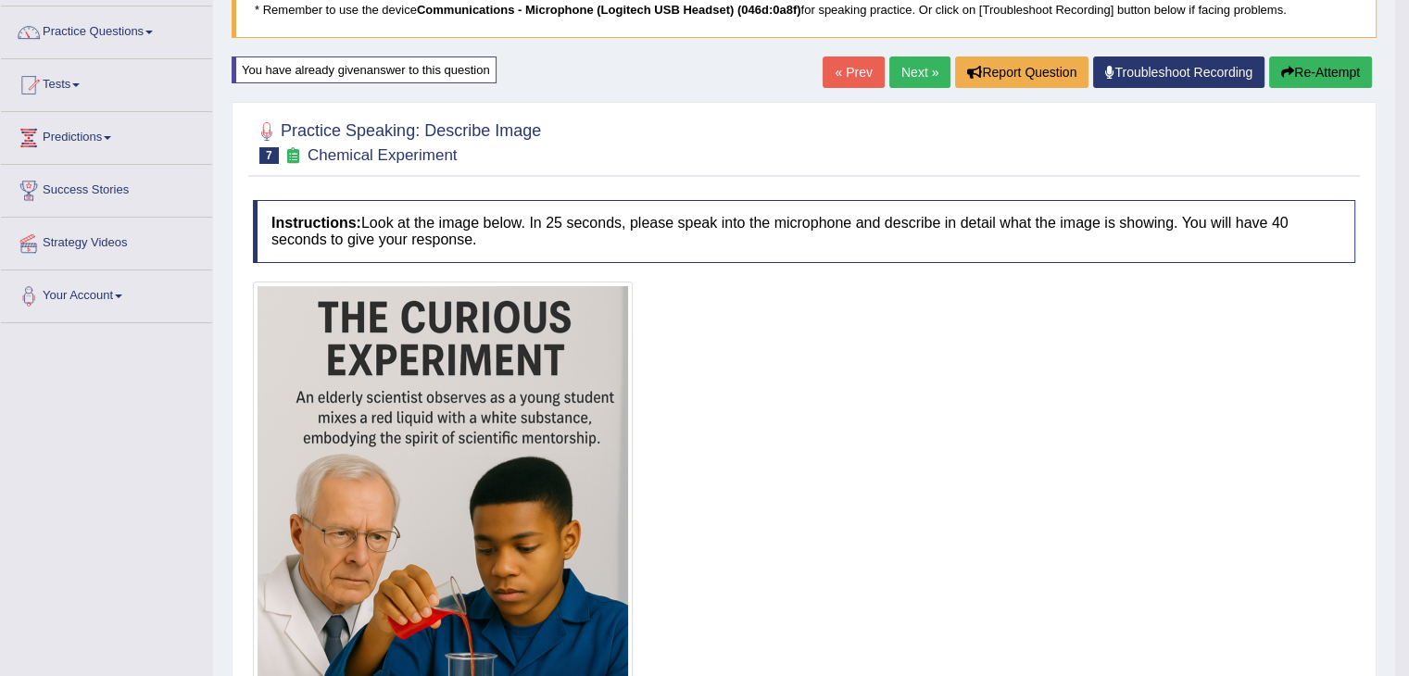
scroll to position [125, 0]
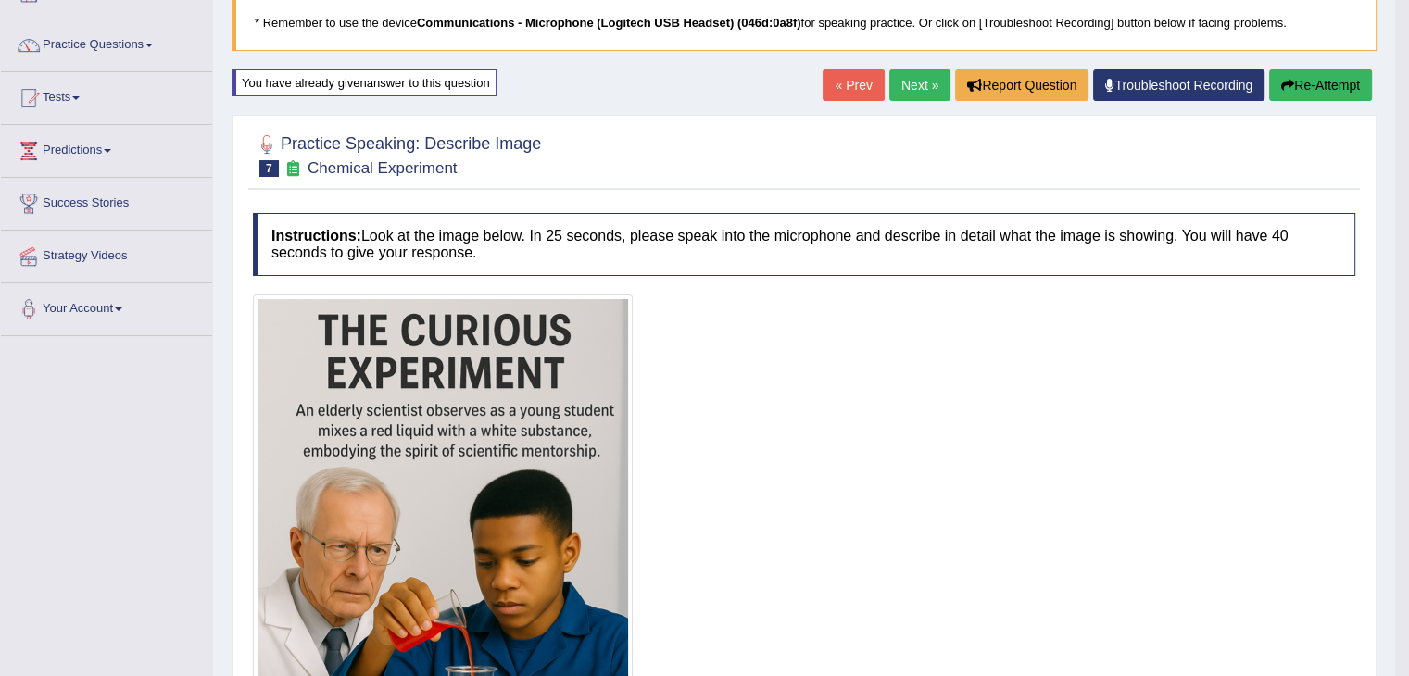
click at [1301, 86] on button "Re-Attempt" at bounding box center [1320, 85] width 103 height 32
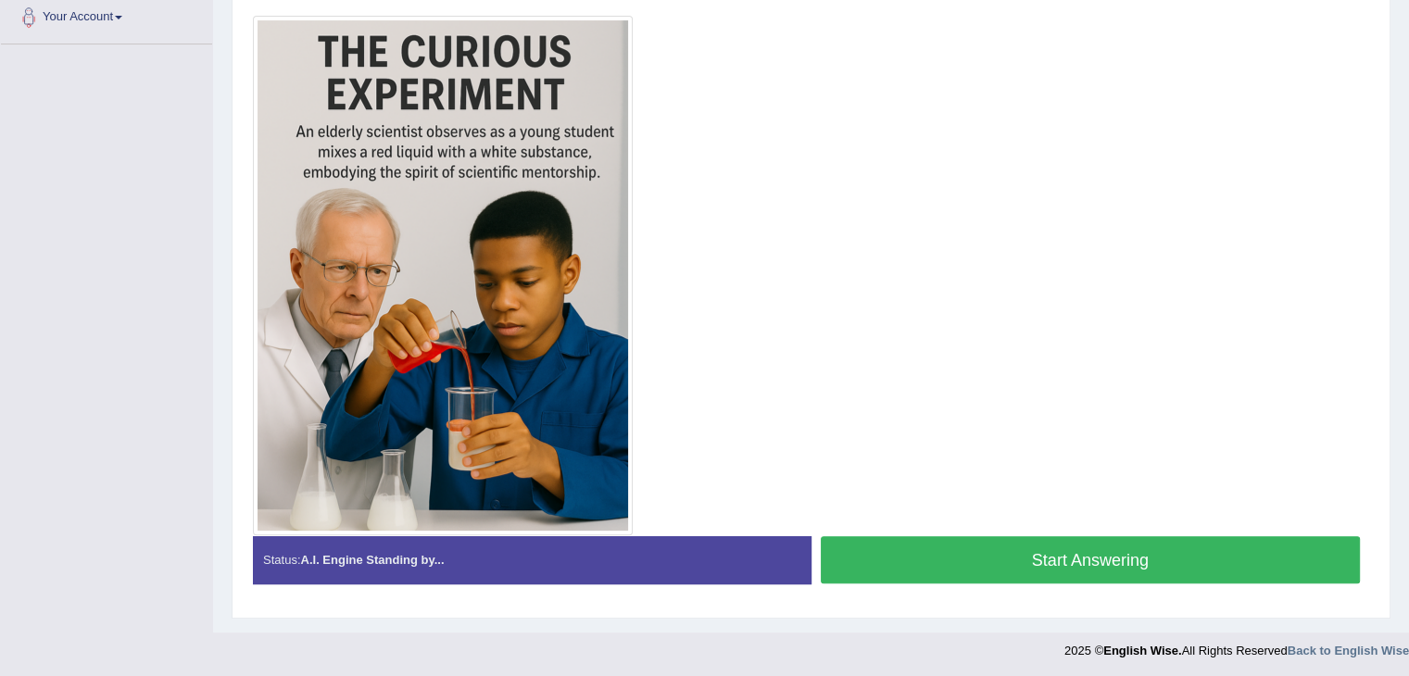
click at [1078, 553] on button "Start Answering" at bounding box center [1091, 559] width 540 height 47
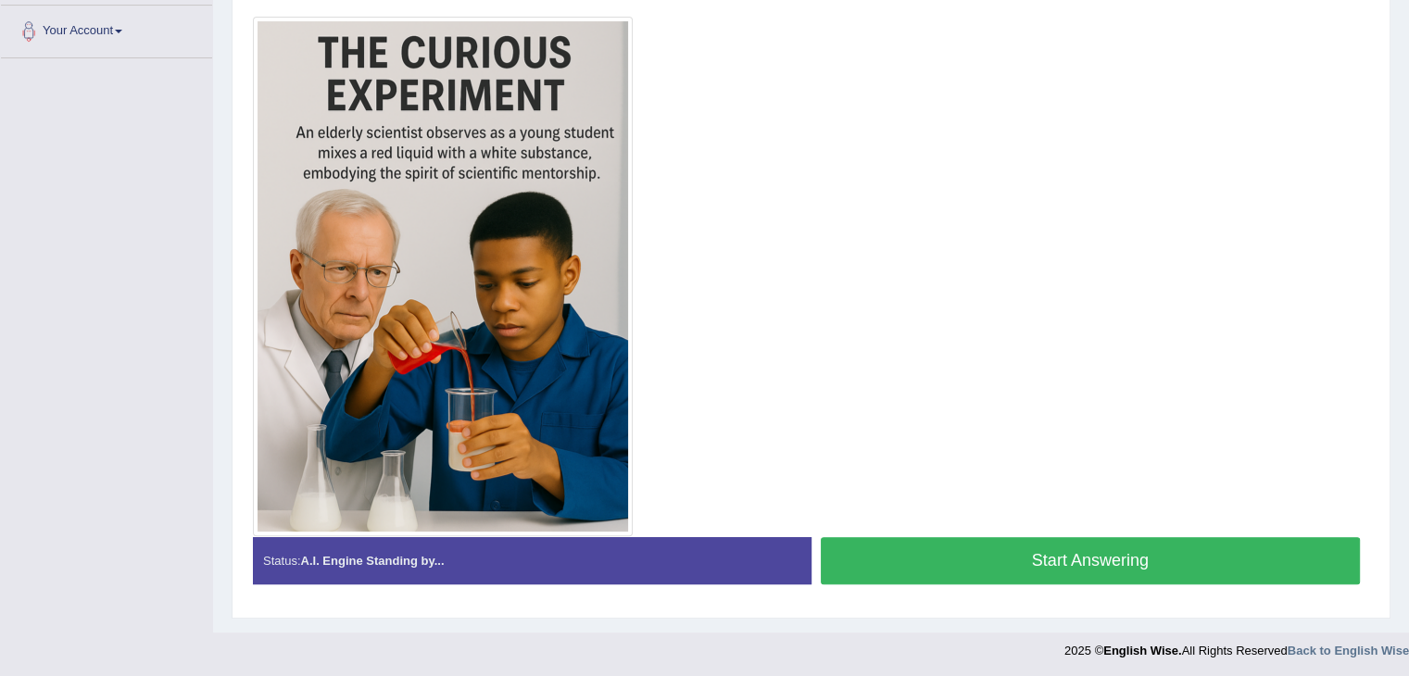
scroll to position [310, 0]
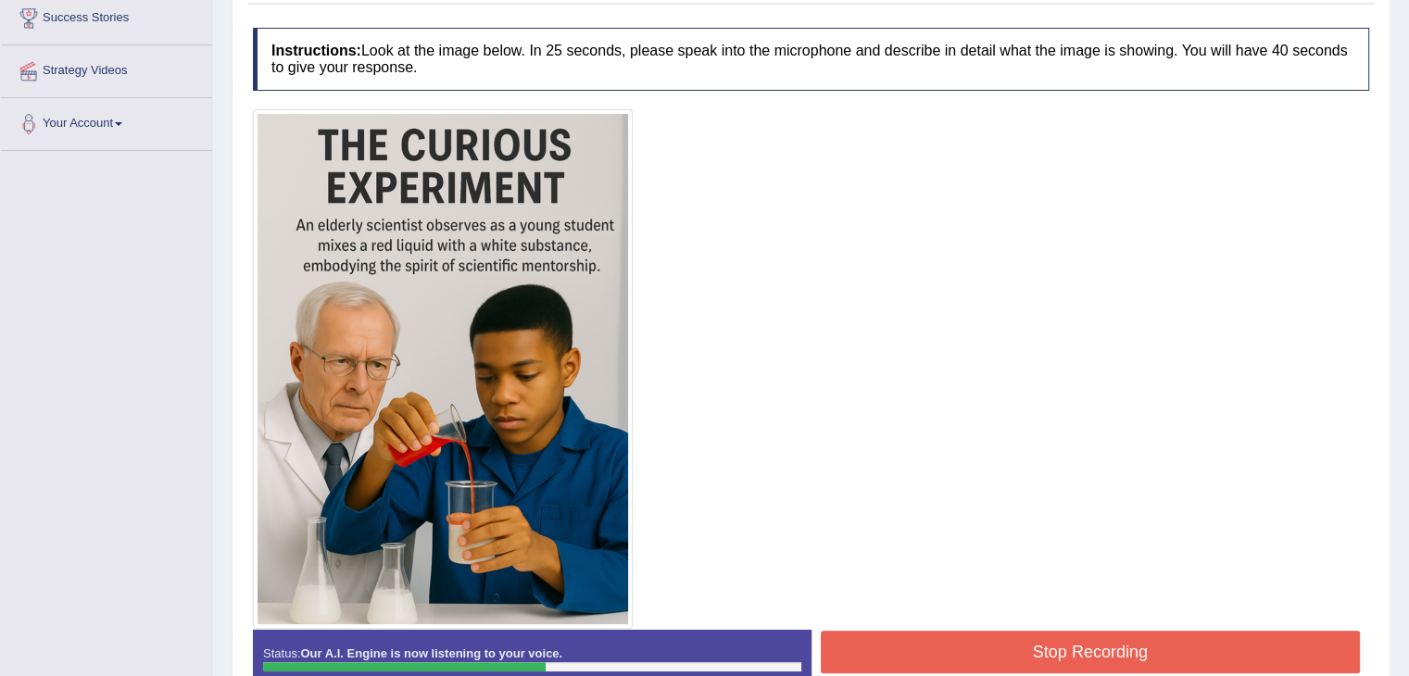
click at [1116, 636] on button "Stop Recording" at bounding box center [1091, 652] width 540 height 43
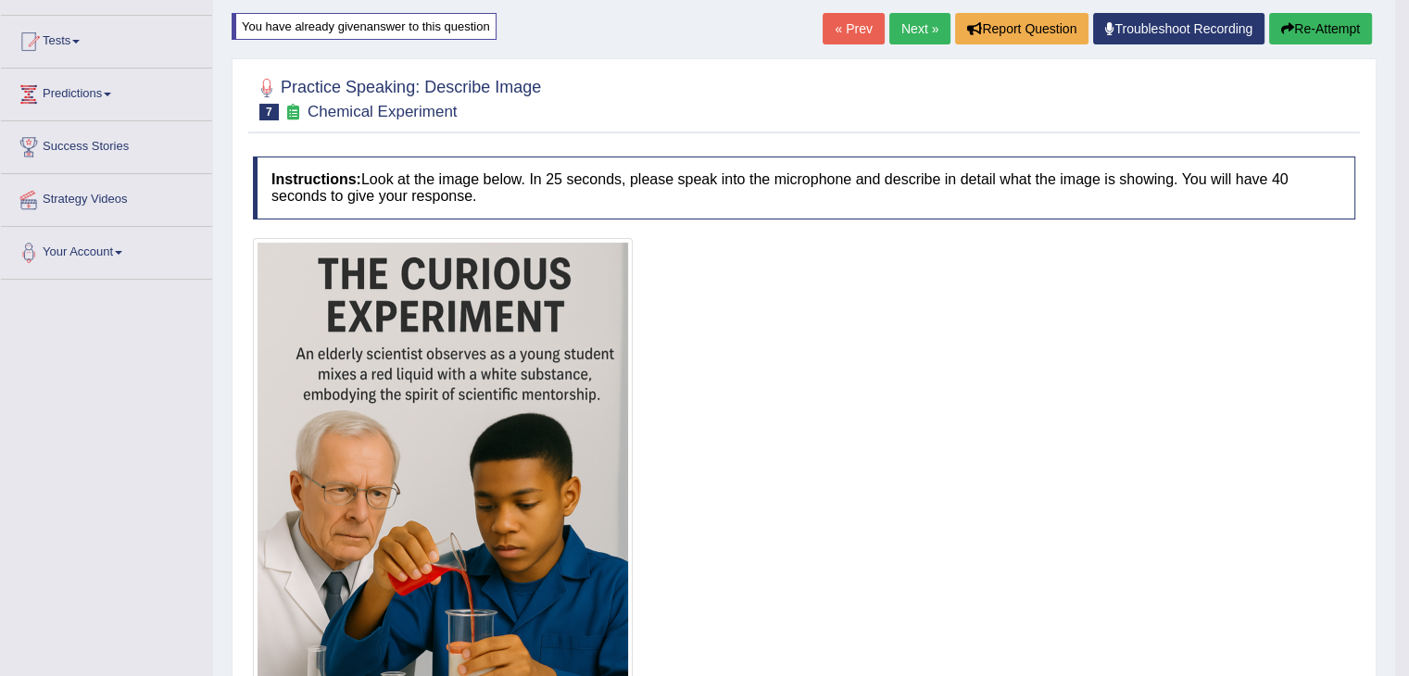
scroll to position [125, 0]
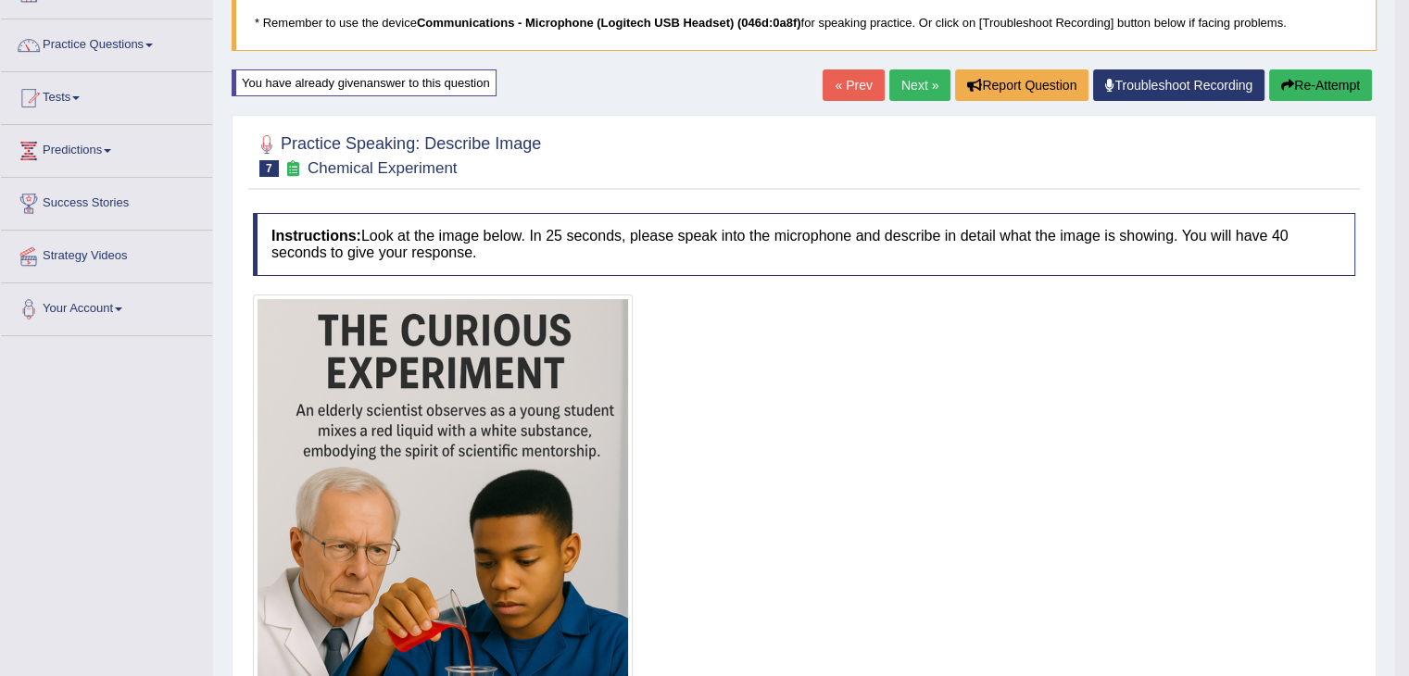
click at [1308, 92] on button "Re-Attempt" at bounding box center [1320, 85] width 103 height 32
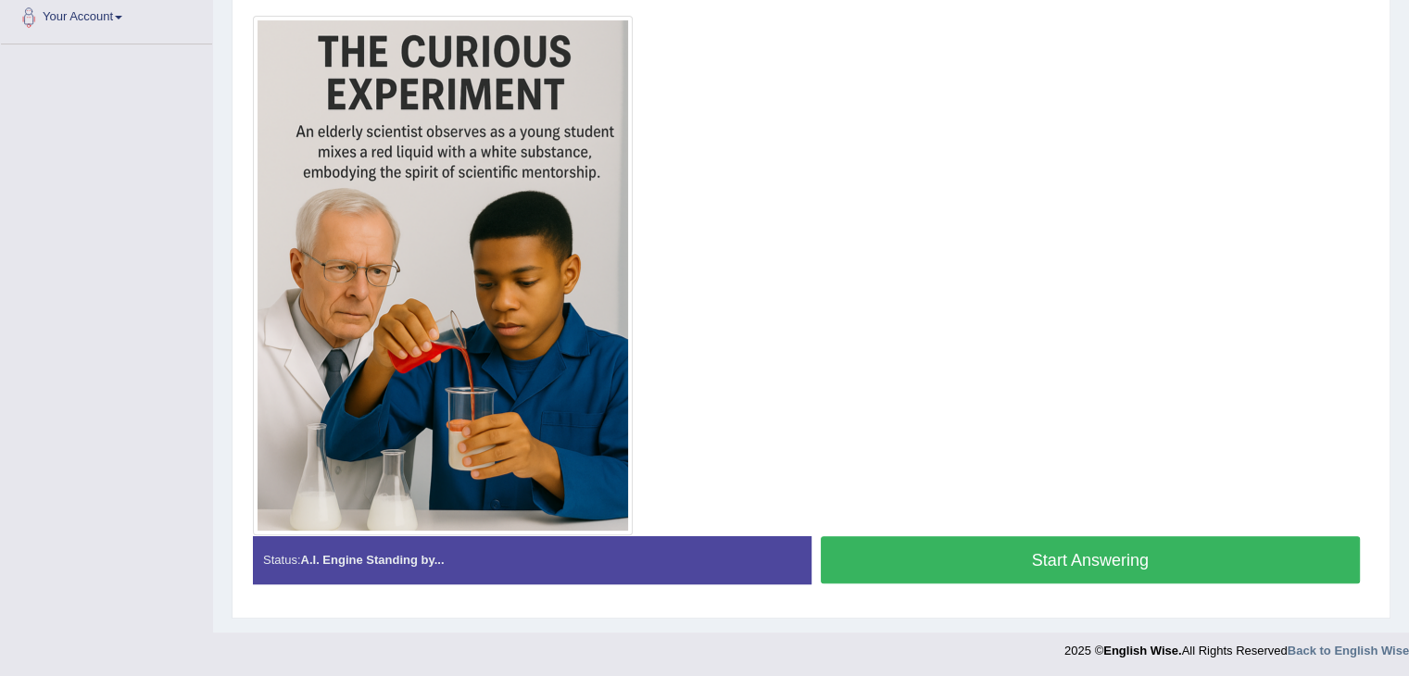
click at [1110, 546] on button "Start Answering" at bounding box center [1091, 559] width 540 height 47
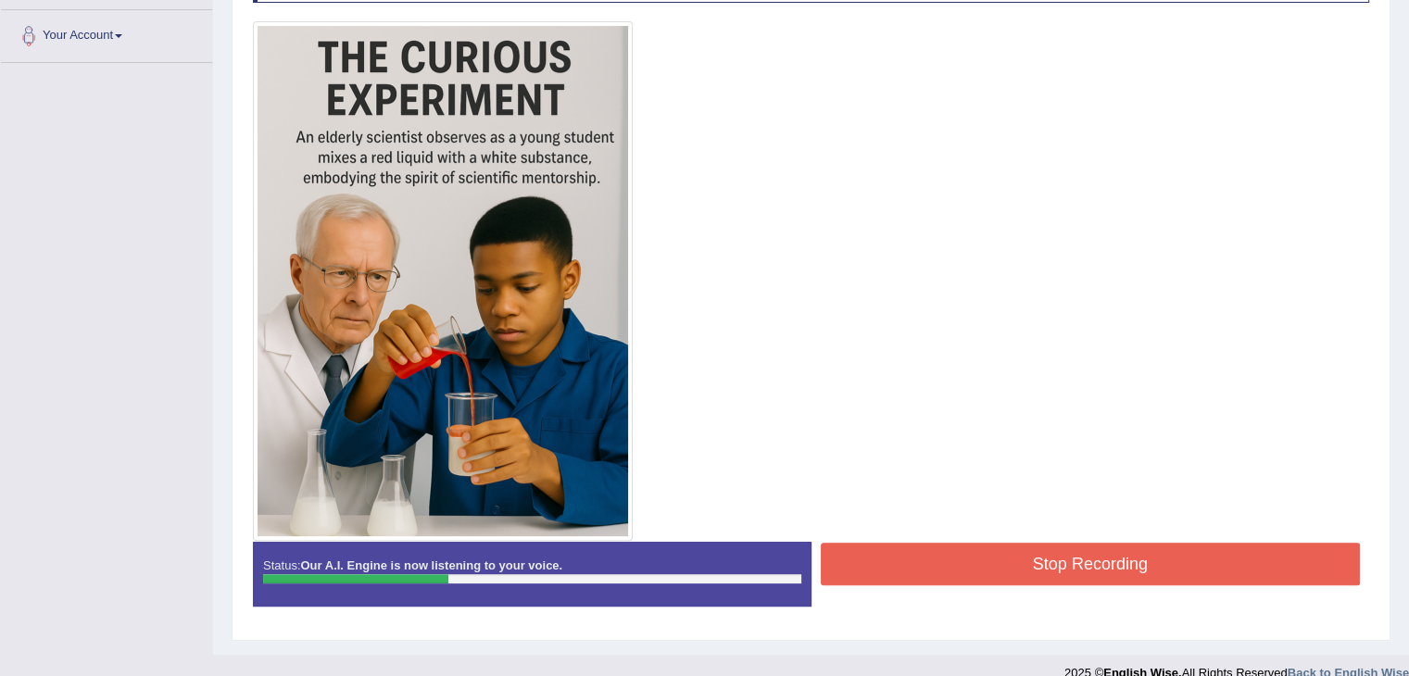
scroll to position [403, 0]
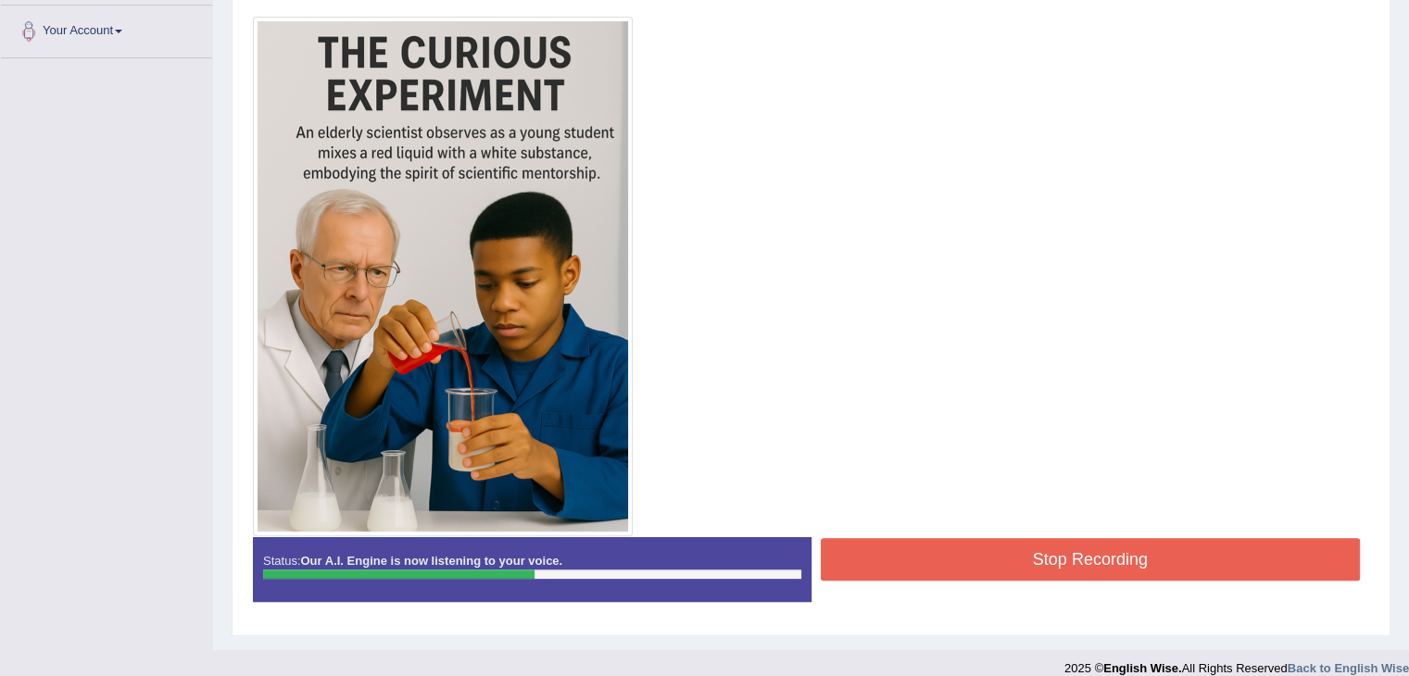
click at [1127, 551] on button "Stop Recording" at bounding box center [1091, 559] width 540 height 43
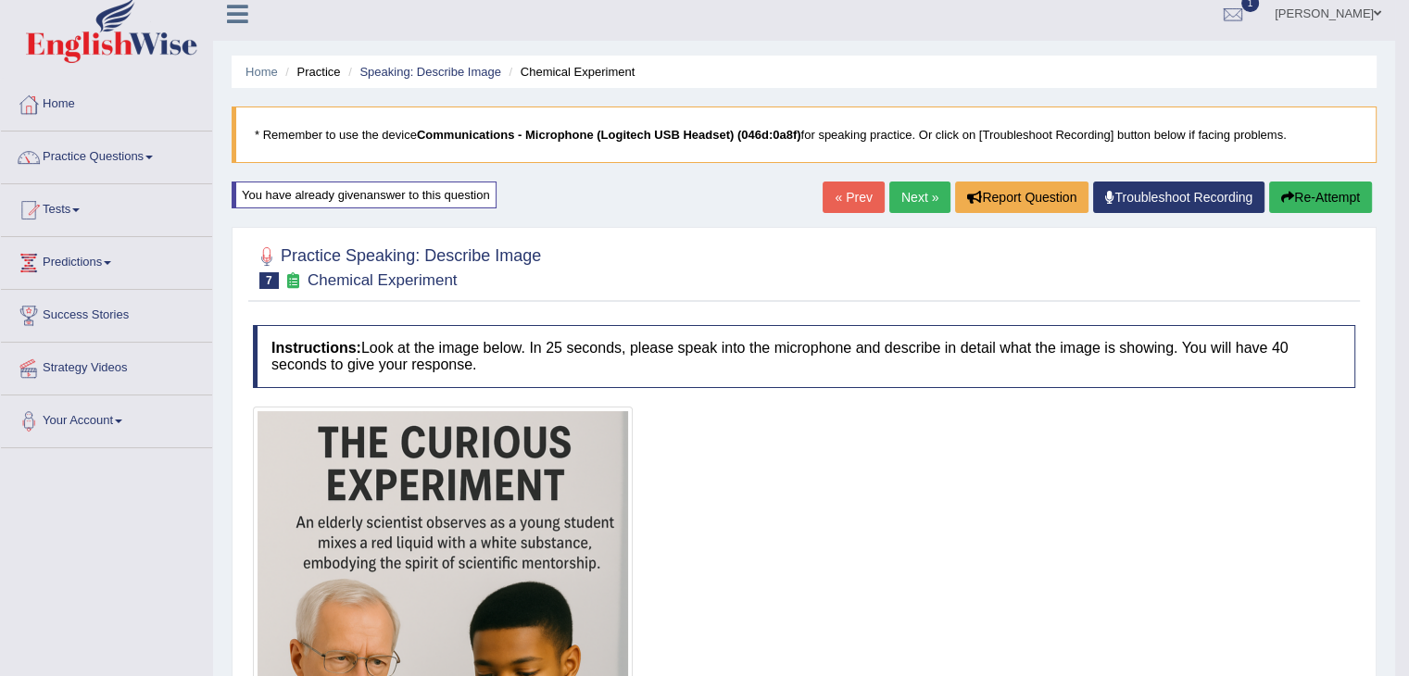
scroll to position [0, 0]
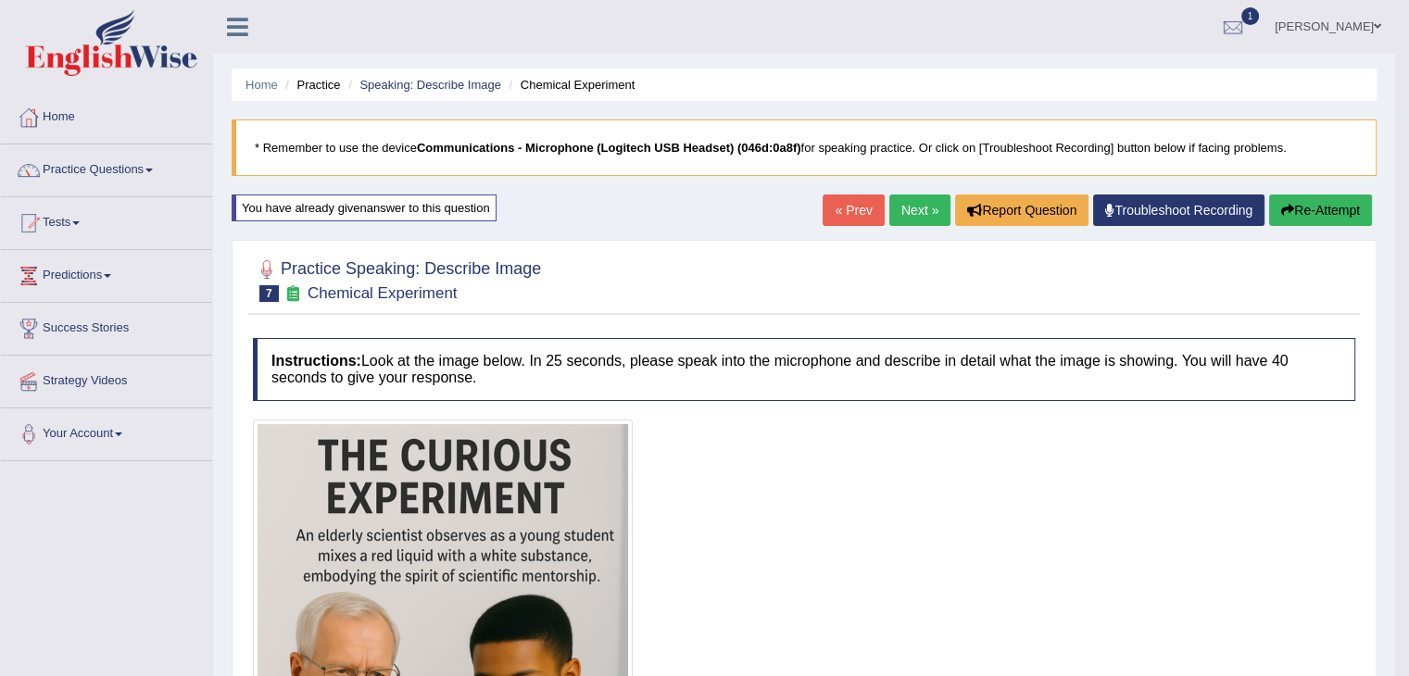
click at [1353, 216] on button "Re-Attempt" at bounding box center [1320, 211] width 103 height 32
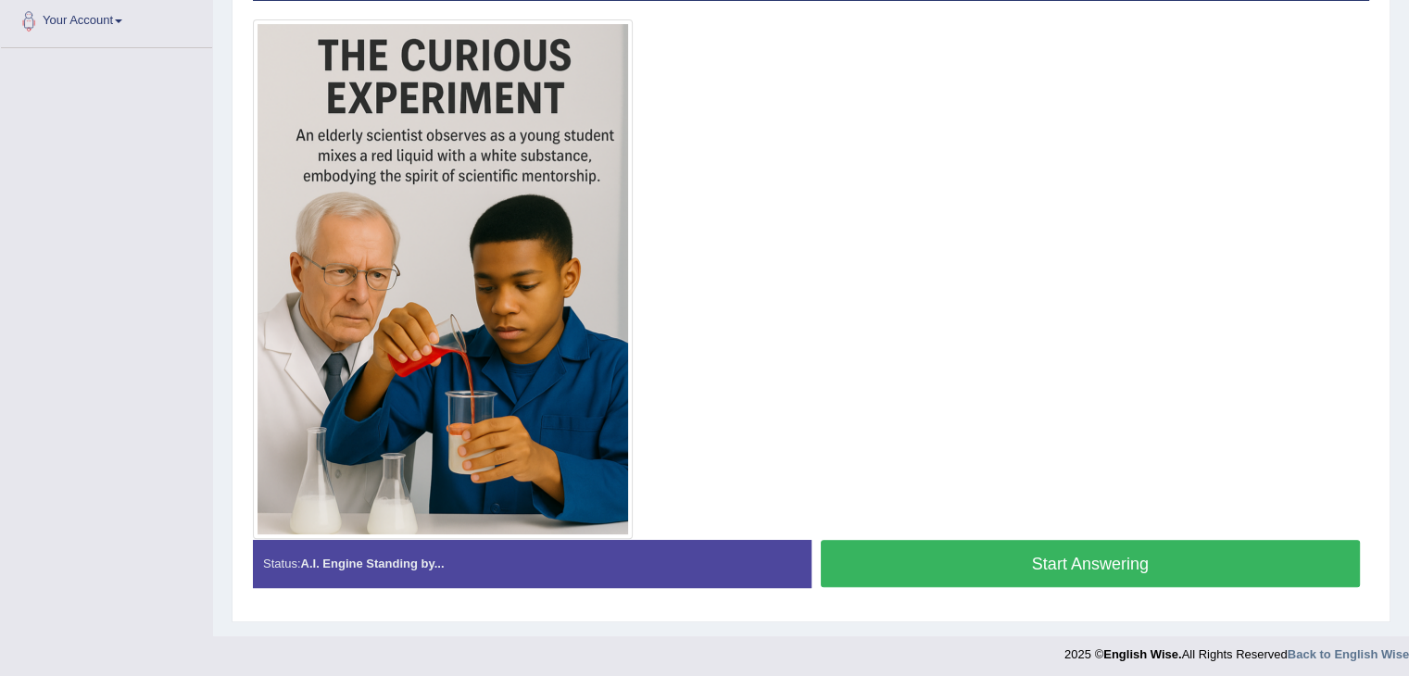
scroll to position [417, 0]
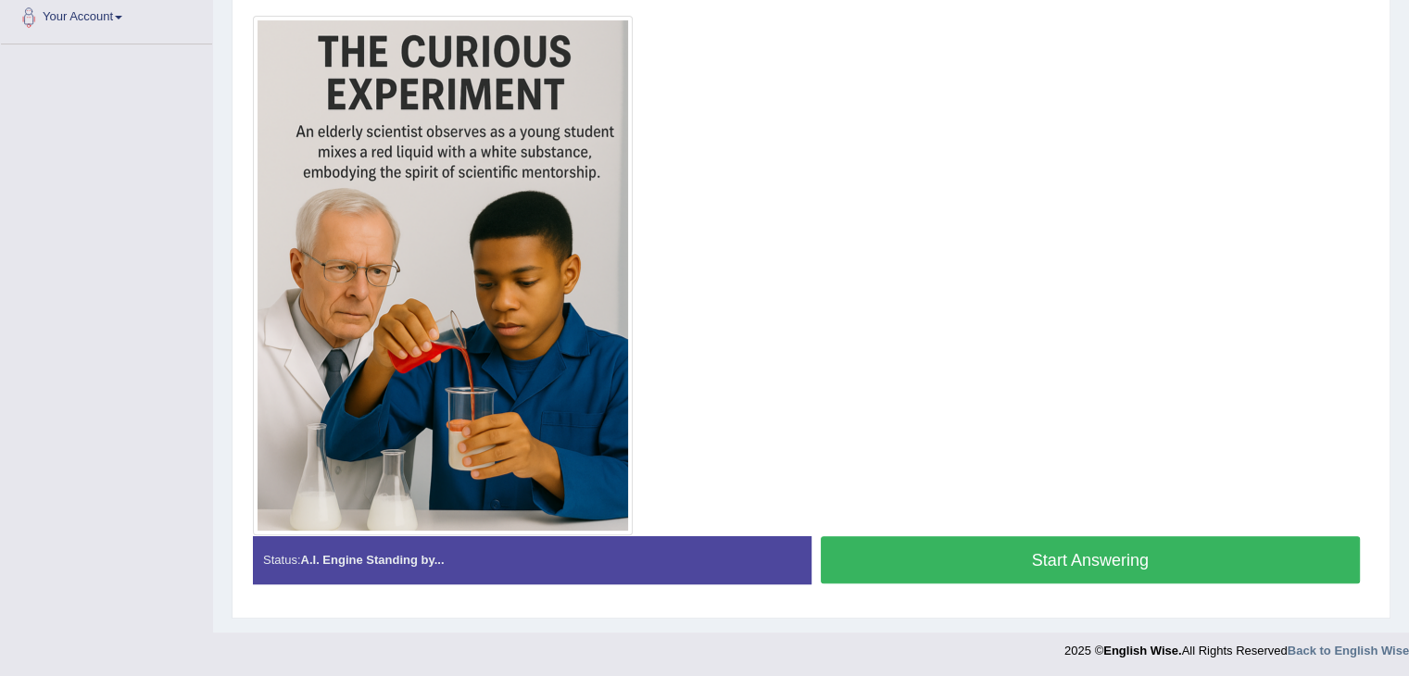
click at [1122, 553] on button "Start Answering" at bounding box center [1091, 559] width 540 height 47
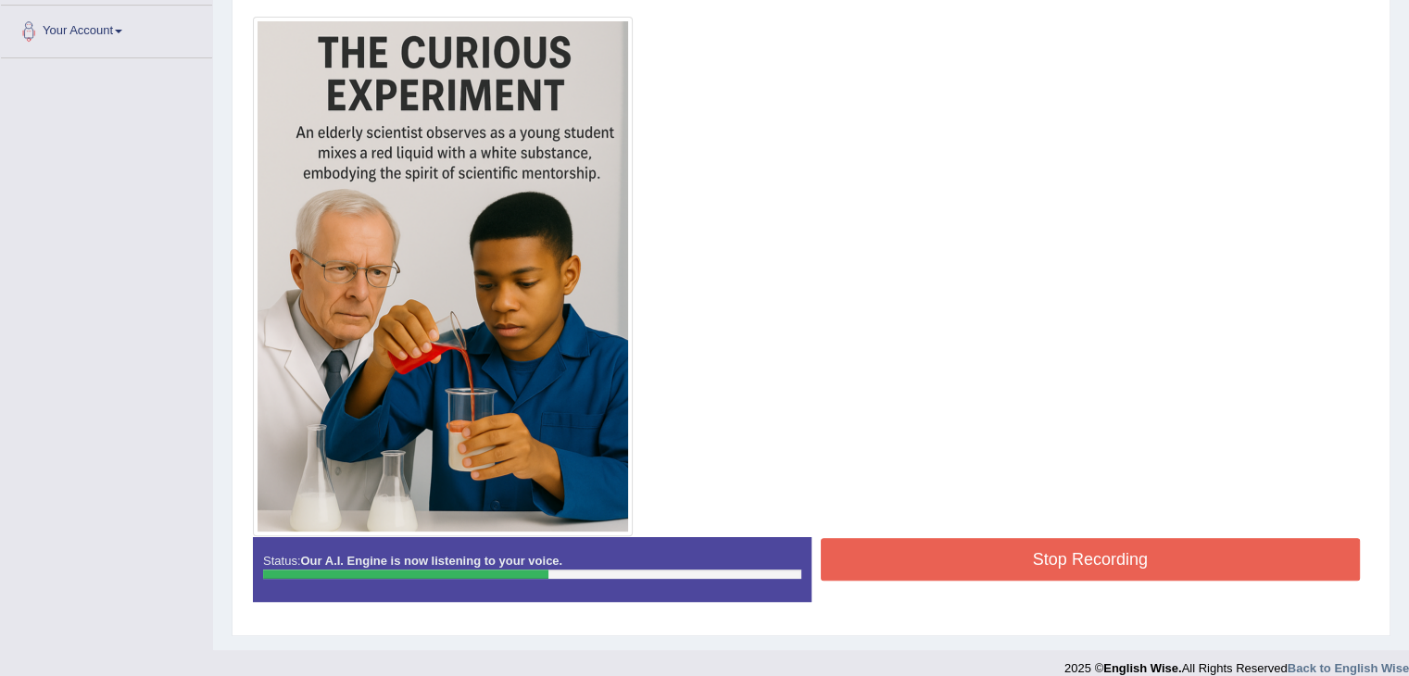
click at [1056, 542] on button "Stop Recording" at bounding box center [1091, 559] width 540 height 43
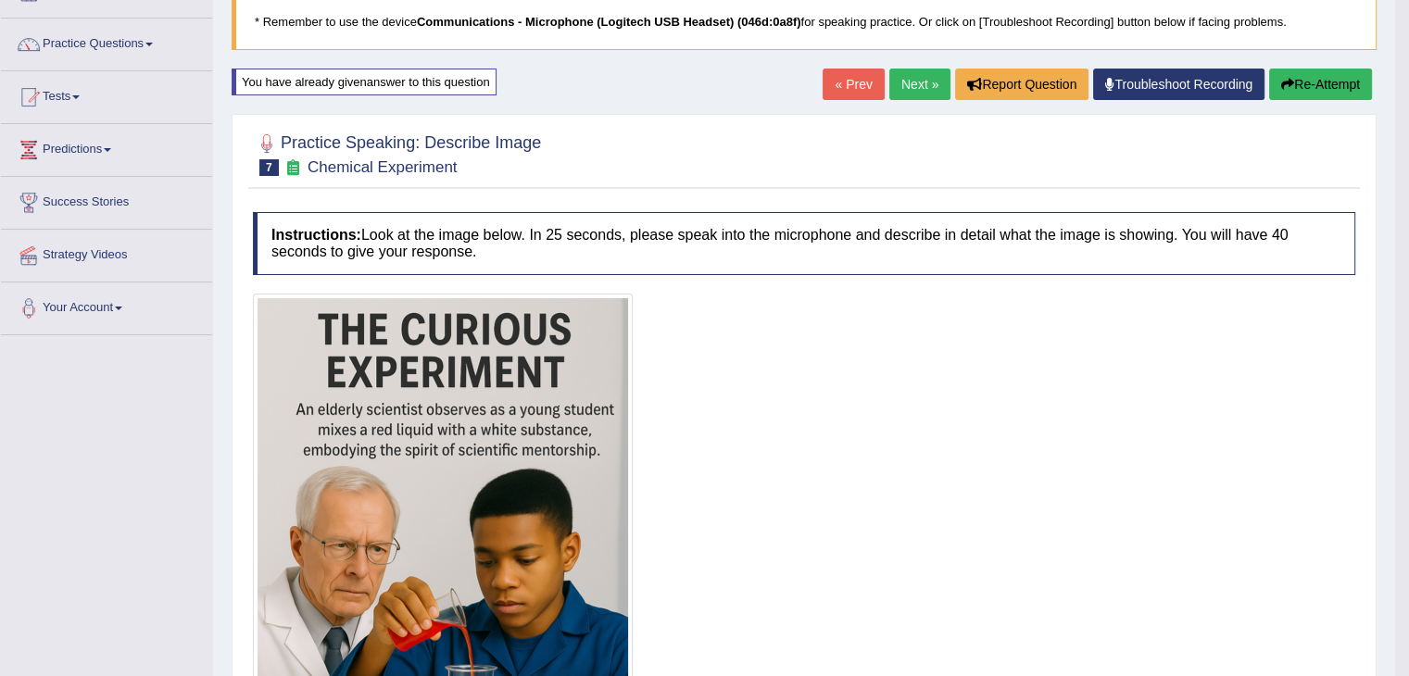
scroll to position [125, 0]
click at [1303, 90] on button "Re-Attempt" at bounding box center [1320, 85] width 103 height 32
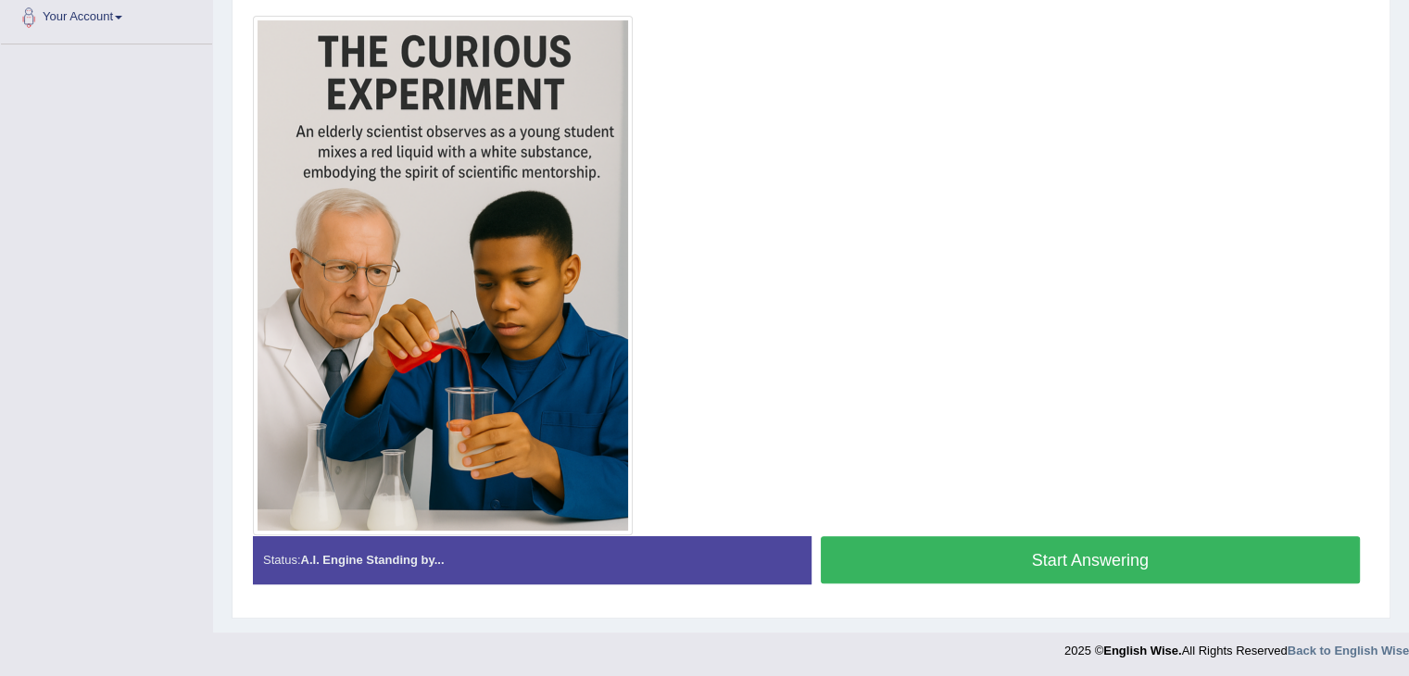
click at [1135, 550] on button "Start Answering" at bounding box center [1091, 559] width 540 height 47
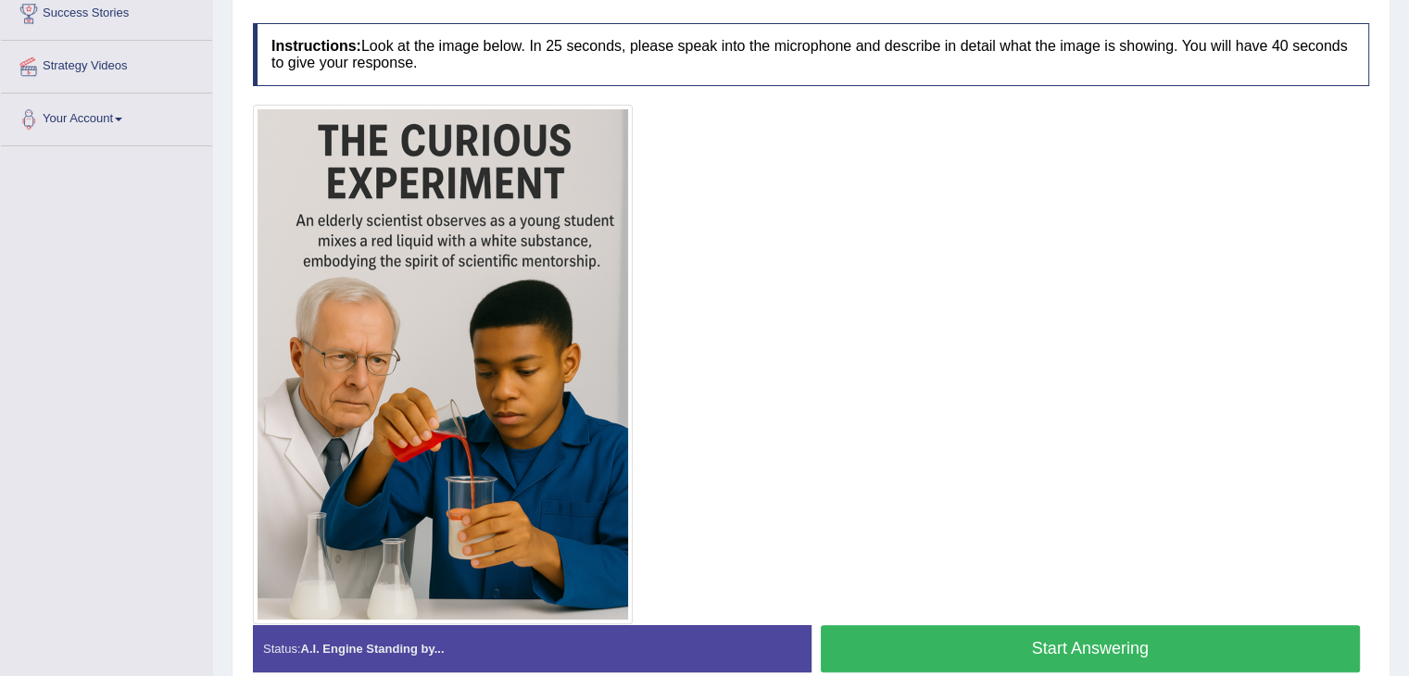
scroll to position [310, 0]
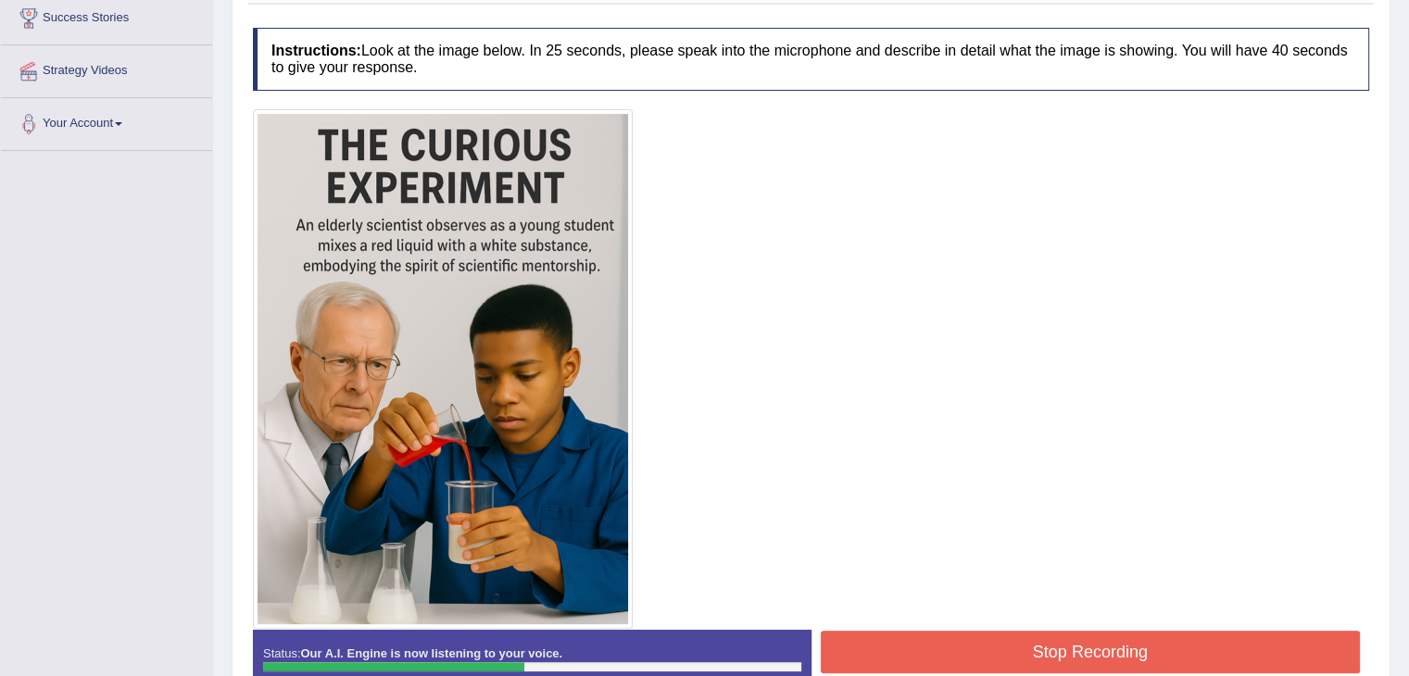
click at [1161, 655] on button "Stop Recording" at bounding box center [1091, 652] width 540 height 43
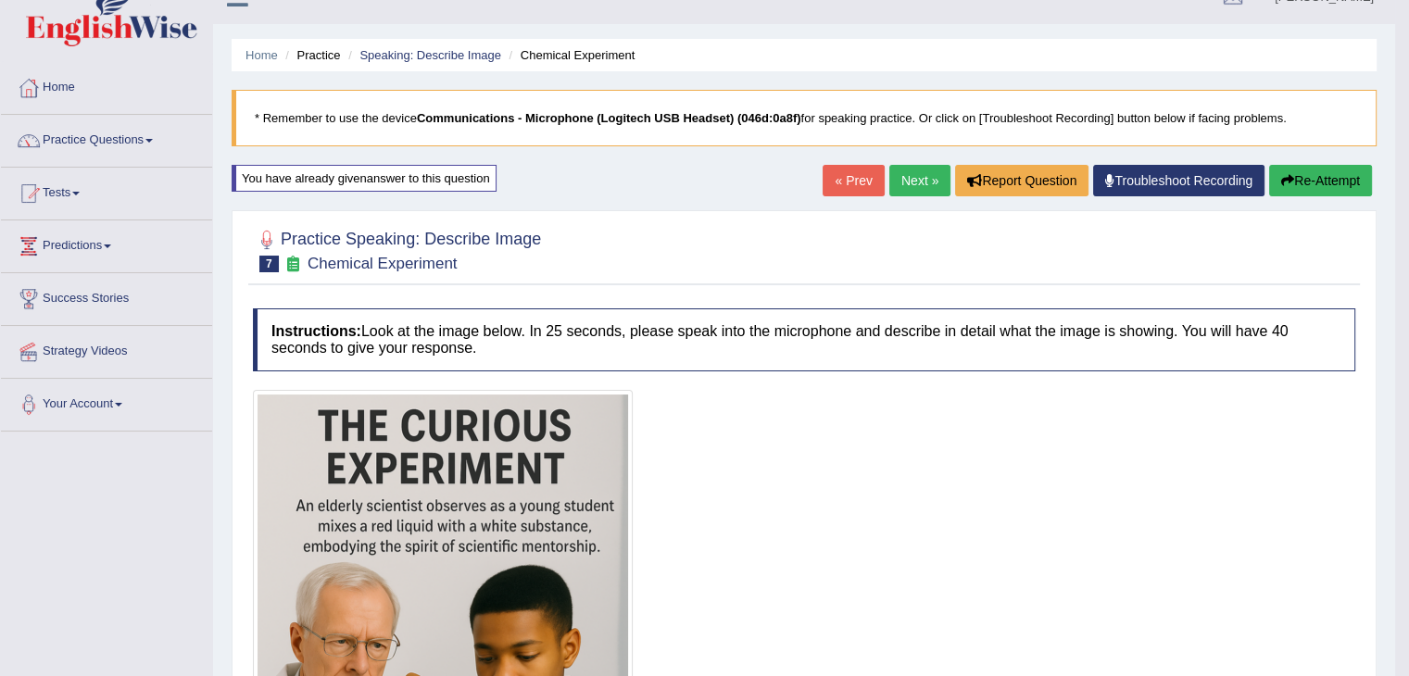
scroll to position [0, 0]
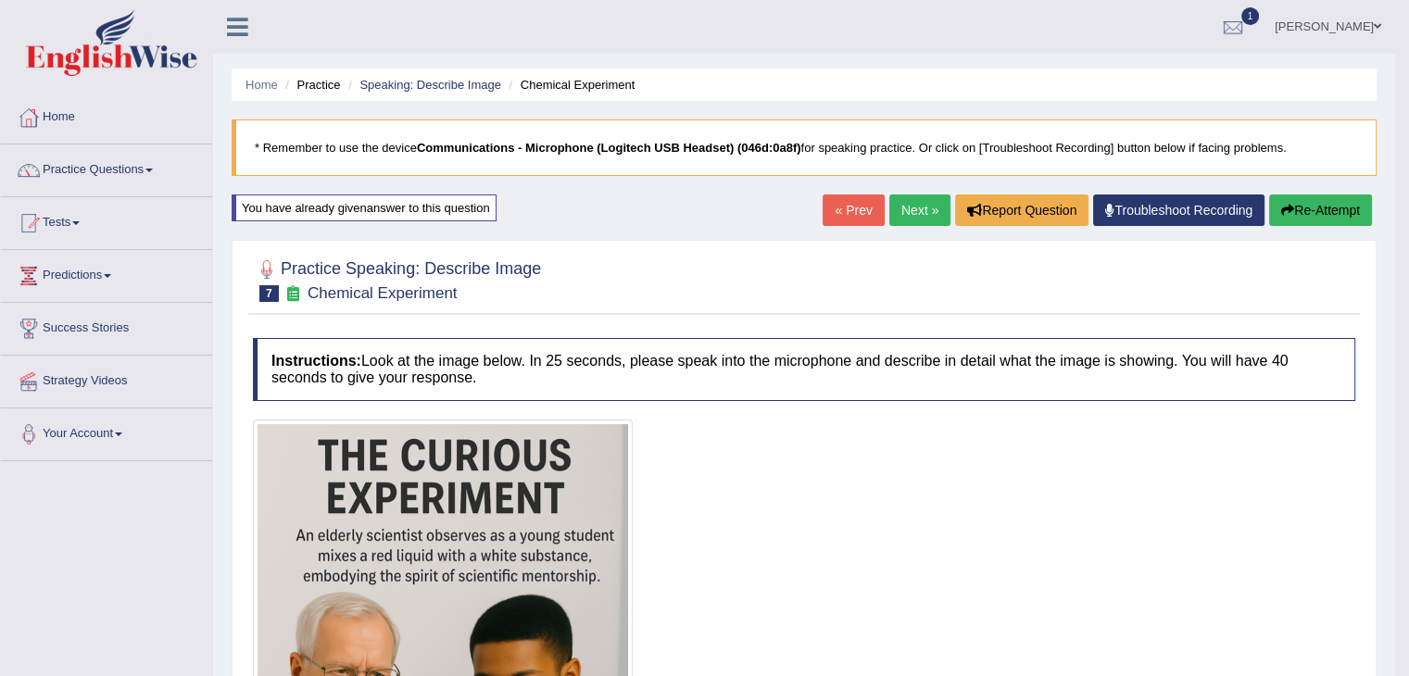
click at [152, 171] on span at bounding box center [148, 171] width 7 height 4
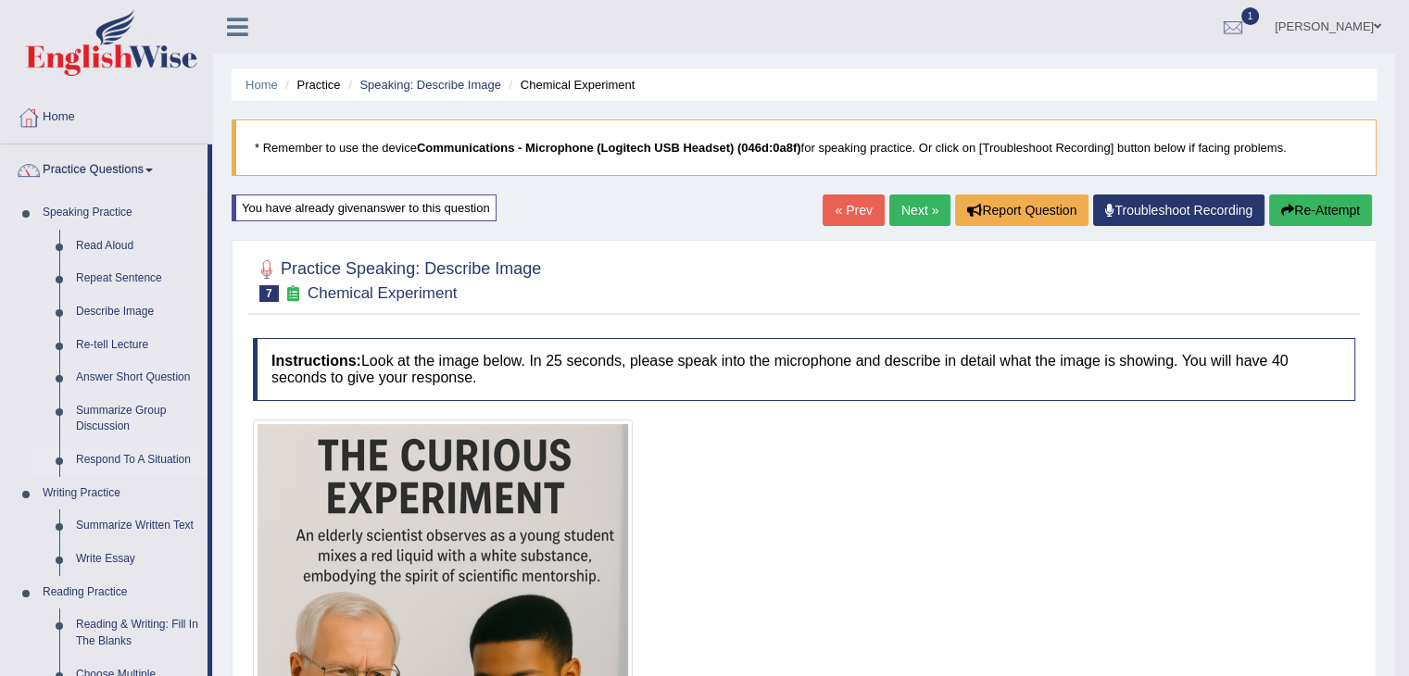
click at [128, 460] on link "Respond To A Situation" at bounding box center [138, 460] width 140 height 33
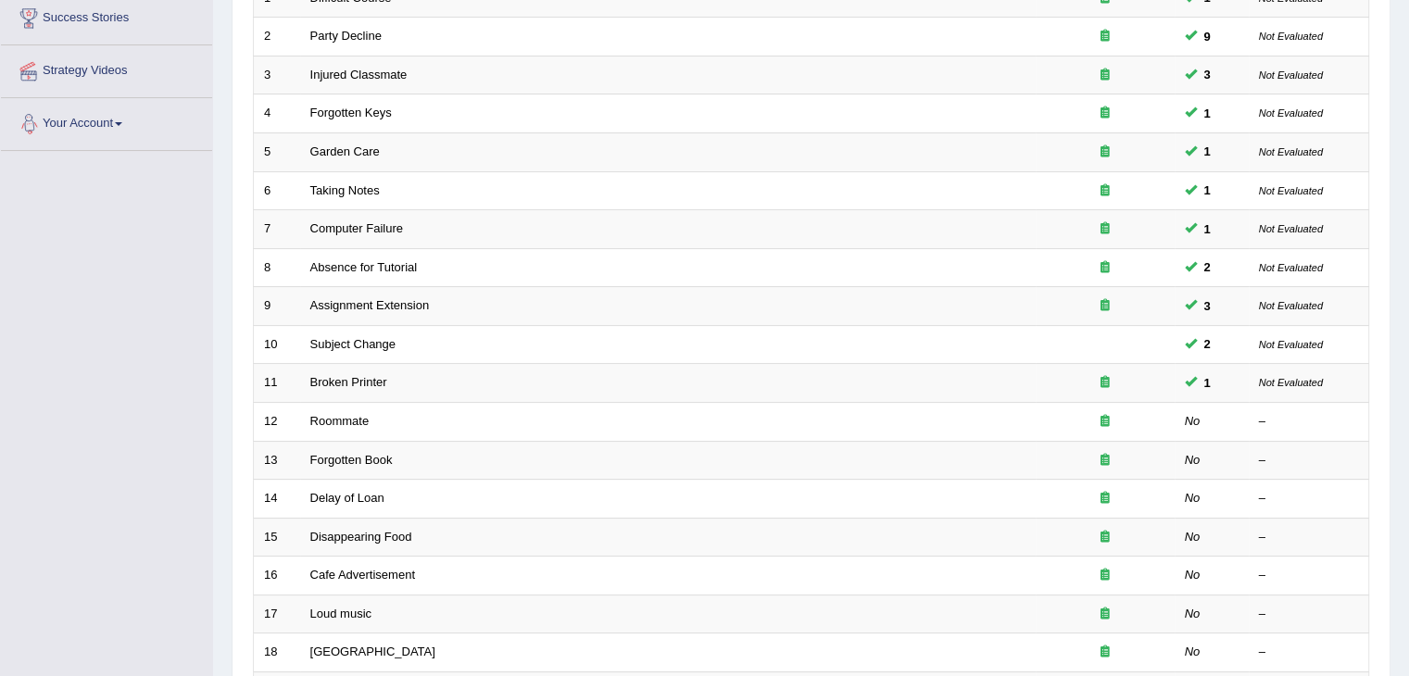
scroll to position [371, 0]
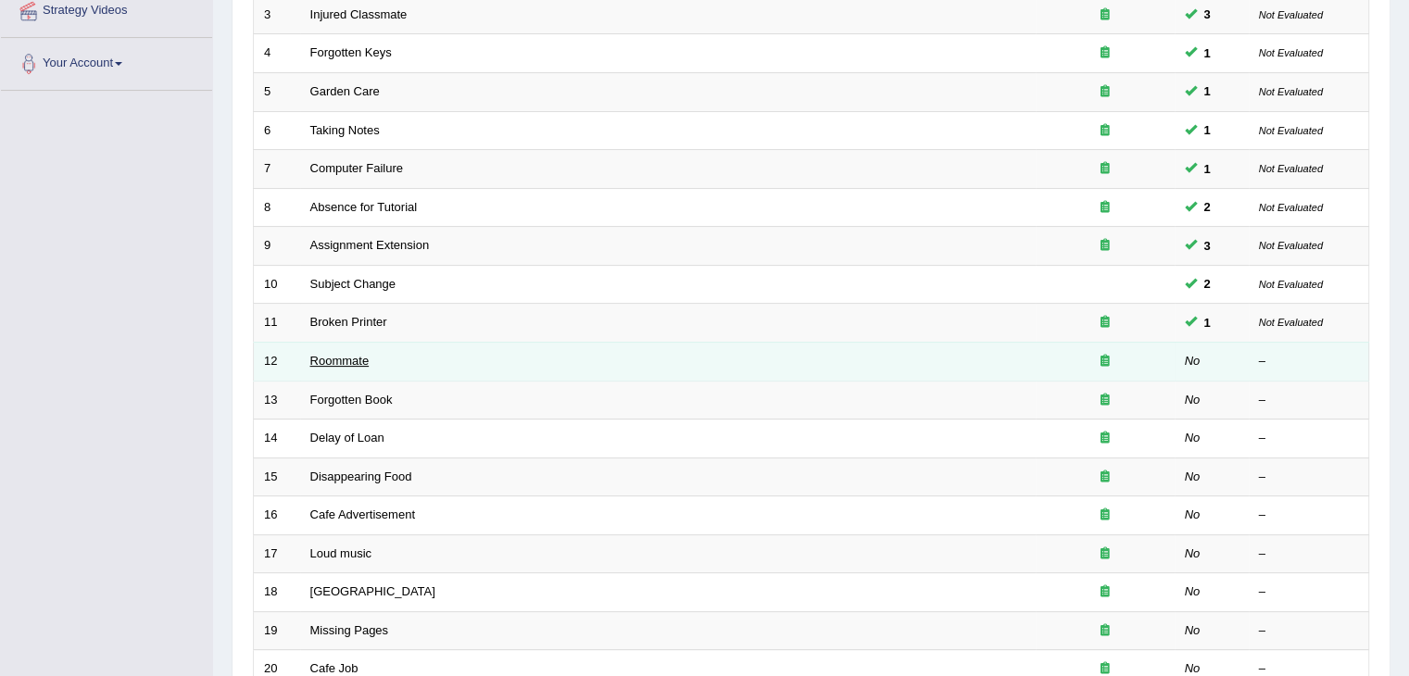
click at [326, 360] on link "Roommate" at bounding box center [339, 361] width 59 height 14
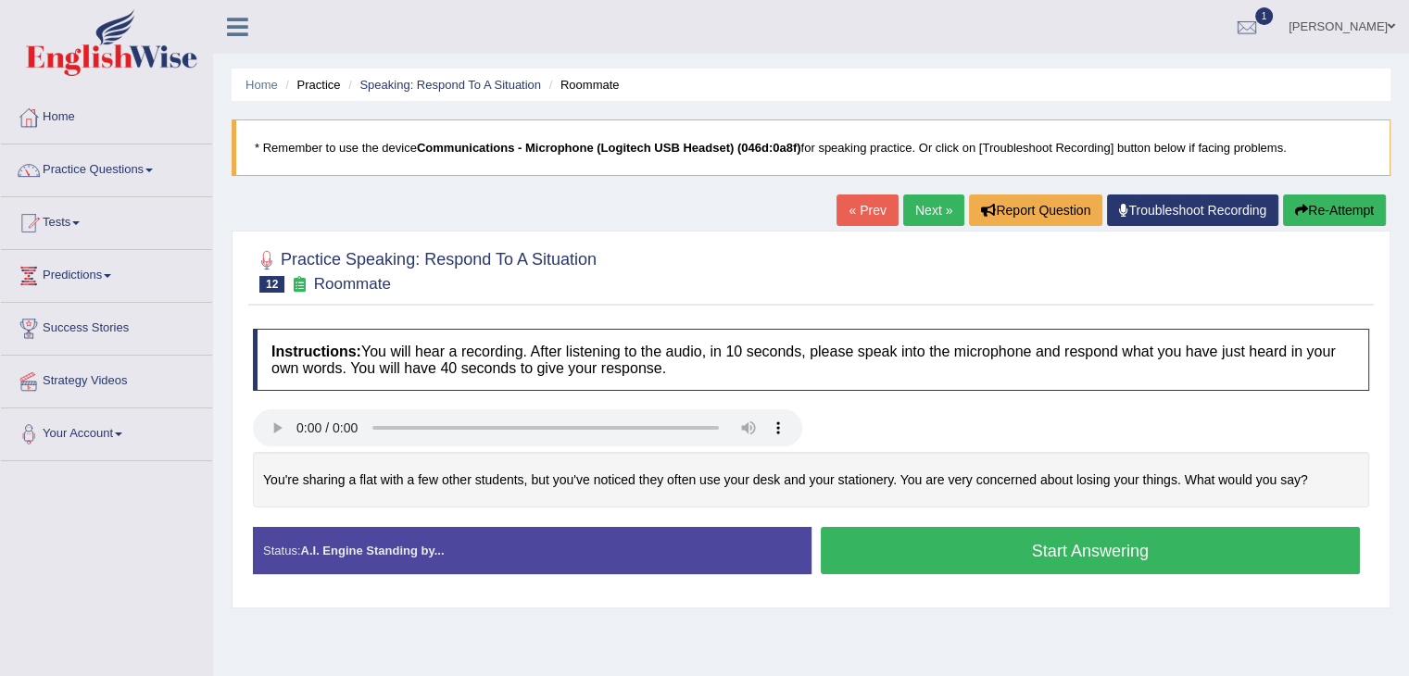
click at [1034, 549] on button "Start Answering" at bounding box center [1091, 550] width 540 height 47
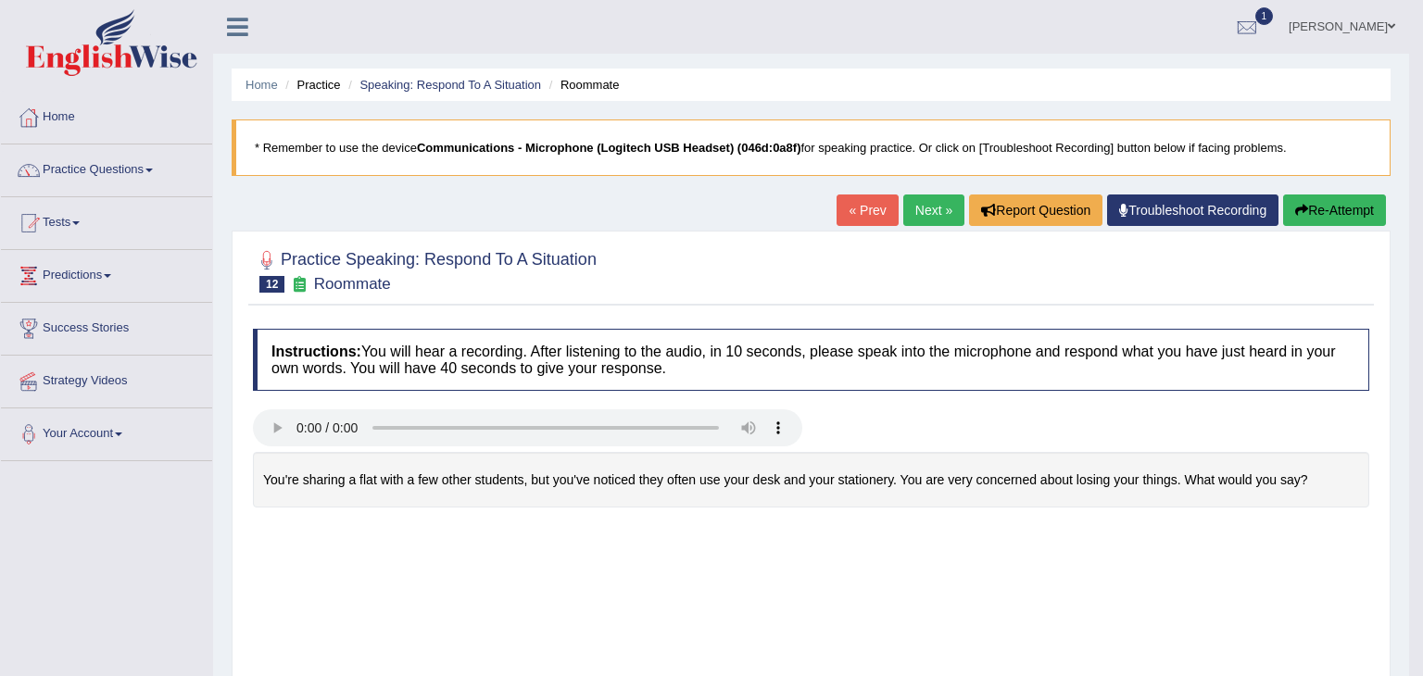
click at [0, 0] on div "Saving your answer..." at bounding box center [0, 0] width 0 height 0
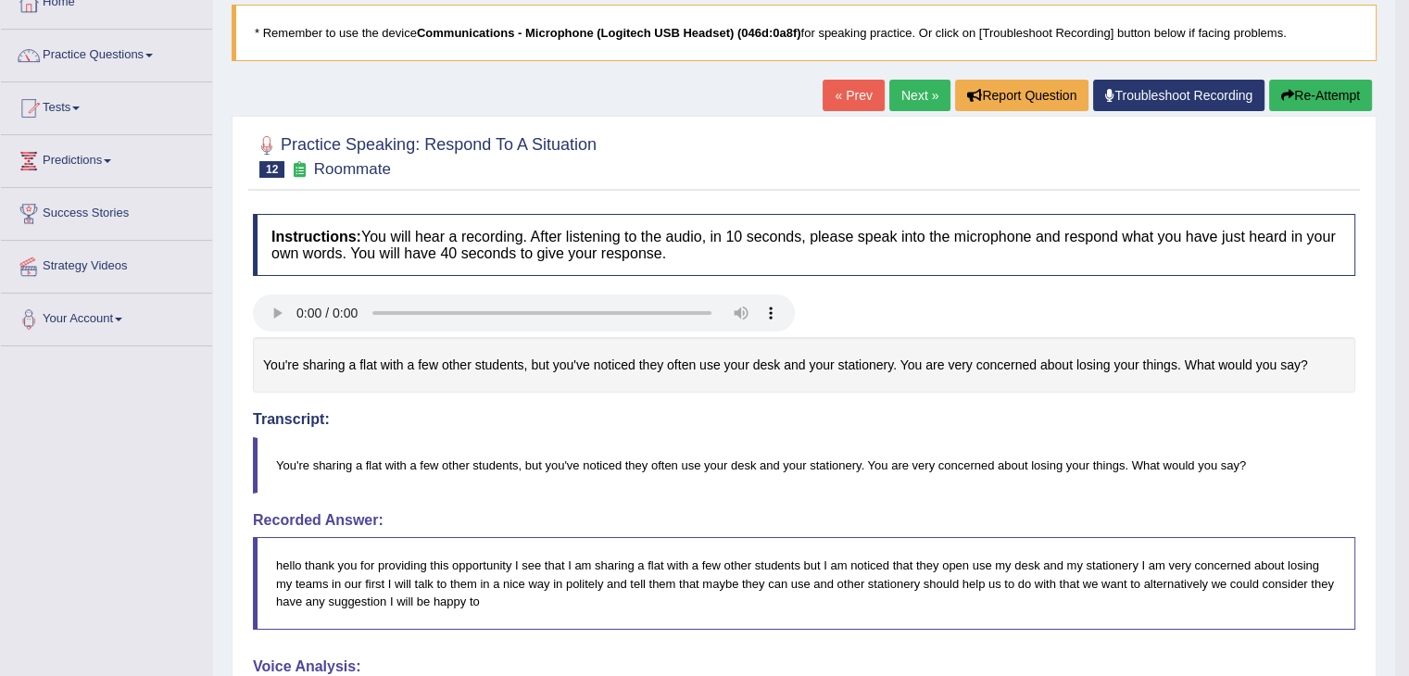
scroll to position [93, 0]
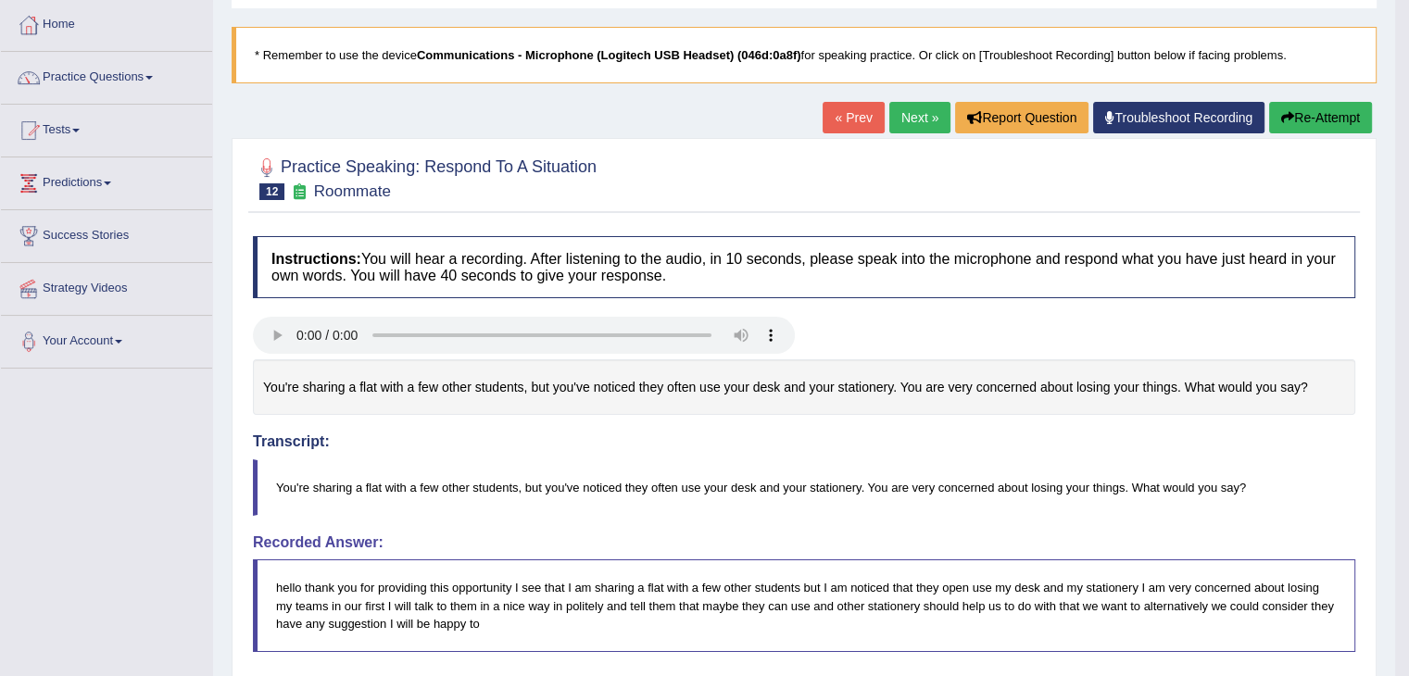
click at [1302, 127] on button "Re-Attempt" at bounding box center [1320, 118] width 103 height 32
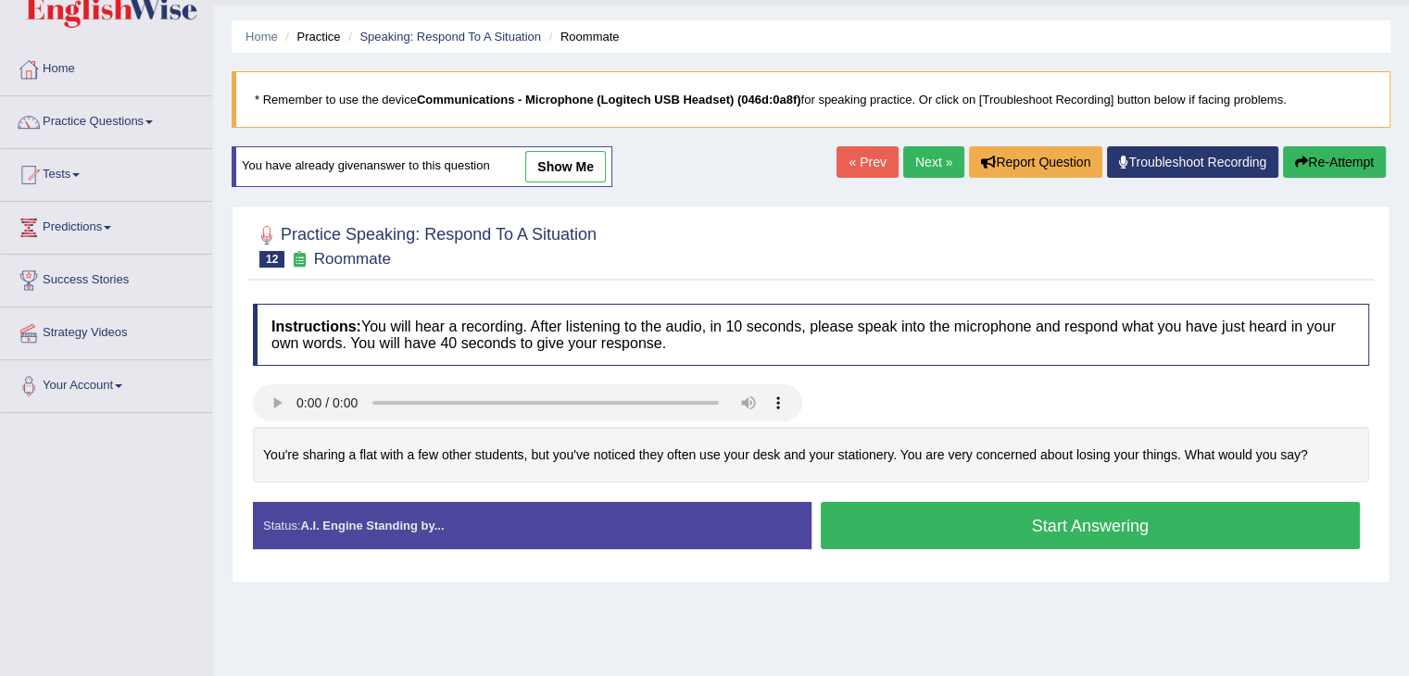
scroll to position [24, 0]
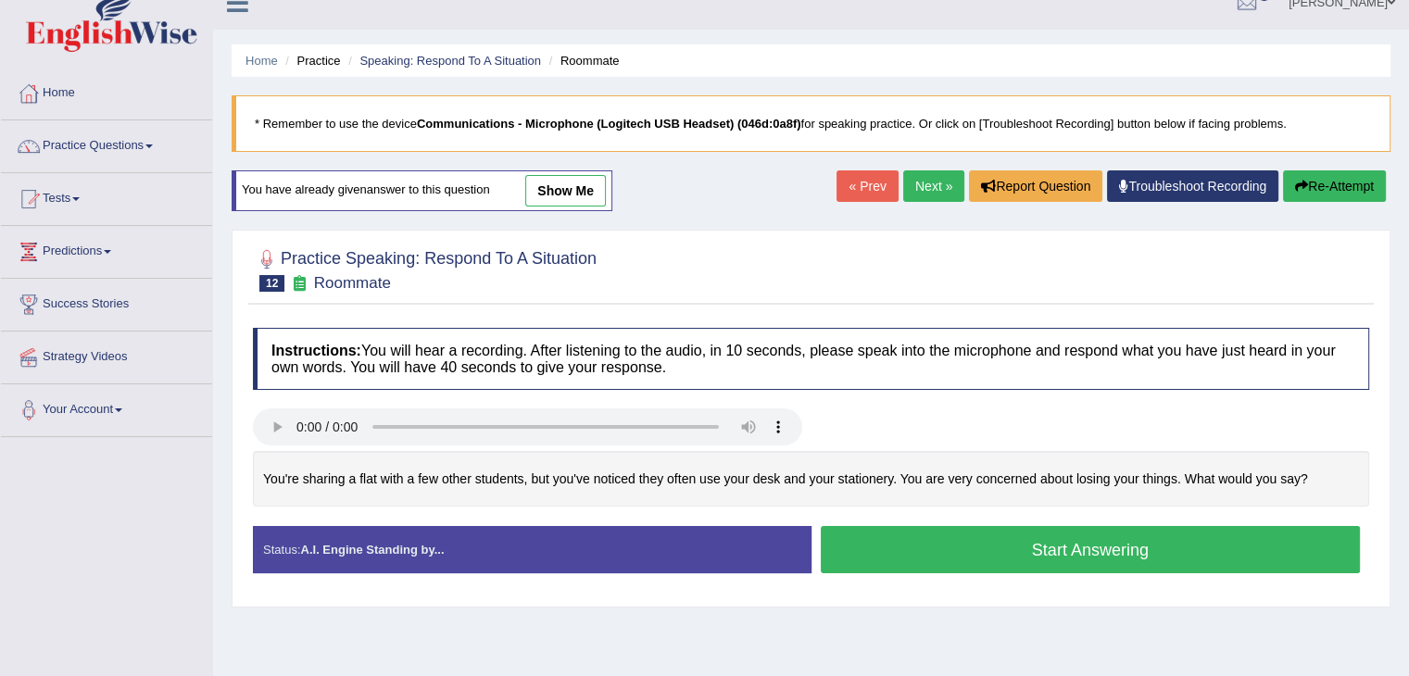
drag, startPoint x: 574, startPoint y: 186, endPoint x: 585, endPoint y: 290, distance: 104.3
click at [574, 186] on link "show me" at bounding box center [565, 191] width 81 height 32
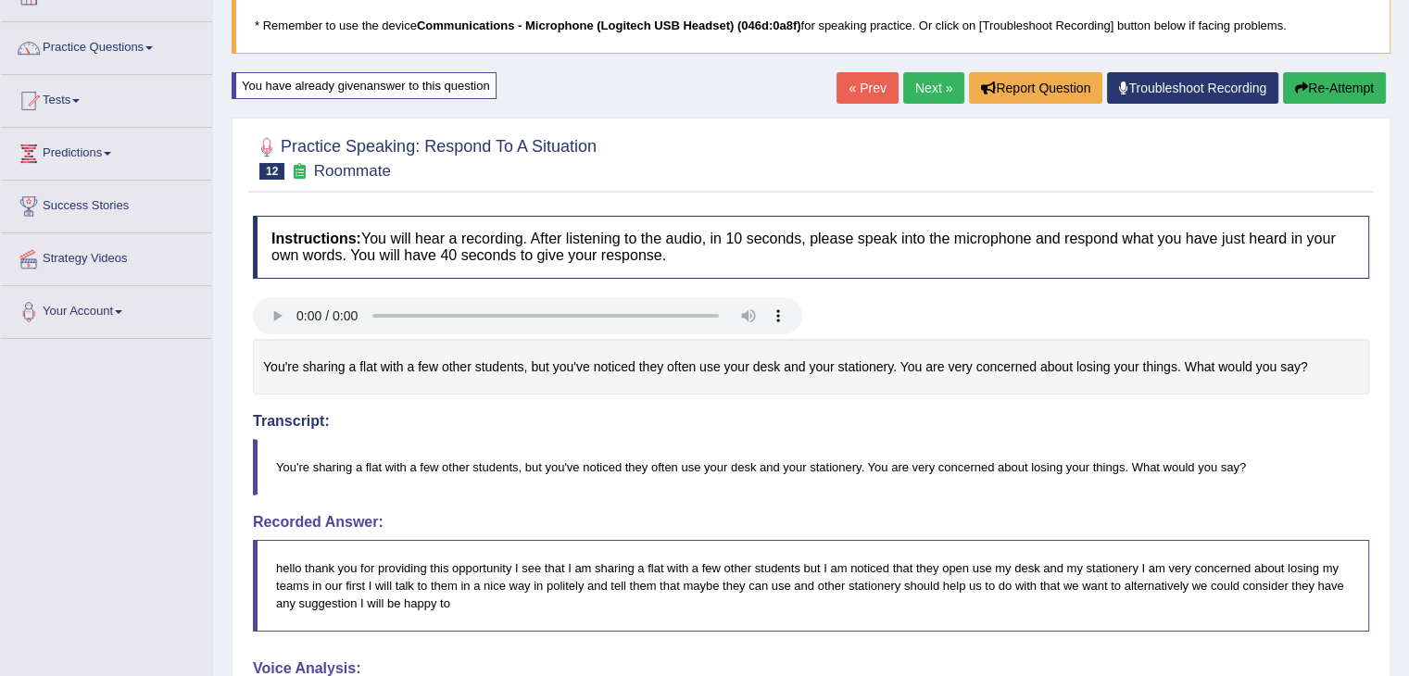
scroll to position [117, 0]
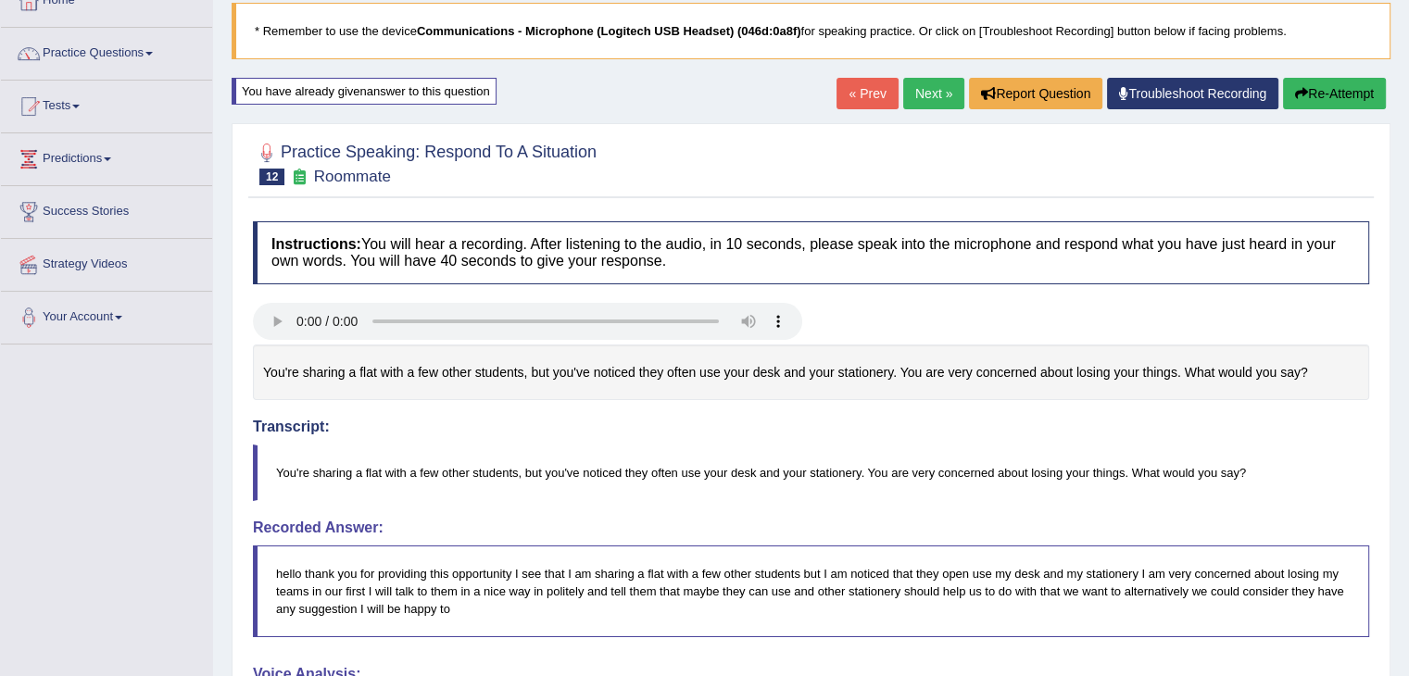
click at [1312, 94] on button "Re-Attempt" at bounding box center [1334, 94] width 103 height 32
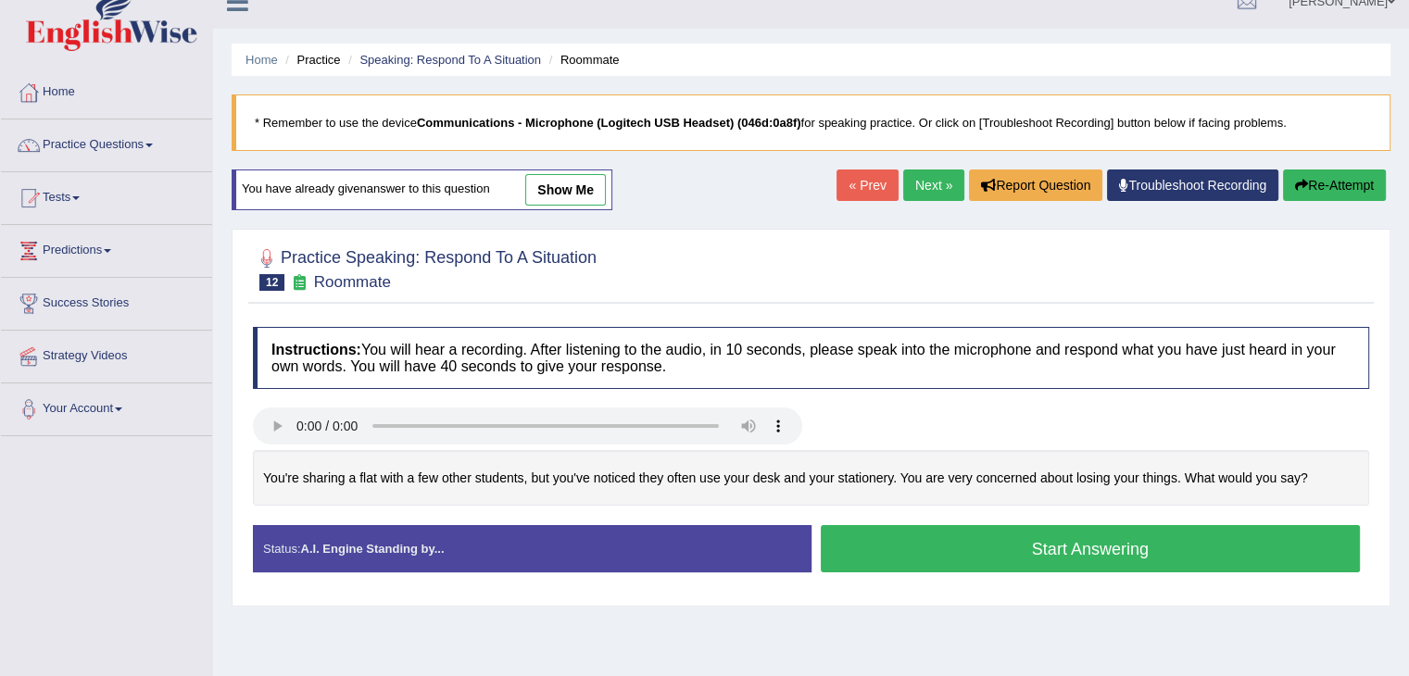
scroll to position [19, 0]
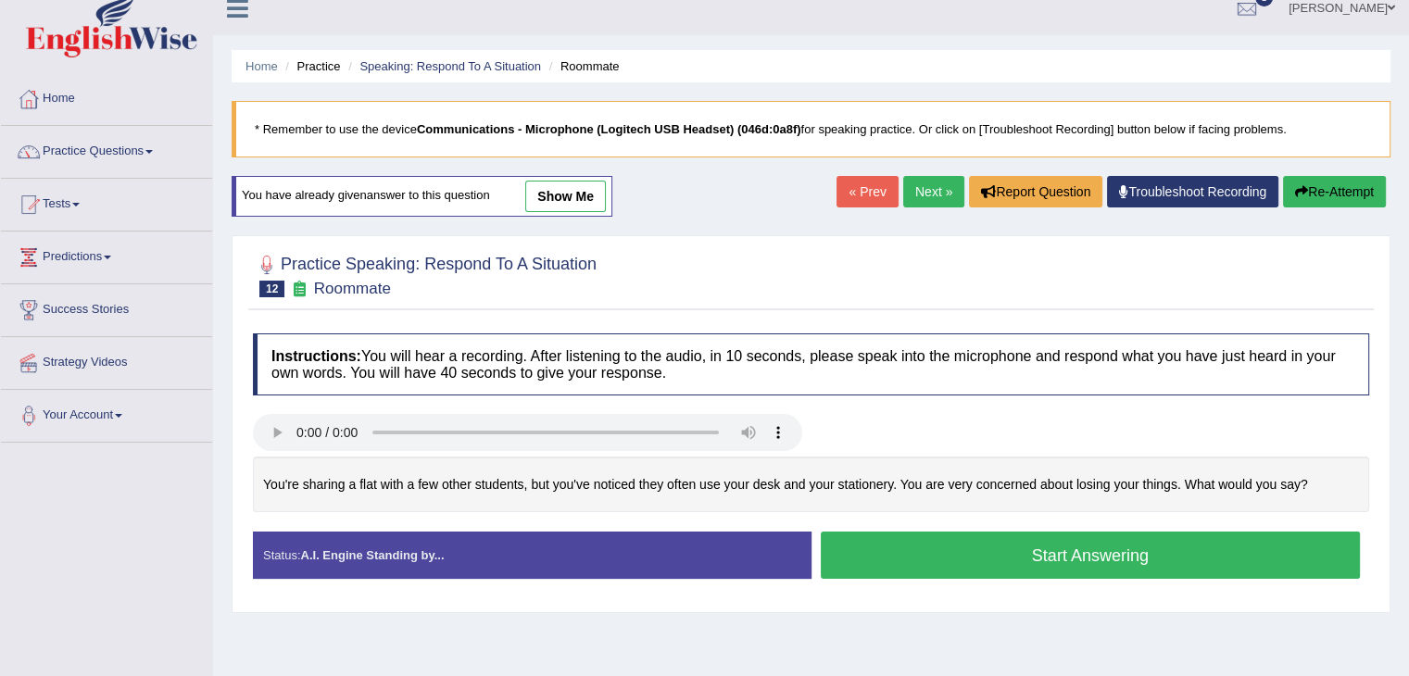
click at [978, 558] on button "Start Answering" at bounding box center [1091, 555] width 540 height 47
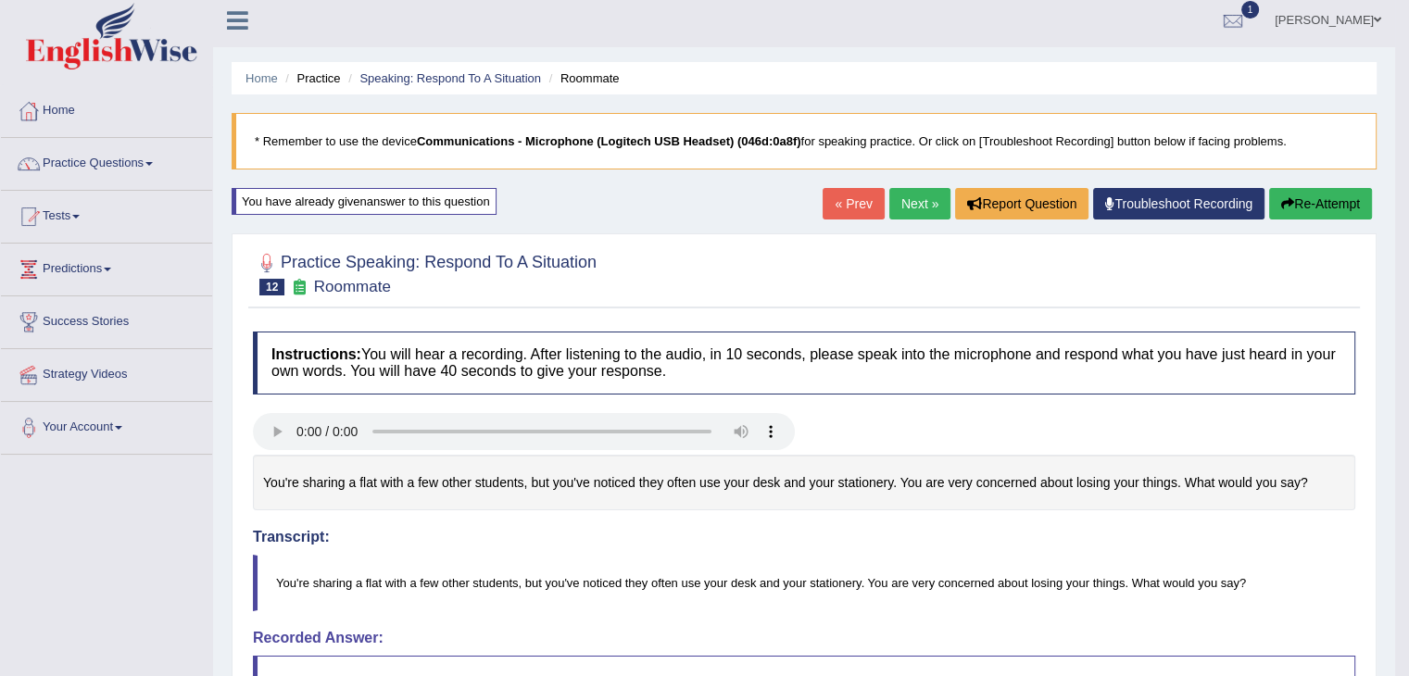
scroll to position [0, 0]
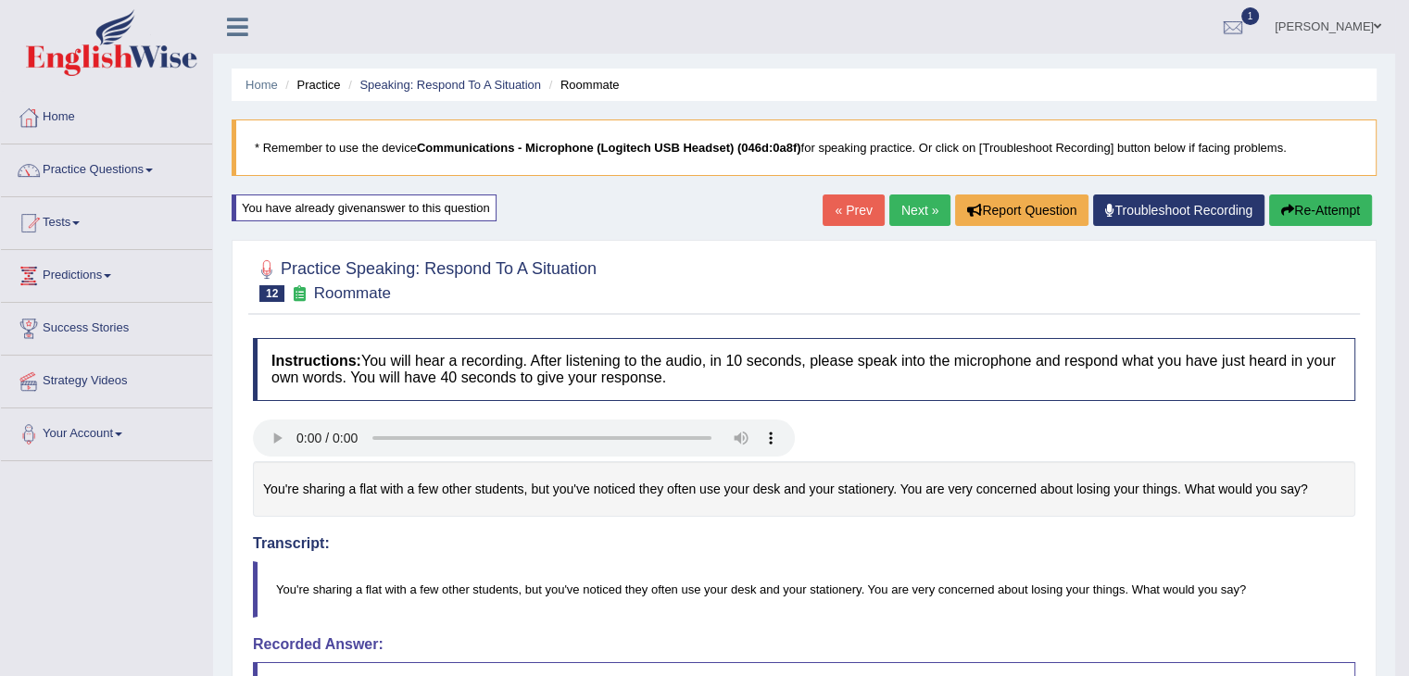
click at [900, 218] on link "Next »" at bounding box center [919, 211] width 61 height 32
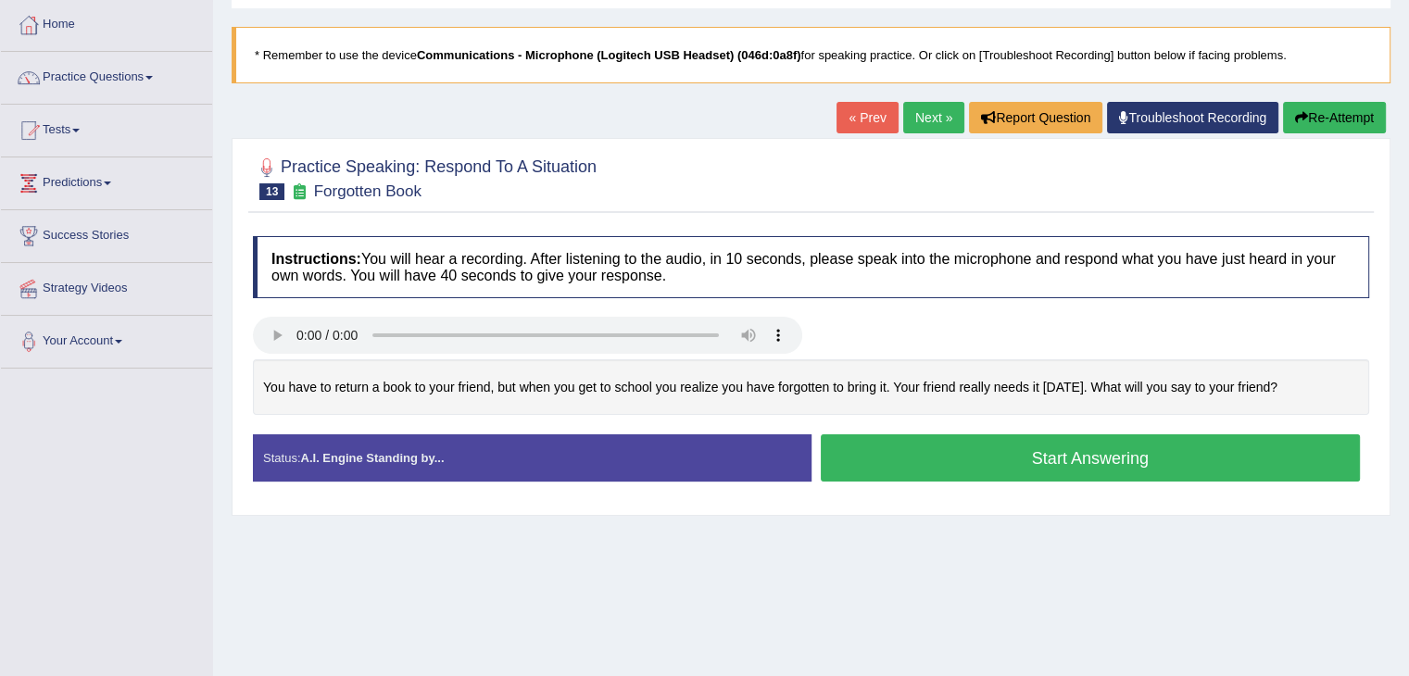
click at [1123, 465] on button "Start Answering" at bounding box center [1091, 458] width 540 height 47
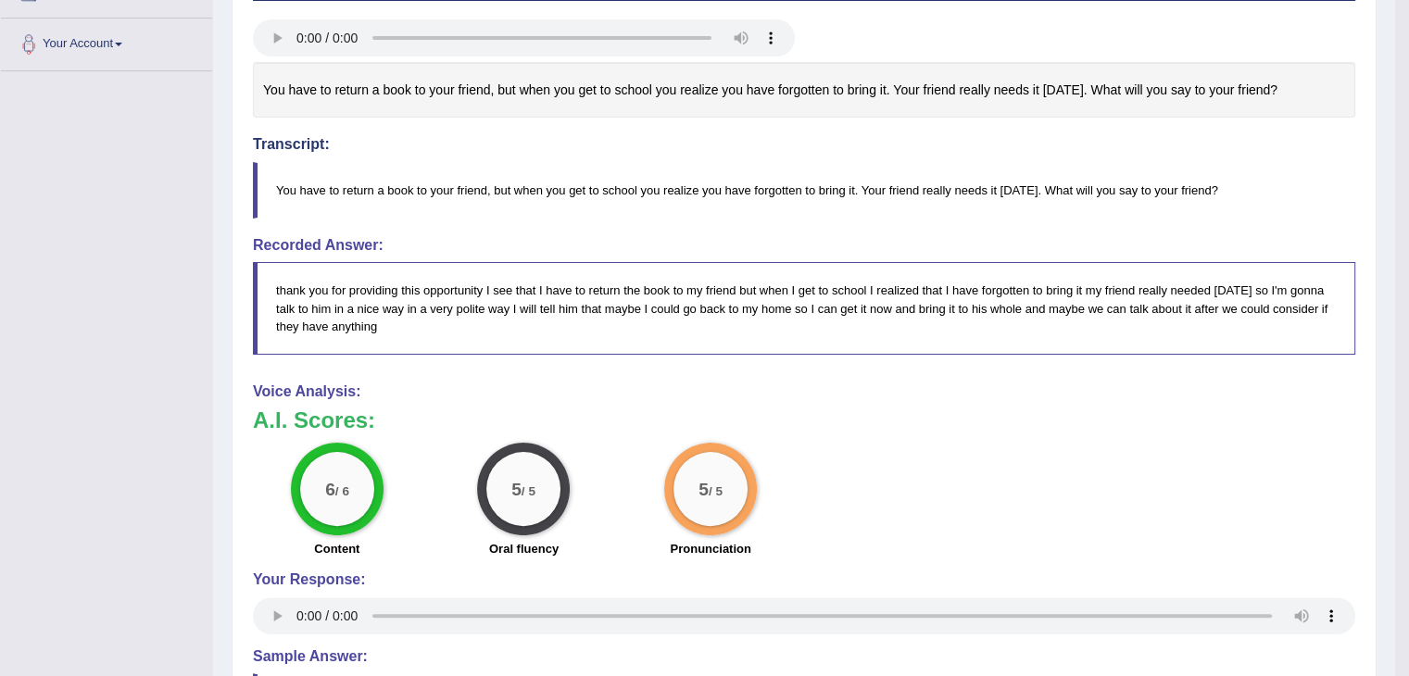
scroll to position [539, 0]
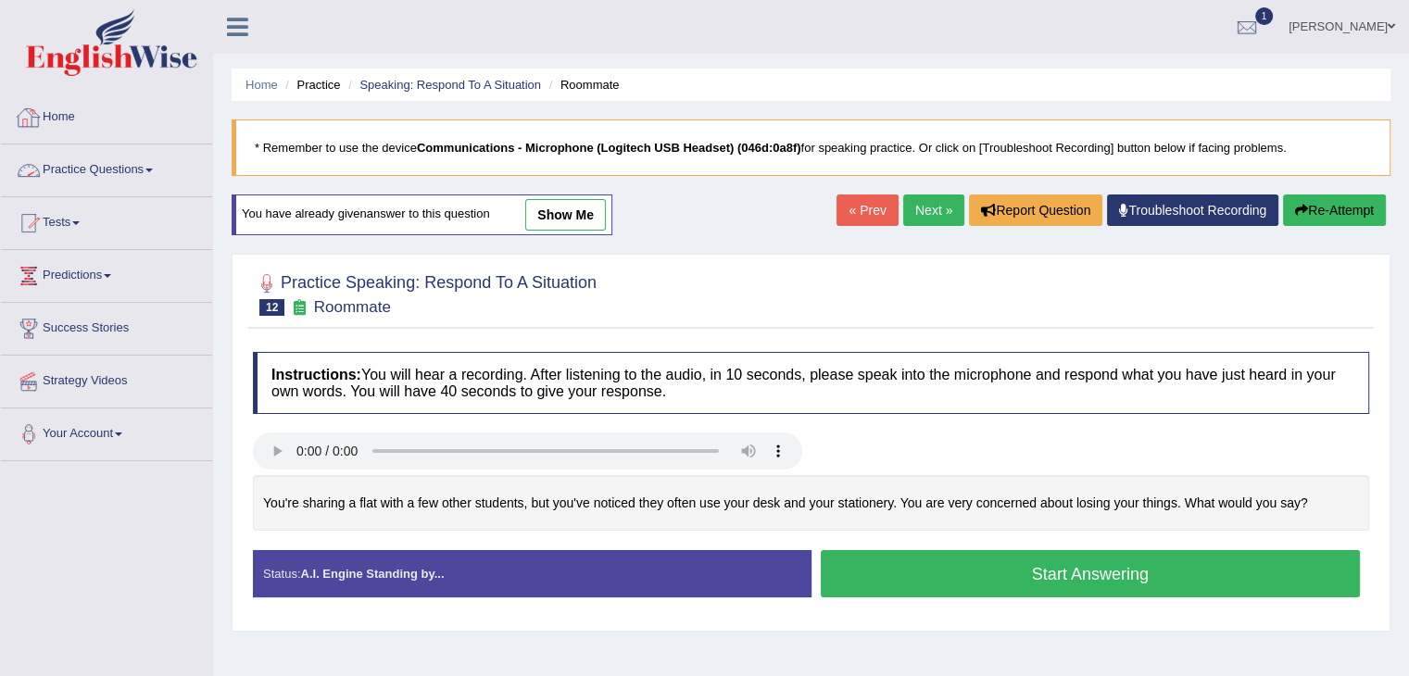
click at [150, 163] on link "Practice Questions" at bounding box center [106, 168] width 211 height 46
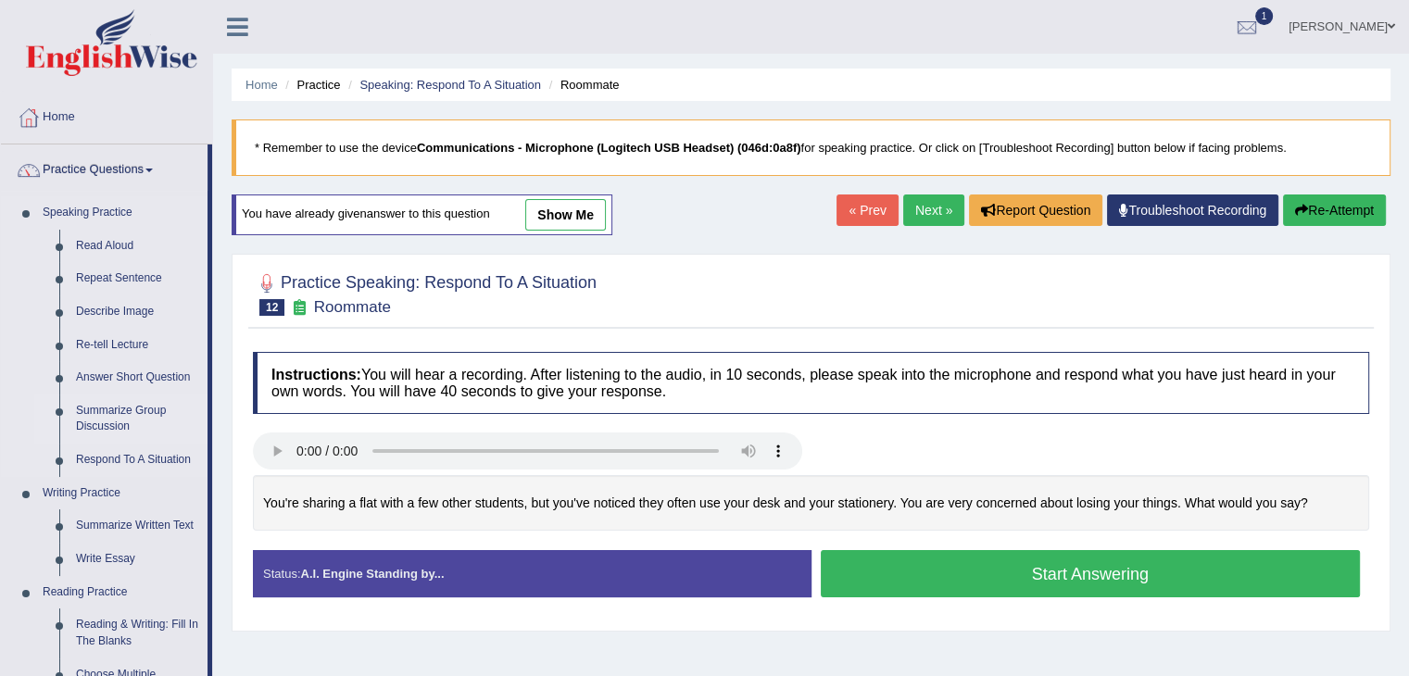
click at [116, 410] on link "Summarize Group Discussion" at bounding box center [138, 419] width 140 height 49
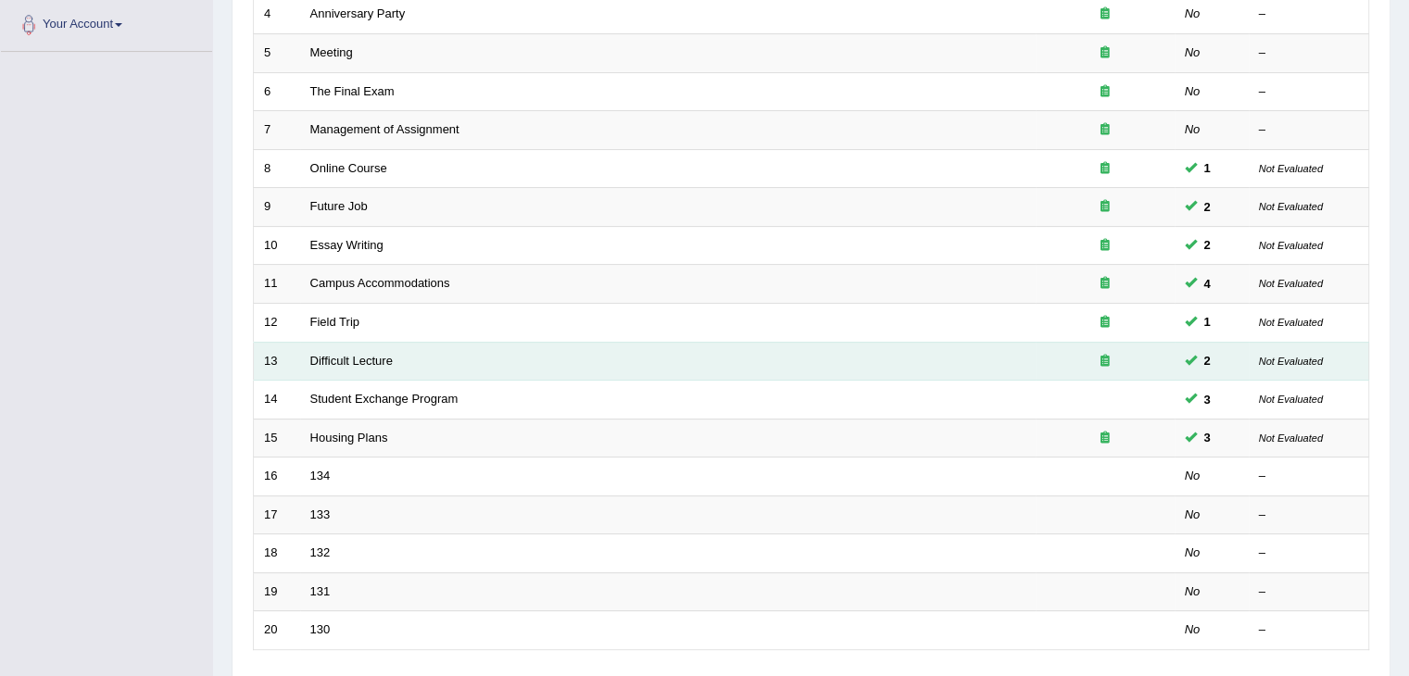
scroll to position [371, 0]
